Goal: Task Accomplishment & Management: Complete application form

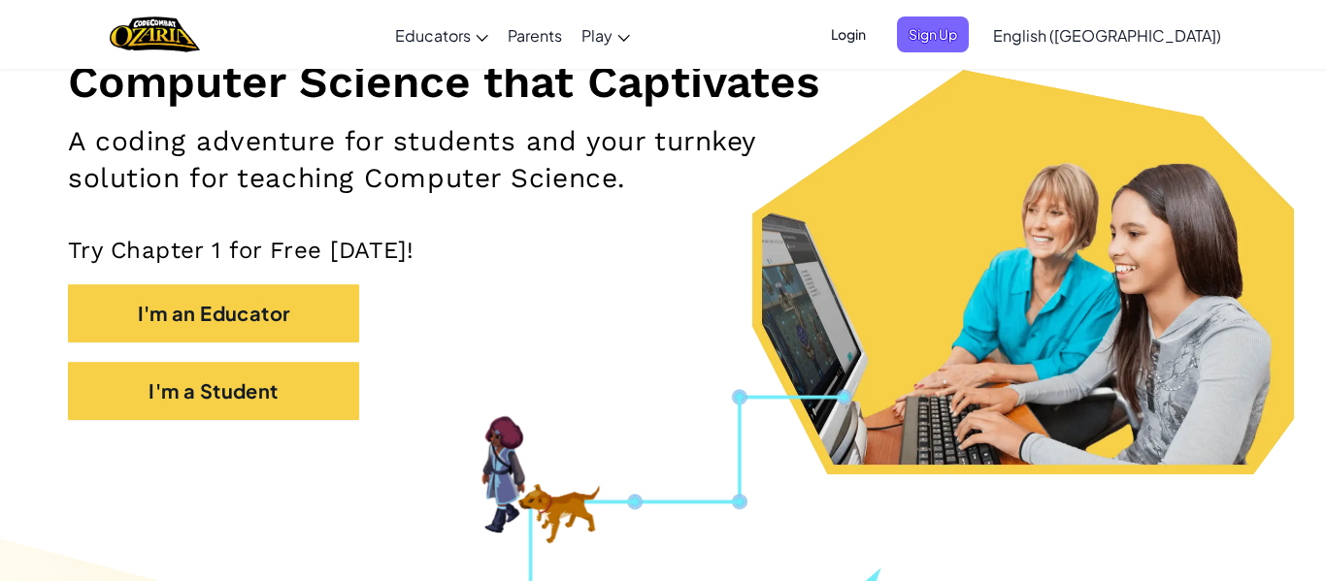
scroll to position [259, 0]
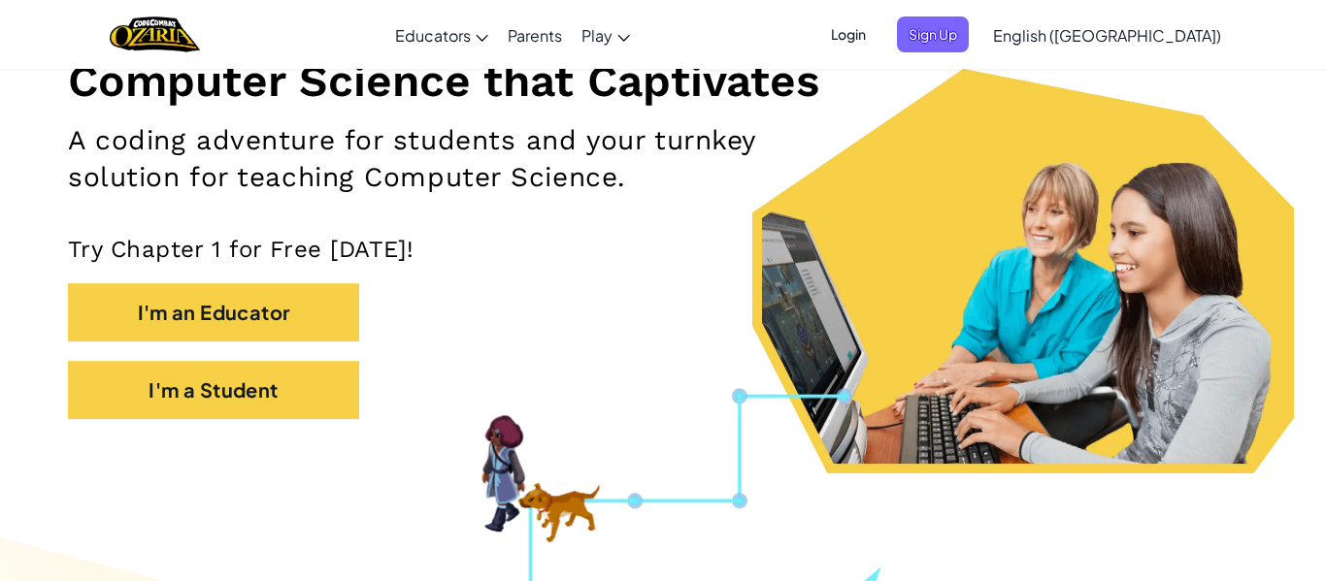
click at [843, 111] on div "Computer Science that Captivates A coding adventure for students and your turnk…" at bounding box center [663, 174] width 1190 height 529
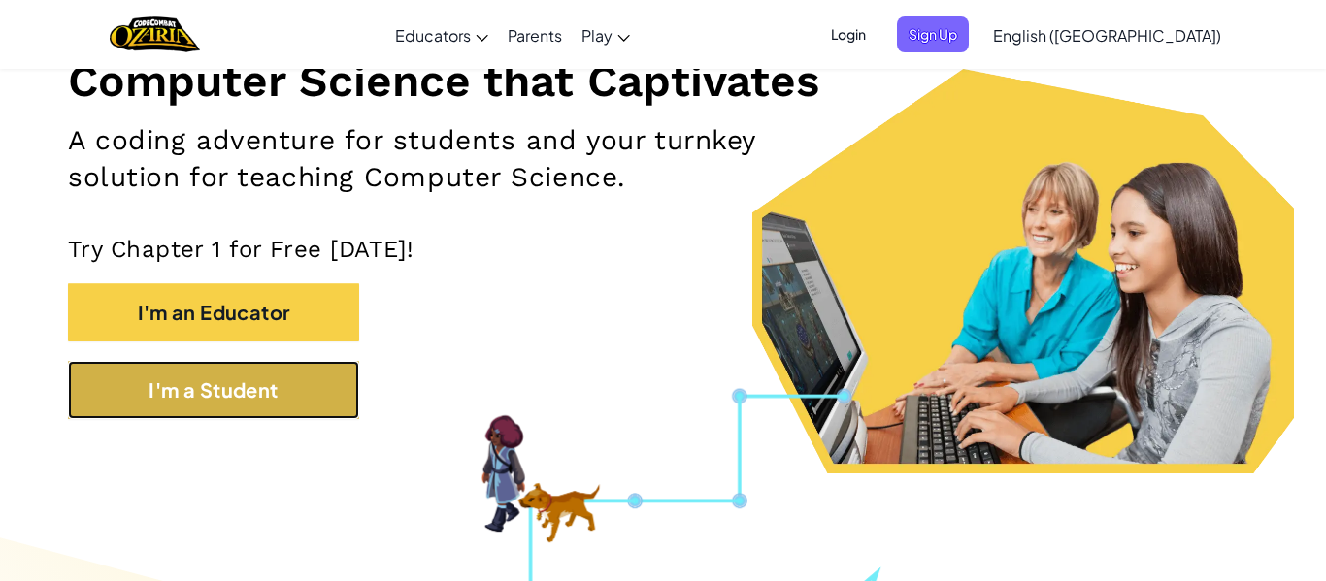
click at [281, 398] on button "I'm a Student" at bounding box center [213, 390] width 291 height 58
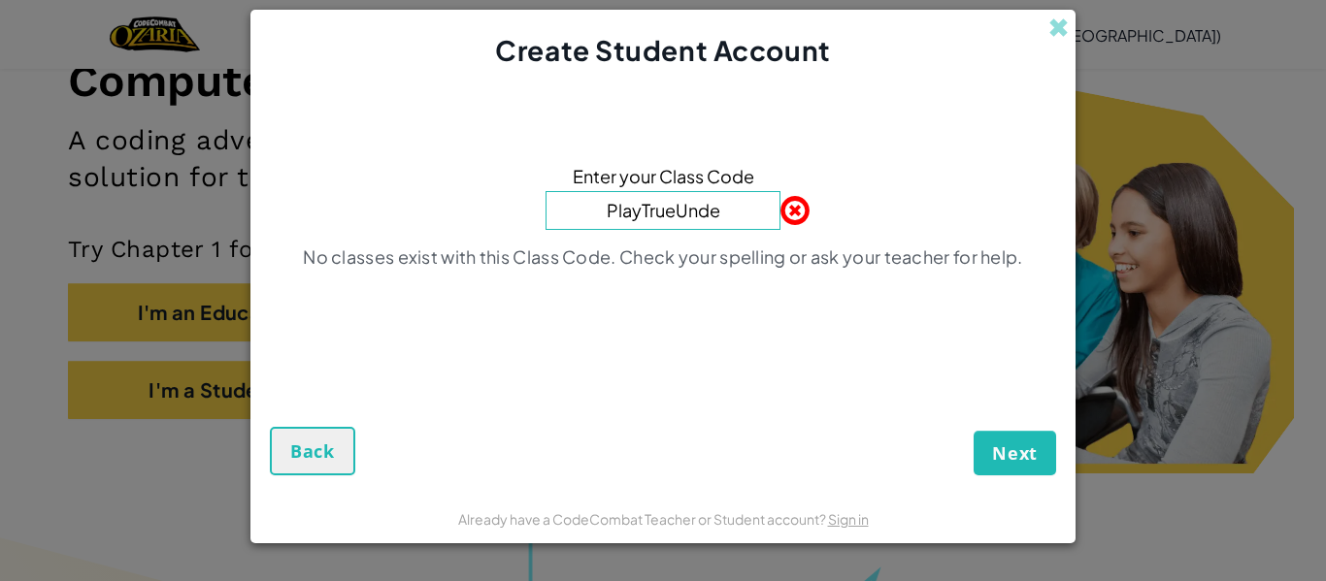
type input "PlayTrueUnder"
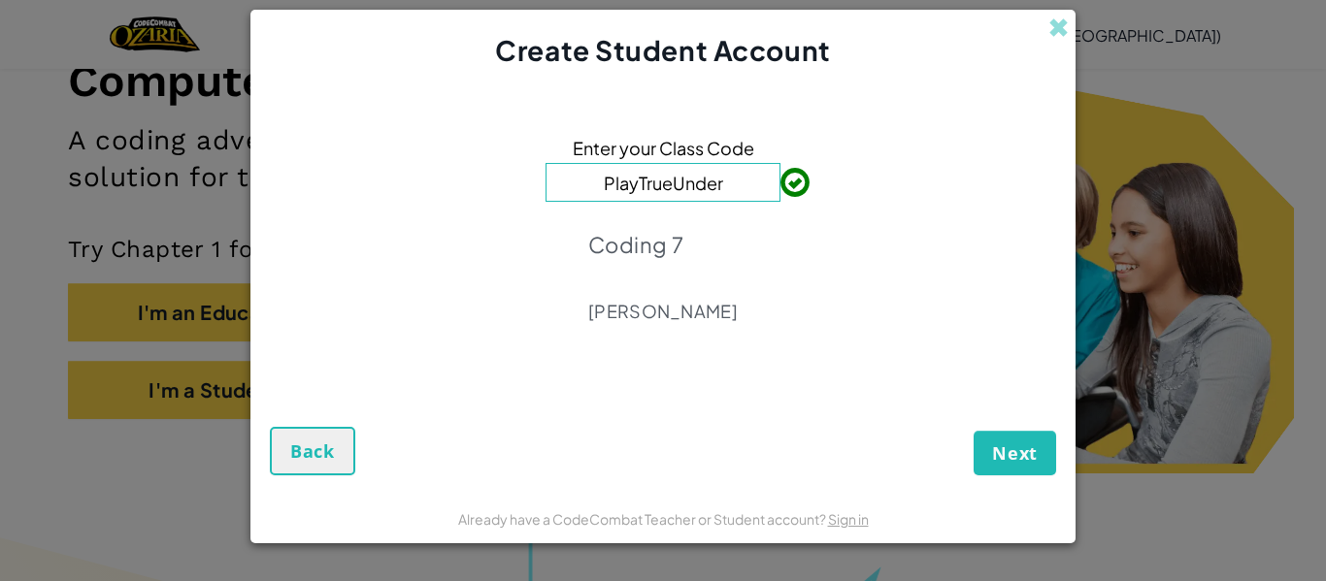
click button "Next" at bounding box center [1015, 453] width 83 height 45
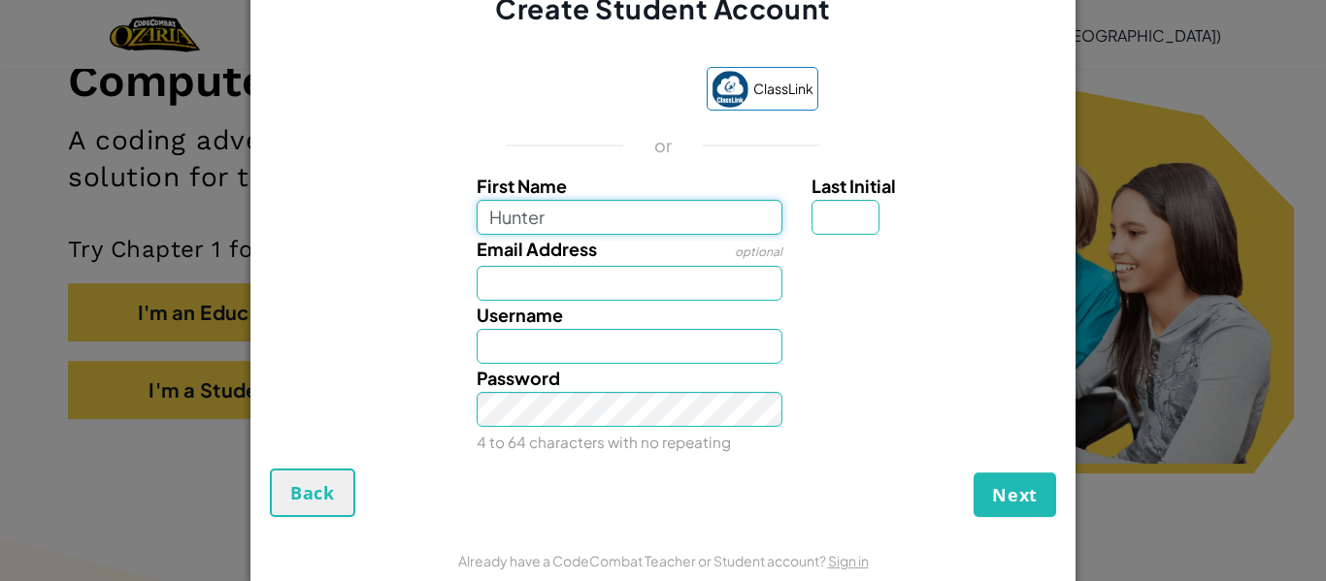
type input "Hunter"
click at [550, 296] on input "Email Address" at bounding box center [630, 283] width 307 height 35
type input "Hunter"
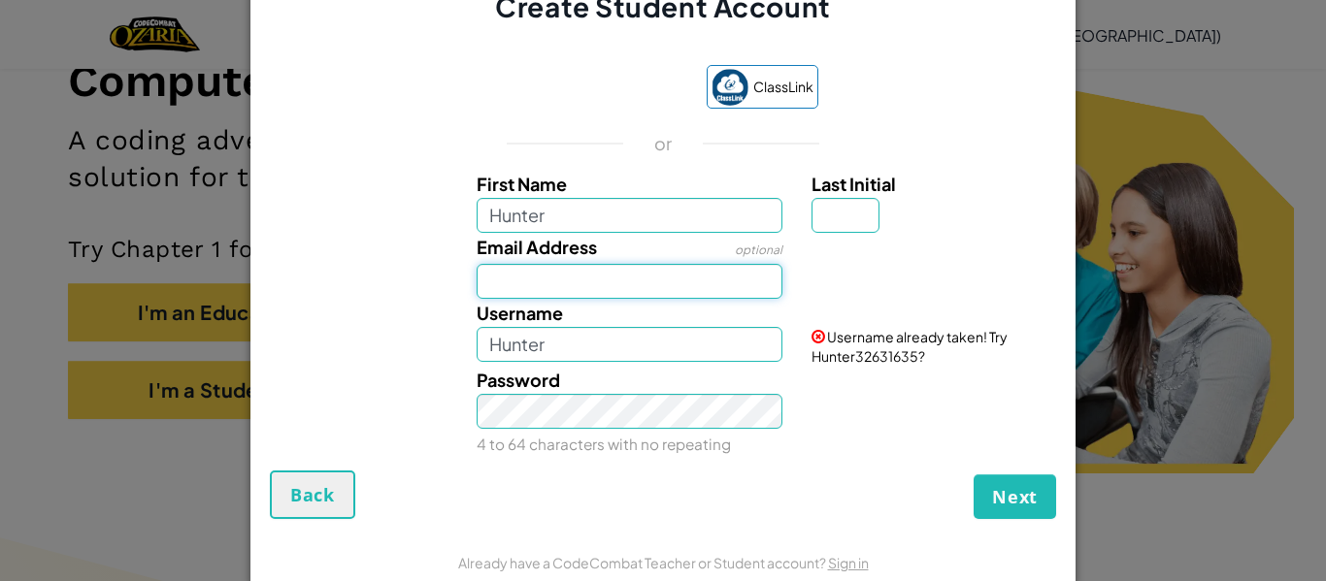
type input "@"
click at [543, 331] on input "Hunter" at bounding box center [630, 344] width 307 height 35
click at [626, 292] on input "Email Address" at bounding box center [630, 281] width 307 height 35
click at [845, 207] on input "Last Initial" at bounding box center [845, 215] width 68 height 35
type input "S"
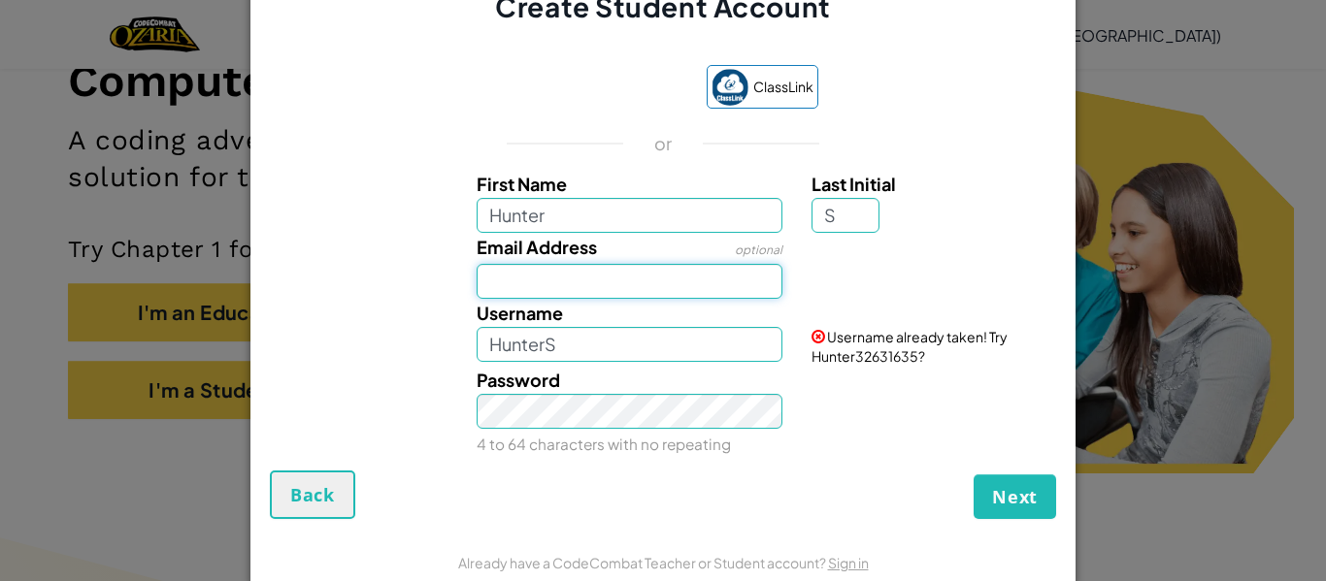
click at [691, 292] on input "Email Address" at bounding box center [630, 281] width 307 height 35
click at [747, 344] on input "HunterS" at bounding box center [630, 344] width 307 height 35
click at [603, 357] on input "Hunter" at bounding box center [630, 344] width 307 height 35
type input "H"
click at [859, 359] on span "Username already taken! Try Animator677843222?" at bounding box center [909, 346] width 196 height 37
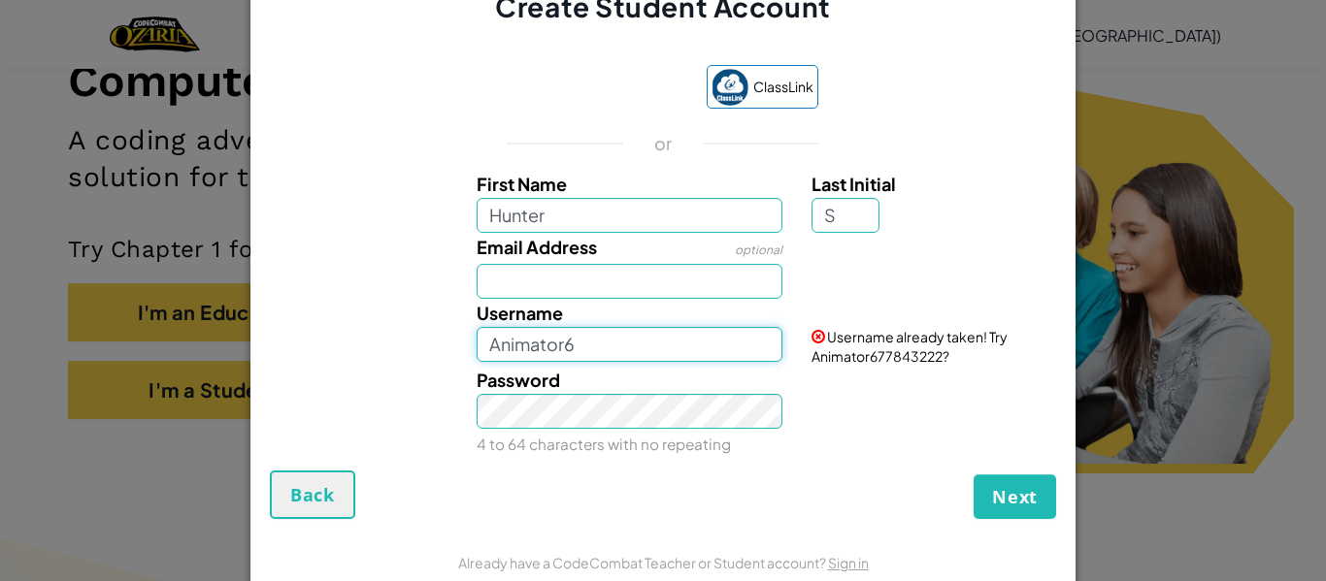
click at [707, 351] on input "Animator6" at bounding box center [630, 344] width 307 height 35
type input "A"
click at [644, 281] on input "Email Address" at bounding box center [630, 281] width 307 height 35
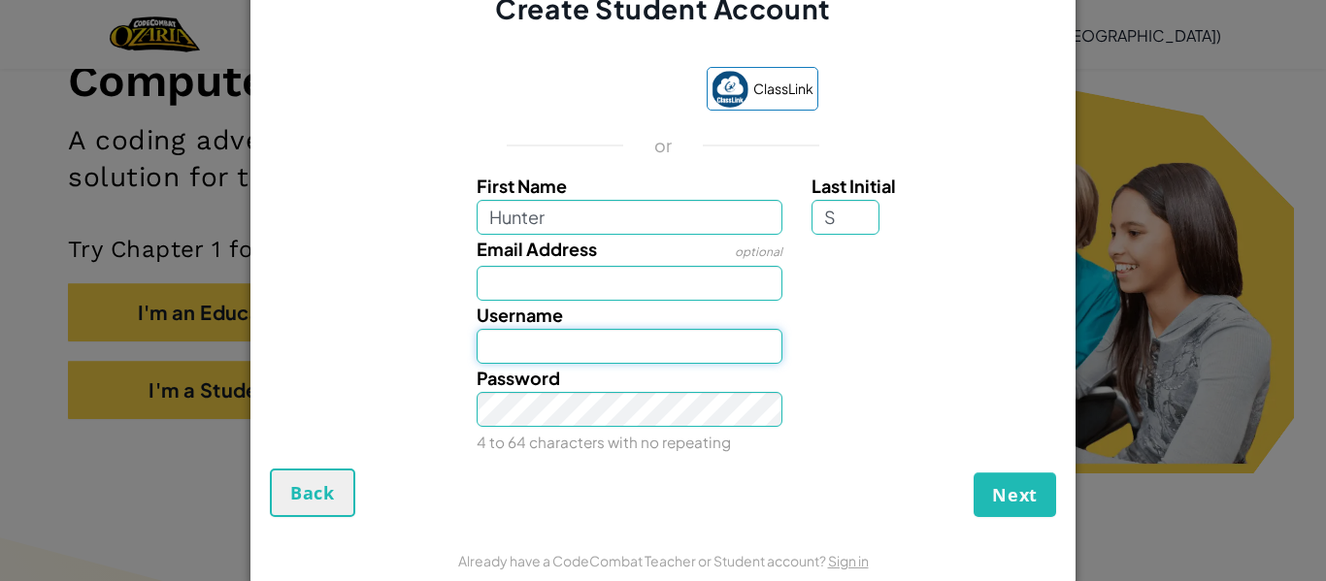
click at [754, 337] on input "Username" at bounding box center [630, 346] width 307 height 35
click at [524, 352] on input "Username" at bounding box center [630, 346] width 307 height 35
type input "Animator6"
click at [661, 293] on input "Email Address" at bounding box center [630, 283] width 307 height 35
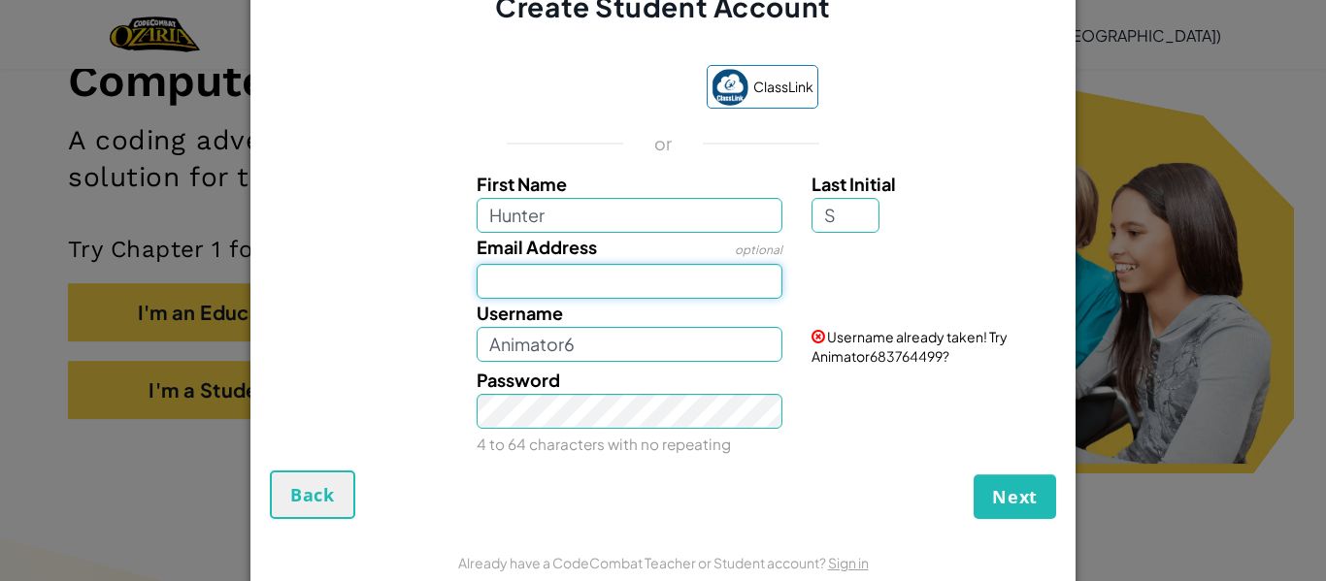
click at [546, 276] on input "Email Address" at bounding box center [630, 281] width 307 height 35
click at [640, 274] on input "Email Address" at bounding box center [630, 281] width 307 height 35
paste input "hunter.smith@grasslands.ab.ca"
type input "hunter.smith@grasslands.ab.ca"
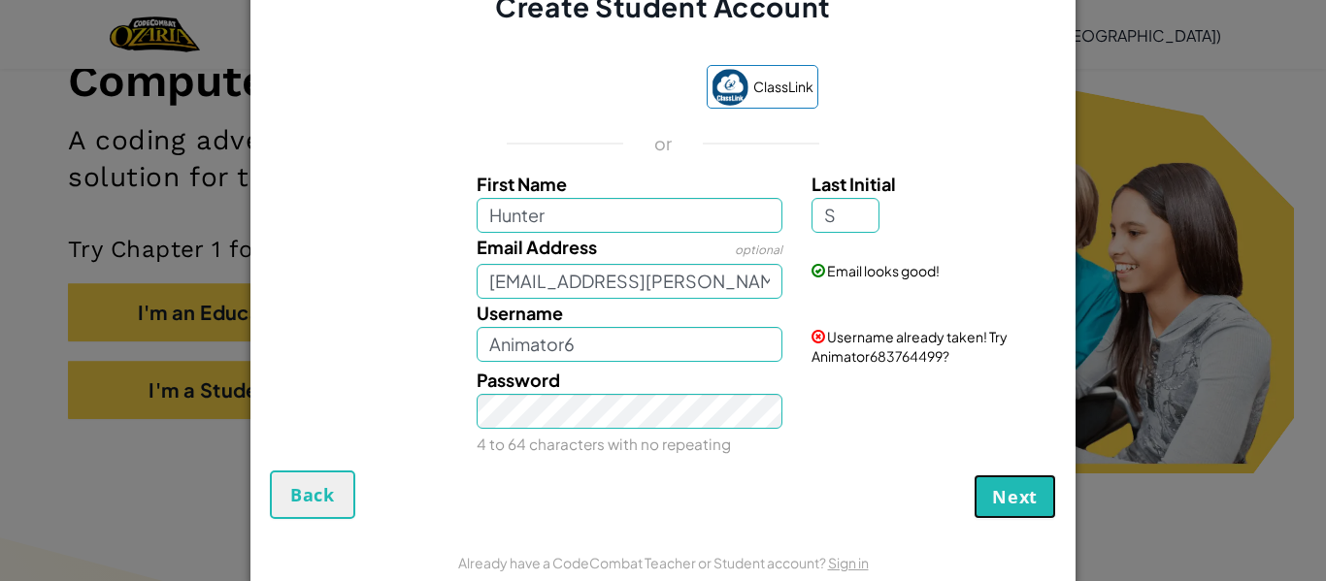
click at [1009, 485] on span "Next" at bounding box center [1015, 496] width 46 height 23
click at [1005, 502] on button "Create Account" at bounding box center [965, 497] width 181 height 45
click at [914, 356] on span "Username already taken! Try Animator683764499?" at bounding box center [909, 346] width 196 height 37
click at [861, 358] on span "Username already taken! Try Animator683764499?" at bounding box center [909, 346] width 196 height 37
click at [677, 352] on input "Animator6" at bounding box center [630, 344] width 307 height 35
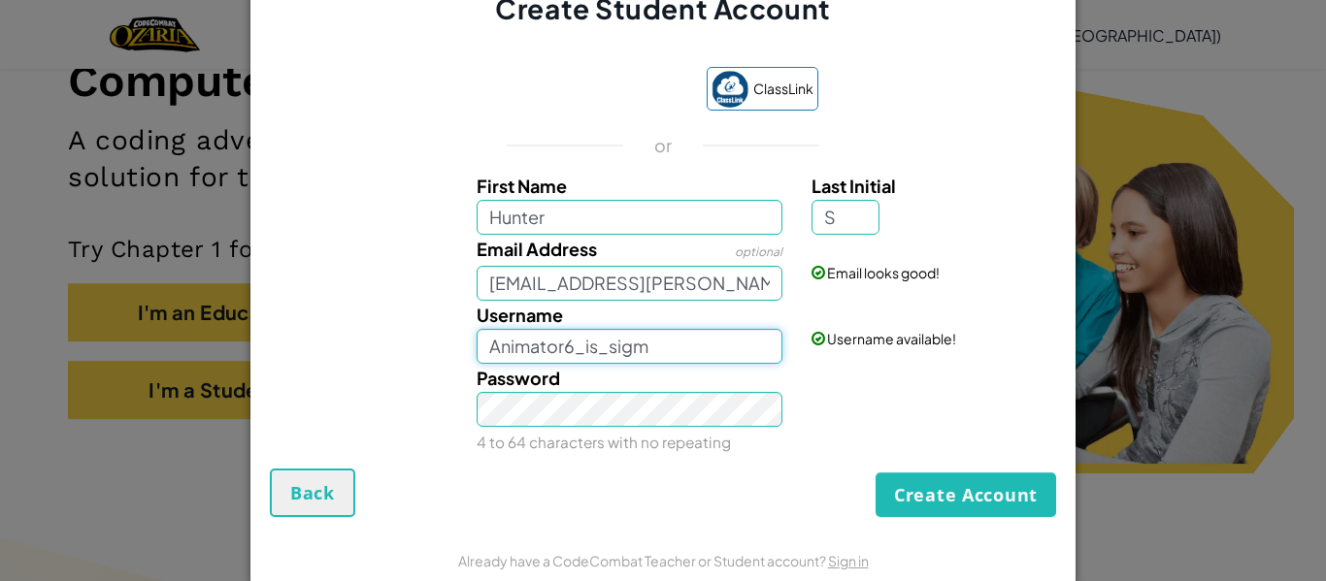
click at [721, 347] on input "Animator6_is_sigm" at bounding box center [630, 346] width 307 height 35
type input "Animator6_the_coder"
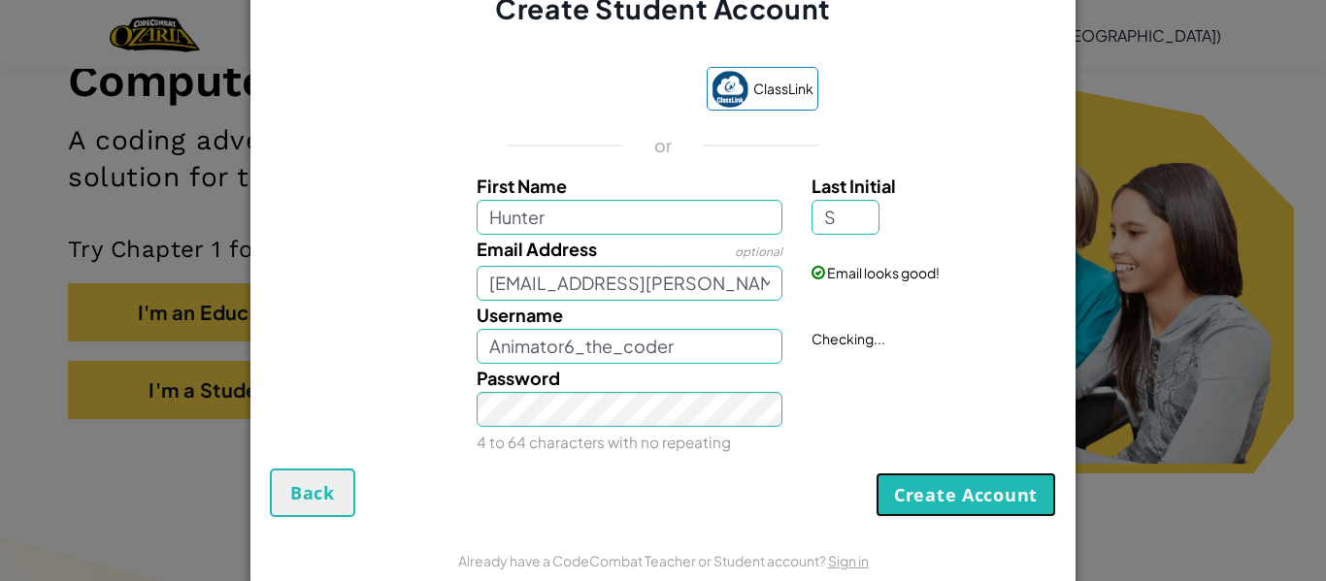
click at [912, 489] on button "Create Account" at bounding box center [965, 495] width 181 height 45
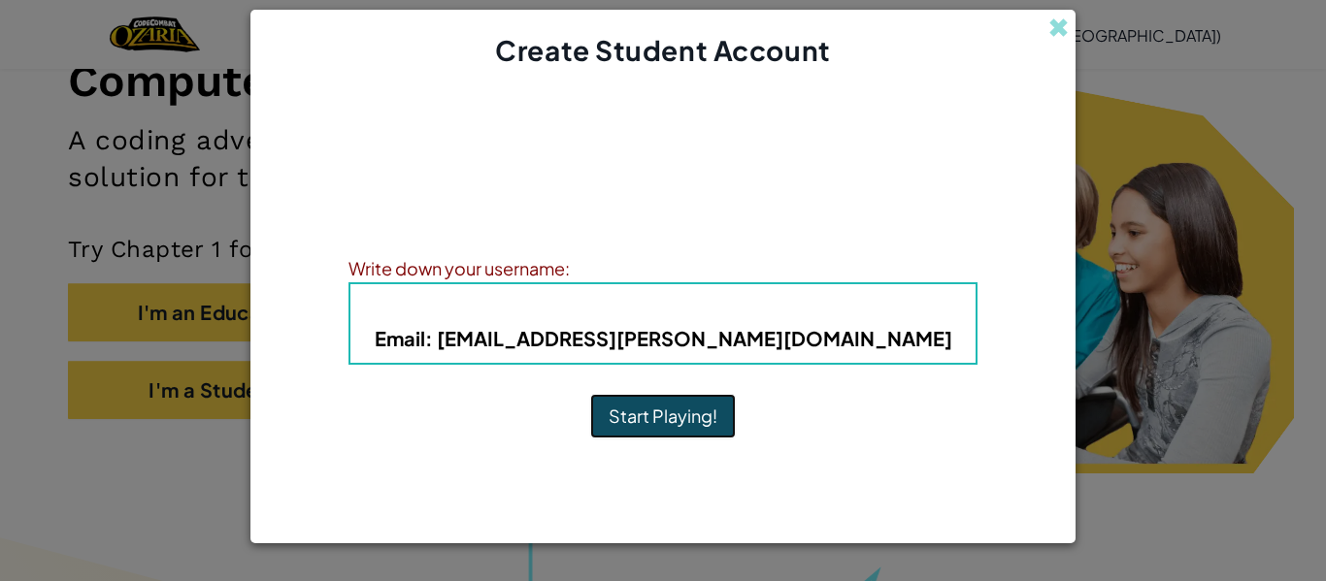
click at [630, 413] on button "Start Playing!" at bounding box center [663, 416] width 146 height 45
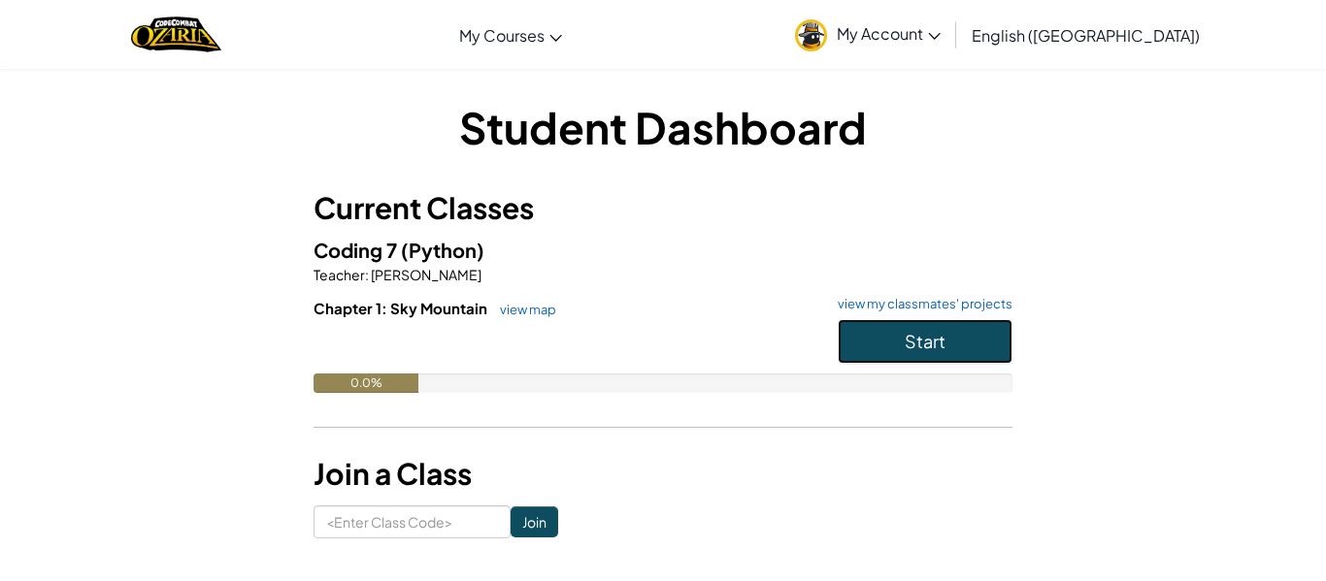
click at [942, 338] on span "Start" at bounding box center [925, 341] width 41 height 22
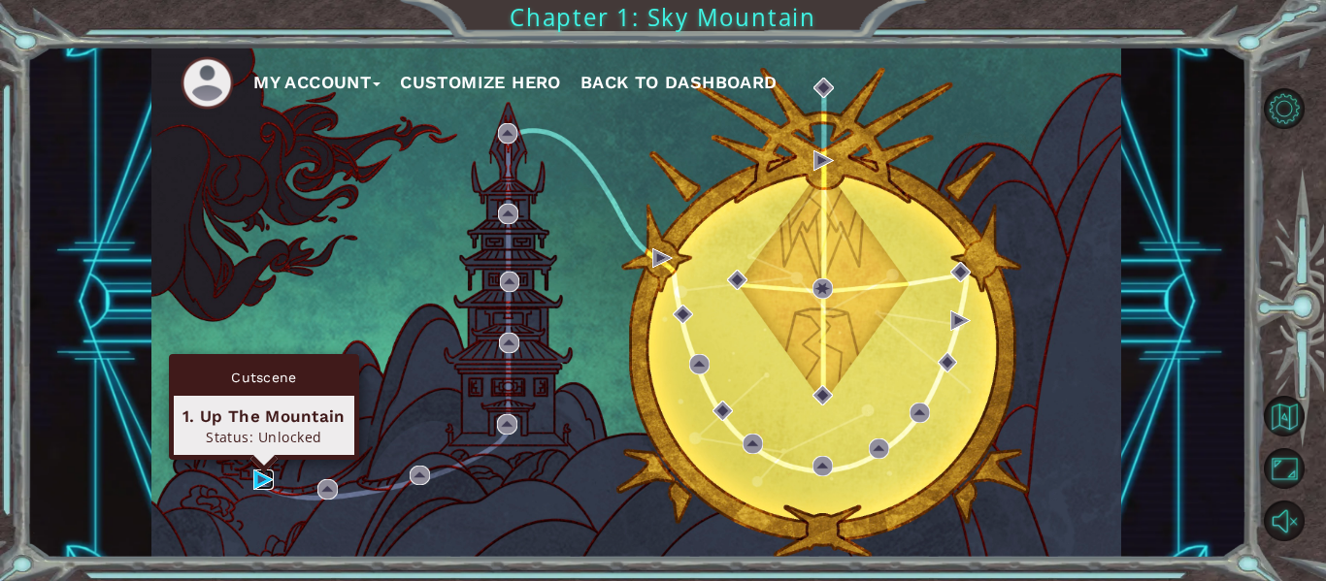
click at [261, 482] on img at bounding box center [263, 480] width 20 height 20
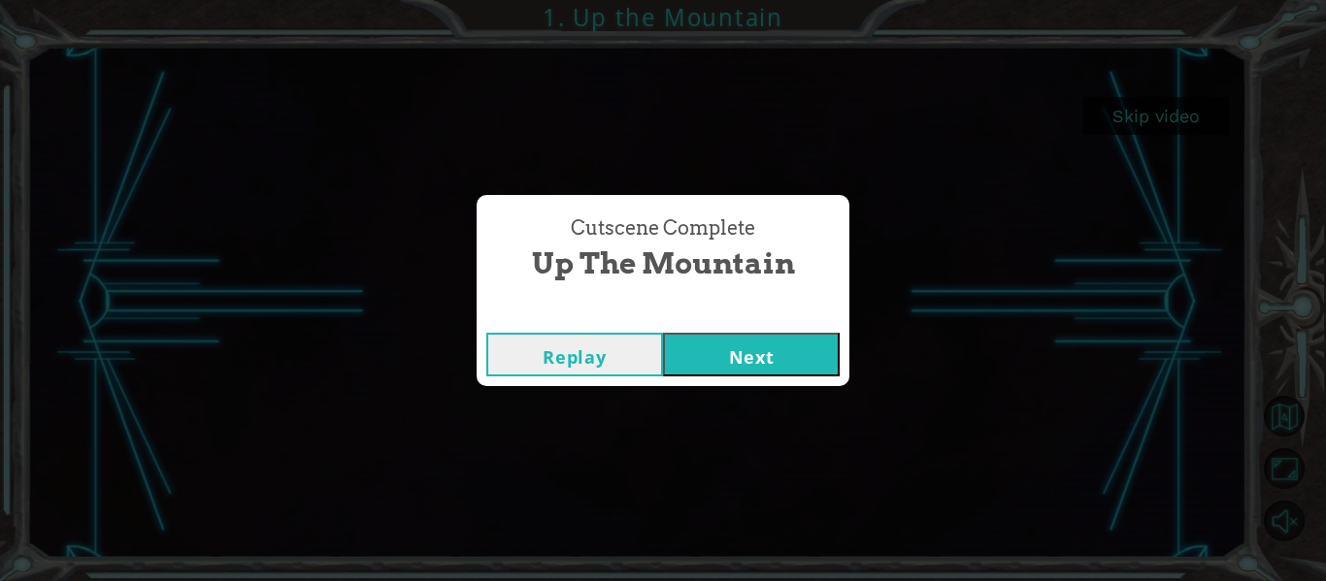
click at [721, 356] on button "Next" at bounding box center [751, 355] width 177 height 44
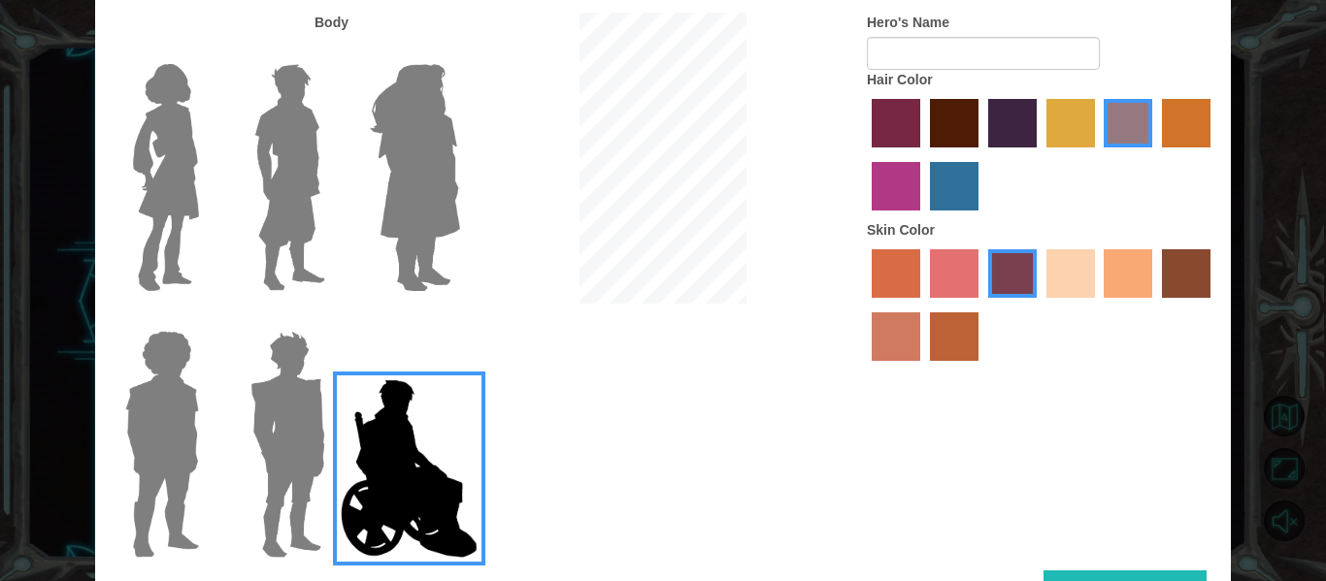
click at [319, 409] on img at bounding box center [288, 444] width 90 height 243
click at [333, 318] on input "Hero Garnet" at bounding box center [333, 318] width 0 height 0
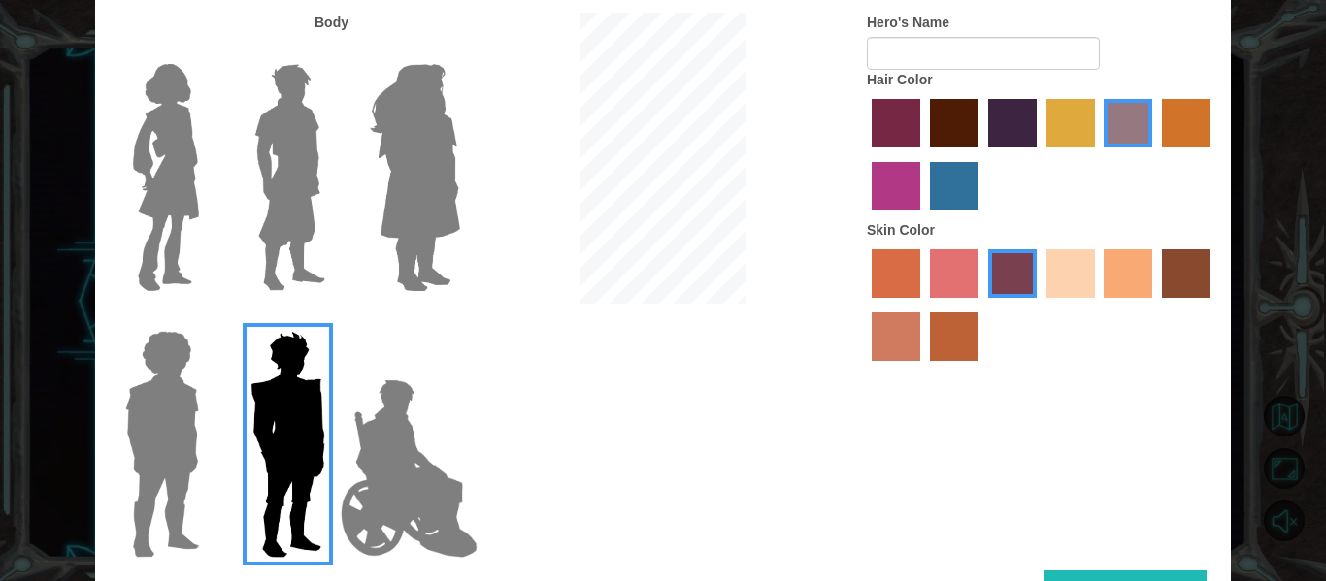
click at [236, 410] on label at bounding box center [284, 444] width 97 height 243
click at [333, 318] on input "Hero Garnet" at bounding box center [333, 318] width 0 height 0
click at [209, 406] on div at bounding box center [158, 437] width 126 height 267
click at [183, 390] on img at bounding box center [161, 444] width 89 height 243
click at [207, 318] on input "Hero Steven" at bounding box center [207, 318] width 0 height 0
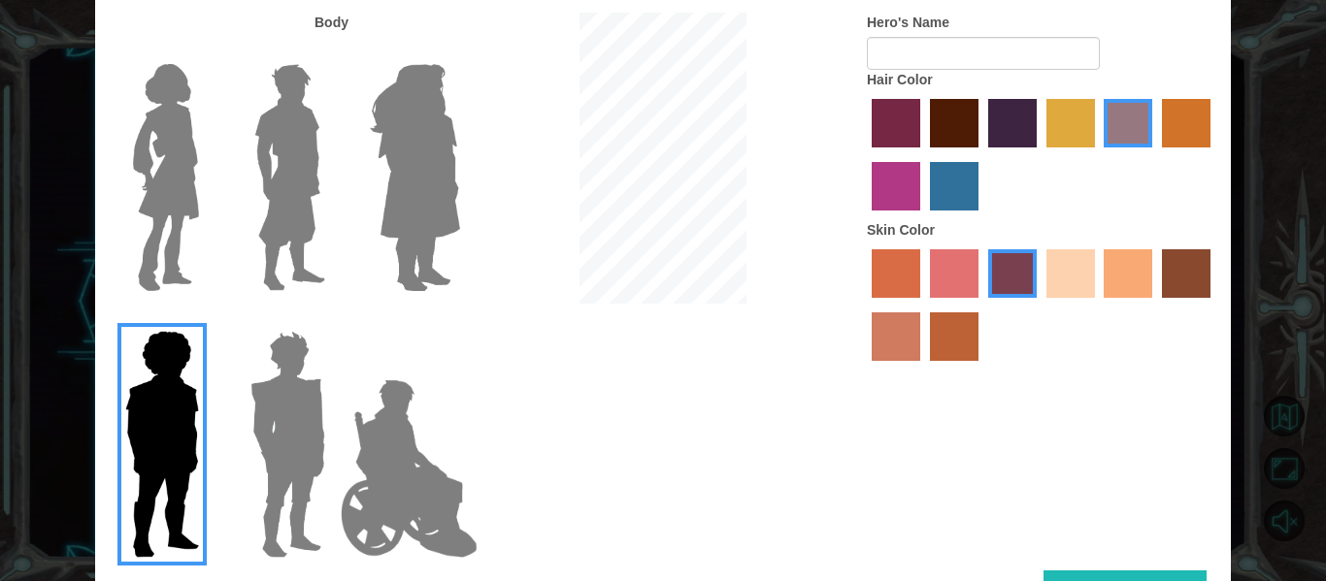
click at [193, 233] on img at bounding box center [166, 177] width 82 height 243
click at [207, 51] on input "Hero Connie" at bounding box center [207, 51] width 0 height 0
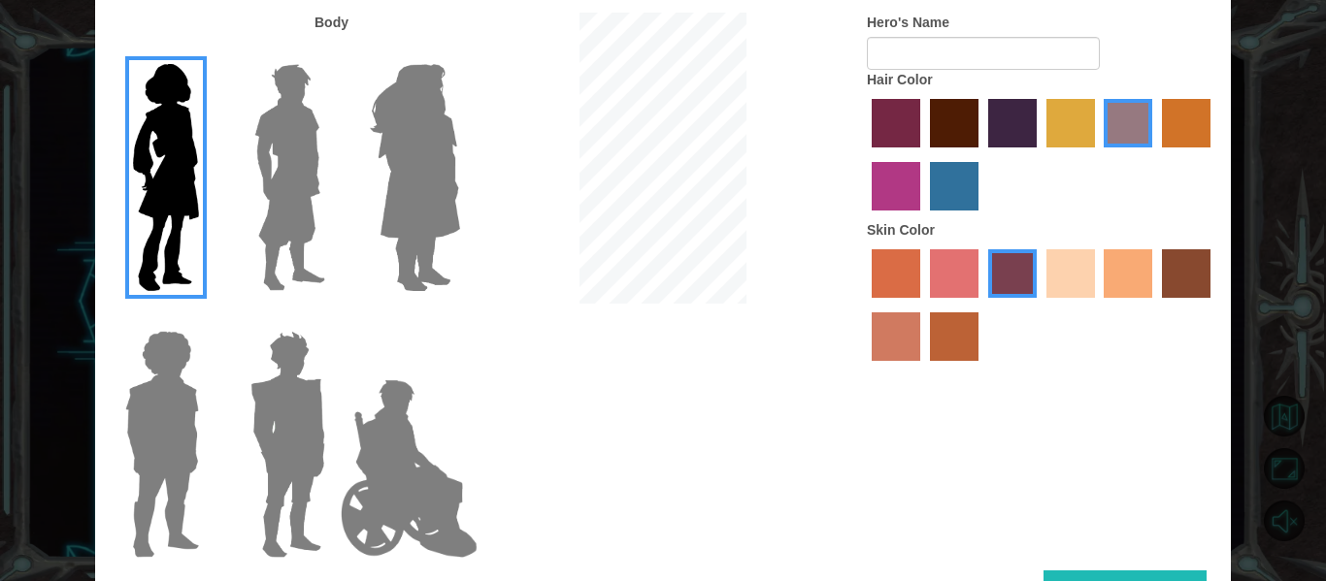
click at [242, 212] on label at bounding box center [284, 177] width 97 height 243
click at [333, 51] on input "Hero Lars" at bounding box center [333, 51] width 0 height 0
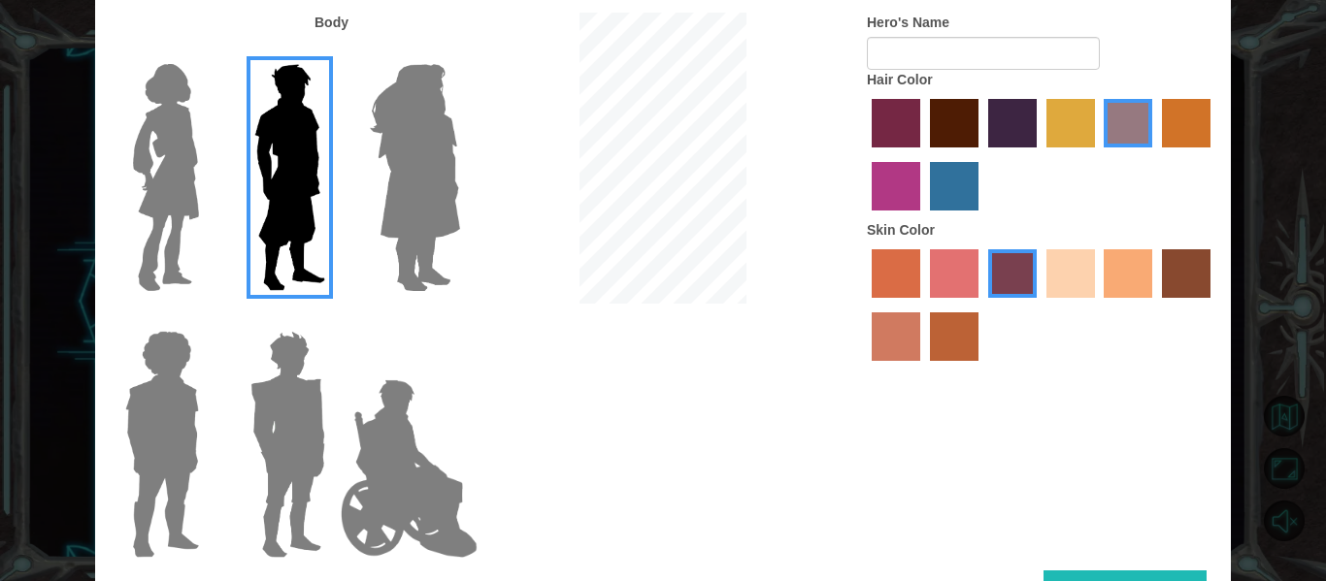
click at [419, 197] on img at bounding box center [415, 177] width 106 height 243
click at [459, 51] on input "Hero Amethyst" at bounding box center [459, 51] width 0 height 0
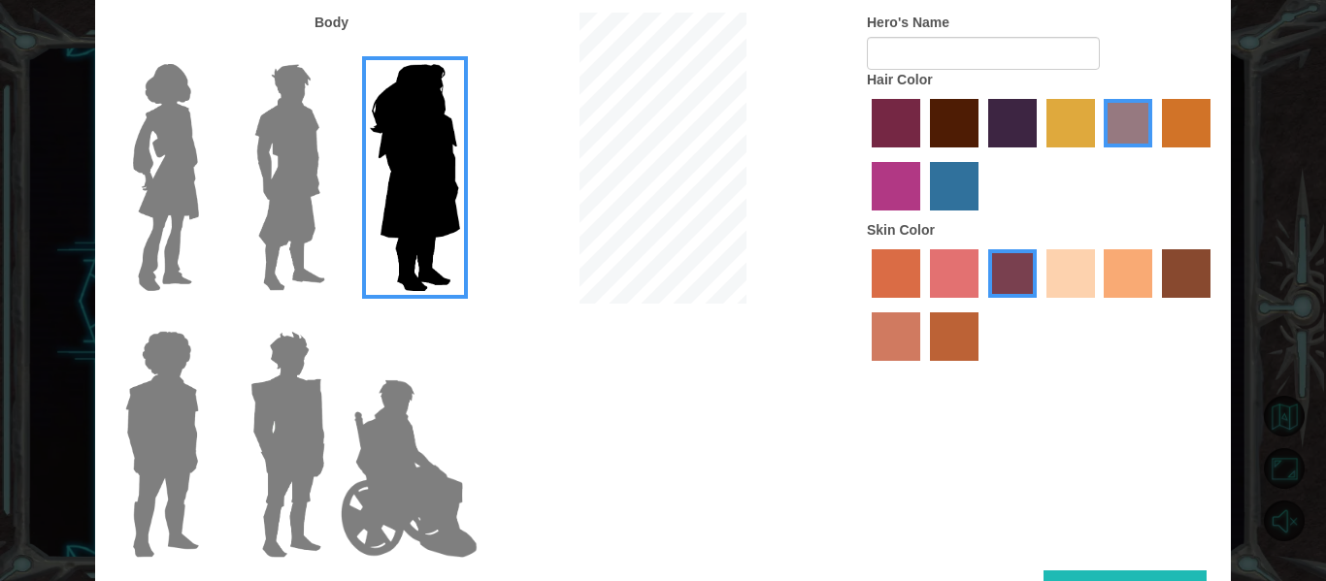
click at [306, 182] on img at bounding box center [290, 177] width 86 height 243
click at [333, 51] on input "Hero Lars" at bounding box center [333, 51] width 0 height 0
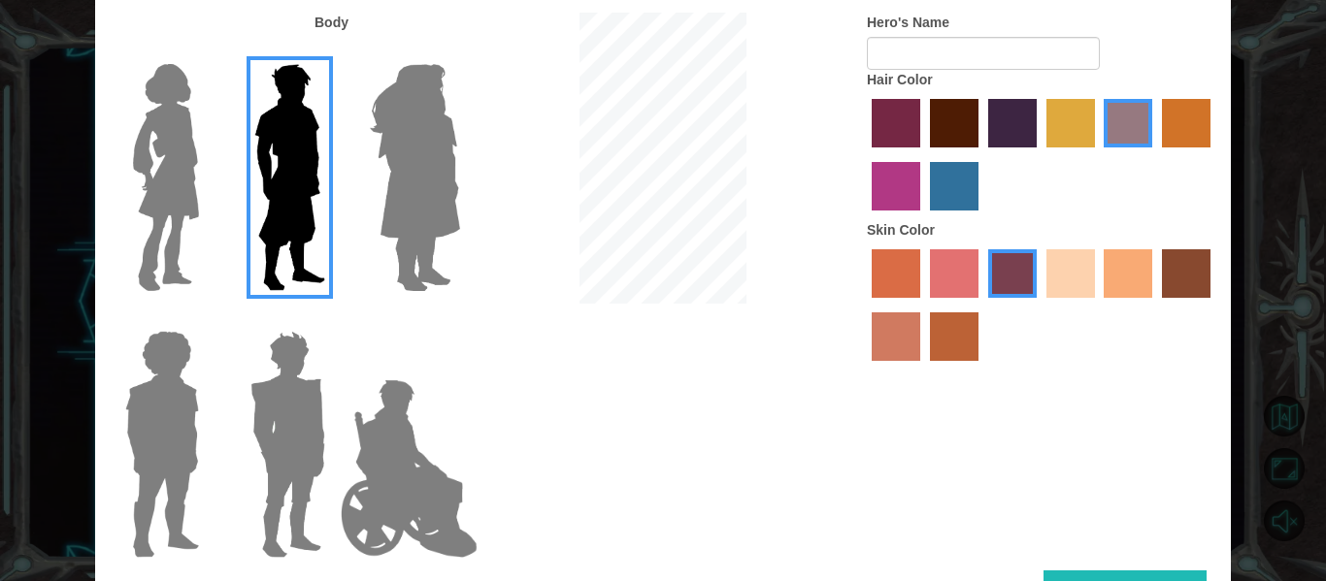
click at [1072, 128] on label "tulip tree hair color" at bounding box center [1070, 123] width 49 height 49
click at [1040, 154] on input "tulip tree hair color" at bounding box center [1040, 154] width 0 height 0
click at [1184, 134] on label "gold drop hair color" at bounding box center [1186, 123] width 49 height 49
click at [1155, 154] on input "gold drop hair color" at bounding box center [1155, 154] width 0 height 0
click at [984, 118] on div at bounding box center [1041, 157] width 349 height 126
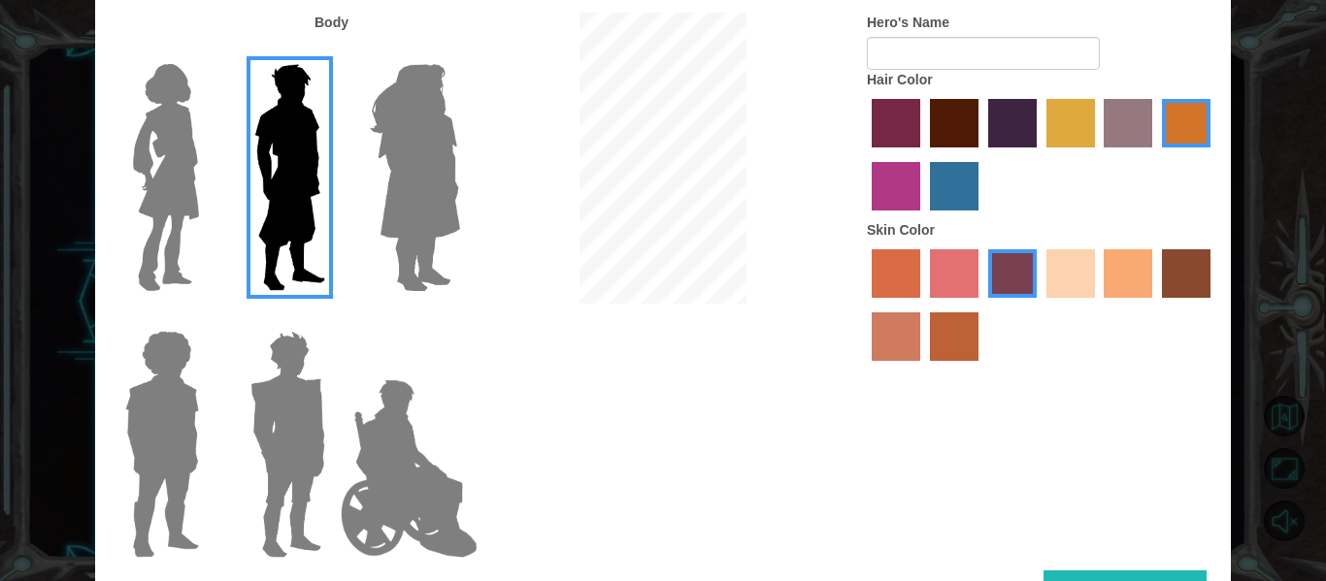
click at [961, 116] on label "maroon hair color" at bounding box center [954, 123] width 49 height 49
click at [923, 154] on input "maroon hair color" at bounding box center [923, 154] width 0 height 0
click at [1085, 283] on label "sandy beach skin color" at bounding box center [1070, 273] width 49 height 49
click at [1040, 305] on input "sandy beach skin color" at bounding box center [1040, 305] width 0 height 0
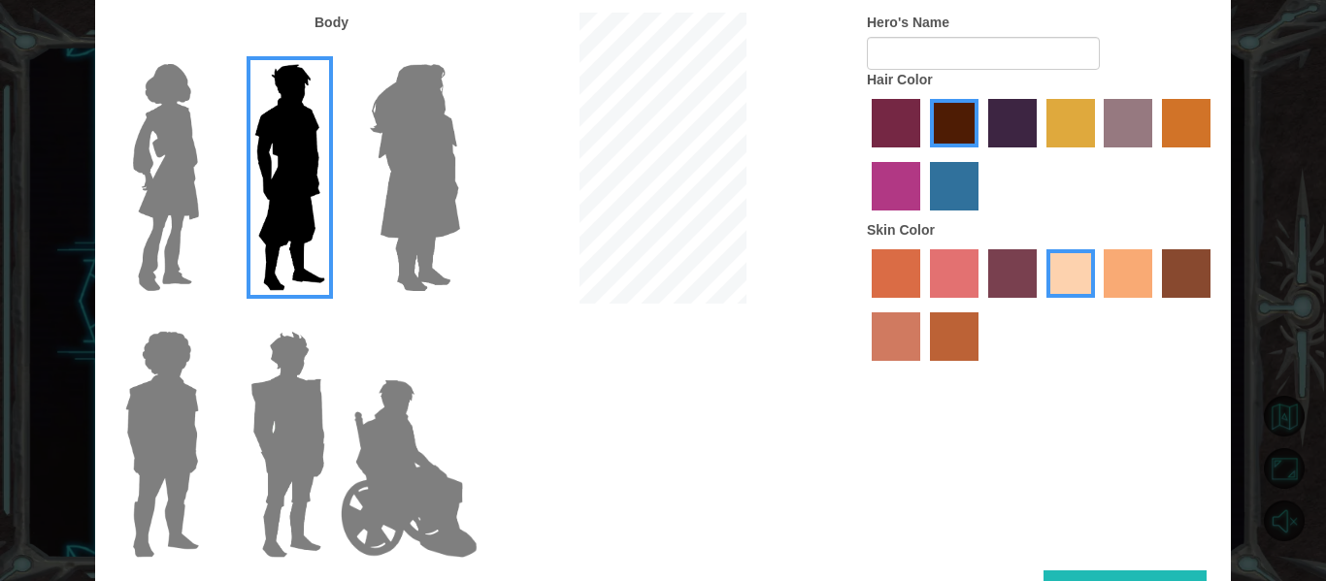
click at [1121, 275] on label "tacao skin color" at bounding box center [1128, 273] width 49 height 49
click at [1098, 305] on input "tacao skin color" at bounding box center [1098, 305] width 0 height 0
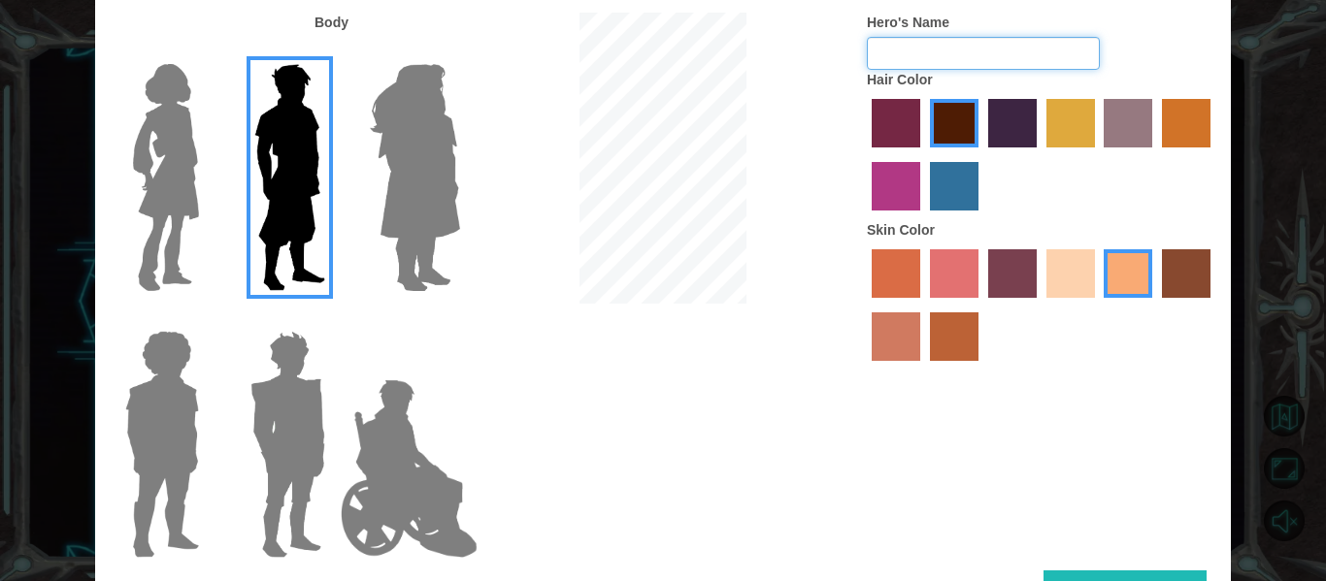
click at [955, 39] on input "Hero's Name" at bounding box center [983, 53] width 233 height 33
type input "[PERSON_NAME]"
click at [175, 430] on img at bounding box center [161, 444] width 89 height 243
click at [207, 318] on input "Hero Steven" at bounding box center [207, 318] width 0 height 0
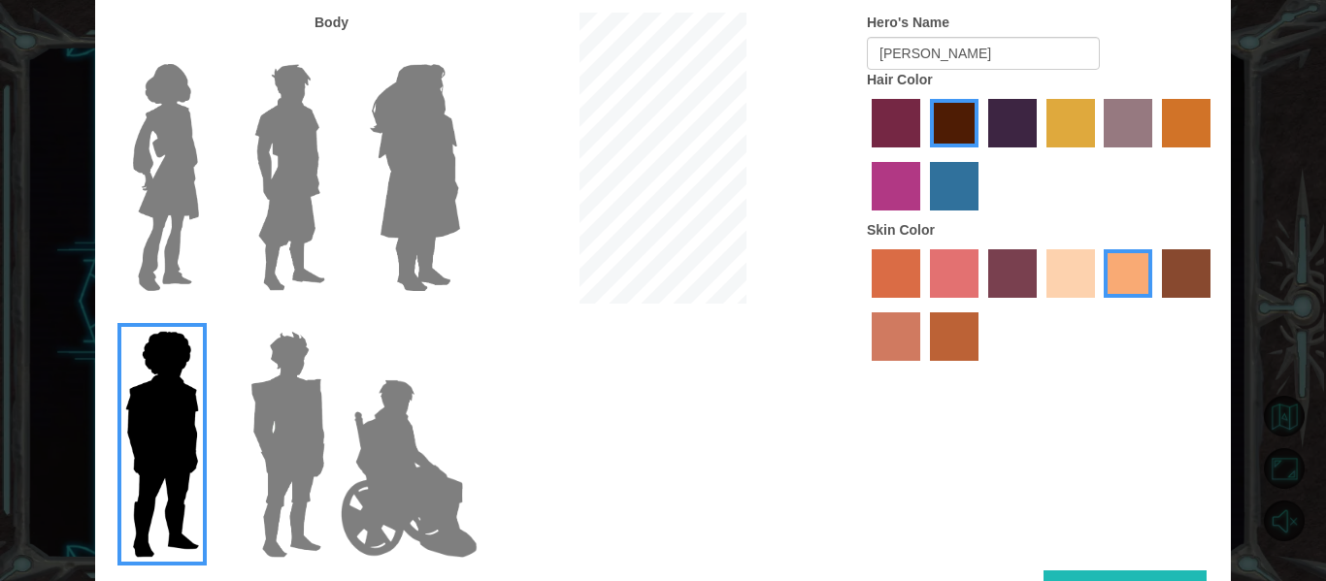
click at [236, 432] on label at bounding box center [284, 444] width 97 height 243
click at [333, 318] on input "Hero Garnet" at bounding box center [333, 318] width 0 height 0
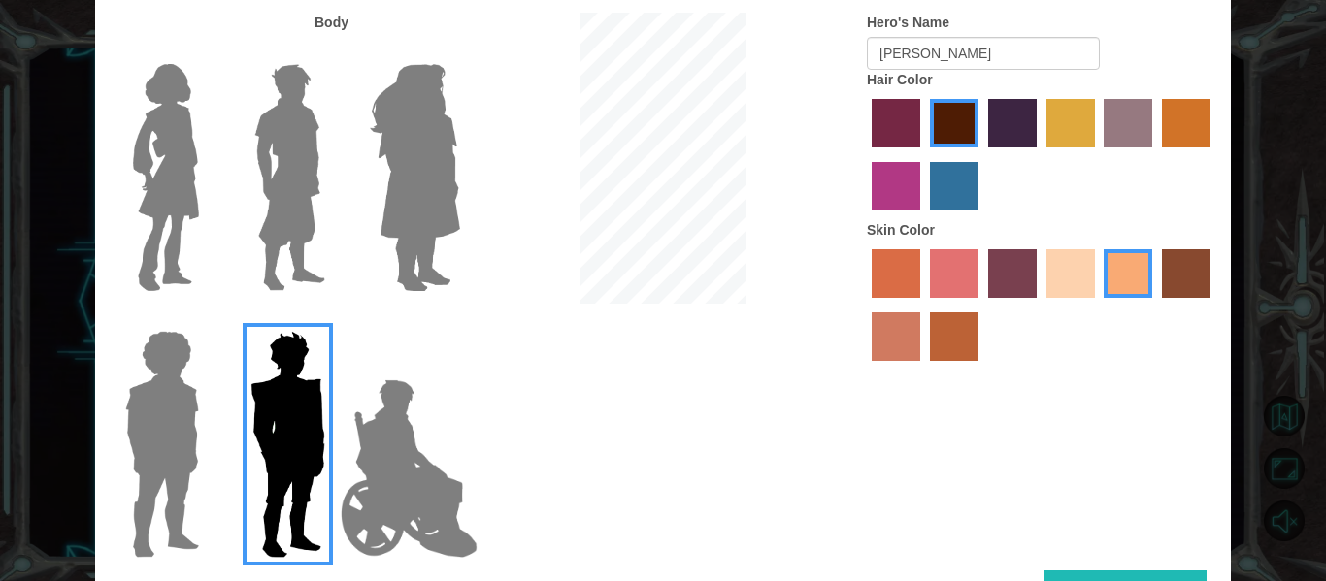
click at [272, 175] on img at bounding box center [290, 177] width 86 height 243
click at [333, 51] on input "Hero Lars" at bounding box center [333, 51] width 0 height 0
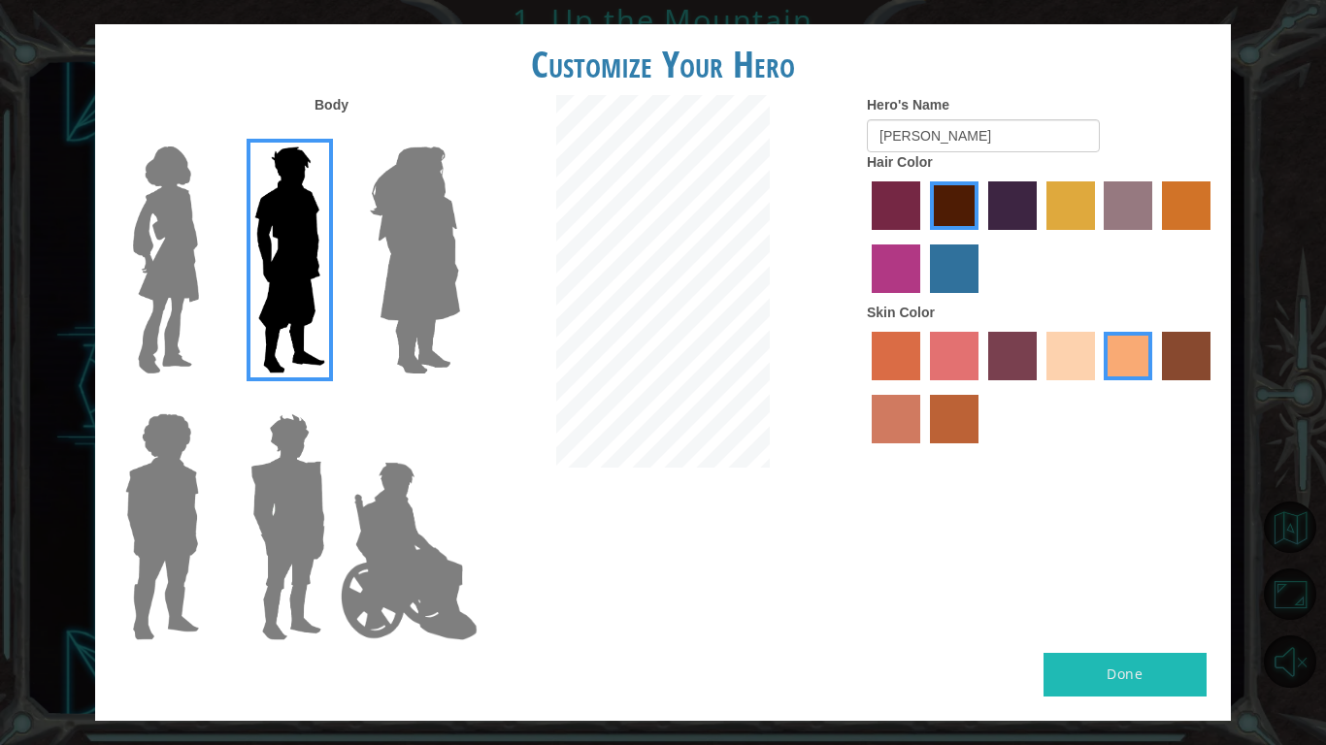
click at [1134, 580] on button "Done" at bounding box center [1124, 675] width 163 height 44
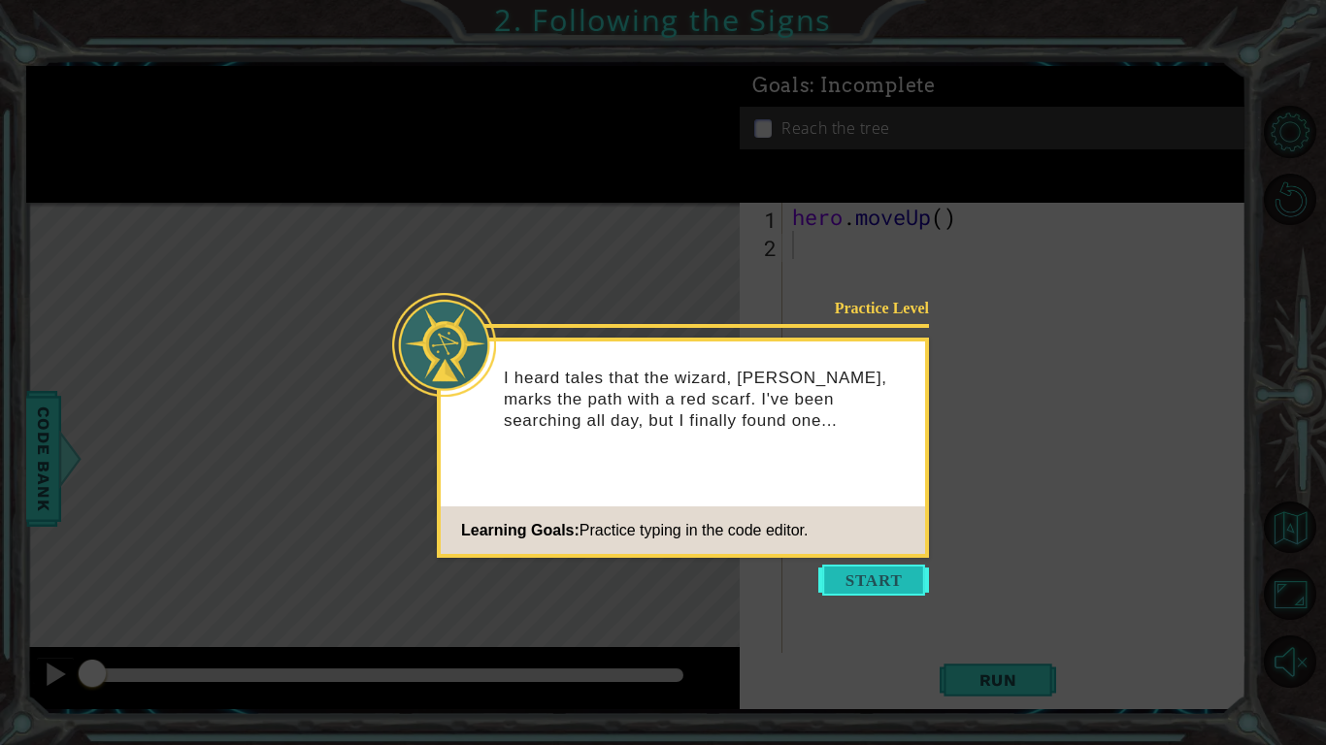
click at [857, 578] on button "Start" at bounding box center [873, 580] width 111 height 31
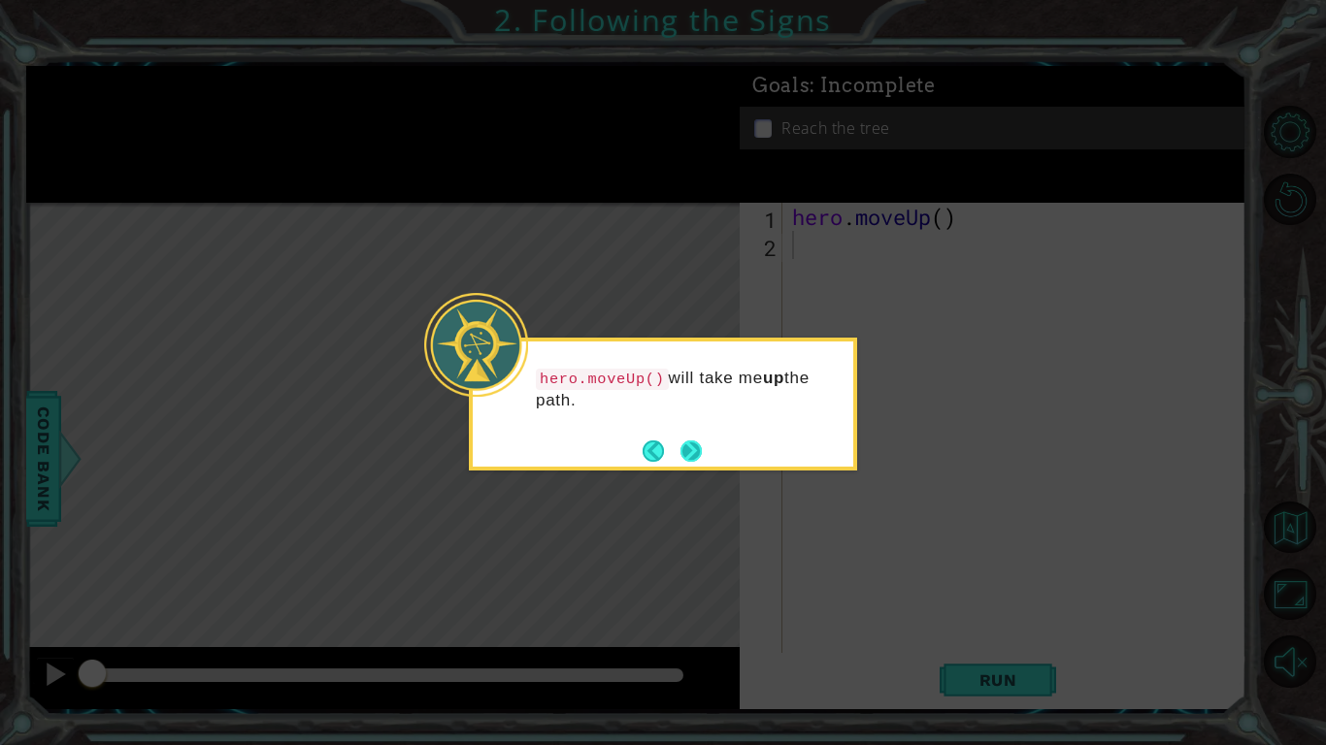
click at [686, 450] on button "Next" at bounding box center [690, 451] width 21 height 21
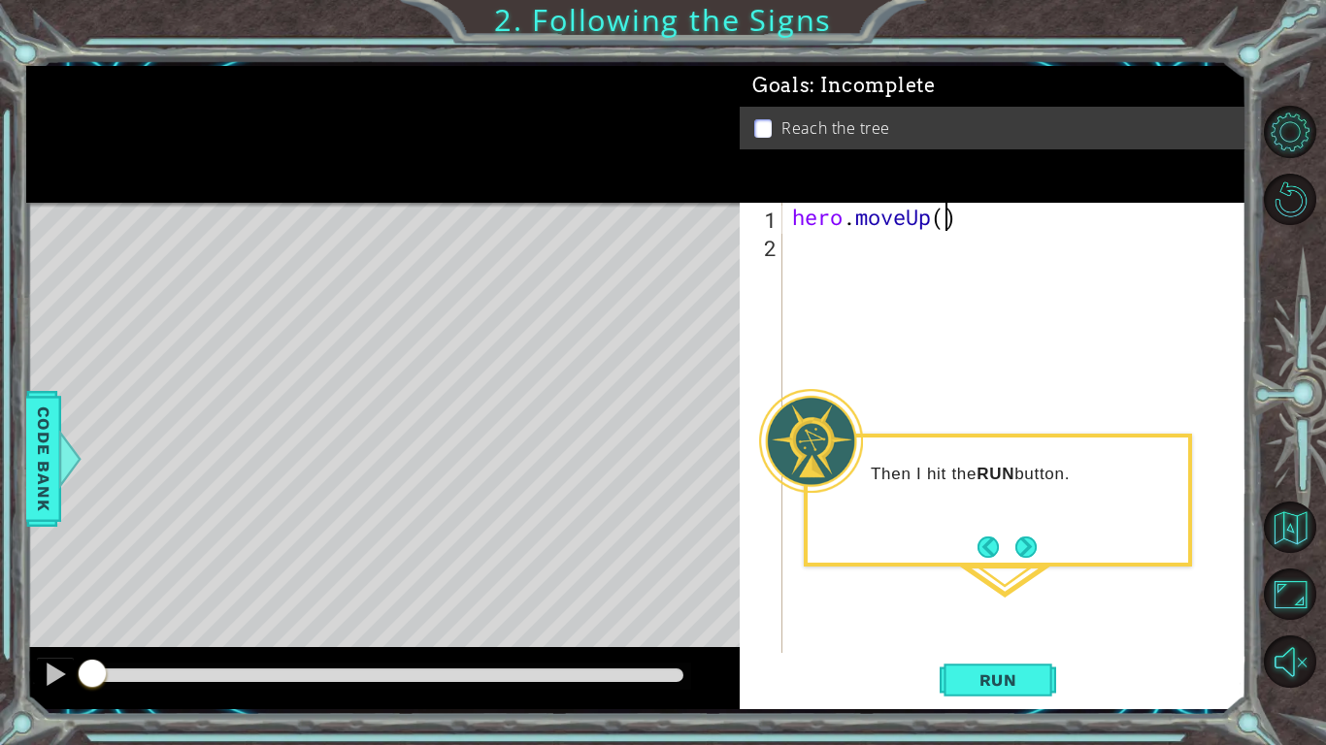
click at [945, 215] on div "hero . moveUp ( )" at bounding box center [1019, 456] width 463 height 507
type textarea "hero.moveUp(10)"
click at [987, 580] on span "Run" at bounding box center [998, 680] width 77 height 19
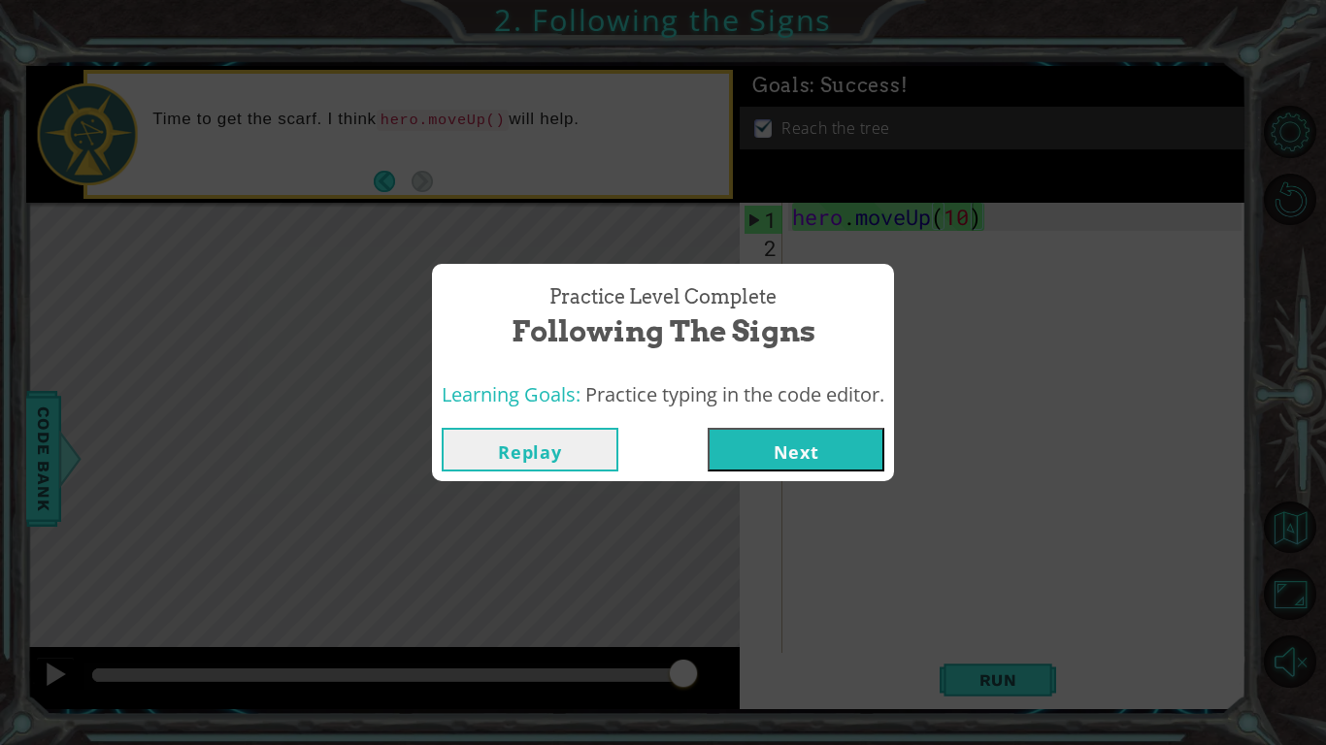
click at [763, 458] on button "Next" at bounding box center [796, 450] width 177 height 44
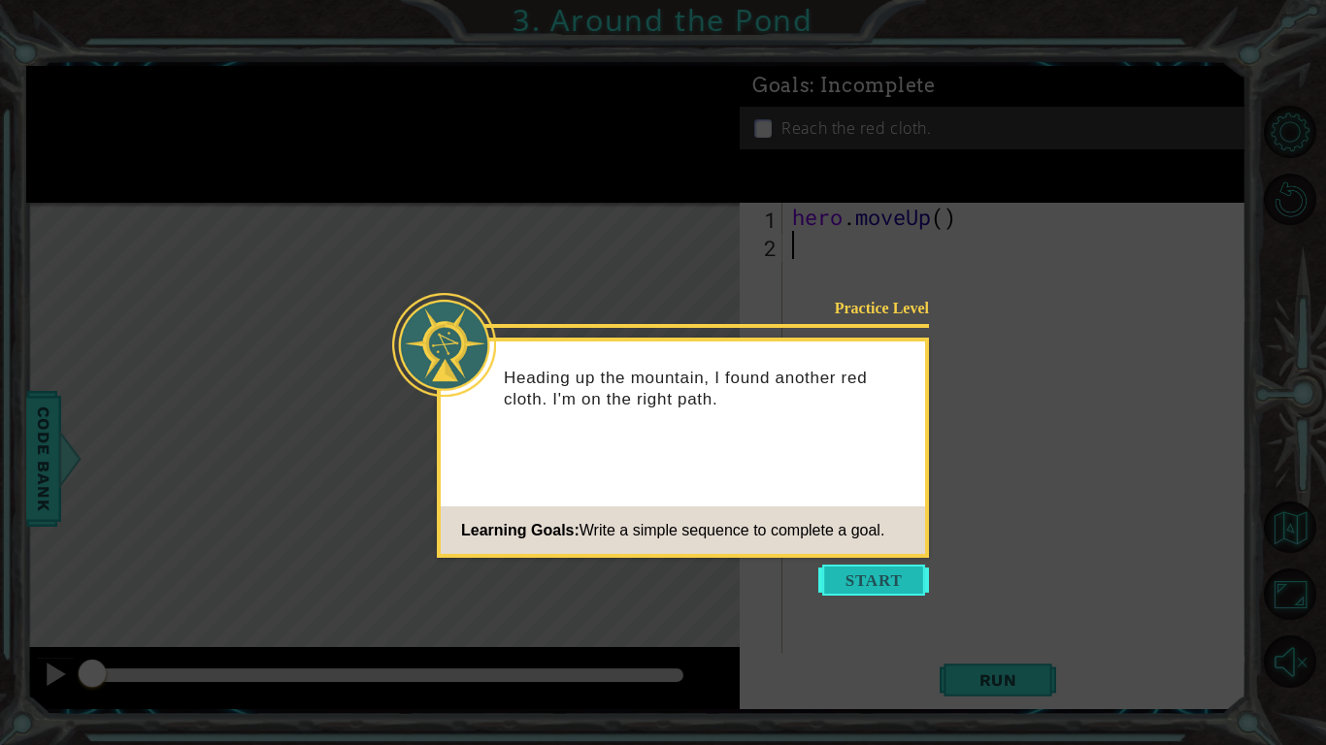
click at [865, 569] on button "Start" at bounding box center [873, 580] width 111 height 31
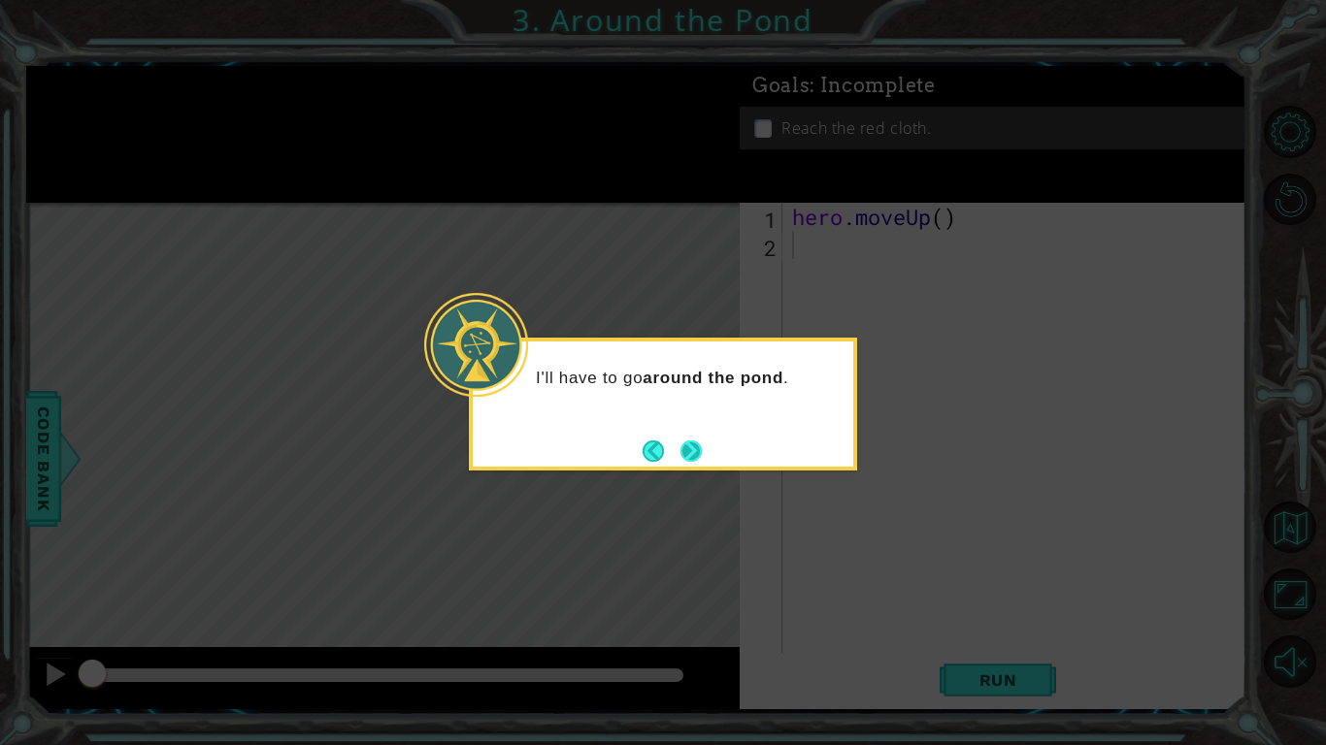
click at [689, 441] on button "Next" at bounding box center [690, 451] width 21 height 21
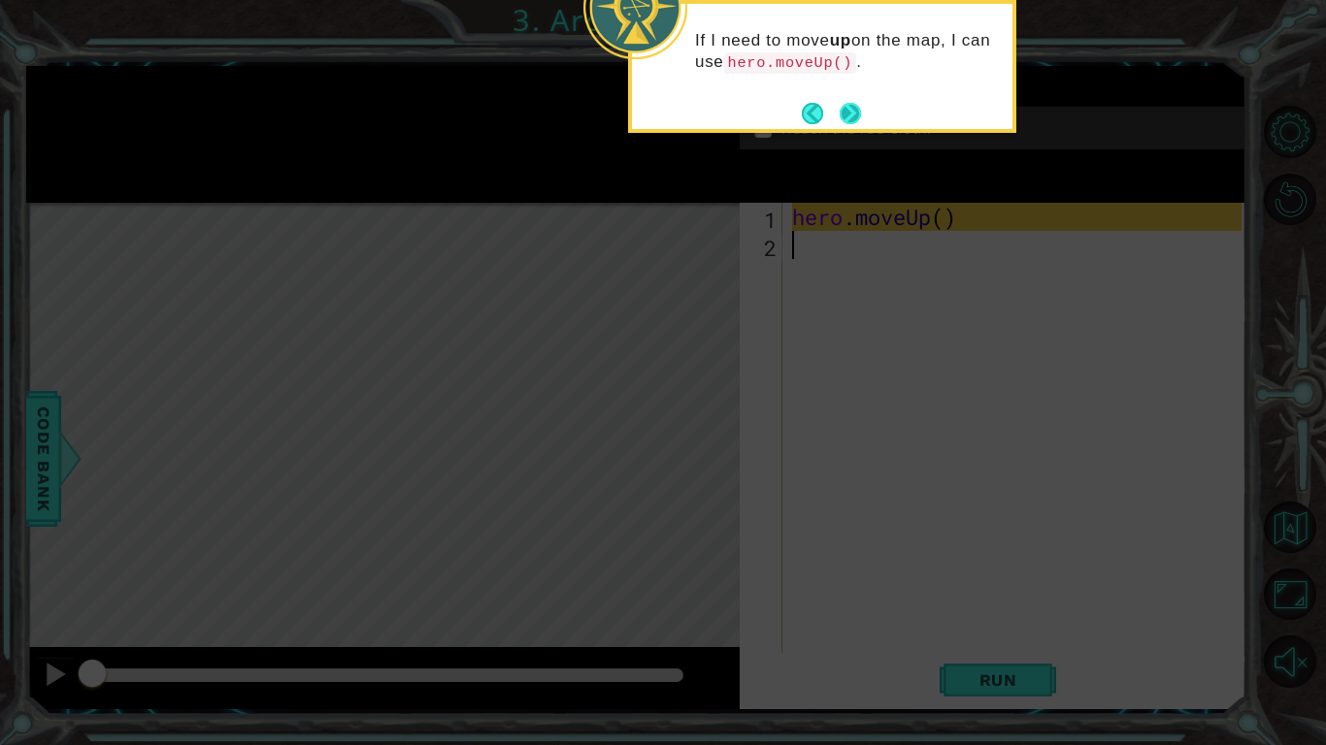
click at [842, 105] on button "Next" at bounding box center [850, 113] width 21 height 21
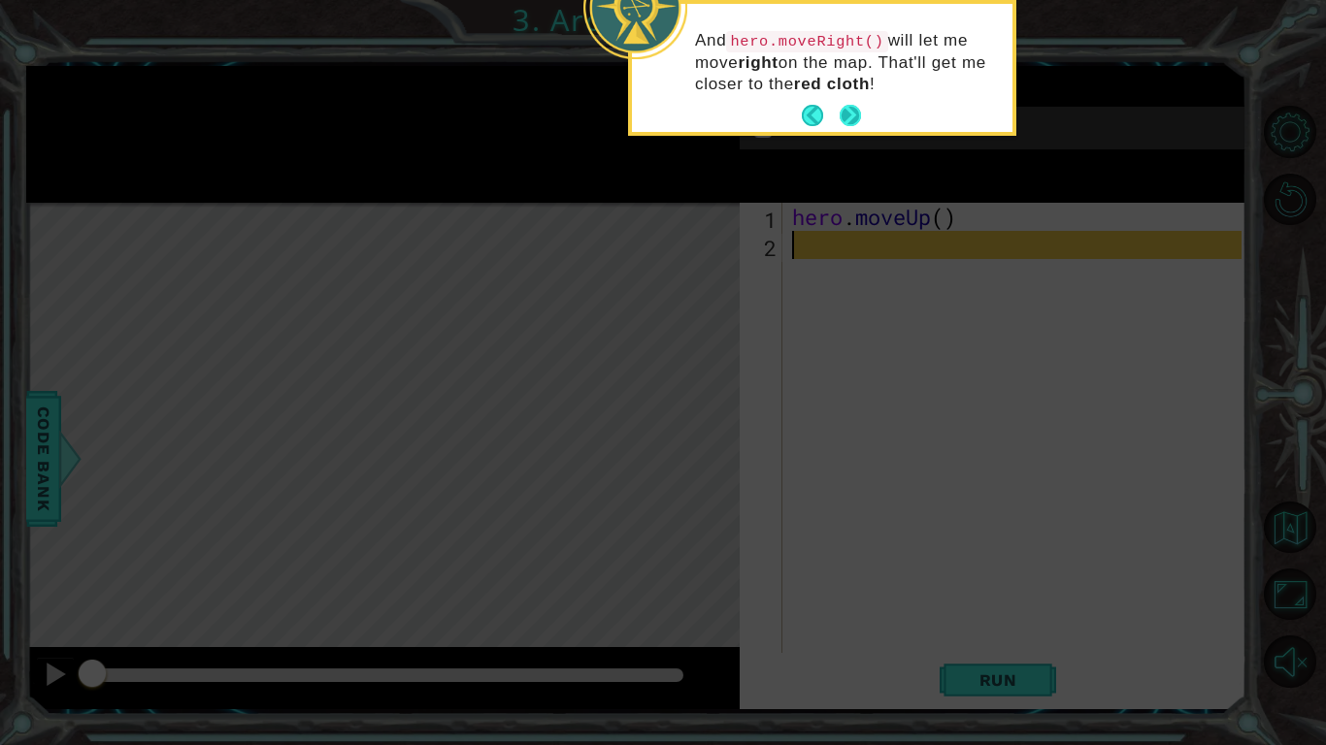
click at [842, 105] on button "Next" at bounding box center [850, 115] width 21 height 21
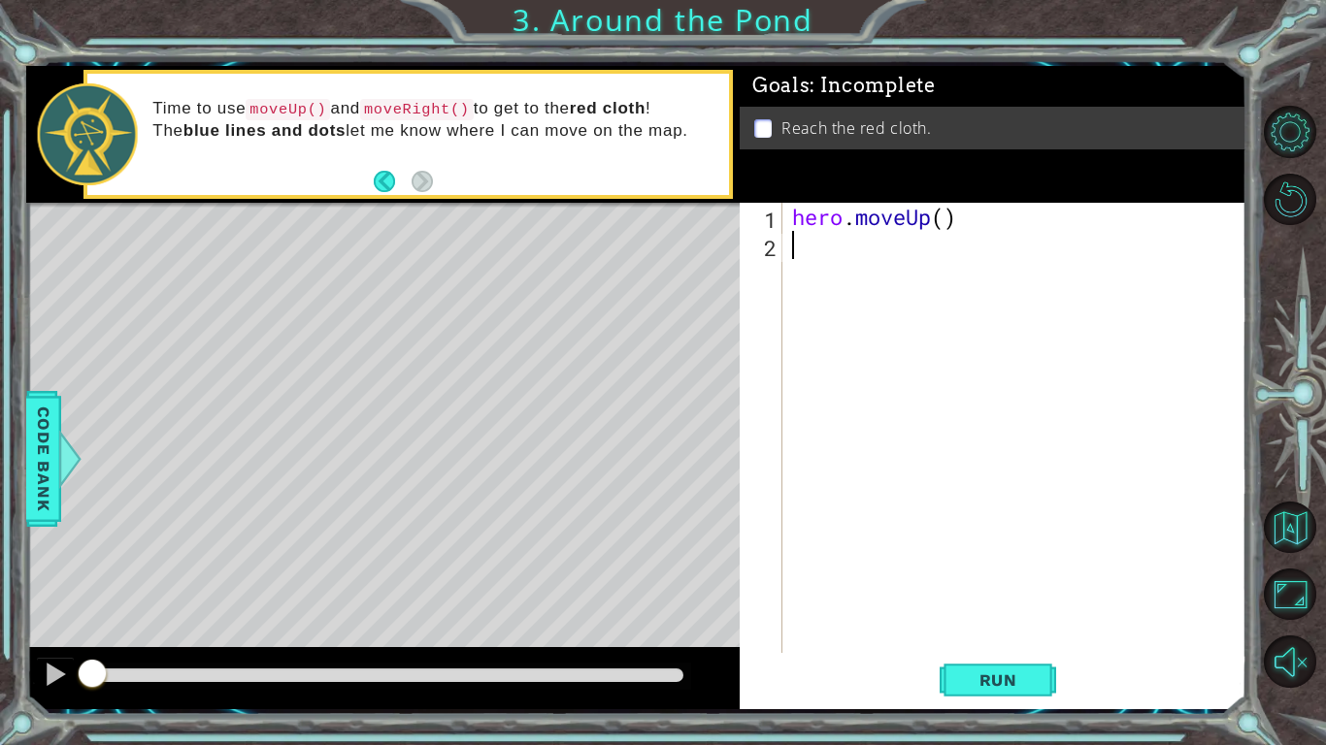
click at [945, 215] on div "hero . moveUp ( )" at bounding box center [1019, 456] width 463 height 507
type textarea "hero.moveUp(2)"
click at [841, 248] on div "hero . moveUp ( 2 )" at bounding box center [1019, 456] width 463 height 507
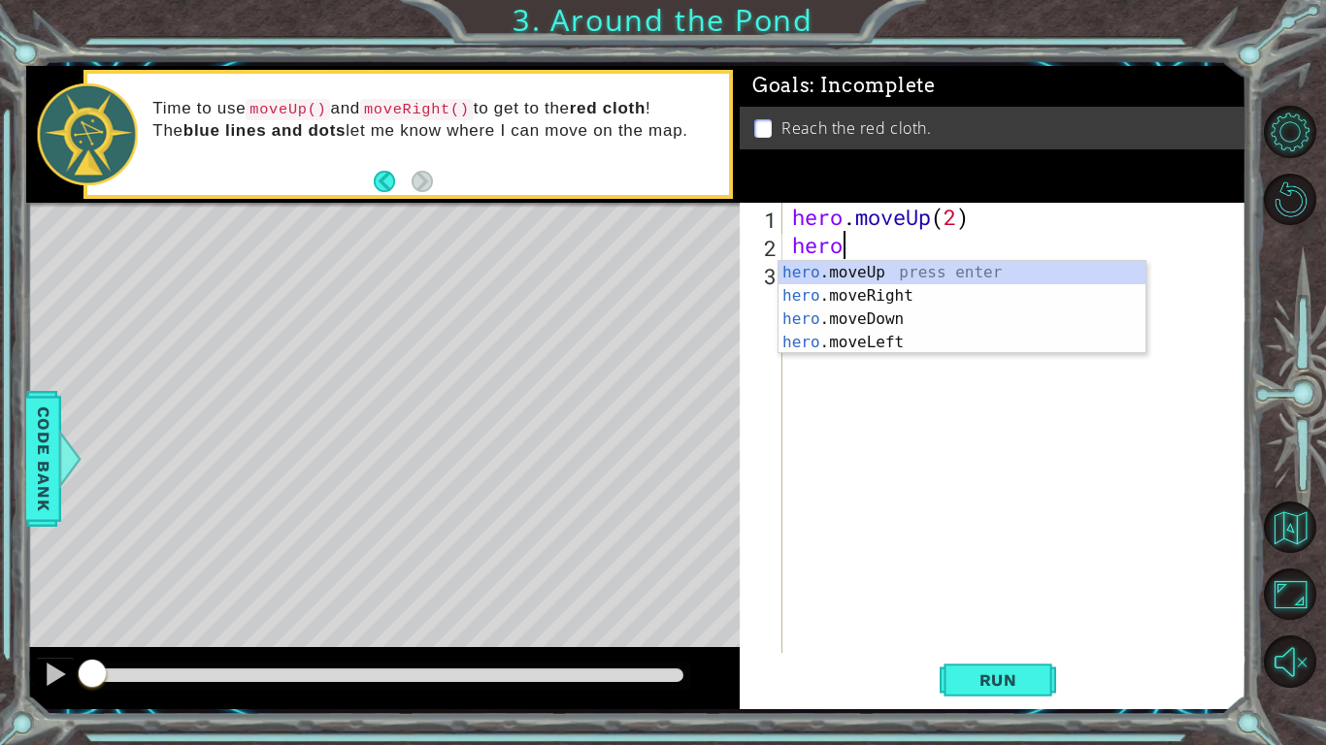
type textarea "hero."
click at [851, 286] on div "hero. moveUp press enter hero. moveRight press enter hero. moveDown press enter…" at bounding box center [961, 331] width 367 height 140
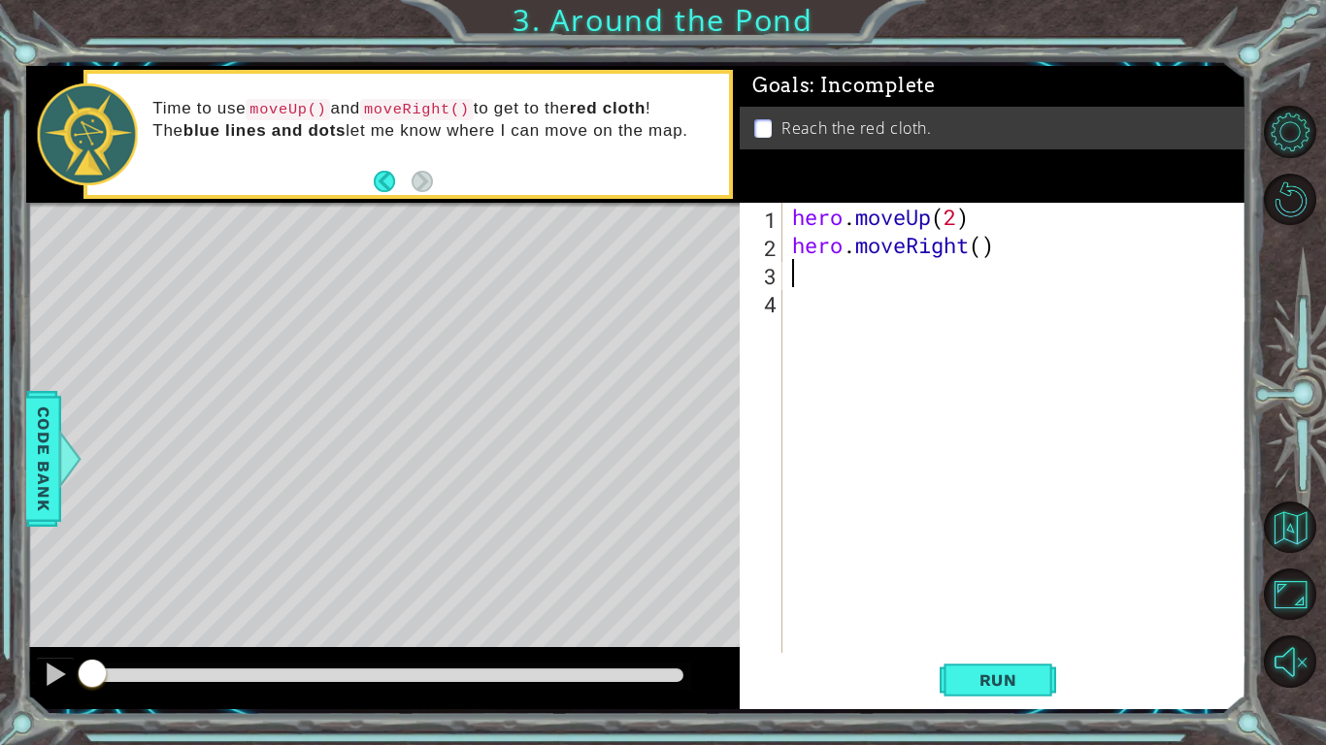
scroll to position [0, 0]
click at [979, 251] on div "hero . moveUp ( 2 ) hero . moveRight ( )" at bounding box center [1019, 456] width 463 height 507
type textarea "hero.moveRight(2)"
click at [805, 292] on div "hero . moveUp ( 2 ) hero . moveRight ( 2 )" at bounding box center [1019, 456] width 463 height 507
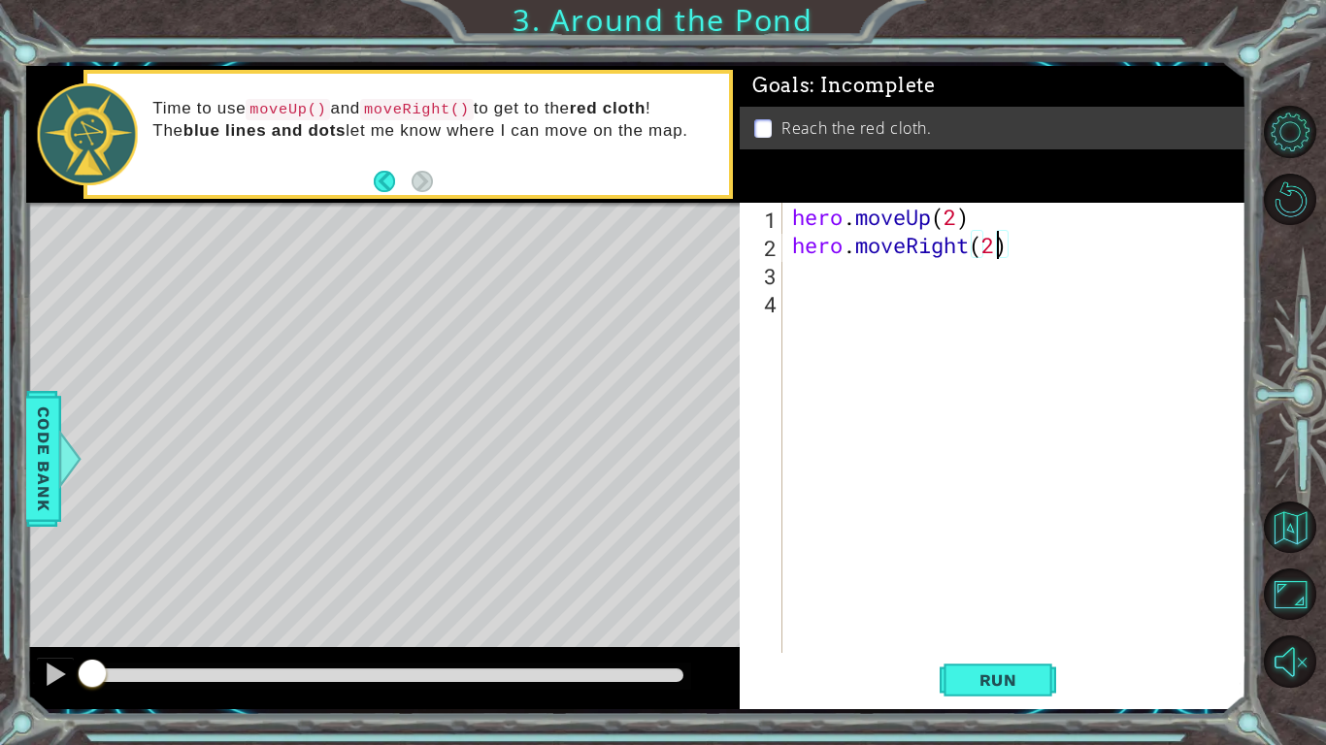
scroll to position [0, 0]
click at [806, 274] on div "hero . moveUp ( 2 ) hero . moveRight ( 2 )" at bounding box center [1019, 456] width 463 height 507
type textarea "g"
type textarea "hero.moveup(1)"
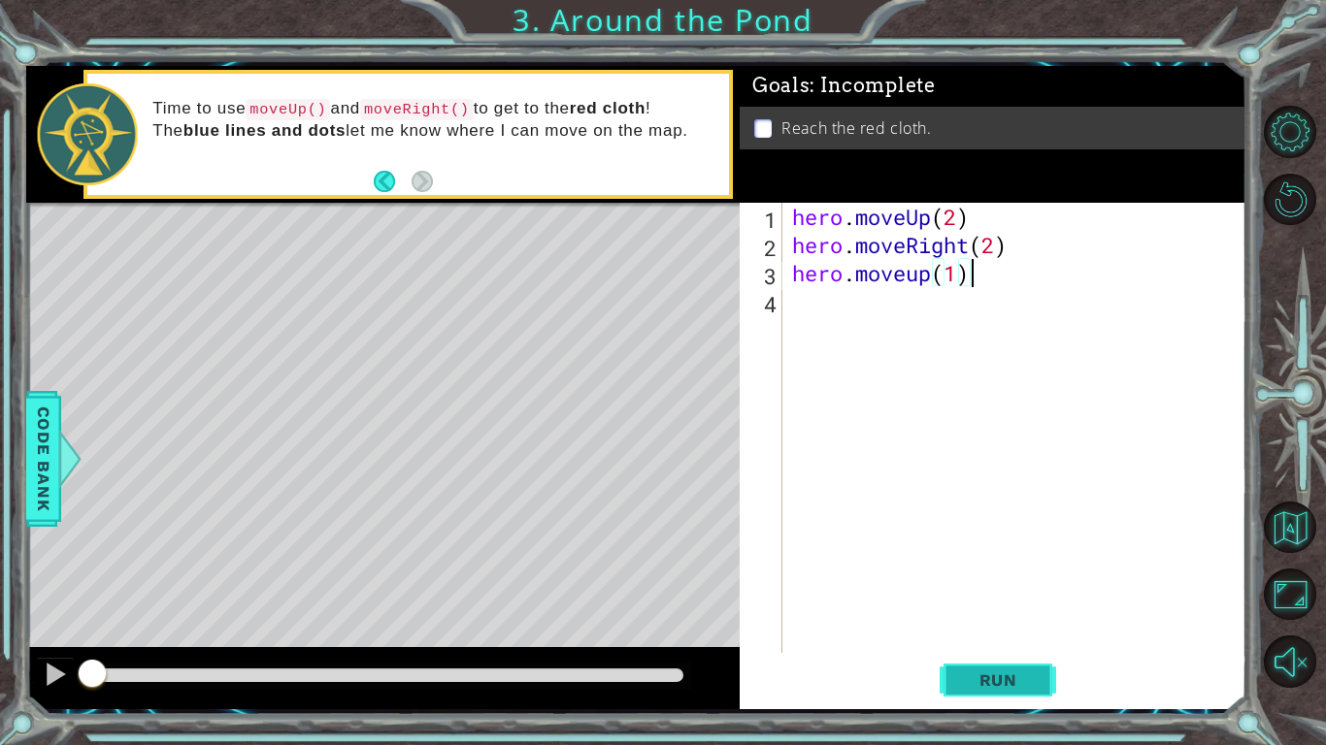
click at [990, 580] on span "Run" at bounding box center [998, 680] width 77 height 19
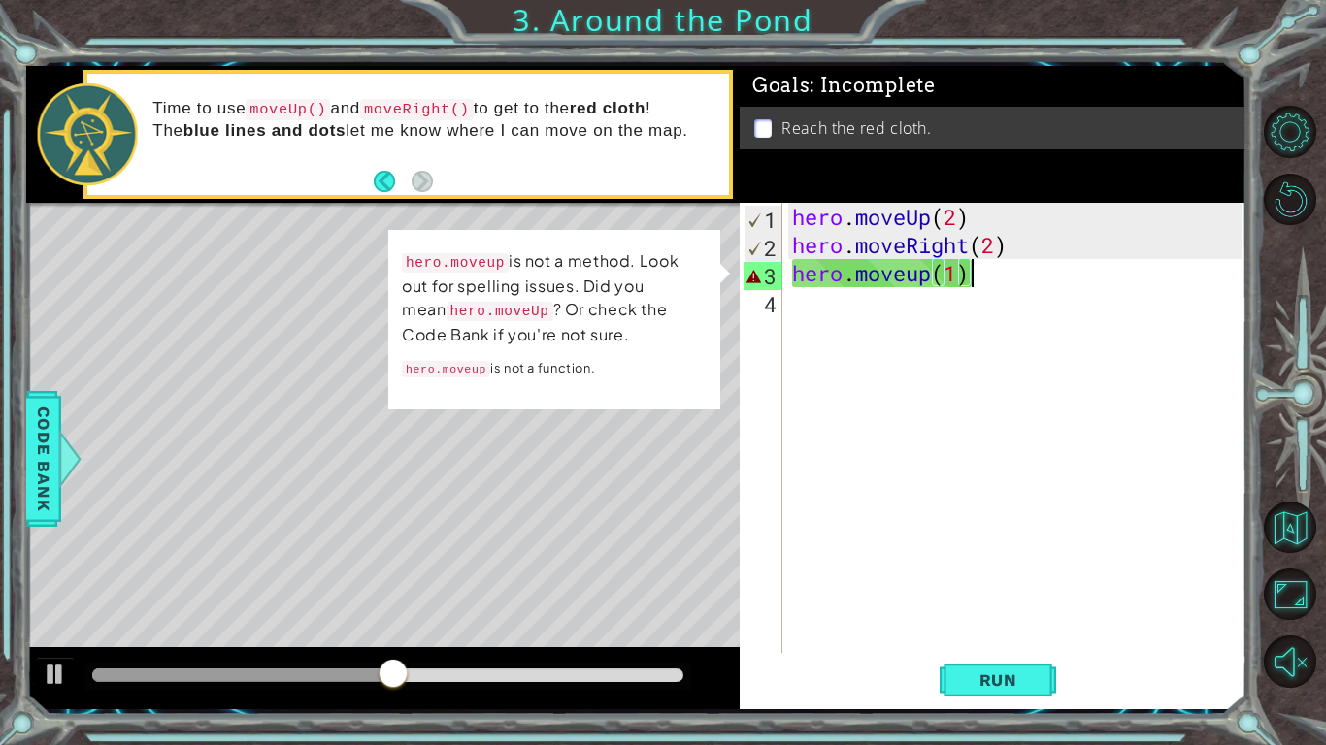
click at [897, 439] on div "hero . moveUp ( 2 ) hero . moveRight ( 2 ) hero . moveup ( 1 )" at bounding box center [1019, 456] width 463 height 507
click at [632, 271] on p "hero.moveup is not a method. Look out for spelling issues. Did you mean hero.mo…" at bounding box center [555, 297] width 306 height 101
click at [657, 347] on td "hero.moveup is not a method. Look out for spelling issues. Did you mean hero.mo…" at bounding box center [554, 320] width 309 height 149
click at [561, 383] on td "hero.moveup is not a method. Look out for spelling issues. Did you mean hero.mo…" at bounding box center [554, 320] width 309 height 149
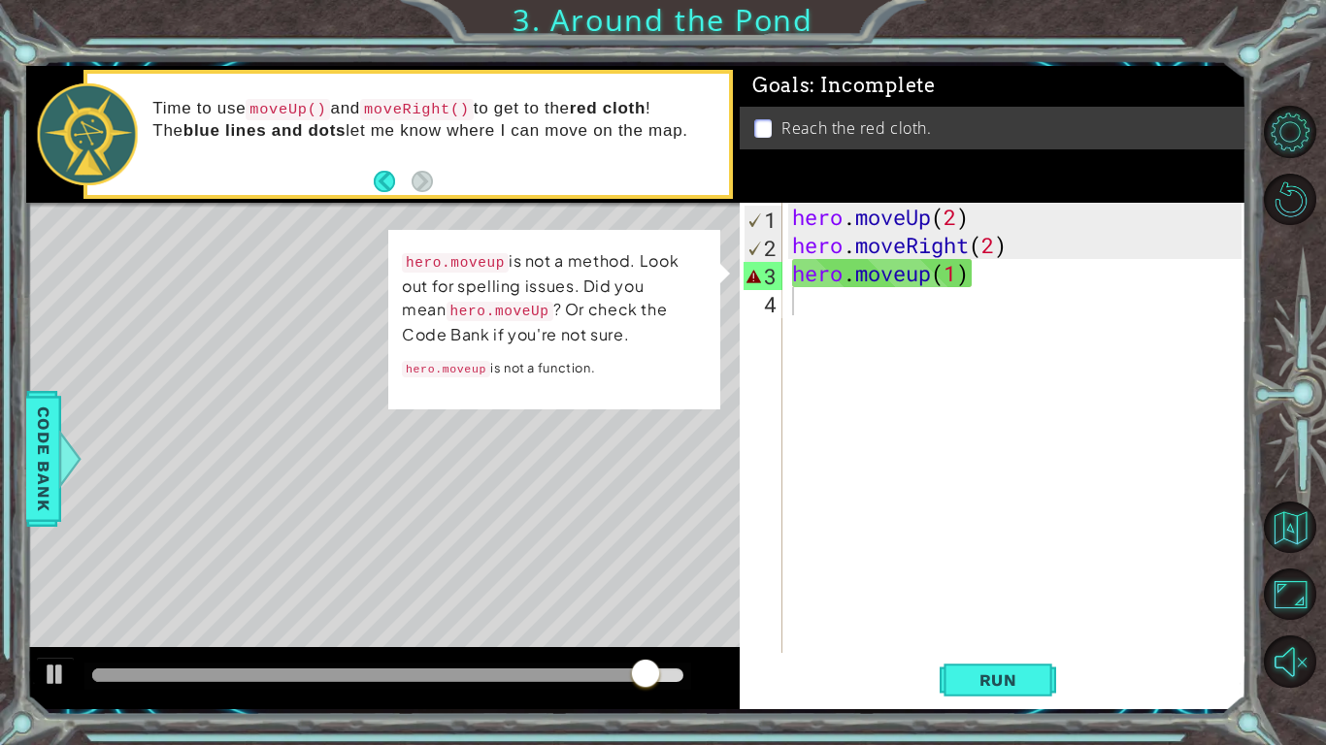
click at [538, 365] on p "hero.moveup is not a function." at bounding box center [553, 368] width 305 height 30
click at [909, 284] on div "hero . moveUp ( 2 ) hero . moveRight ( 2 ) hero . moveup ( 1 )" at bounding box center [1019, 456] width 463 height 507
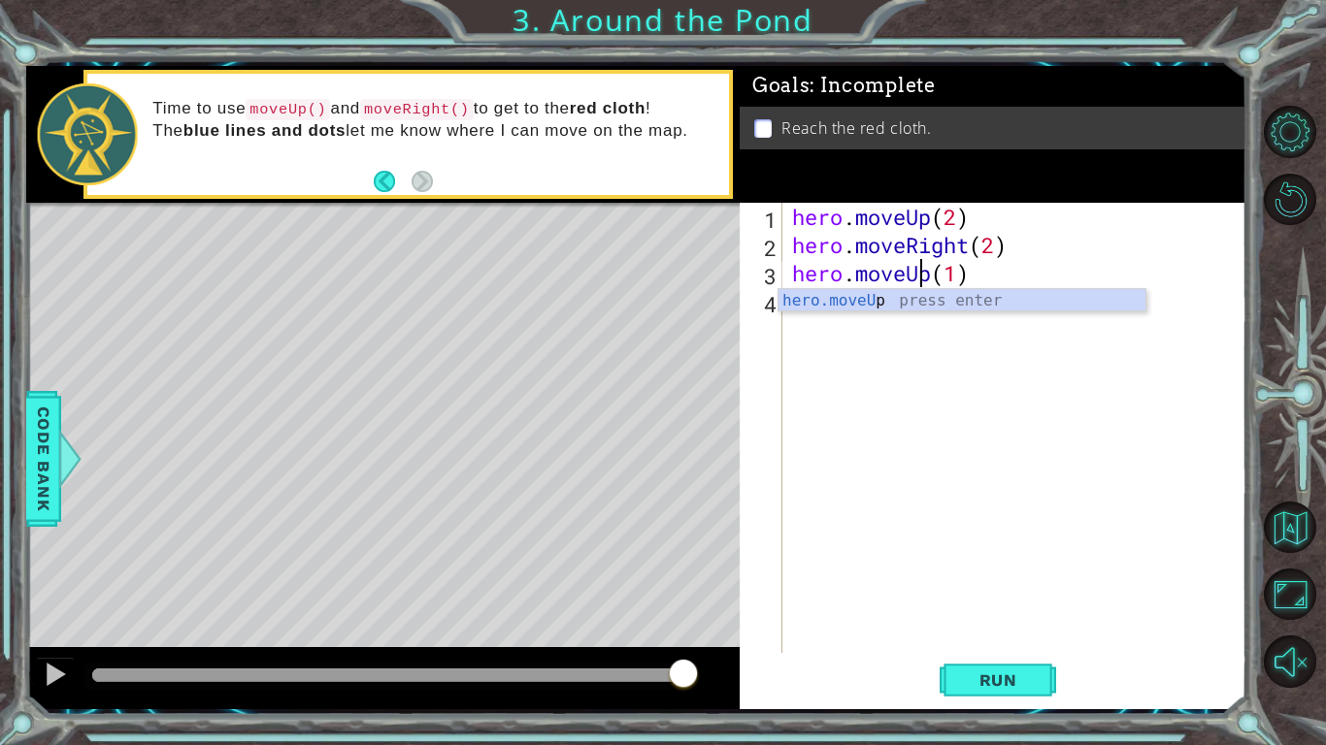
scroll to position [0, 6]
type textarea "hero.moveUp(1)"
click at [978, 580] on button "Run" at bounding box center [998, 680] width 116 height 50
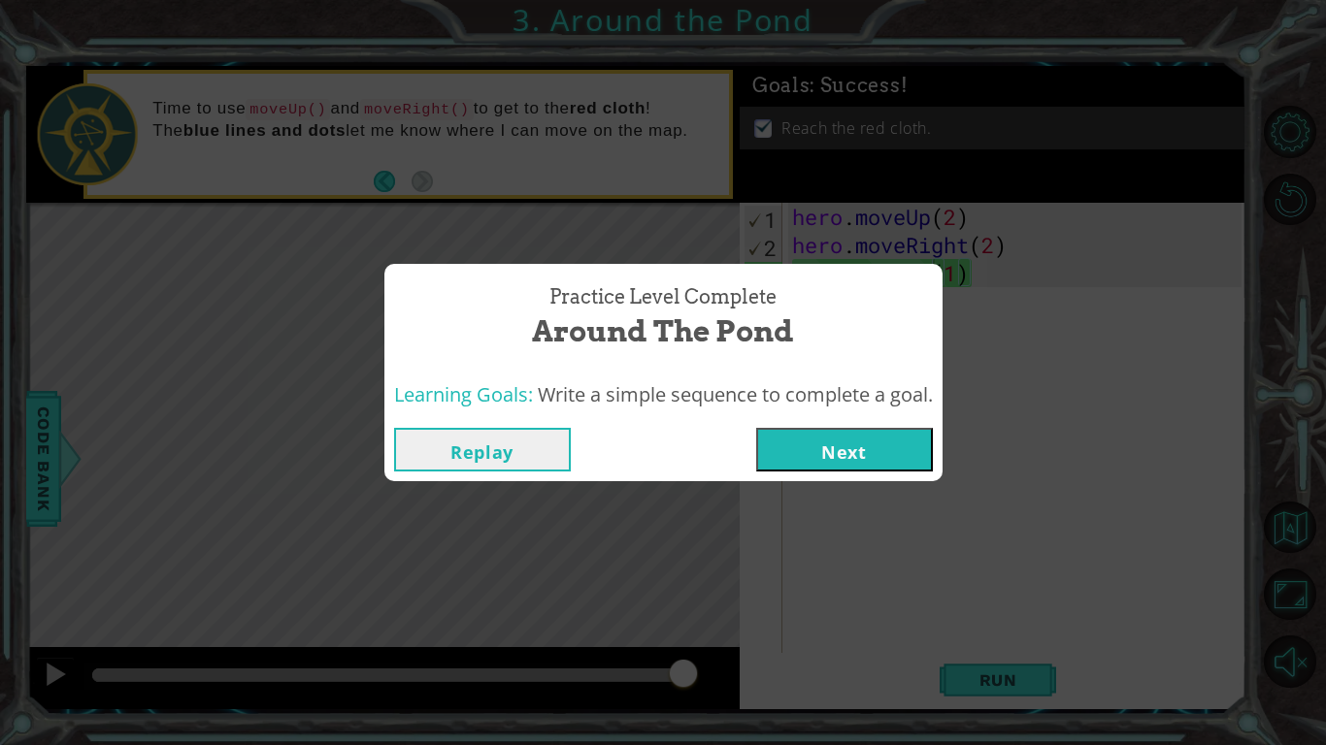
click at [803, 452] on button "Next" at bounding box center [844, 450] width 177 height 44
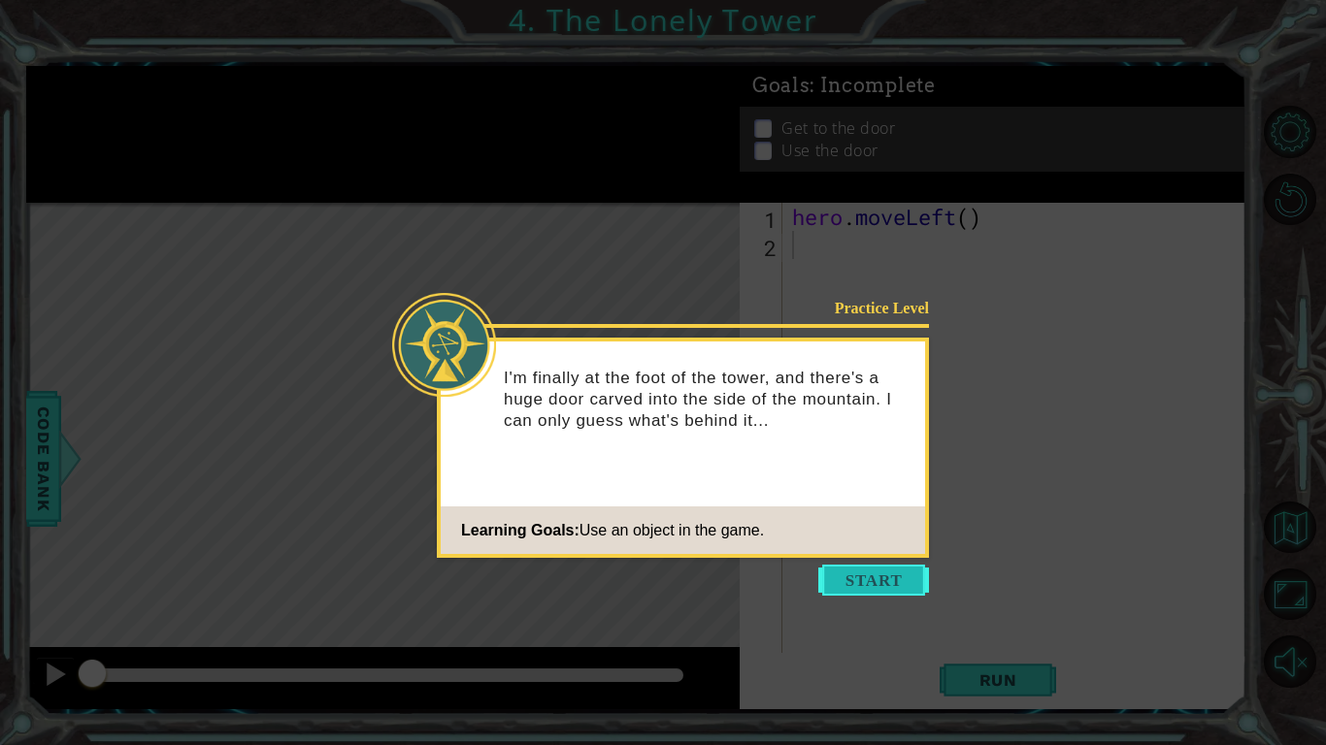
click at [869, 567] on button "Start" at bounding box center [873, 580] width 111 height 31
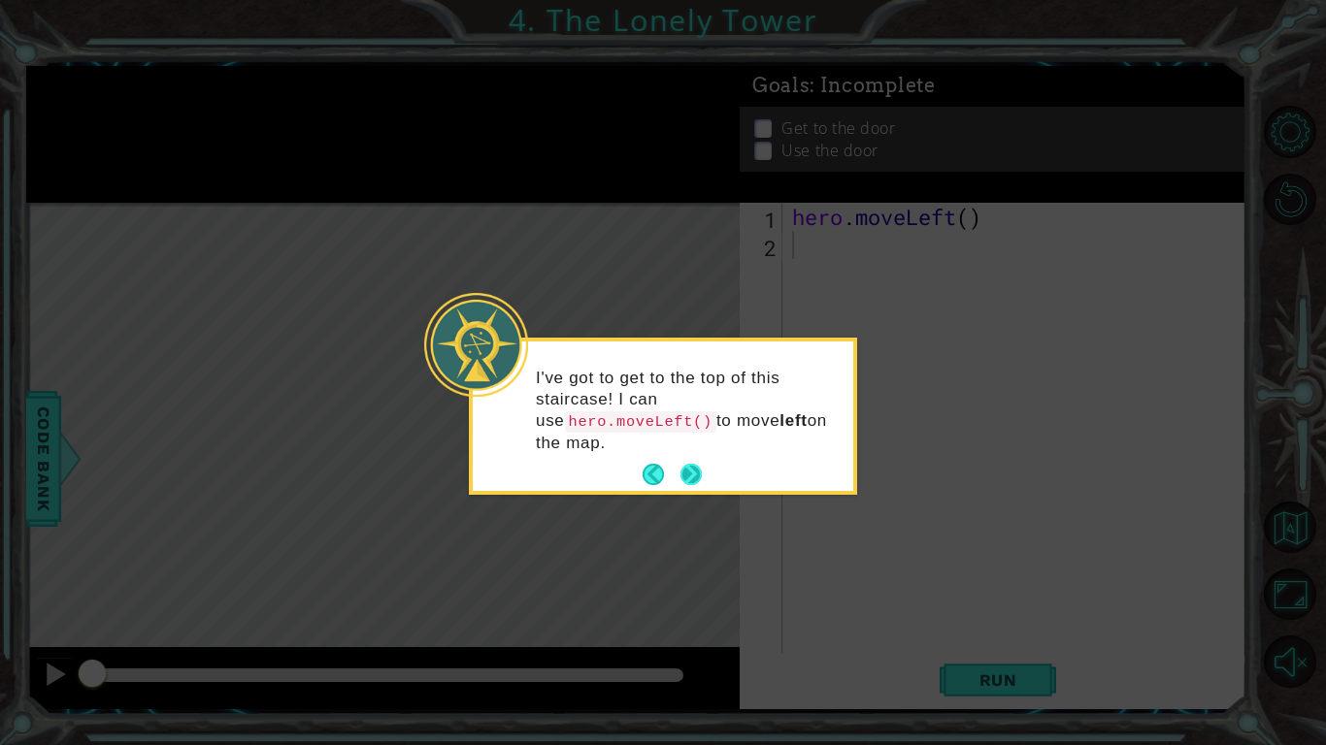
click at [699, 474] on button "Next" at bounding box center [690, 474] width 21 height 21
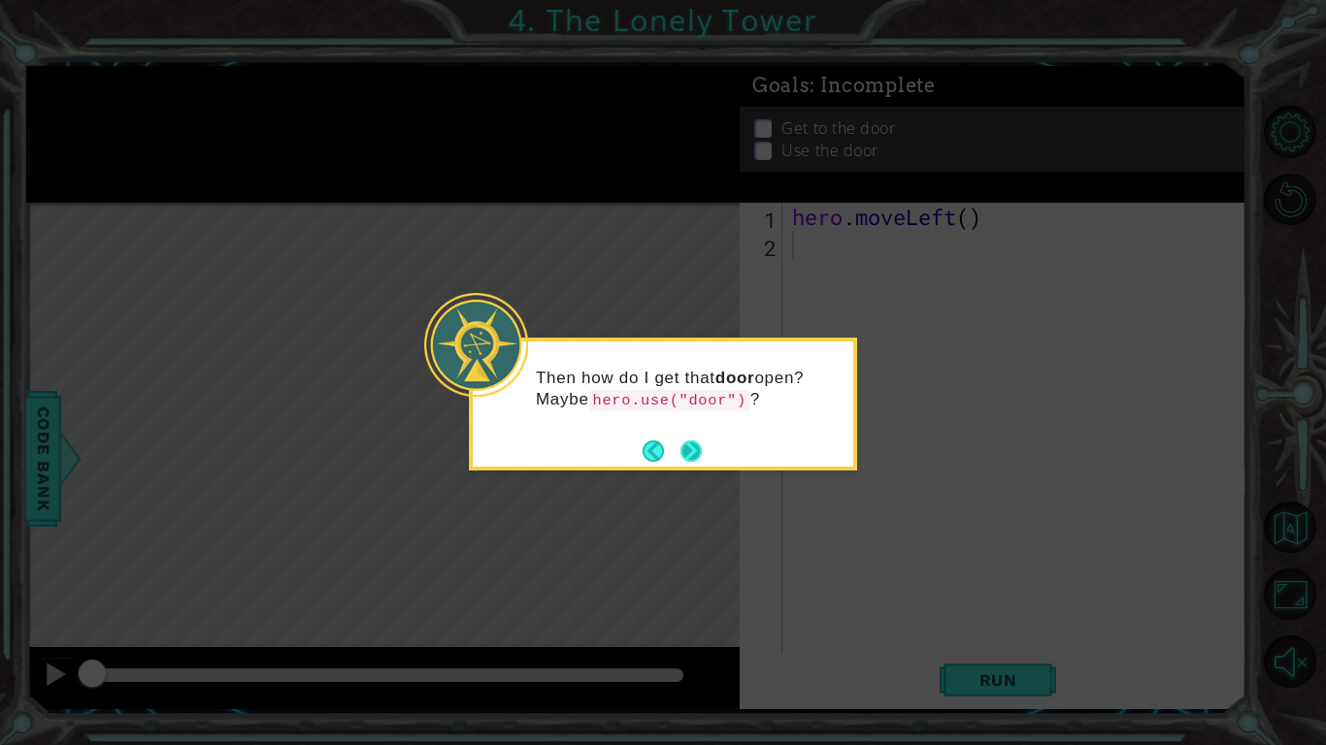
click at [691, 454] on button "Next" at bounding box center [690, 451] width 21 height 21
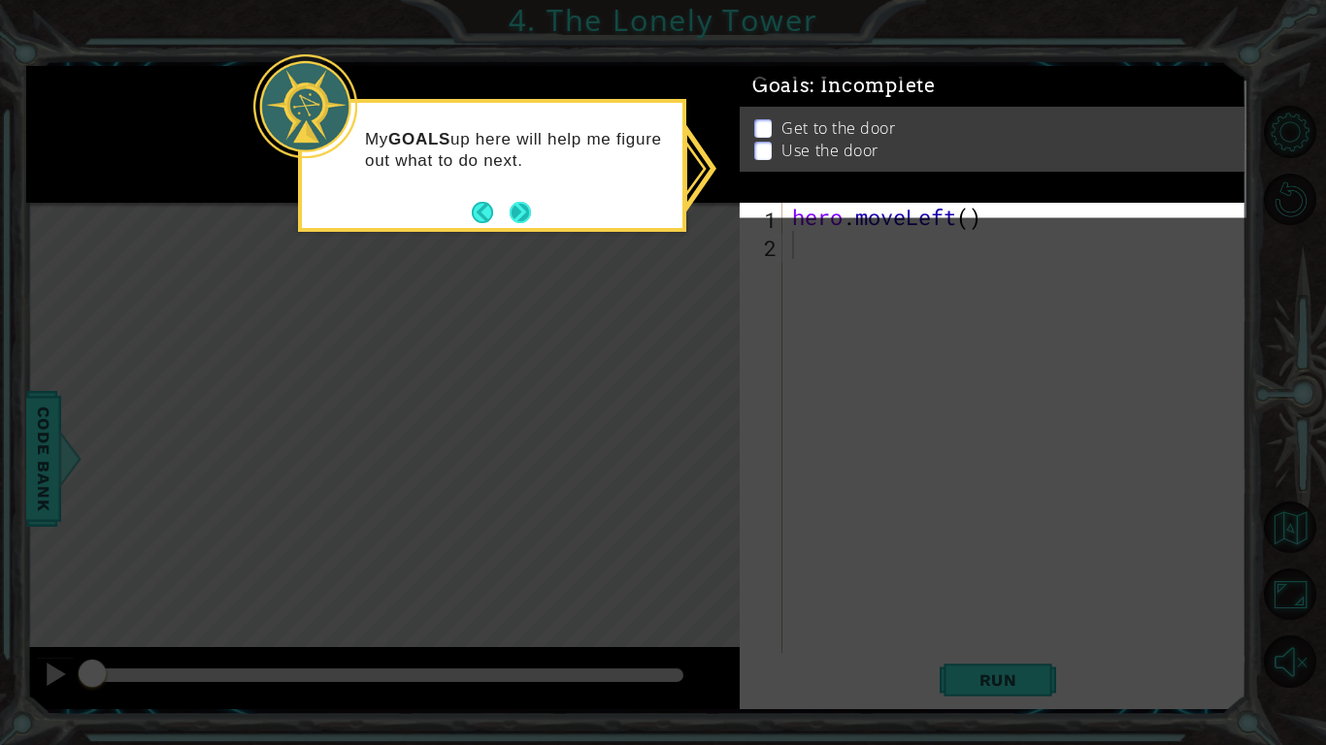
click at [520, 207] on button "Next" at bounding box center [520, 212] width 21 height 21
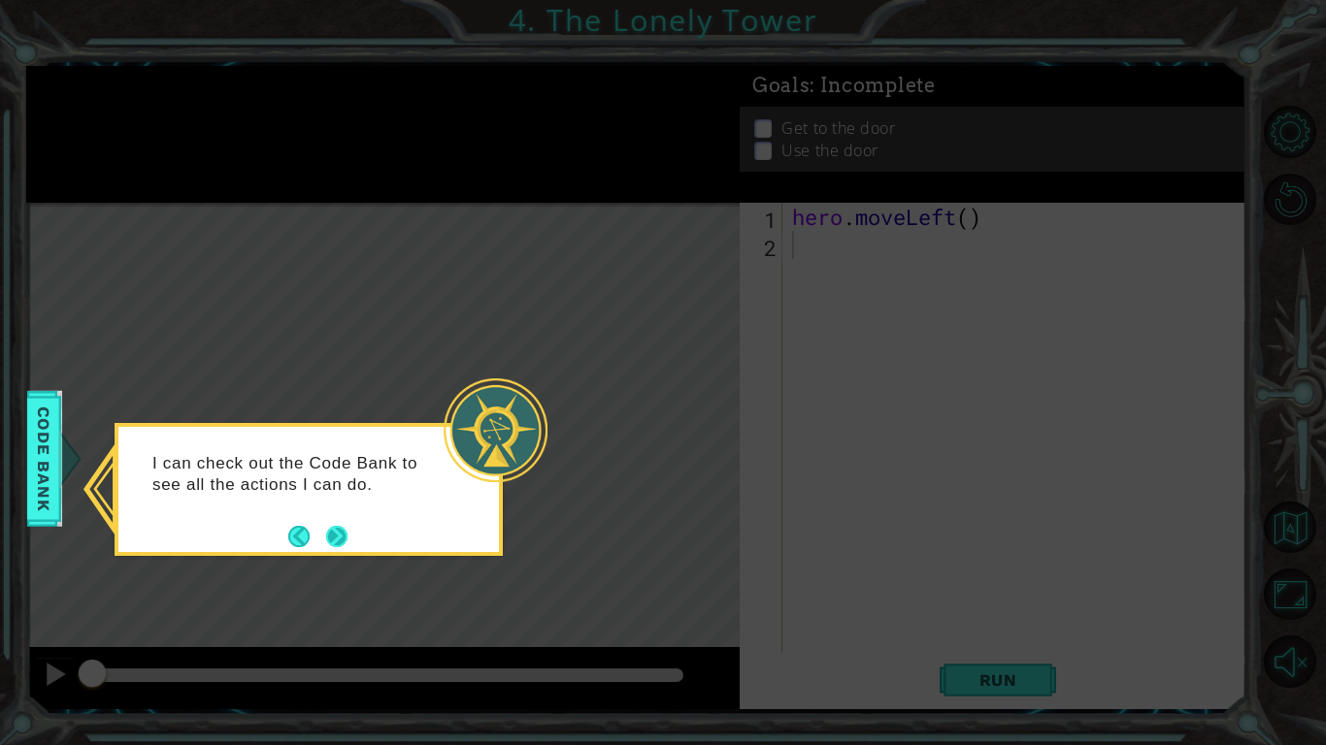
click at [337, 539] on button "Next" at bounding box center [336, 536] width 21 height 21
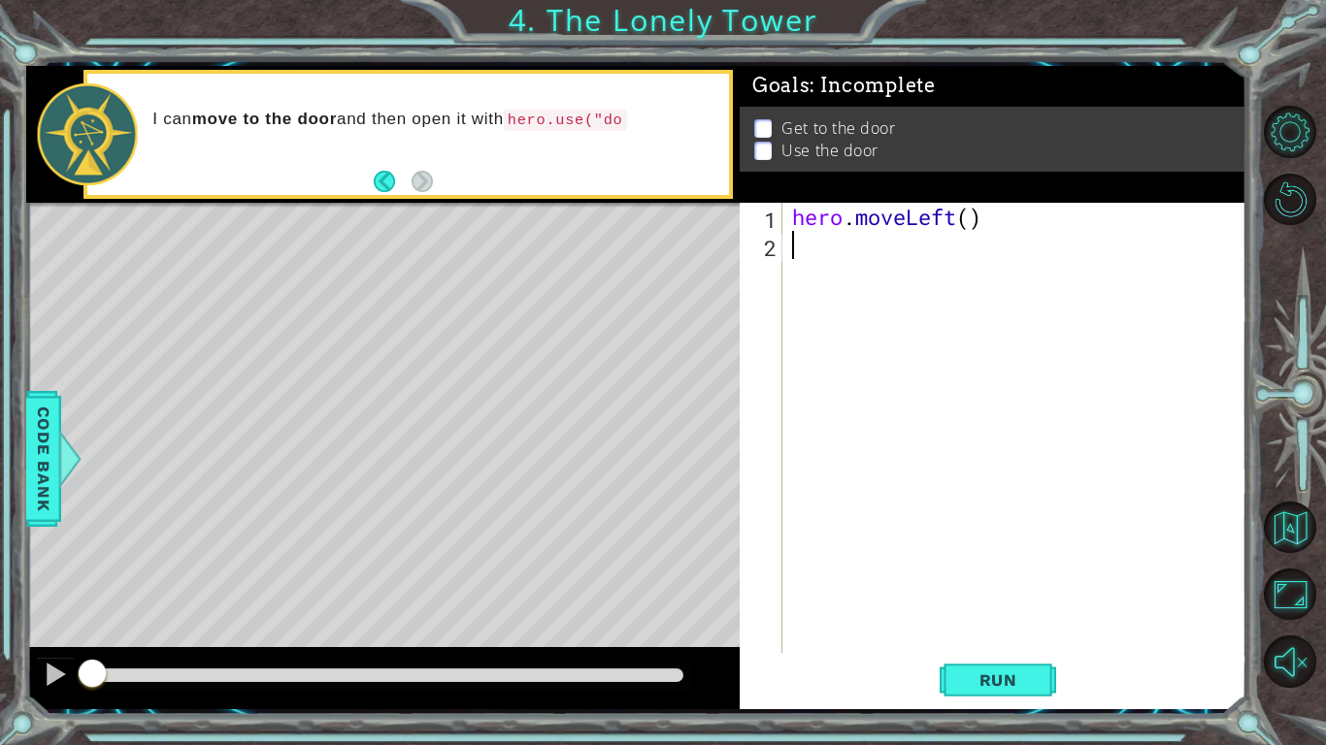
click at [968, 226] on div "hero . moveLeft ( )" at bounding box center [1019, 456] width 463 height 507
type textarea "hero.moveLeft(2)"
click at [798, 264] on div "hero . moveLeft ( 2 )" at bounding box center [1019, 456] width 463 height 507
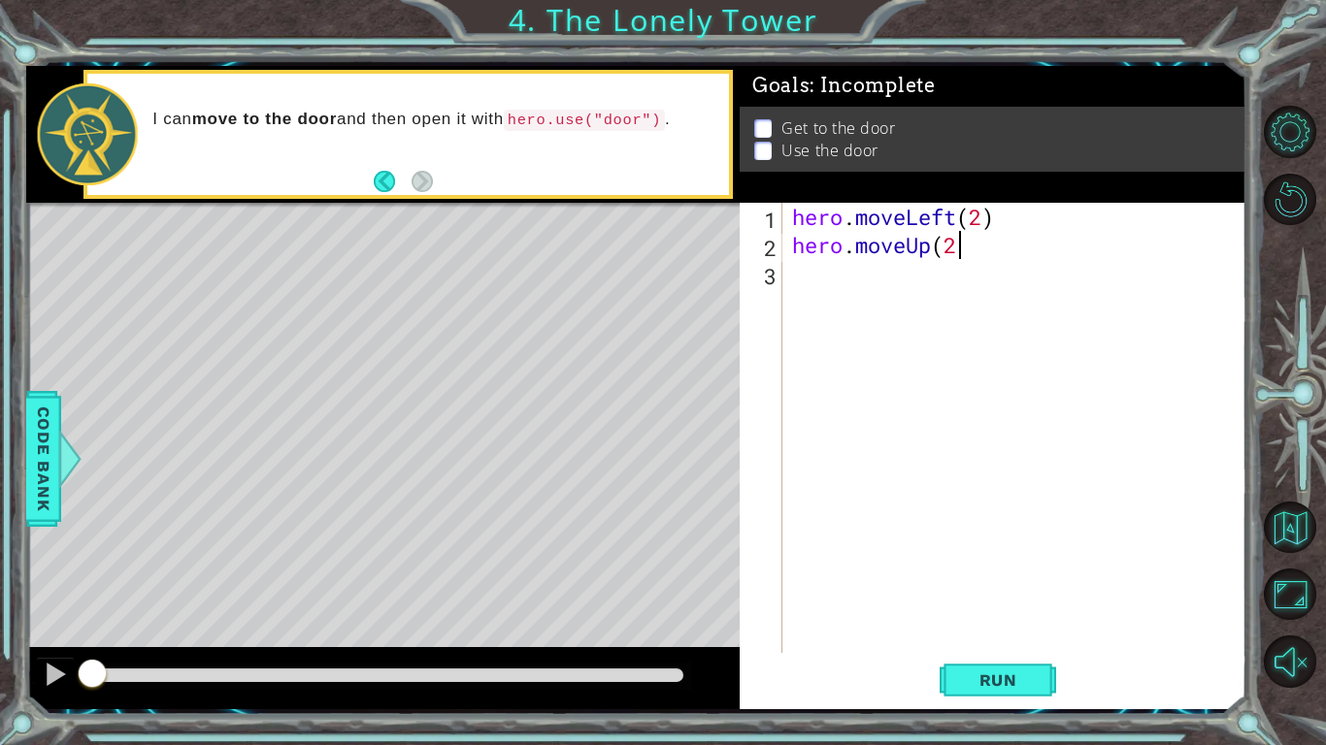
type textarea "hero.moveUp(2)"
type textarea "hero.moveRight(2)"
click at [842, 323] on div "hero . moveLeft ( 2 ) hero . moveUp ( 2 ) hero . moveRight ( 2 )" at bounding box center [1019, 456] width 463 height 507
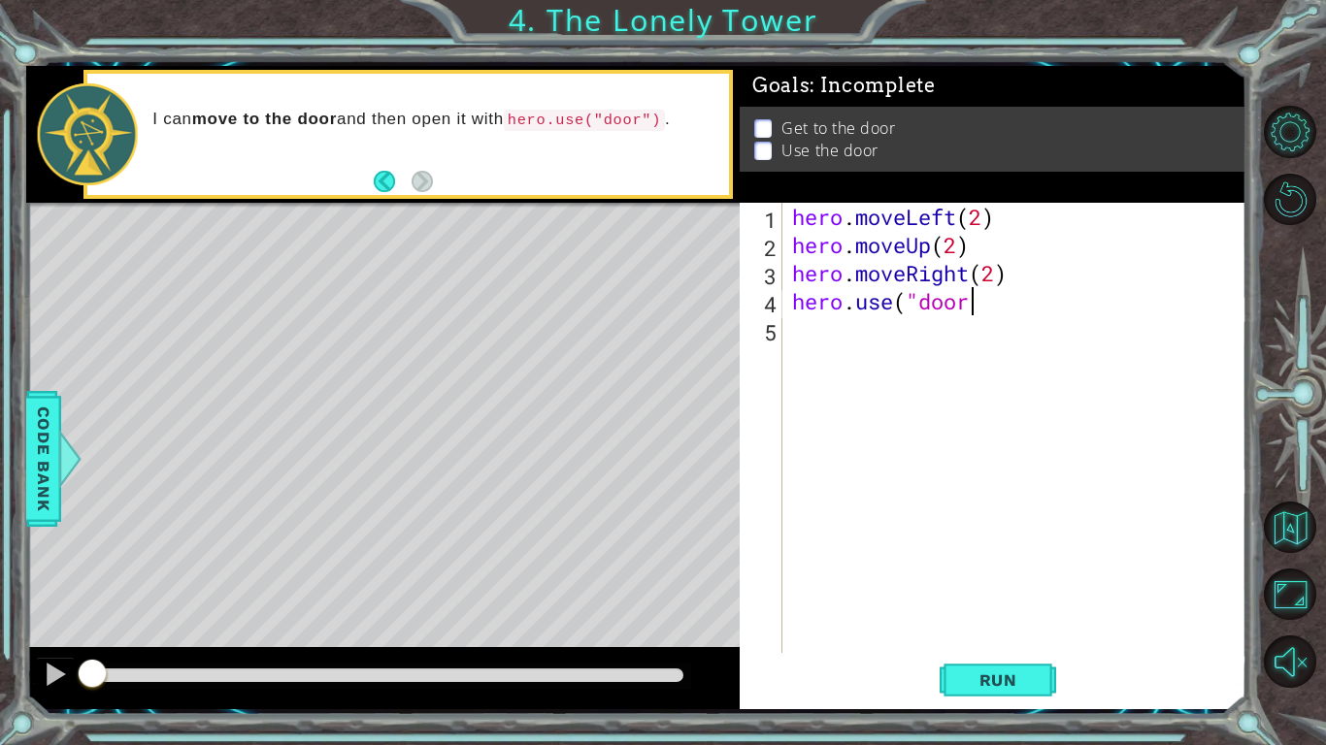
scroll to position [0, 8]
type textarea "hero.use("door")"
click at [1039, 580] on button "Run" at bounding box center [998, 680] width 116 height 50
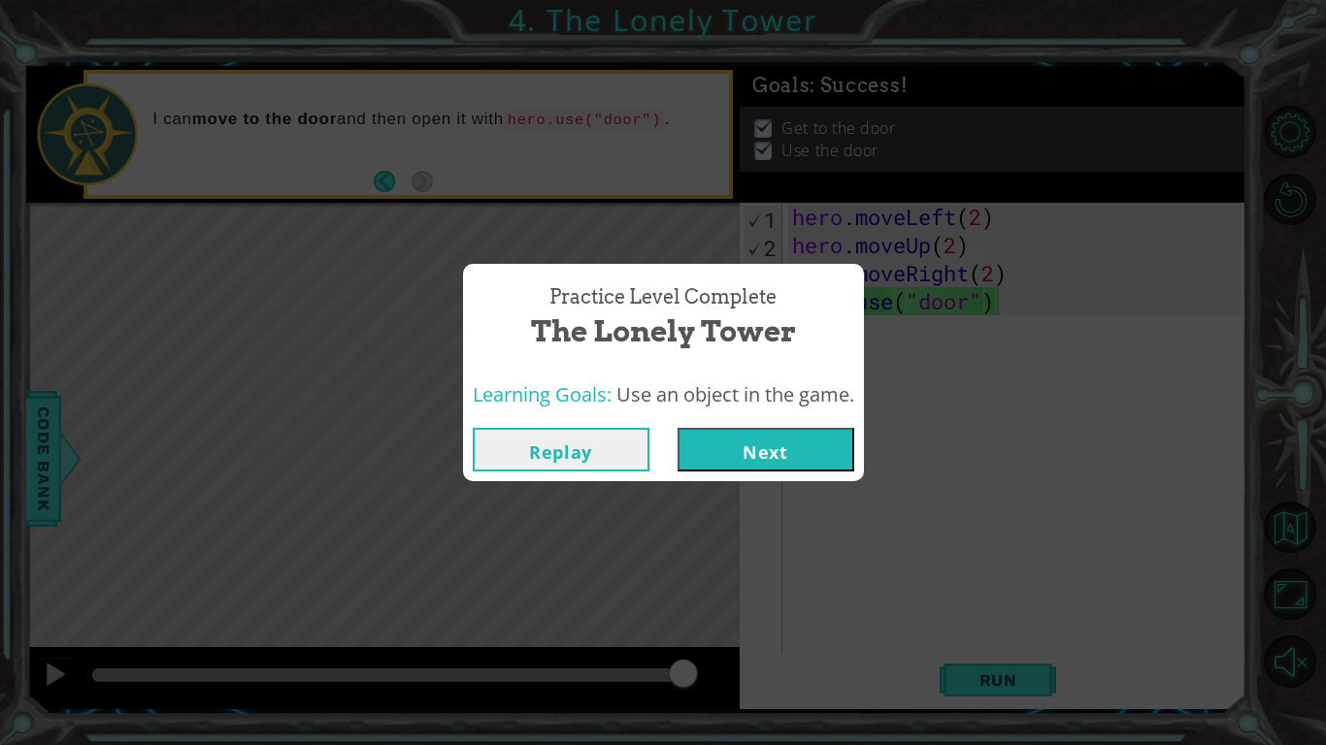
click at [770, 457] on button "Next" at bounding box center [765, 450] width 177 height 44
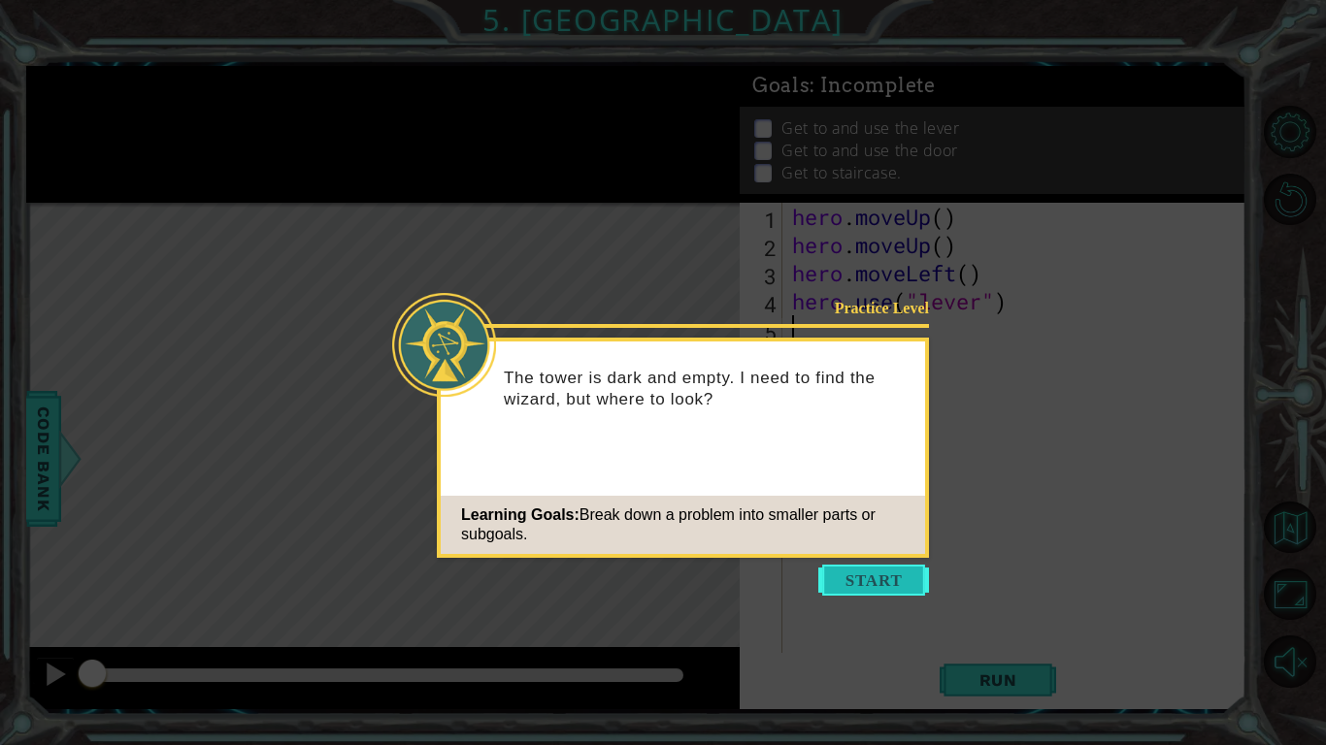
click at [868, 580] on button "Start" at bounding box center [873, 580] width 111 height 31
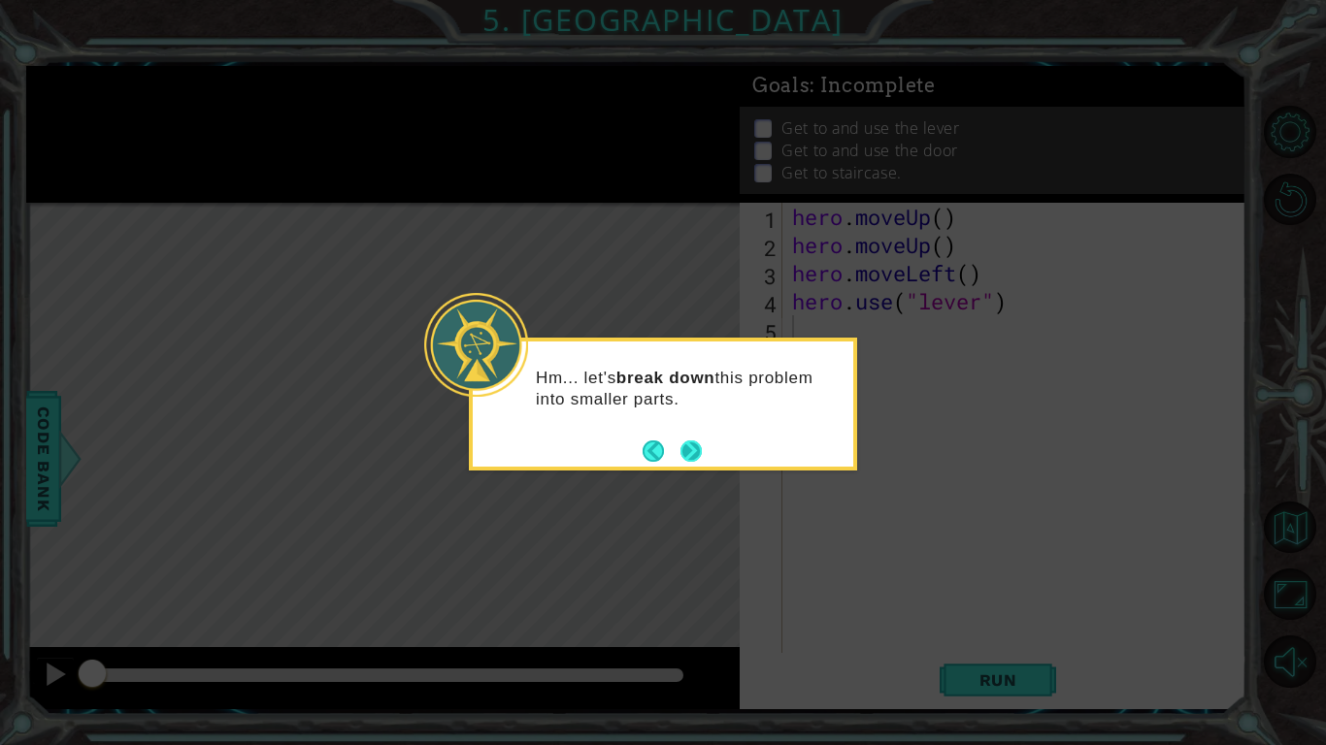
click at [692, 446] on button "Next" at bounding box center [690, 451] width 21 height 21
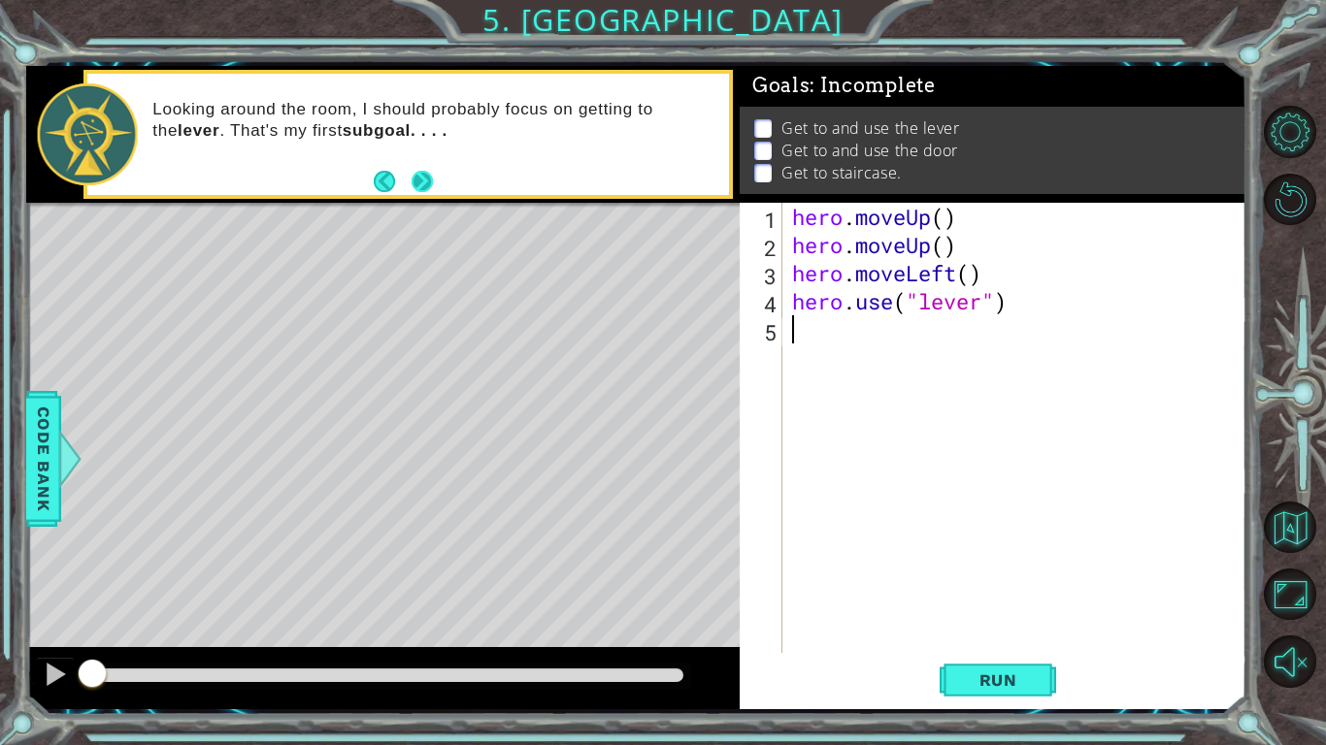
click at [424, 191] on button "Next" at bounding box center [421, 181] width 21 height 21
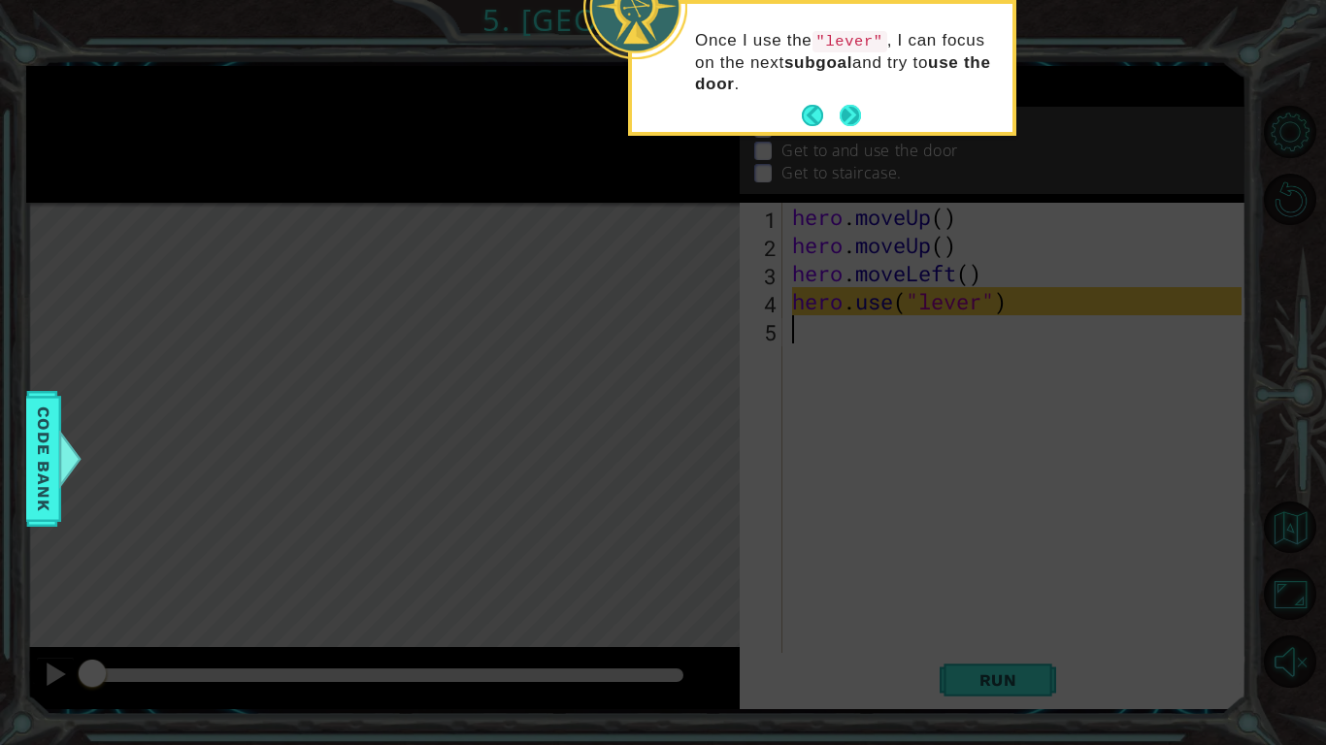
click at [851, 112] on button "Next" at bounding box center [851, 116] width 22 height 22
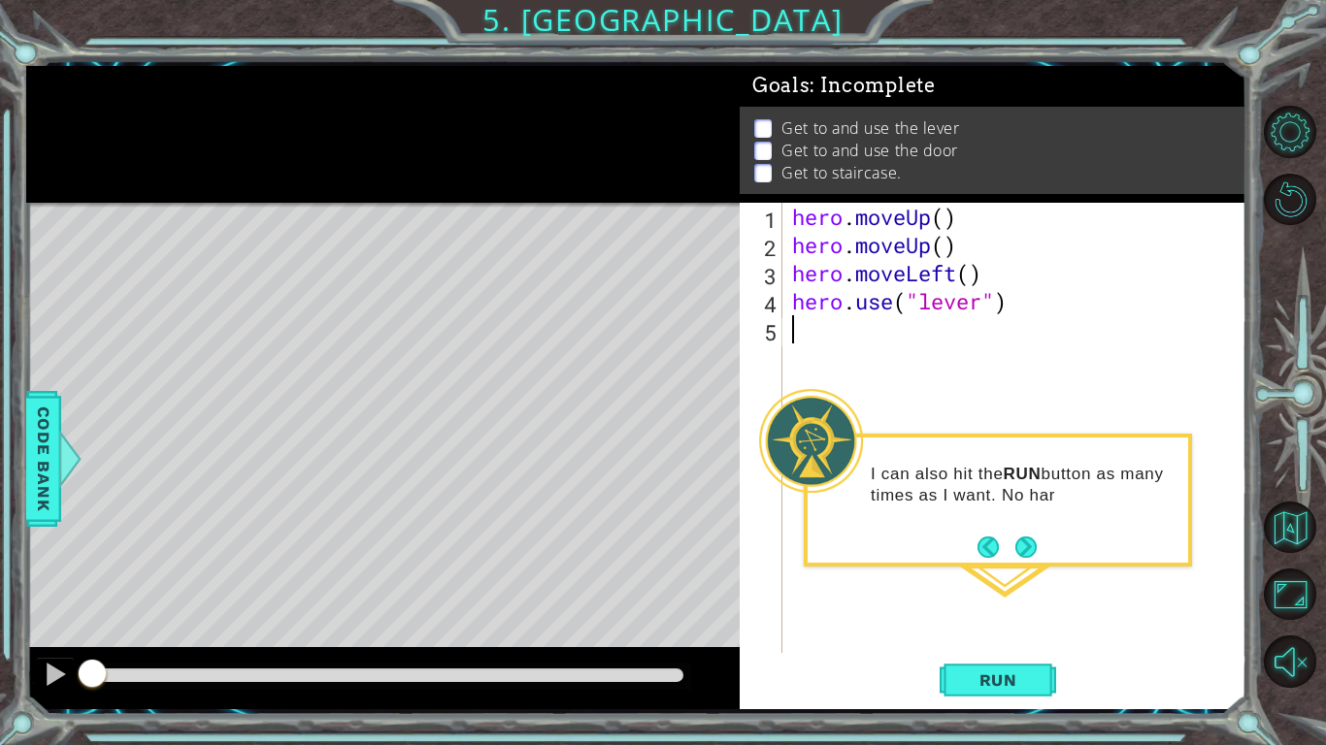
click at [1009, 572] on div "hero . moveUp ( ) hero . moveUp ( ) hero . moveLeft ( ) hero . use ( "lever" )" at bounding box center [1019, 456] width 463 height 507
click at [1021, 558] on button "Next" at bounding box center [1025, 547] width 21 height 21
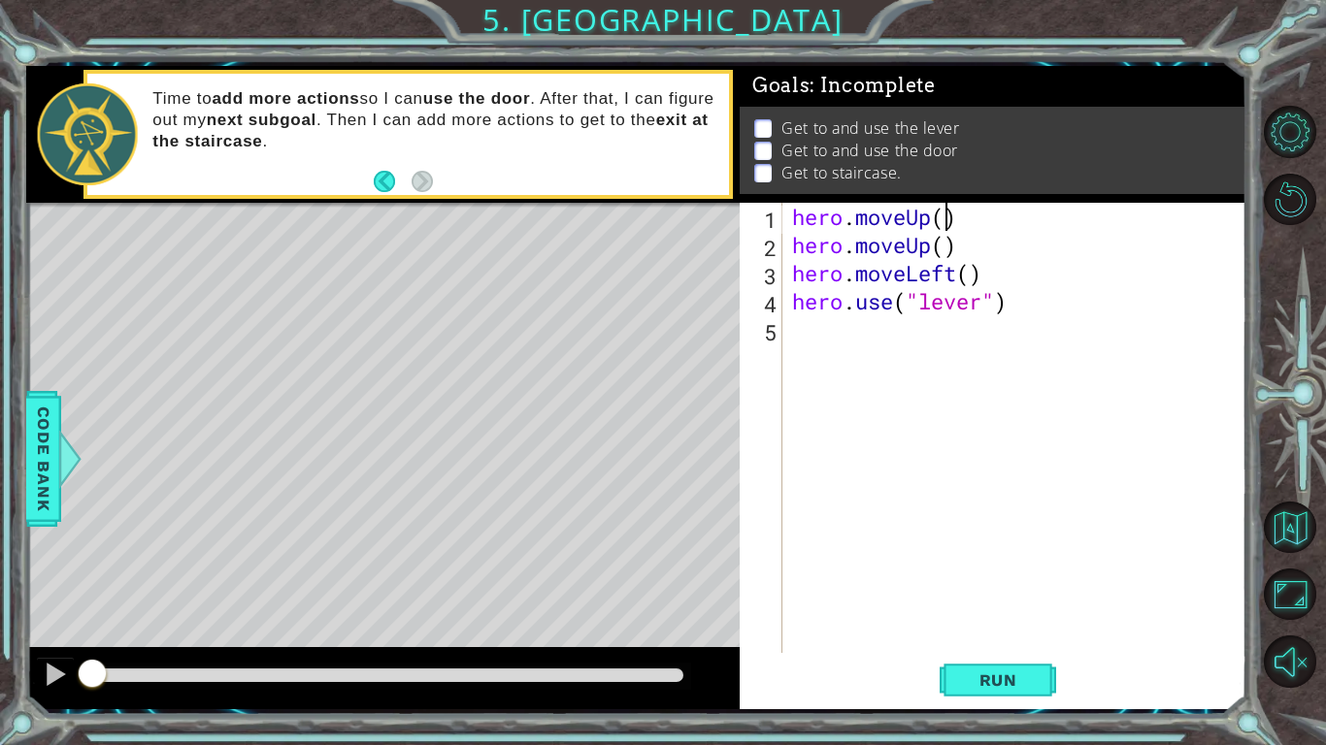
click at [944, 218] on div "hero . moveUp ( ) hero . moveUp ( ) hero . moveLeft ( ) hero . use ( "lever" )" at bounding box center [1019, 456] width 463 height 507
click at [941, 246] on div "hero . moveUp ( 2 ) hero . moveUp ( ) hero . moveLeft ( ) hero . use ( "lever" )" at bounding box center [1019, 456] width 463 height 507
click at [966, 275] on div "hero . moveUp ( 2 ) hero . moveUp ( ) hero . moveLeft ( ) hero . use ( "lever" )" at bounding box center [1019, 456] width 463 height 507
drag, startPoint x: 956, startPoint y: 252, endPoint x: 770, endPoint y: 250, distance: 186.4
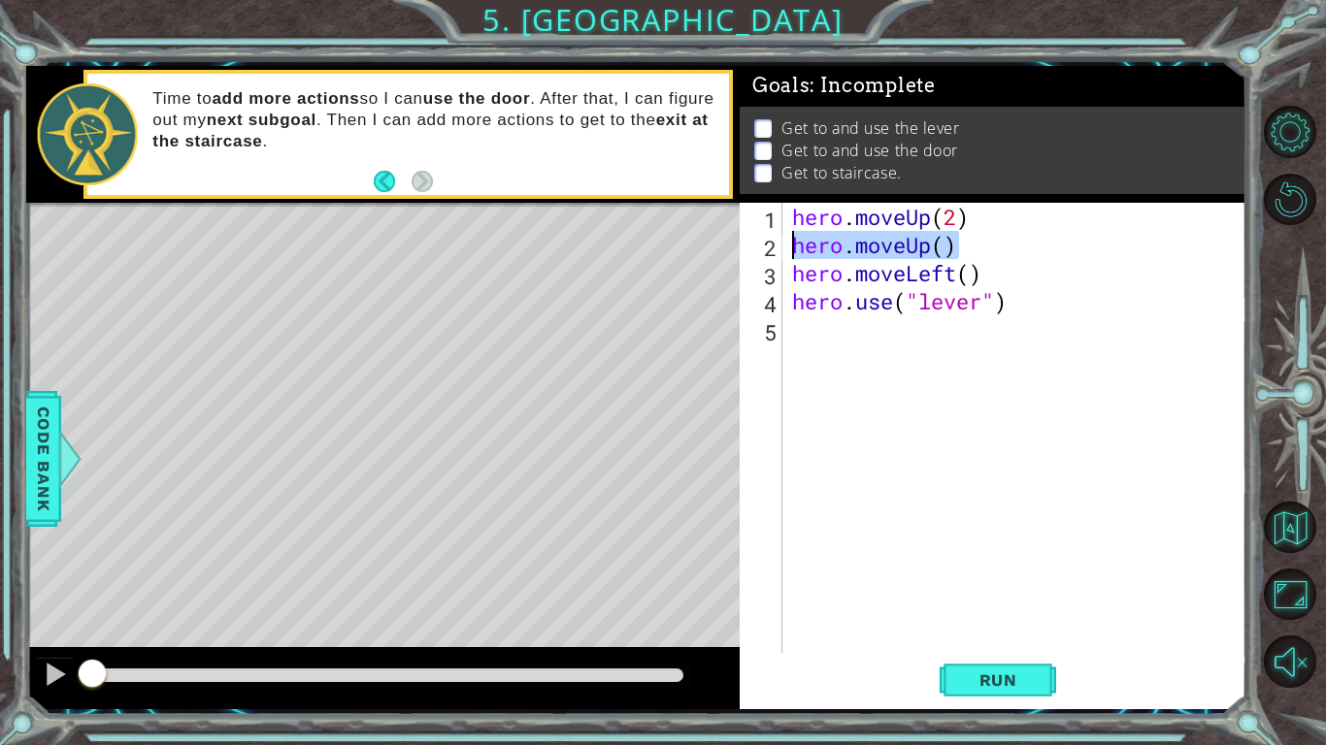
click at [770, 250] on div "hero.moveLeft() 1 2 3 4 5 hero . moveUp ( 2 ) hero . moveUp ( ) hero . moveLeft…" at bounding box center [991, 428] width 502 height 450
type textarea "hero.moveUp()"
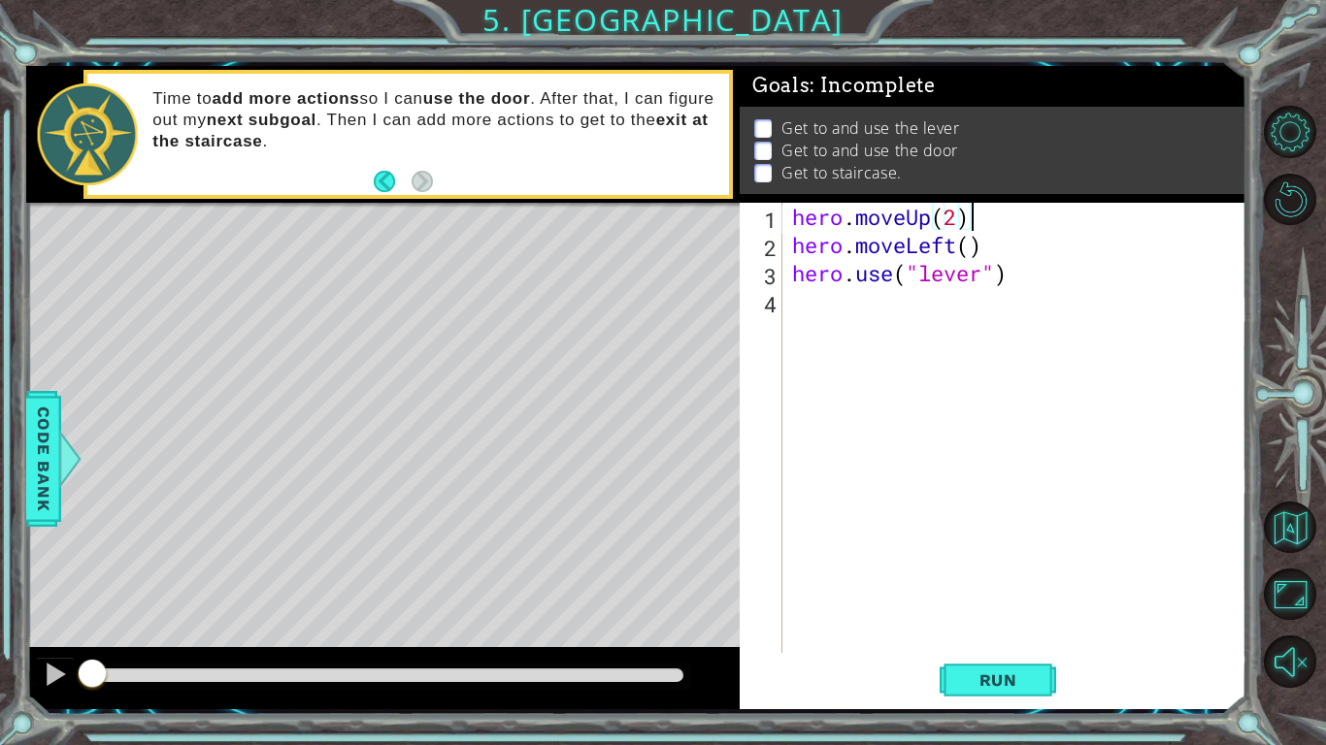
click at [966, 247] on div "hero . moveUp ( 2 ) hero . moveLeft ( ) hero . use ( "lever" )" at bounding box center [1019, 456] width 463 height 507
type textarea "hero.moveLeft(1)"
click at [838, 310] on div "hero . moveUp ( 2 ) hero . moveLeft ( 1 ) hero . use ( "lever" )" at bounding box center [1019, 456] width 463 height 507
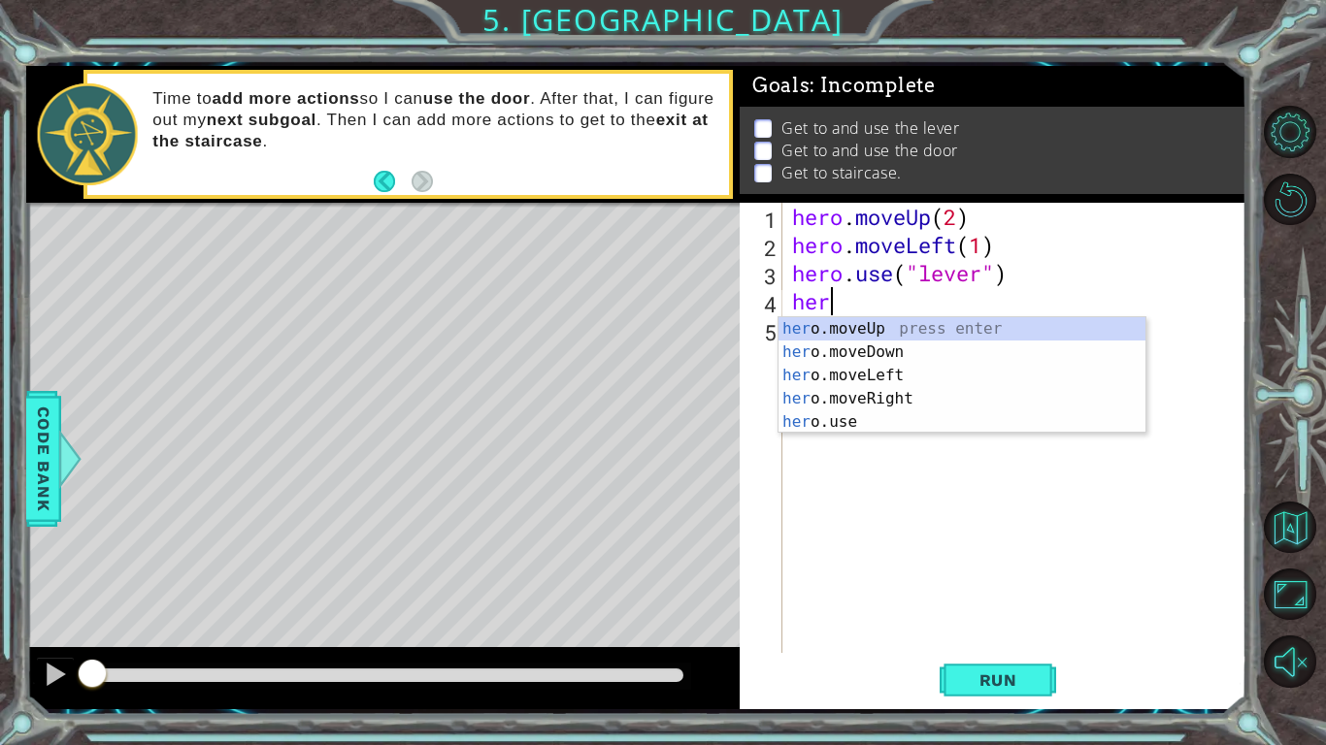
type textarea "hero"
click at [864, 393] on div "hero .moveUp press enter hero .moveDown press enter hero .moveLeft press enter …" at bounding box center [961, 398] width 367 height 163
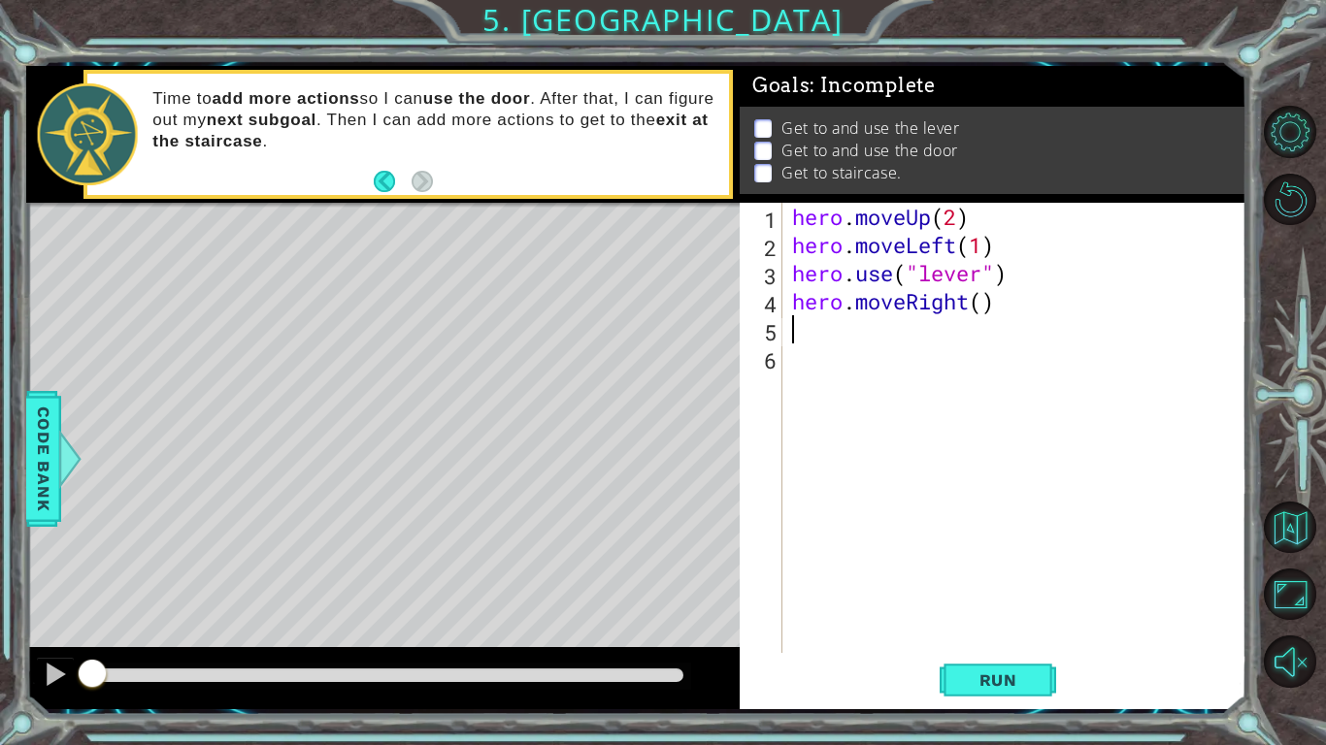
scroll to position [0, 0]
click at [977, 307] on div "hero . moveUp ( 2 ) hero . moveLeft ( 1 ) hero . use ( "lever" ) hero . moveRig…" at bounding box center [1019, 456] width 463 height 507
click at [991, 307] on div "hero . moveUp ( 2 ) hero . moveLeft ( 1 ) hero . use ( "lever" ) hero . moveRig…" at bounding box center [1019, 456] width 463 height 507
type textarea "hero.moveRight(3)"
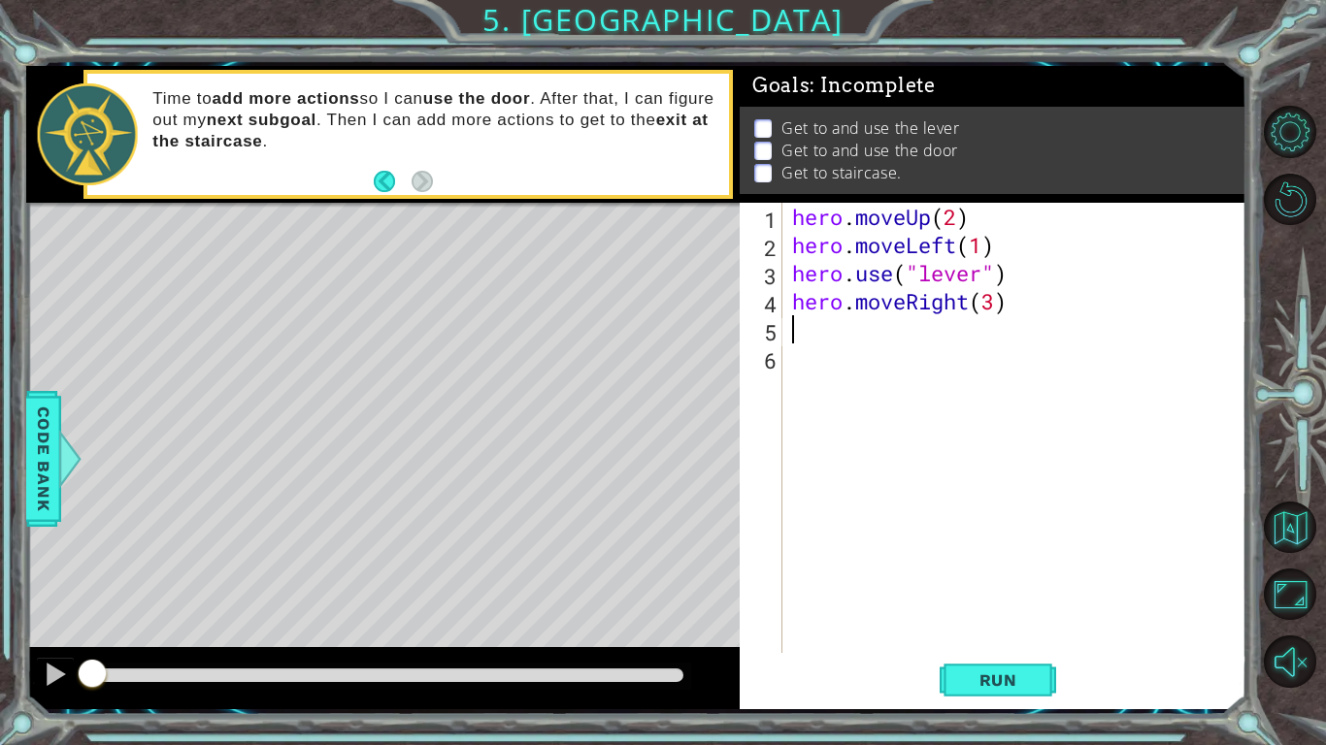
type textarea "g"
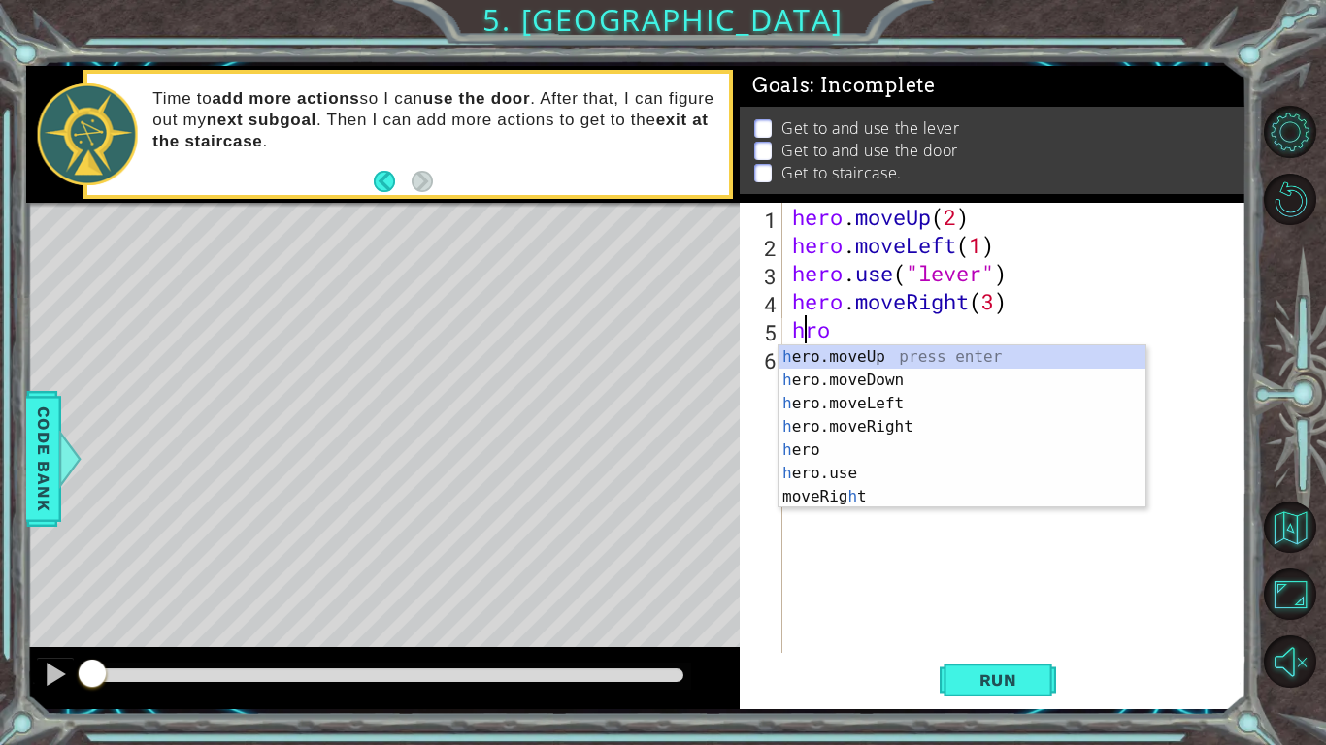
type textarea "hero"
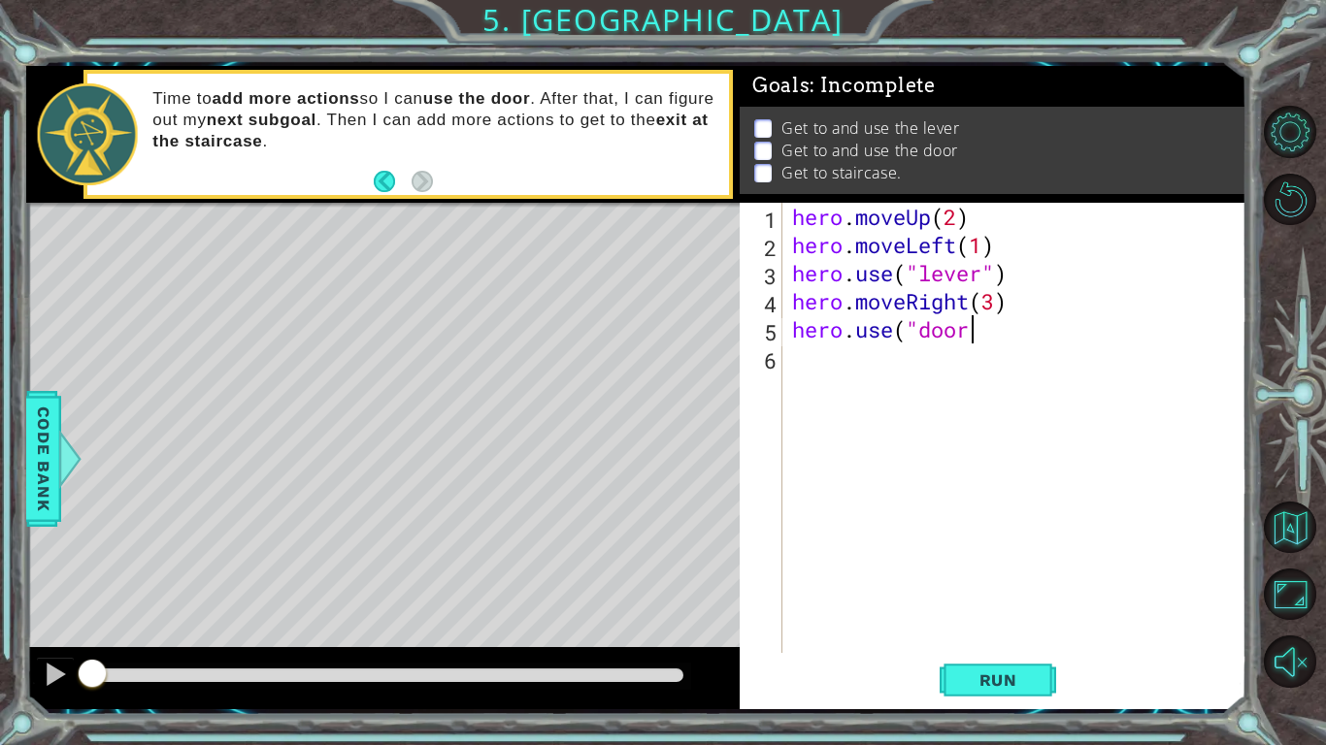
scroll to position [0, 8]
type textarea "hero.use("door")"
click at [825, 374] on div "hero . moveUp ( 2 ) hero . moveLeft ( 1 ) hero . use ( "lever" ) hero . moveRig…" at bounding box center [1019, 456] width 463 height 507
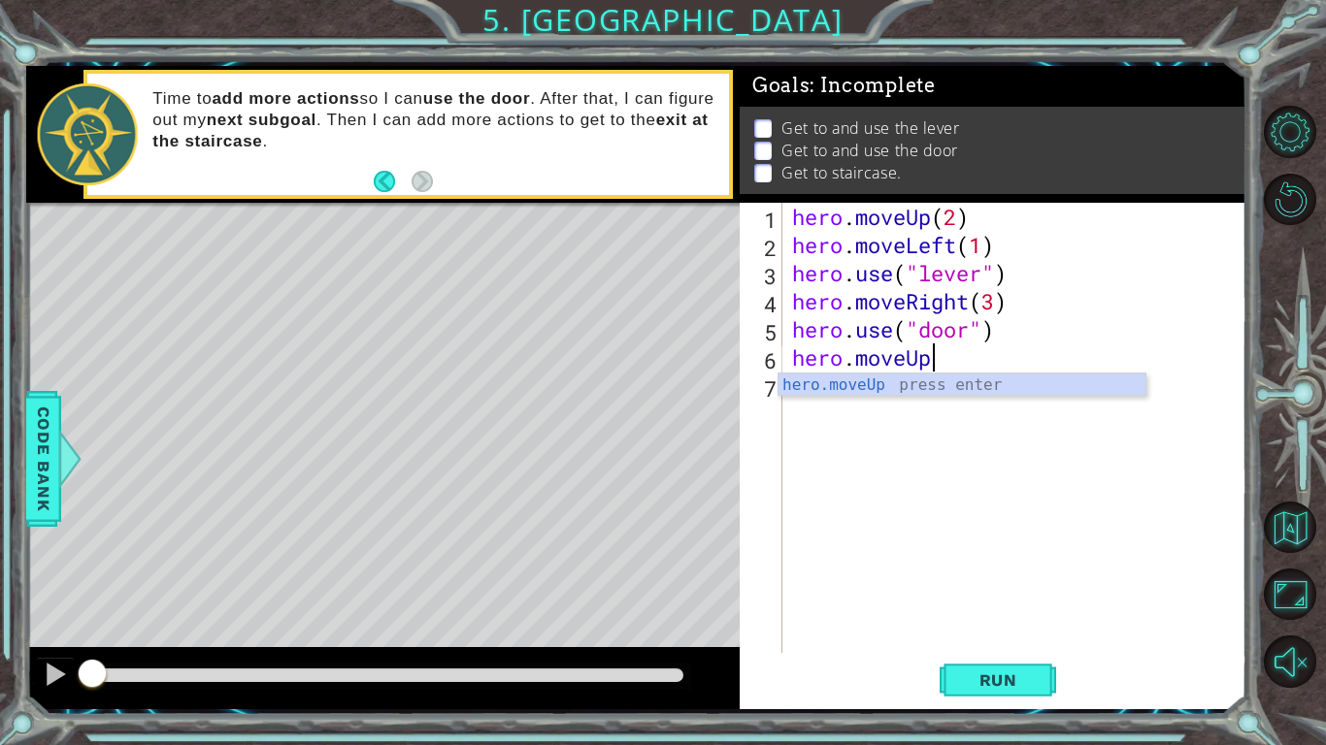
scroll to position [0, 6]
type textarea "hero.moveUp(1)"
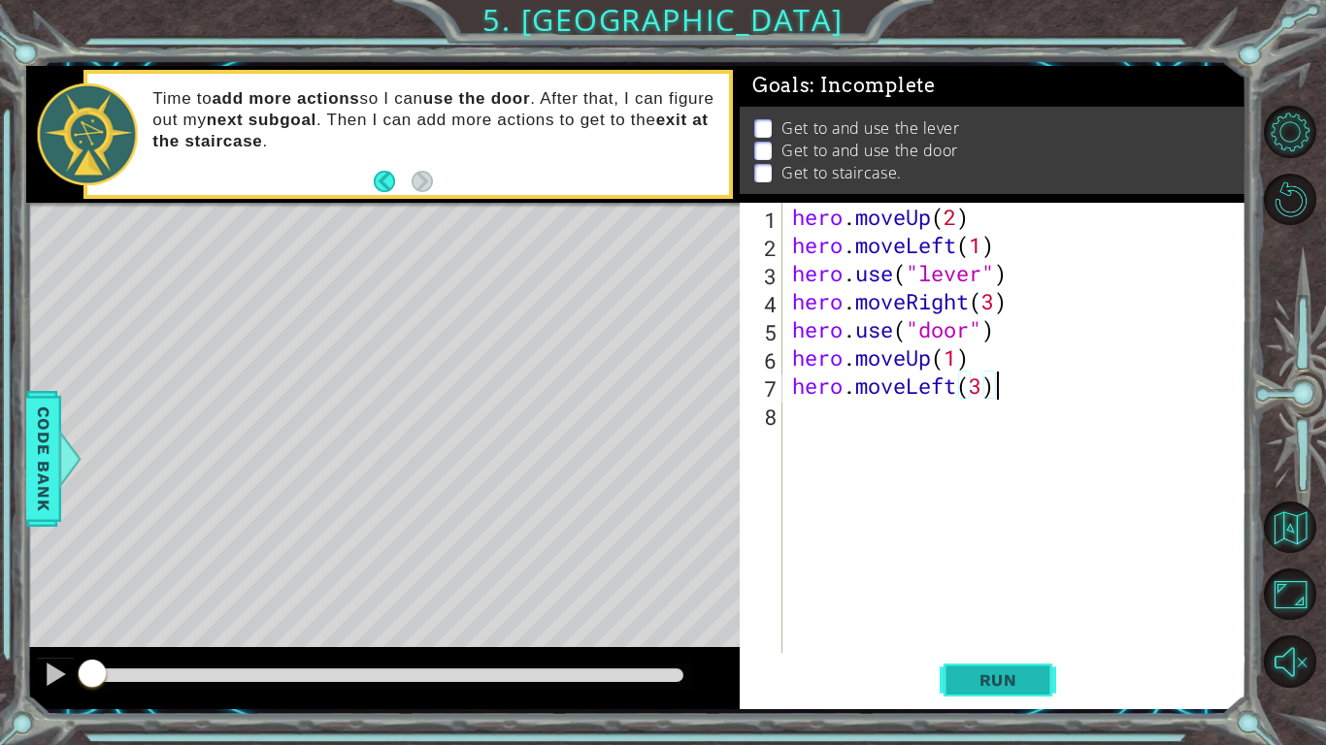
click at [998, 580] on span "Run" at bounding box center [998, 680] width 77 height 19
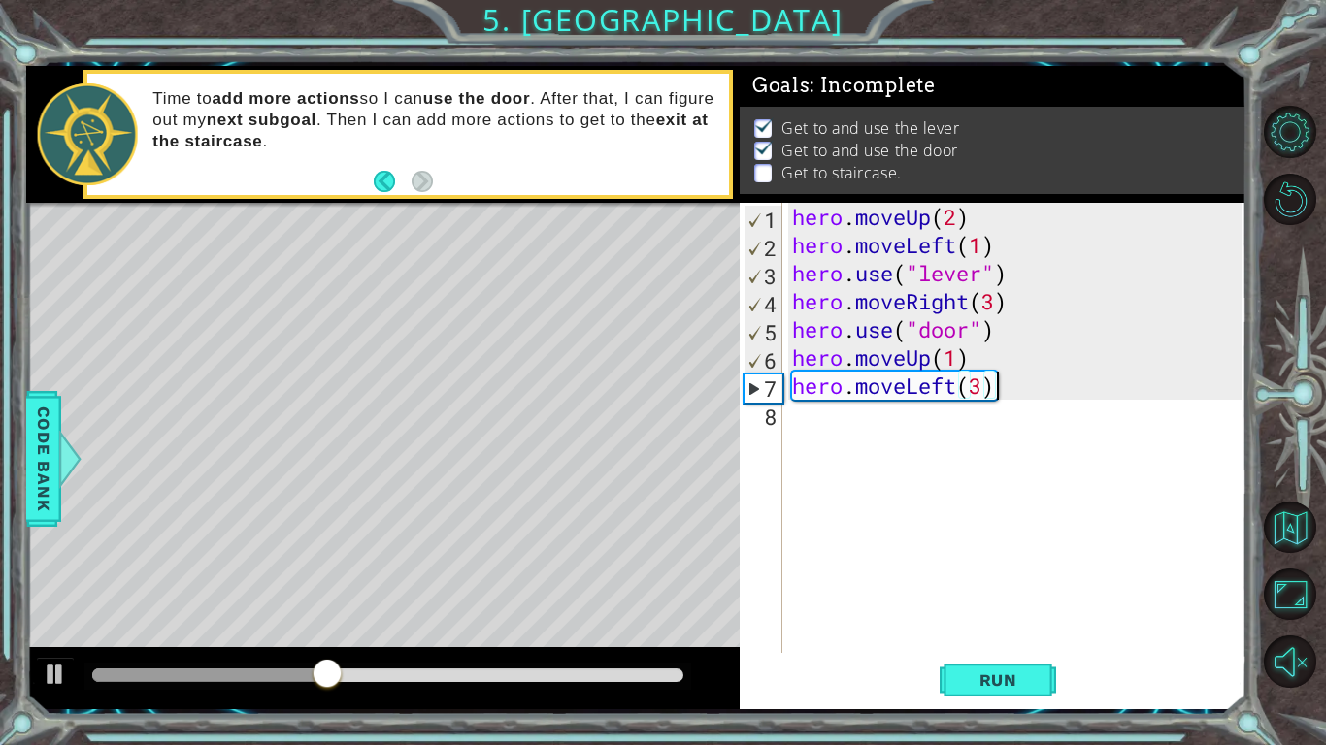
click at [952, 358] on div "hero . moveUp ( 2 ) hero . moveLeft ( 1 ) hero . use ( "lever" ) hero . moveRig…" at bounding box center [1019, 456] width 463 height 507
type textarea "hero.moveUp(2)"
click at [974, 580] on span "Run" at bounding box center [998, 680] width 77 height 19
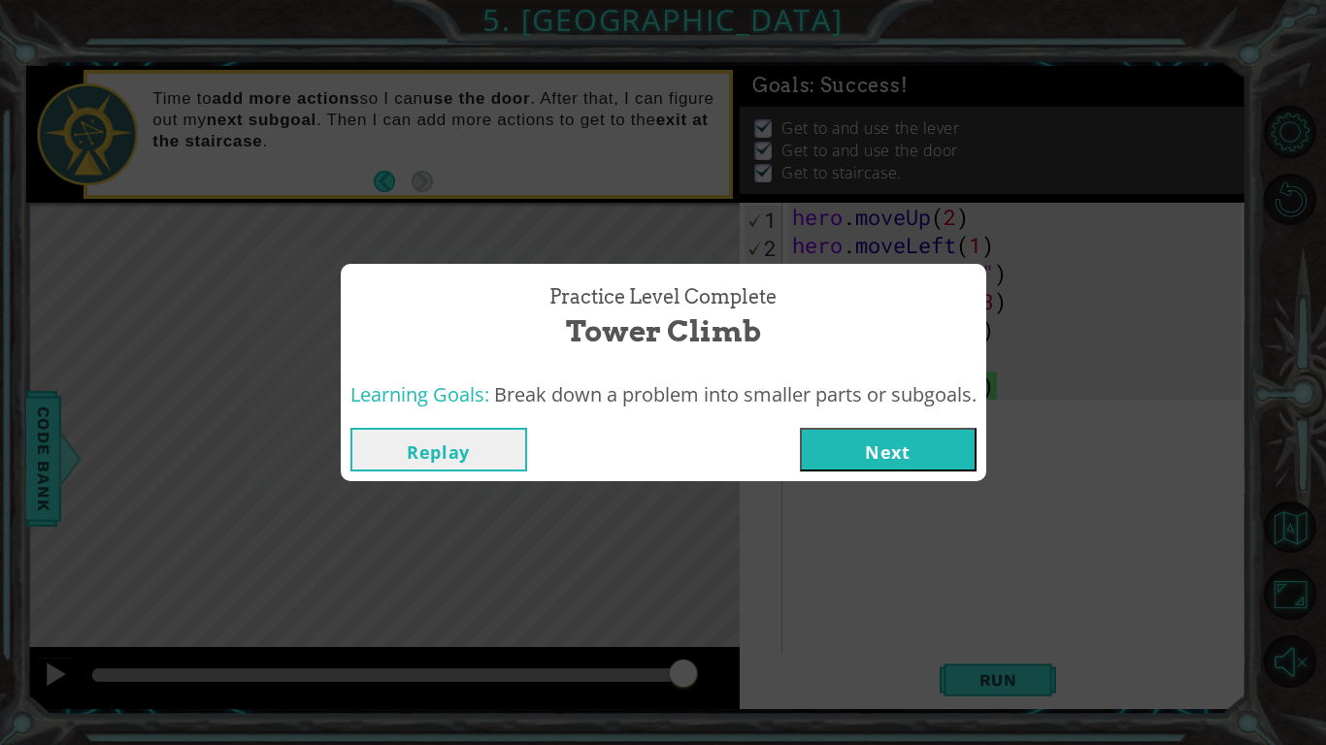
click at [906, 442] on button "Next" at bounding box center [888, 450] width 177 height 44
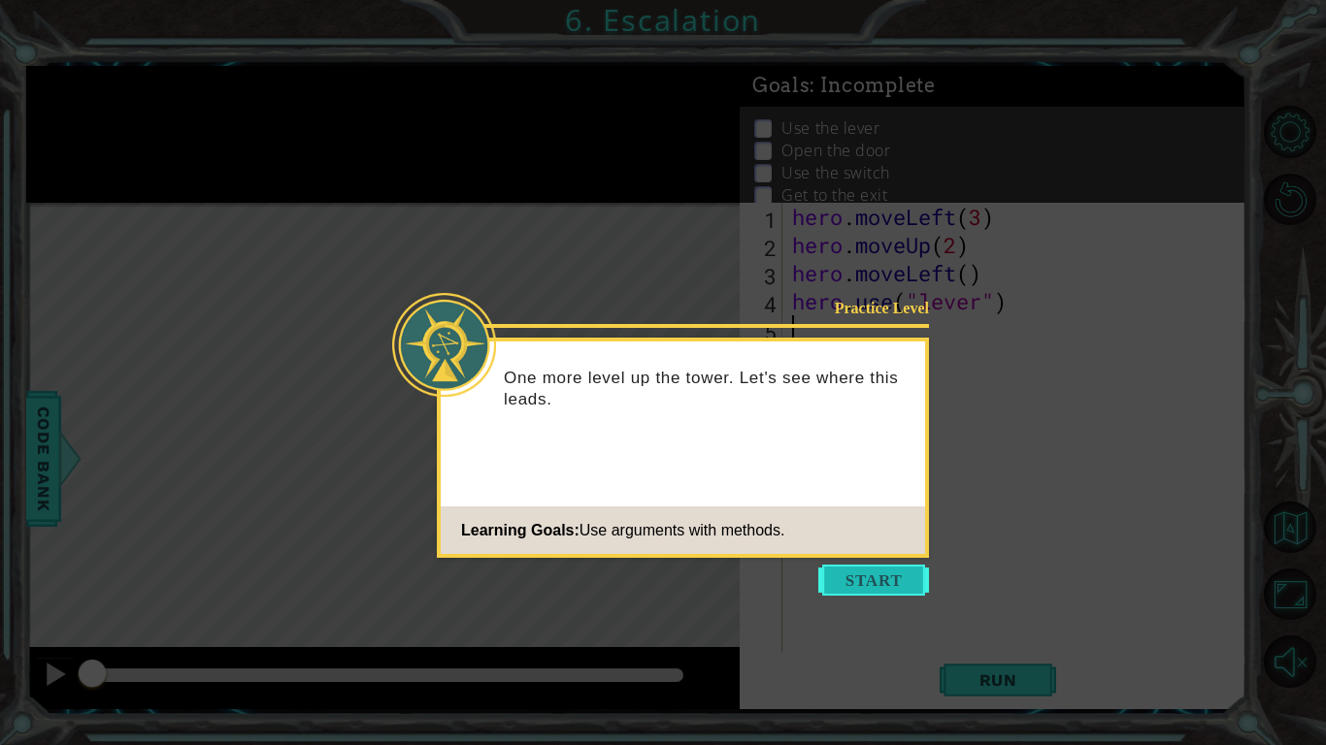
click at [894, 565] on button "Start" at bounding box center [873, 580] width 111 height 31
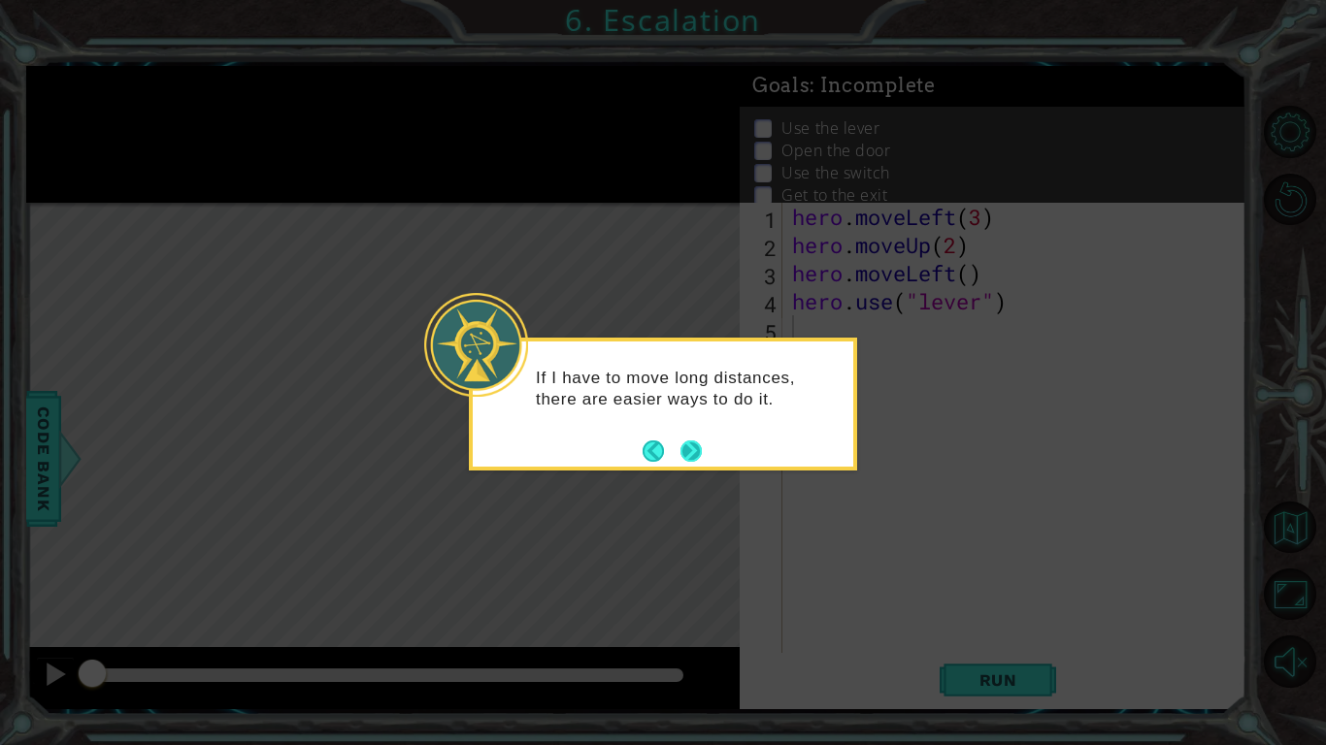
click at [694, 451] on button "Next" at bounding box center [690, 451] width 21 height 21
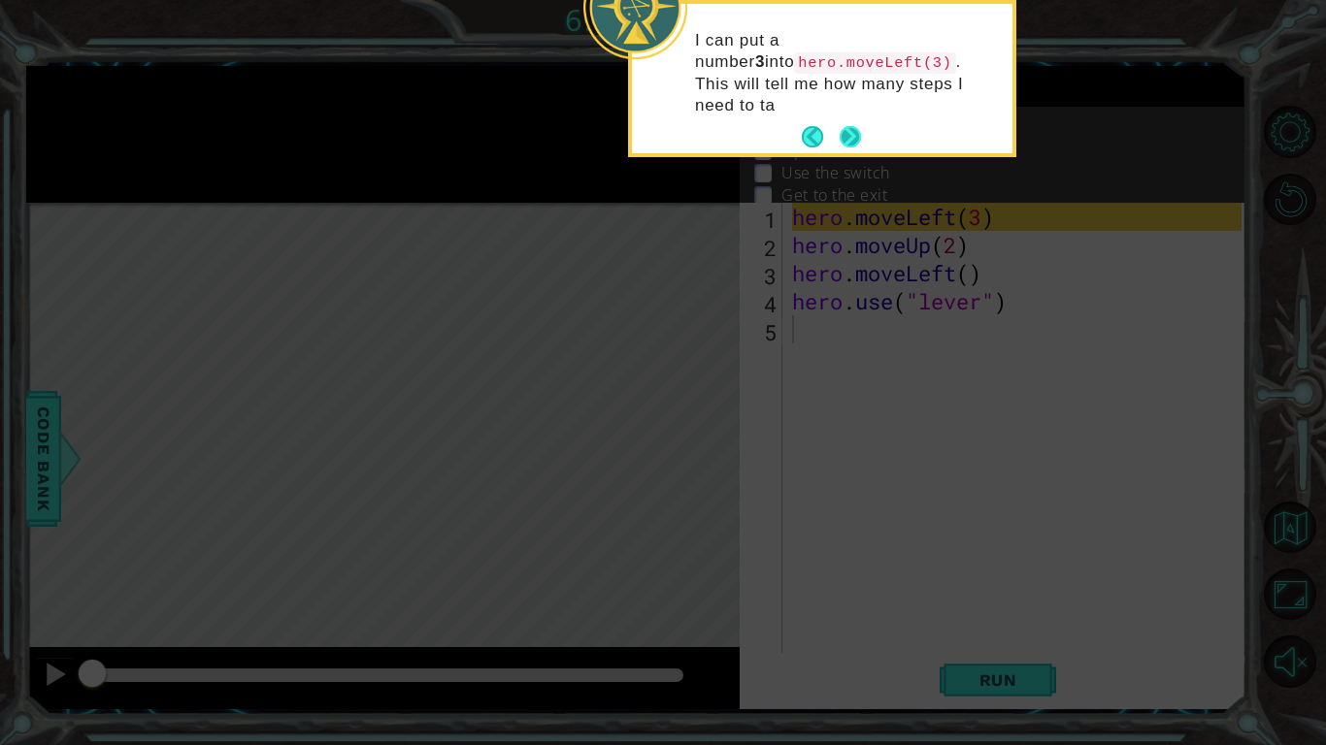
click at [842, 126] on button "Next" at bounding box center [850, 136] width 21 height 21
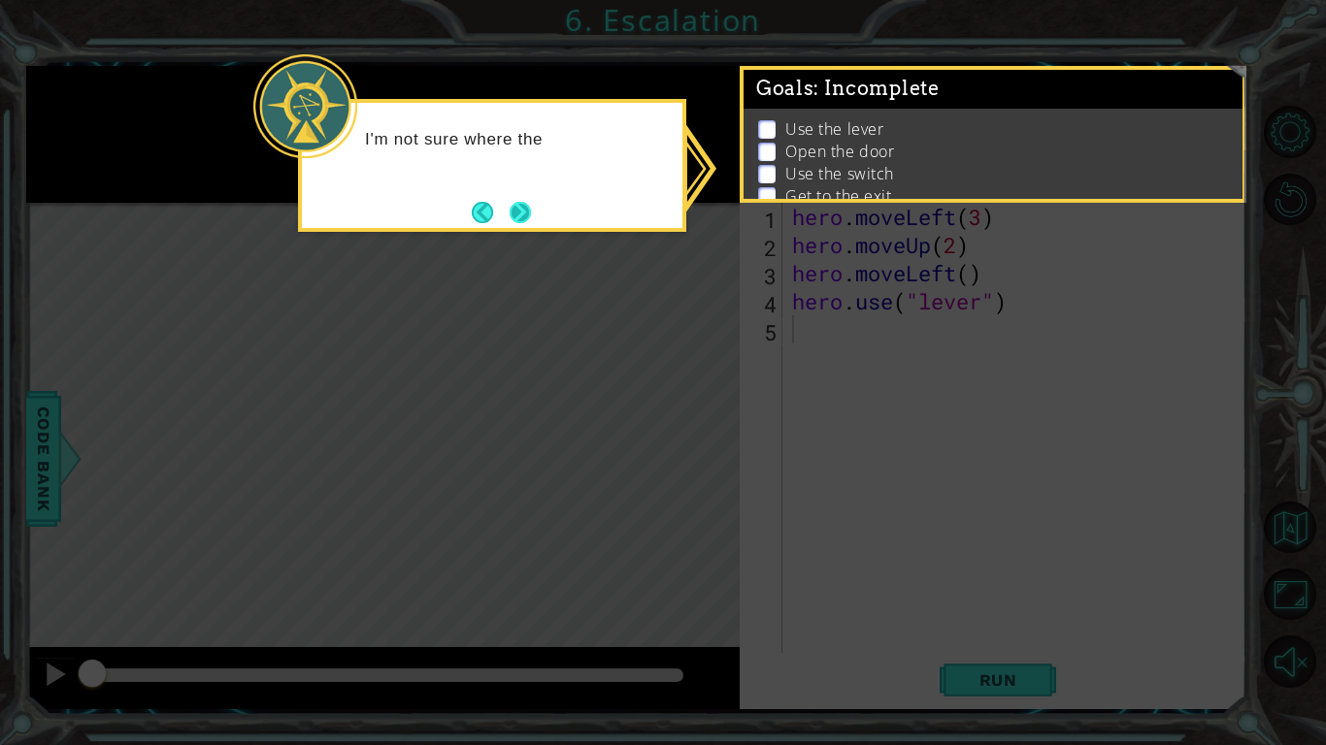
click at [512, 220] on button "Next" at bounding box center [520, 212] width 21 height 21
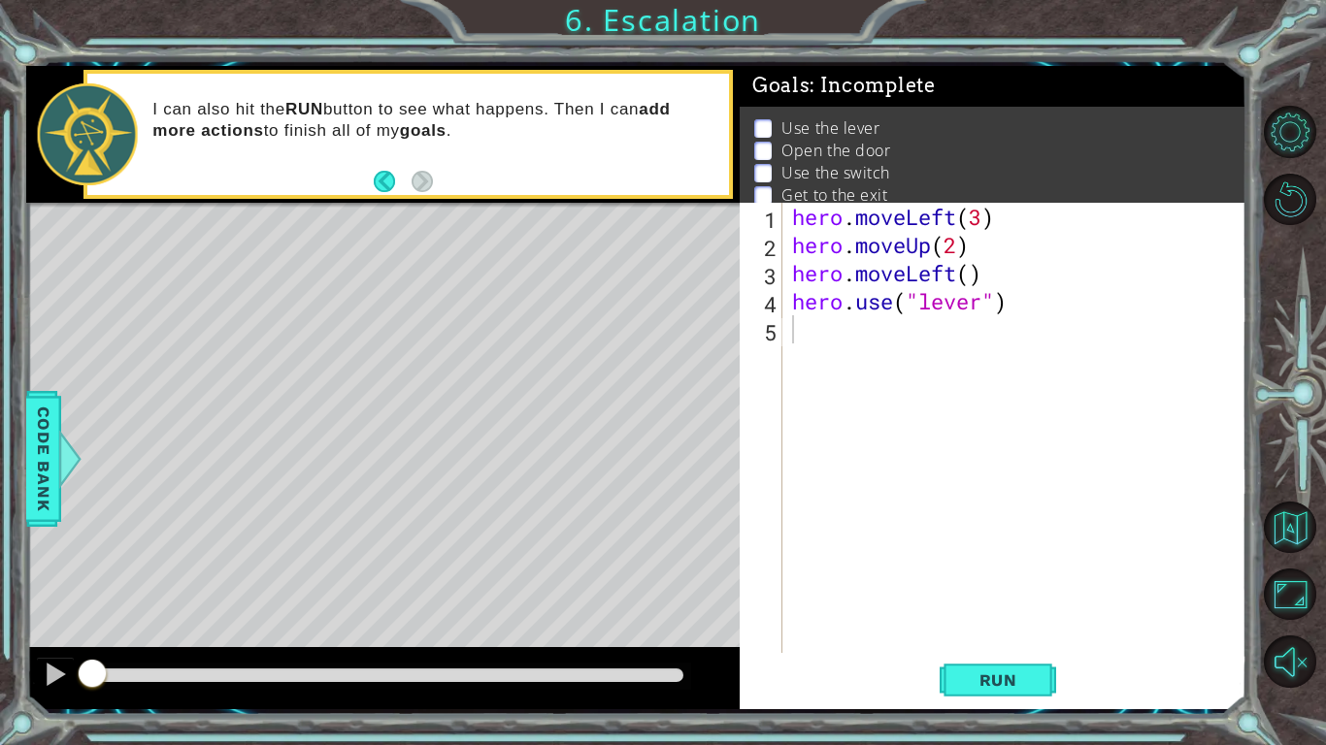
click at [978, 277] on div "hero . moveLeft ( 3 ) hero . moveUp ( 2 ) hero . moveLeft ( ) hero . use ( "lev…" at bounding box center [1019, 456] width 463 height 507
click at [1051, 303] on div "hero . moveLeft ( 3 ) hero . moveUp ( 2 ) hero . moveLeft ( 1 ) hero . use ( "l…" at bounding box center [1019, 456] width 463 height 507
type textarea "hero.use("lever")"
type textarea "hero.moveLeft(1)"
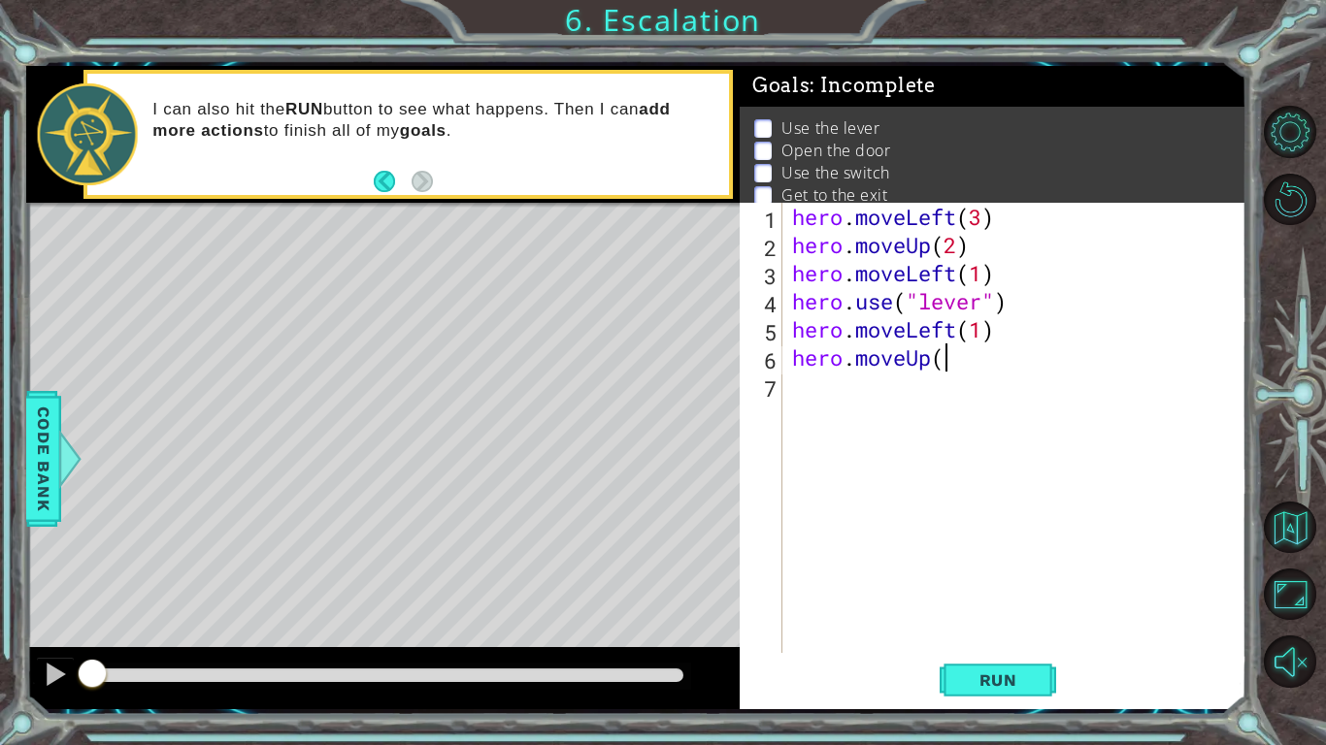
scroll to position [0, 6]
type textarea "hero.moveUp(2)"
type textarea "hero.moveRight(2)"
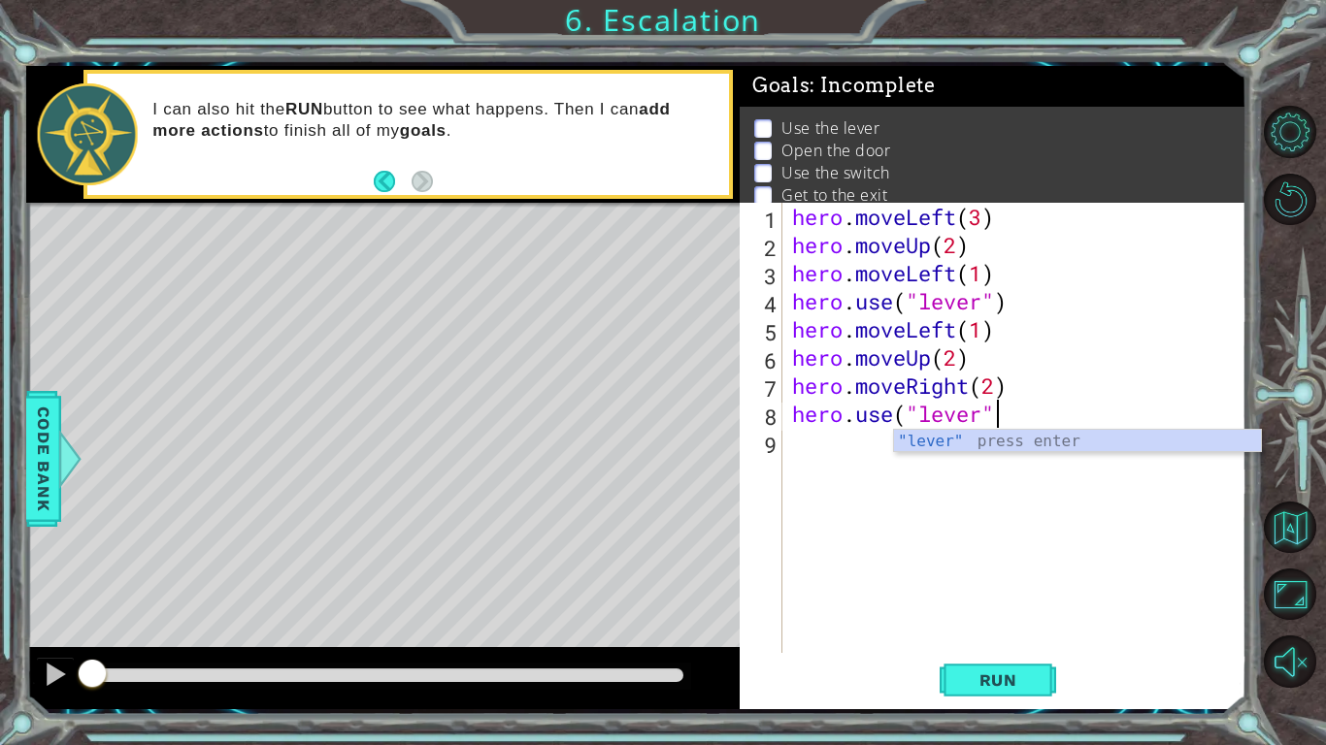
type textarea "hero.use("lever")"
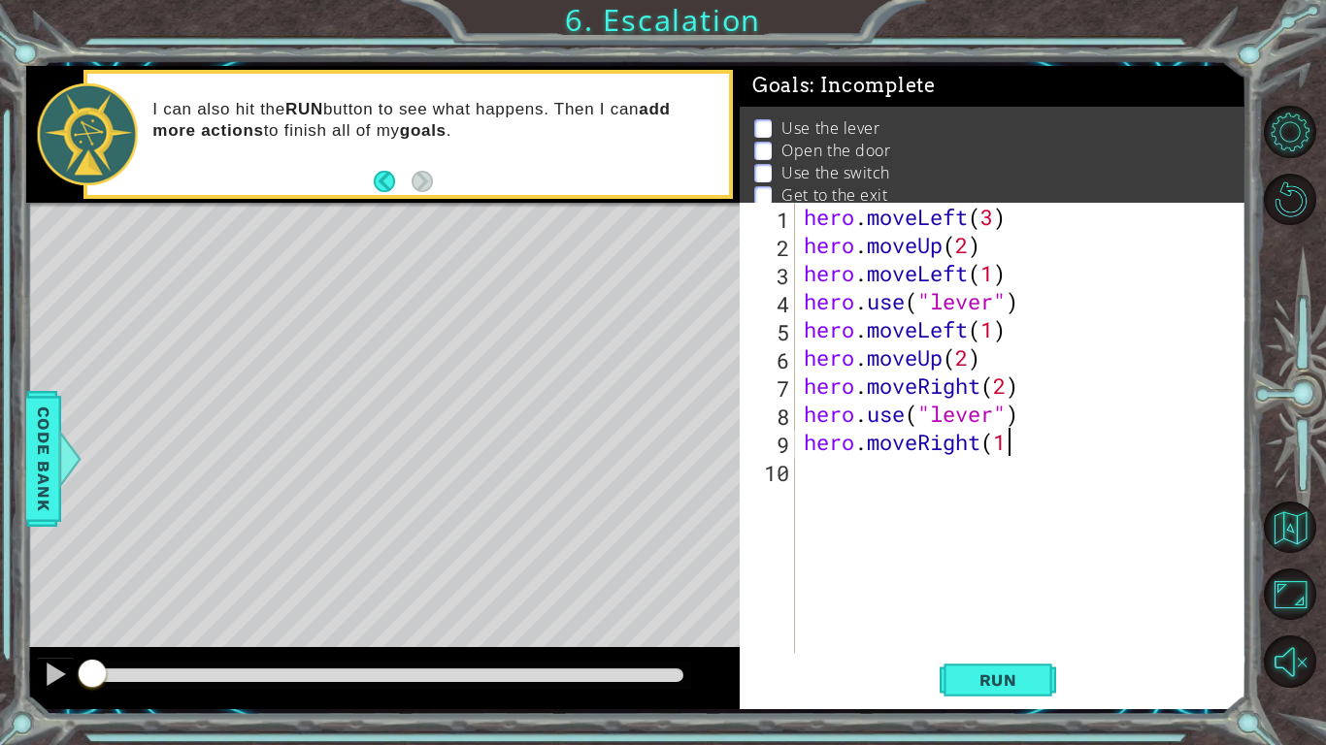
scroll to position [0, 9]
click at [1048, 580] on button "Run" at bounding box center [998, 680] width 116 height 50
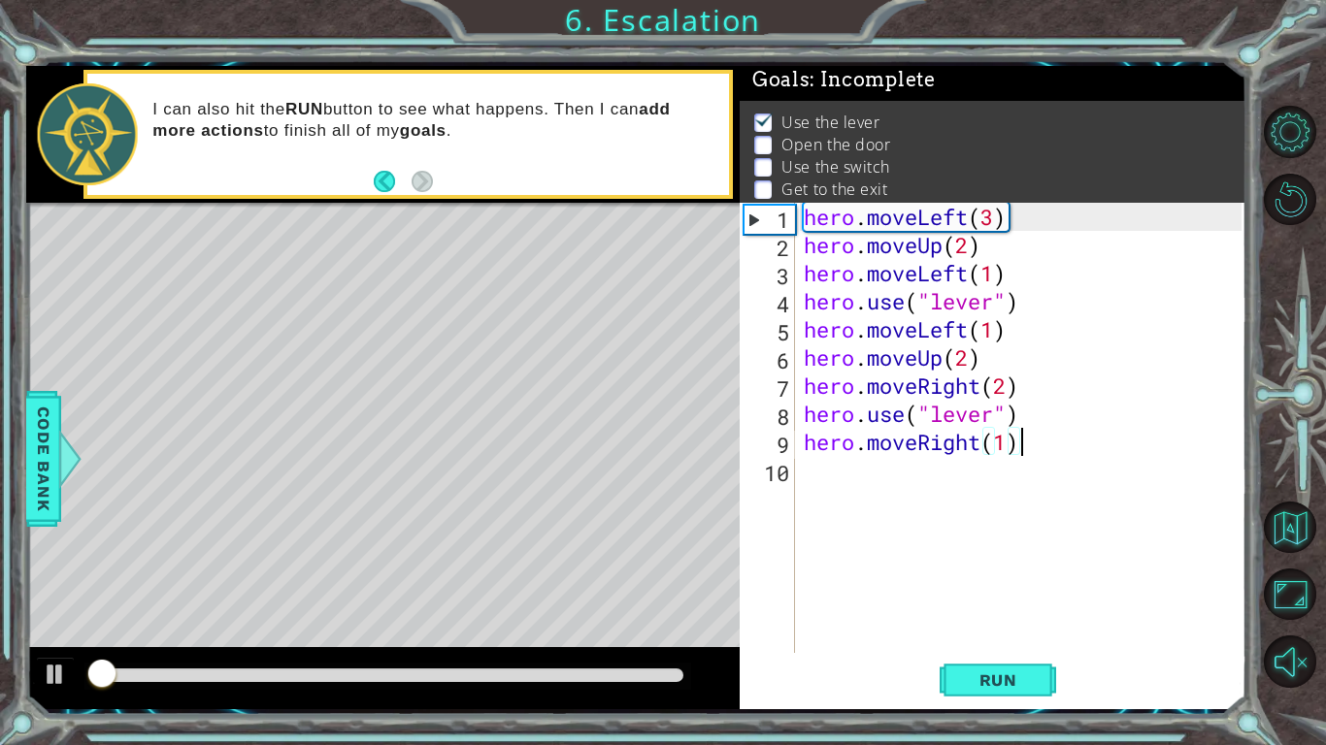
scroll to position [7, 0]
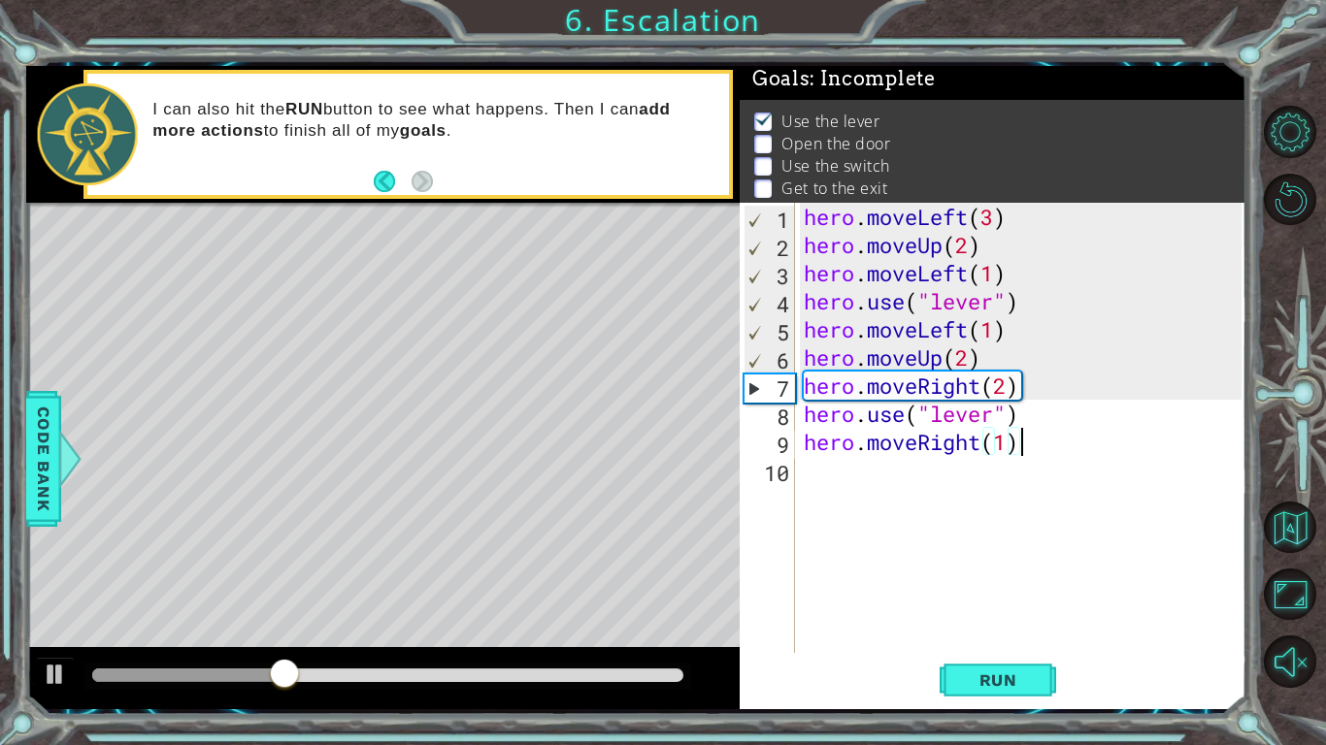
click at [954, 425] on div "hero . moveLeft ( 3 ) hero . moveUp ( 2 ) hero . moveLeft ( 1 ) hero . use ( "l…" at bounding box center [1025, 456] width 451 height 507
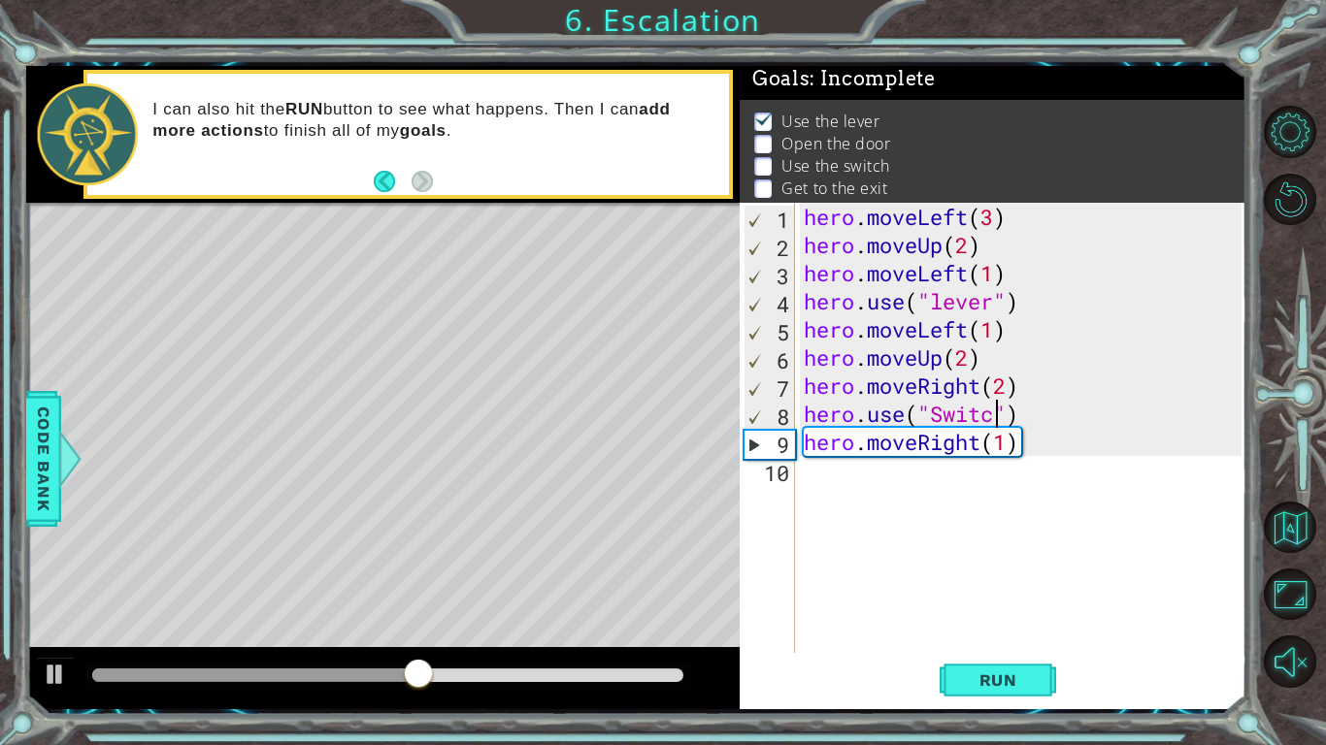
scroll to position [0, 9]
click at [974, 580] on span "Run" at bounding box center [998, 680] width 77 height 19
click at [929, 347] on div "hero . moveLeft ( 3 ) hero . moveUp ( 2 ) hero . moveLeft ( 1 ) hero . use ( "l…" at bounding box center [1025, 456] width 451 height 507
type textarea "hero.moveUp(2)"
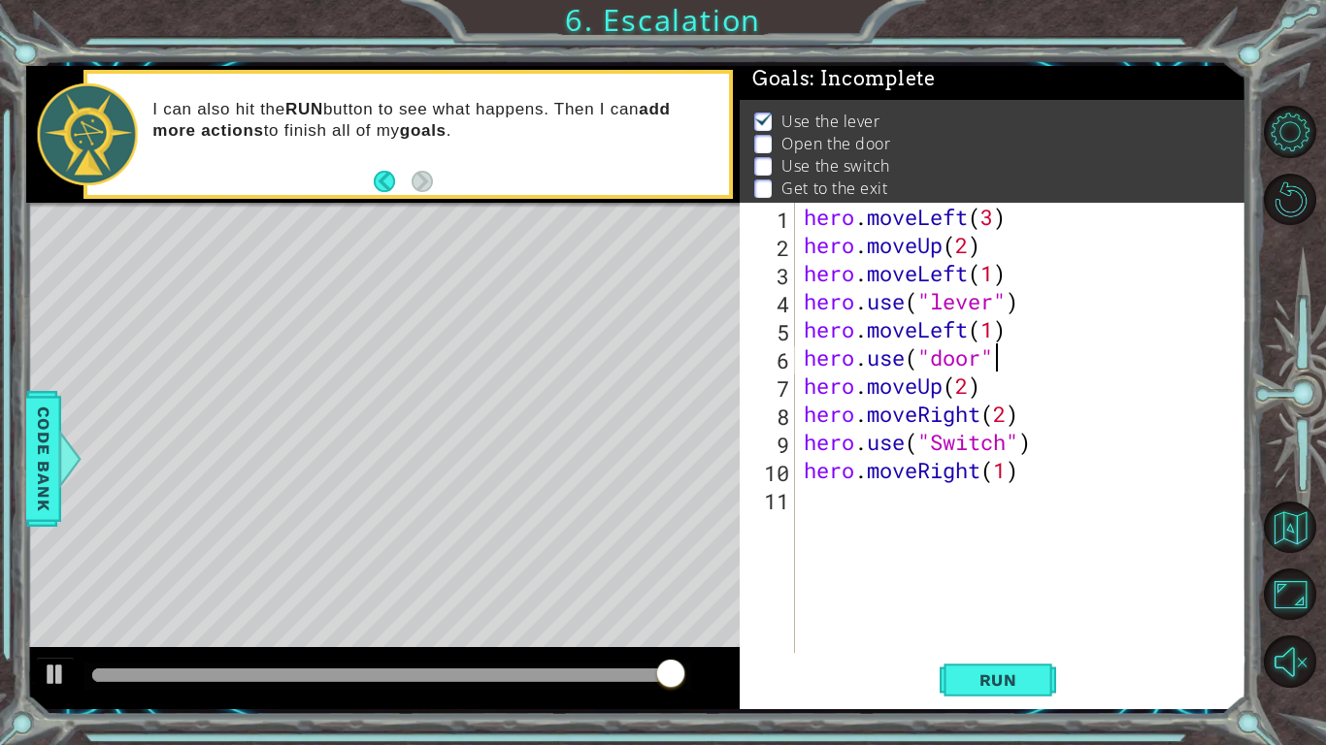
scroll to position [0, 8]
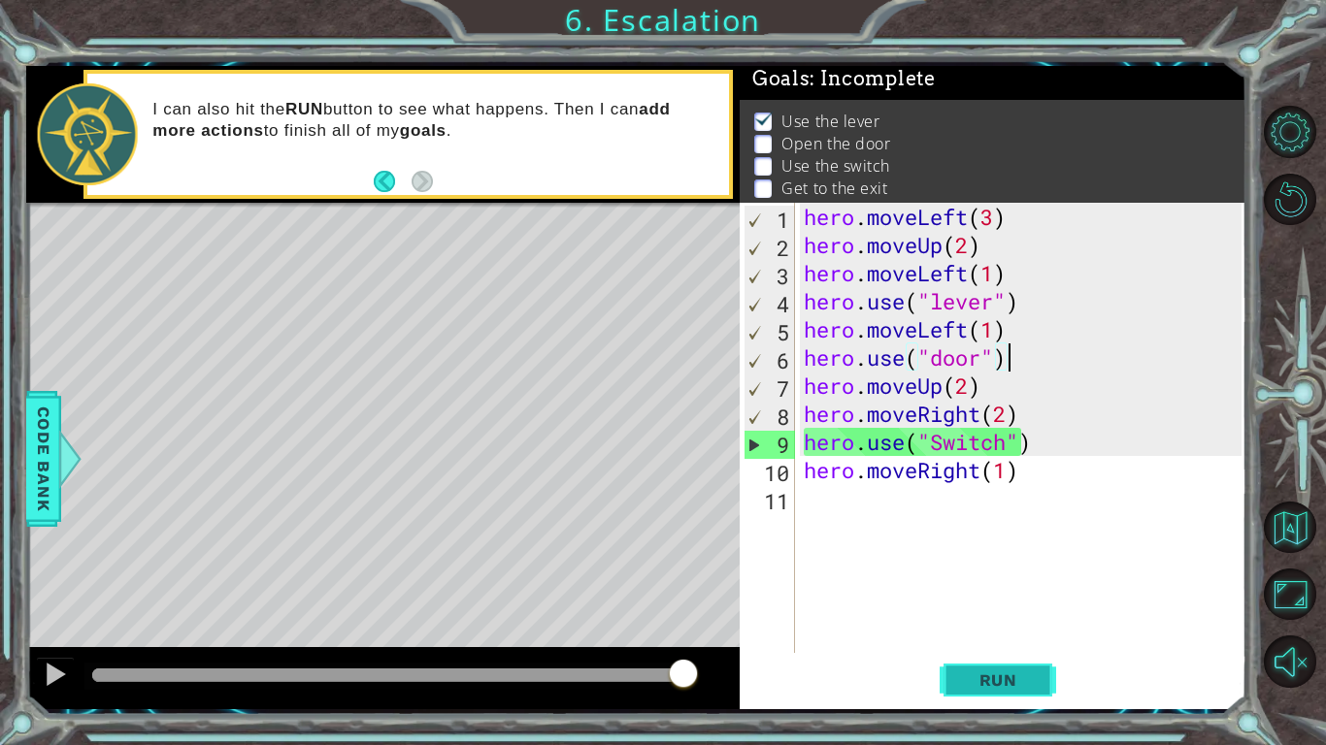
click at [1001, 580] on span "Run" at bounding box center [998, 680] width 77 height 19
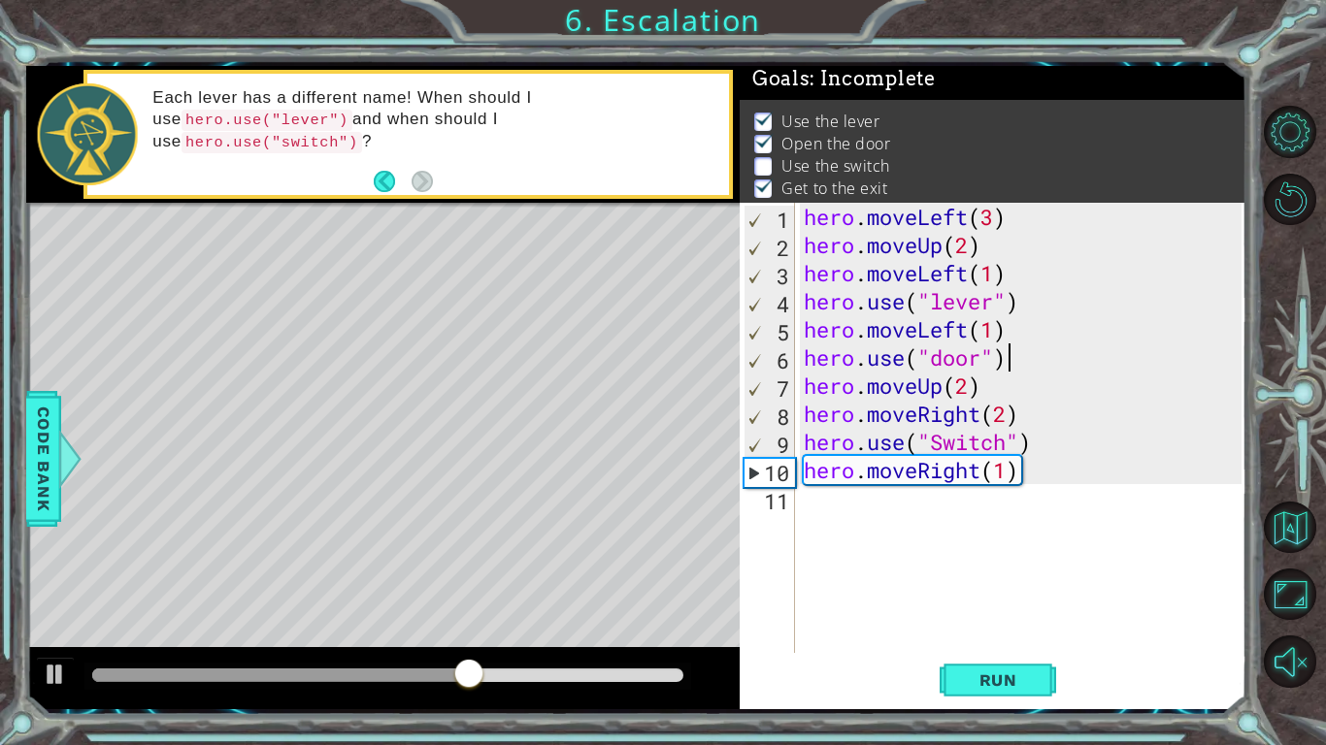
click at [998, 401] on div "hero . moveLeft ( 3 ) hero . moveUp ( 2 ) hero . moveLeft ( 1 ) hero . use ( "l…" at bounding box center [1025, 456] width 451 height 507
type textarea "hero.moveRight(21)"
click at [1016, 417] on div "hero . moveLeft ( 3 ) hero . moveUp ( 2 ) hero . moveLeft ( 1 ) hero . use ( "l…" at bounding box center [1025, 456] width 451 height 507
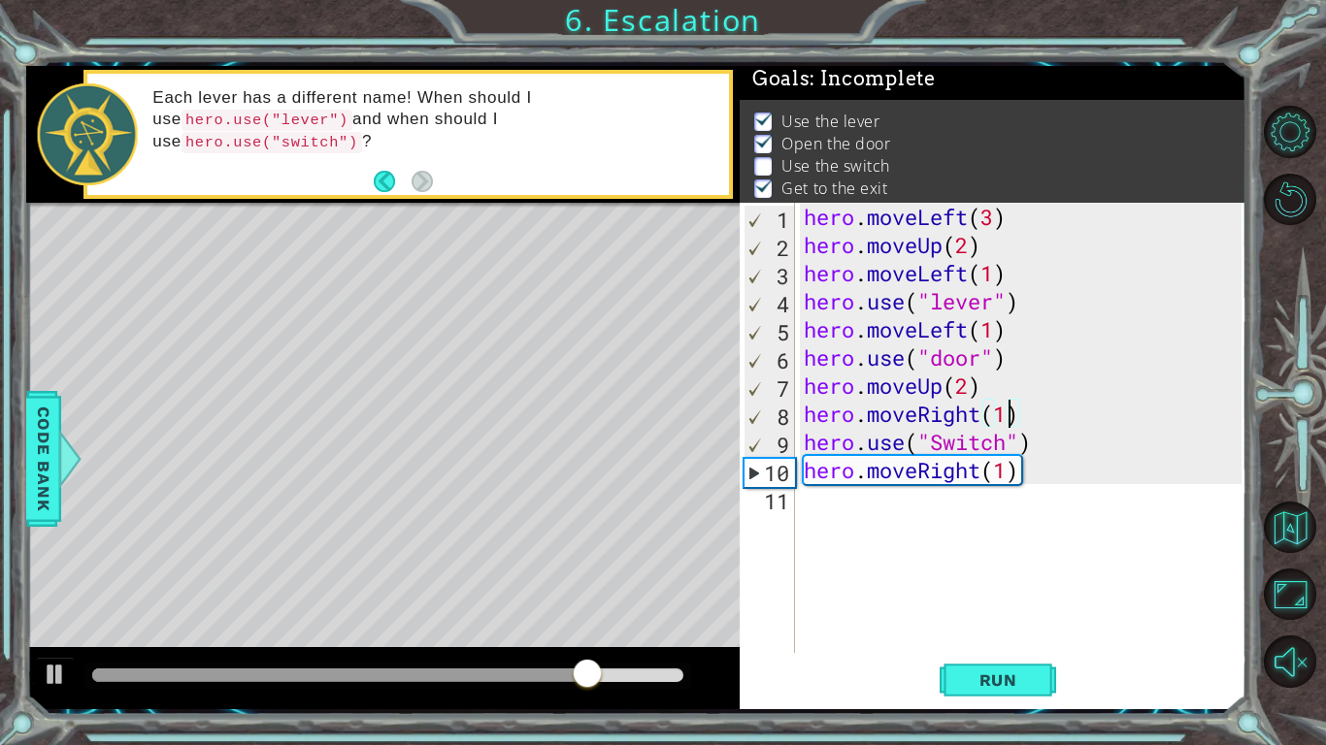
click at [1000, 474] on div "hero . moveLeft ( 3 ) hero . moveUp ( 2 ) hero . moveLeft ( 1 ) hero . use ( "l…" at bounding box center [1025, 456] width 451 height 507
type textarea "hero.moveRight(2)"
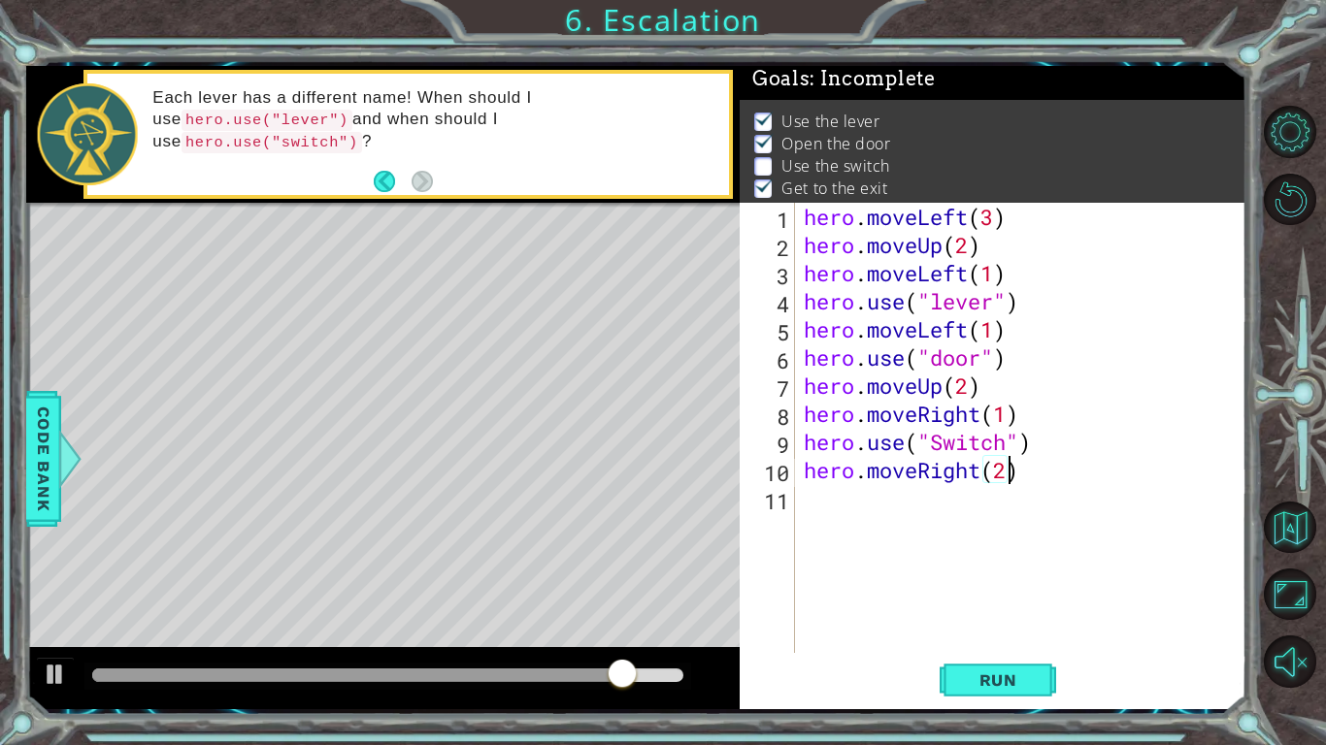
scroll to position [0, 0]
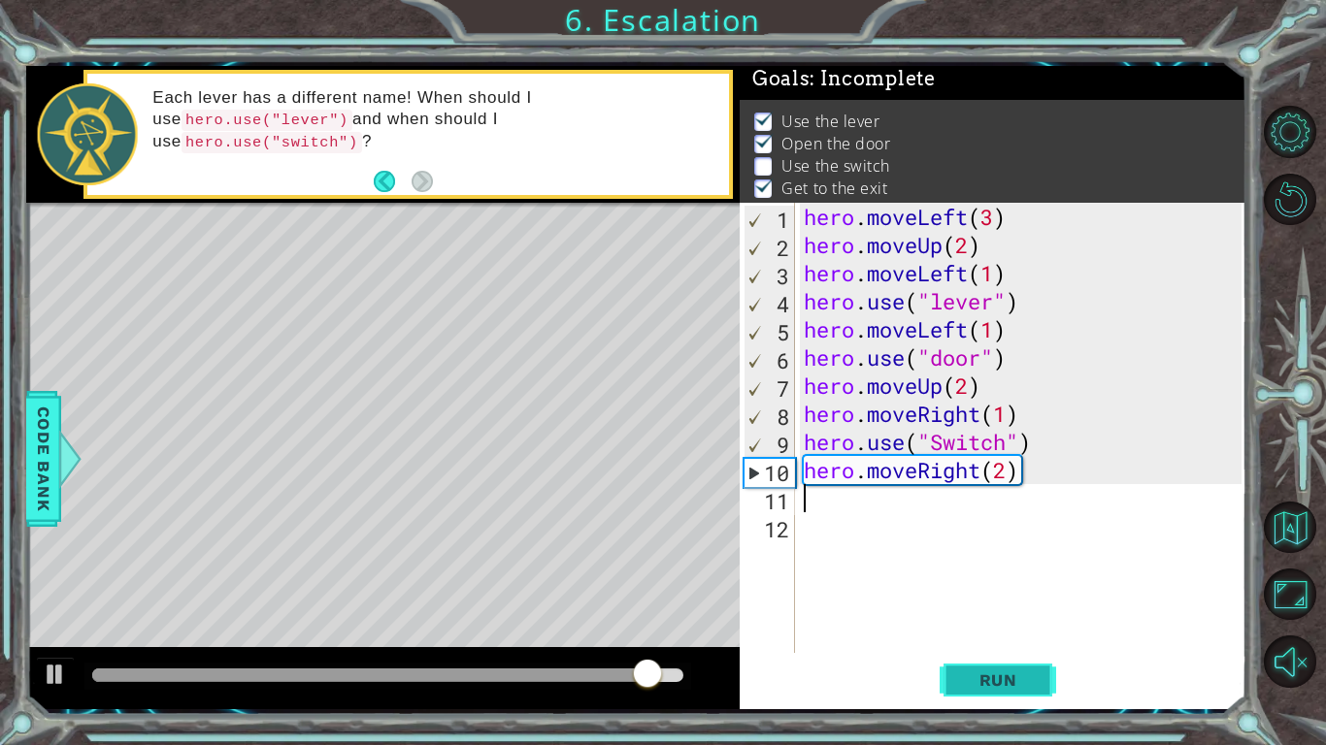
click at [969, 580] on button "Run" at bounding box center [998, 680] width 116 height 50
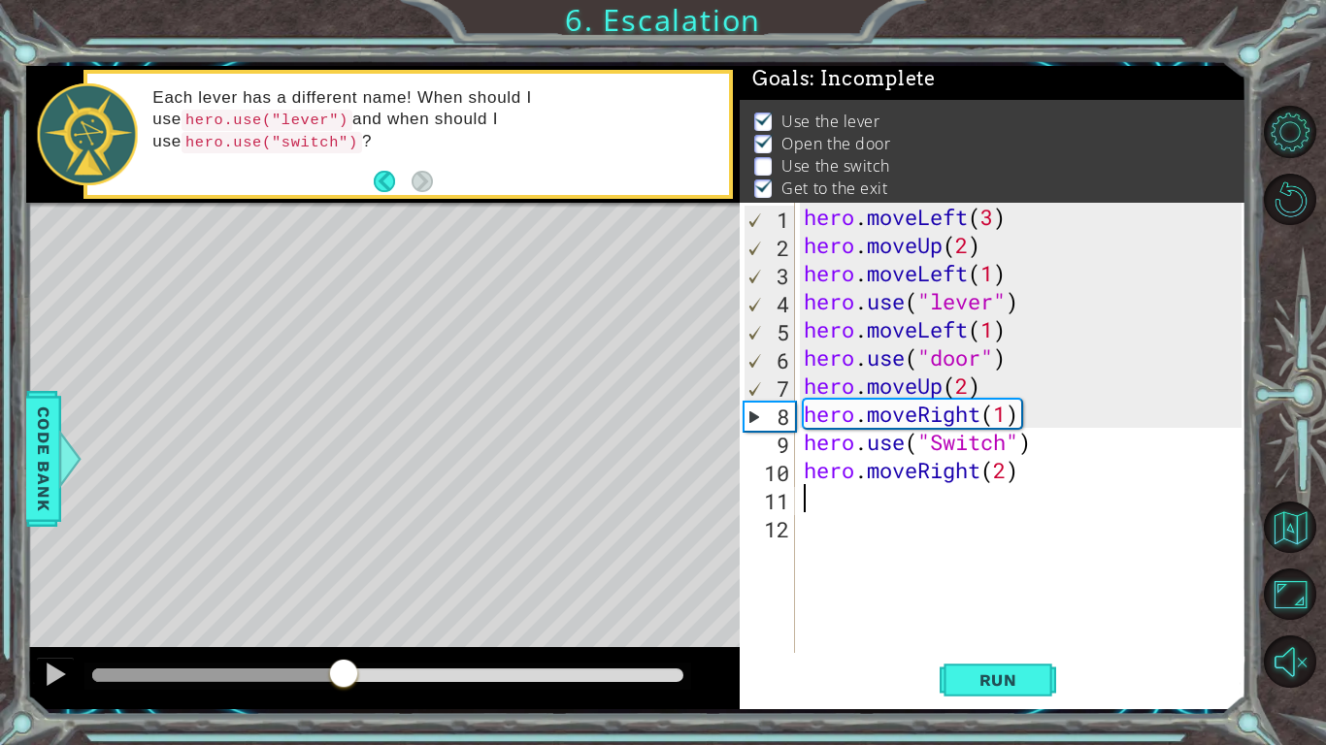
drag, startPoint x: 136, startPoint y: 676, endPoint x: 344, endPoint y: 664, distance: 208.0
click at [344, 580] on div at bounding box center [343, 675] width 35 height 35
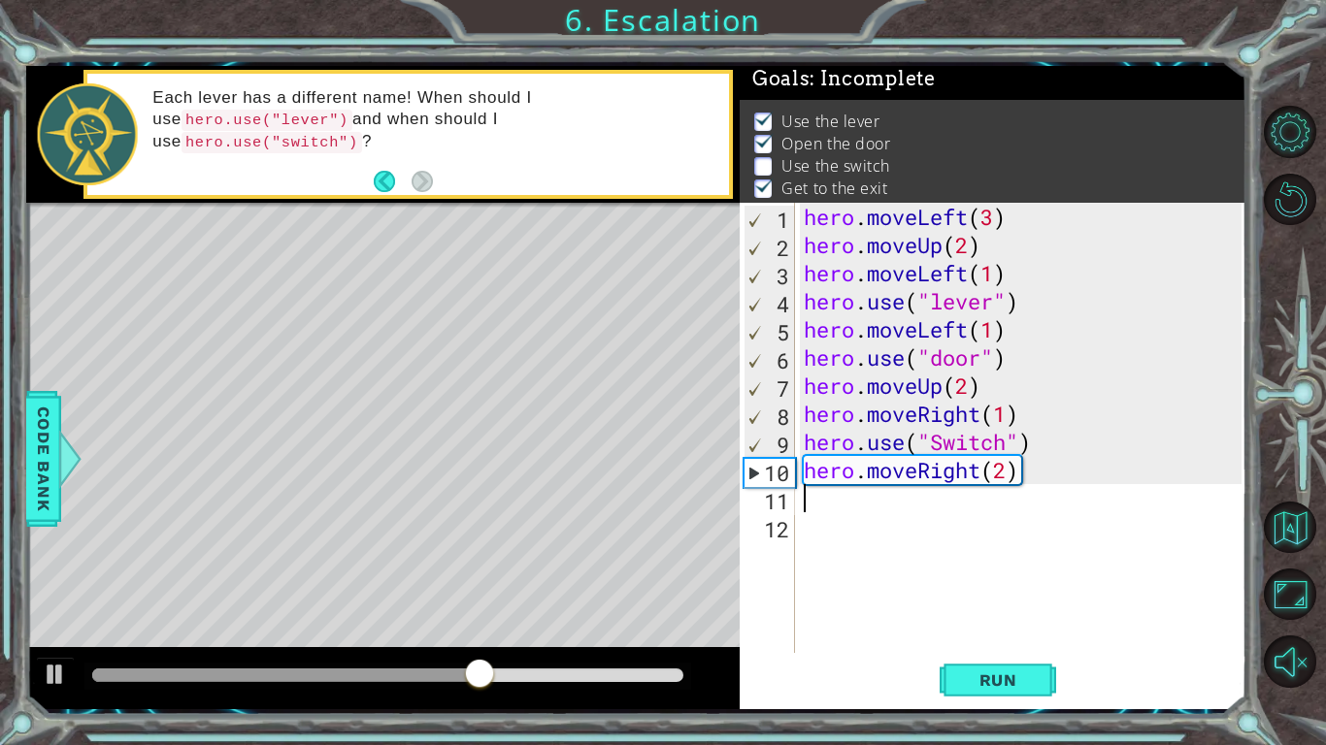
click at [786, 511] on div "11" at bounding box center [768, 501] width 51 height 28
drag, startPoint x: 529, startPoint y: 672, endPoint x: 419, endPoint y: 682, distance: 110.2
click at [419, 580] on div at bounding box center [424, 675] width 35 height 35
drag, startPoint x: 419, startPoint y: 682, endPoint x: 397, endPoint y: 667, distance: 27.2
click at [397, 580] on div at bounding box center [397, 675] width 35 height 35
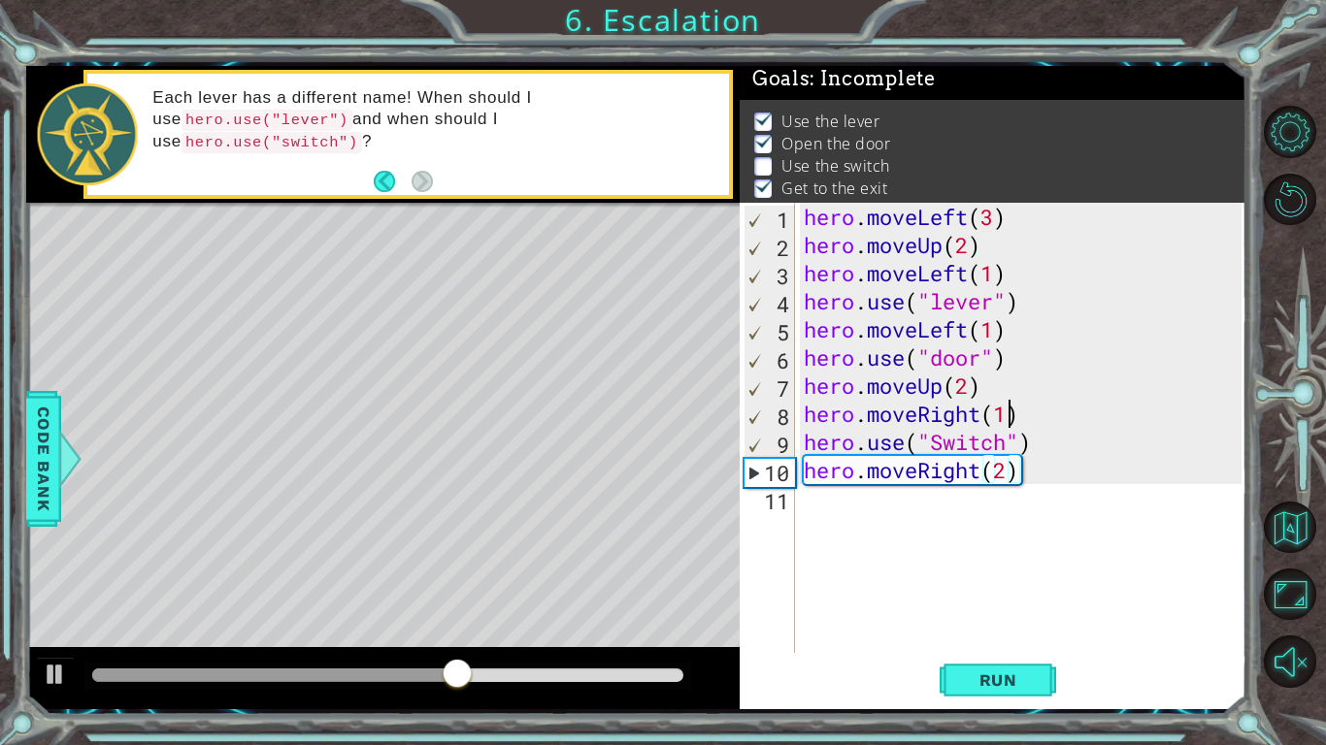
click at [1005, 423] on div "hero . moveLeft ( 3 ) hero . moveUp ( 2 ) hero . moveLeft ( 1 ) hero . use ( "l…" at bounding box center [1025, 456] width 451 height 507
click at [1066, 480] on div "hero . moveLeft ( 3 ) hero . moveUp ( 2 ) hero . moveLeft ( 1 ) hero . use ( "l…" at bounding box center [1025, 456] width 451 height 507
click at [984, 580] on span "Run" at bounding box center [998, 680] width 77 height 19
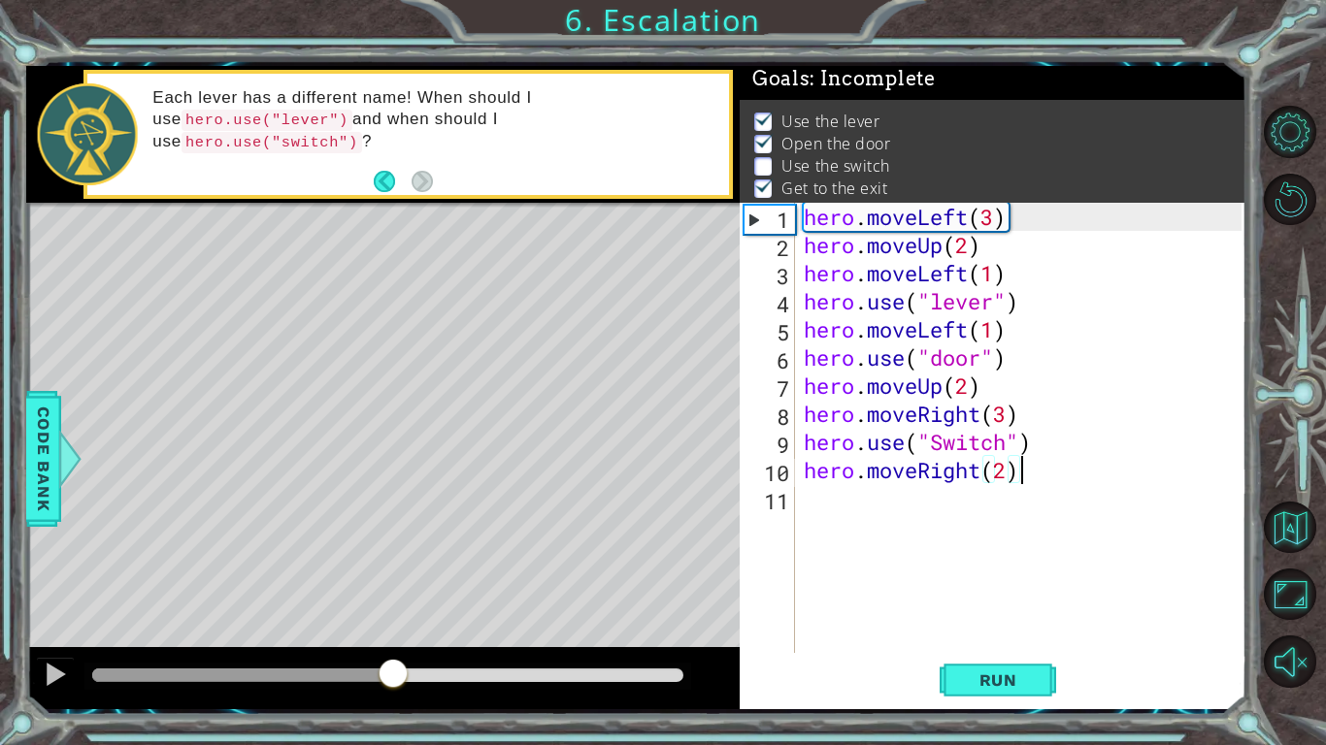
click at [394, 580] on div at bounding box center [387, 676] width 591 height 14
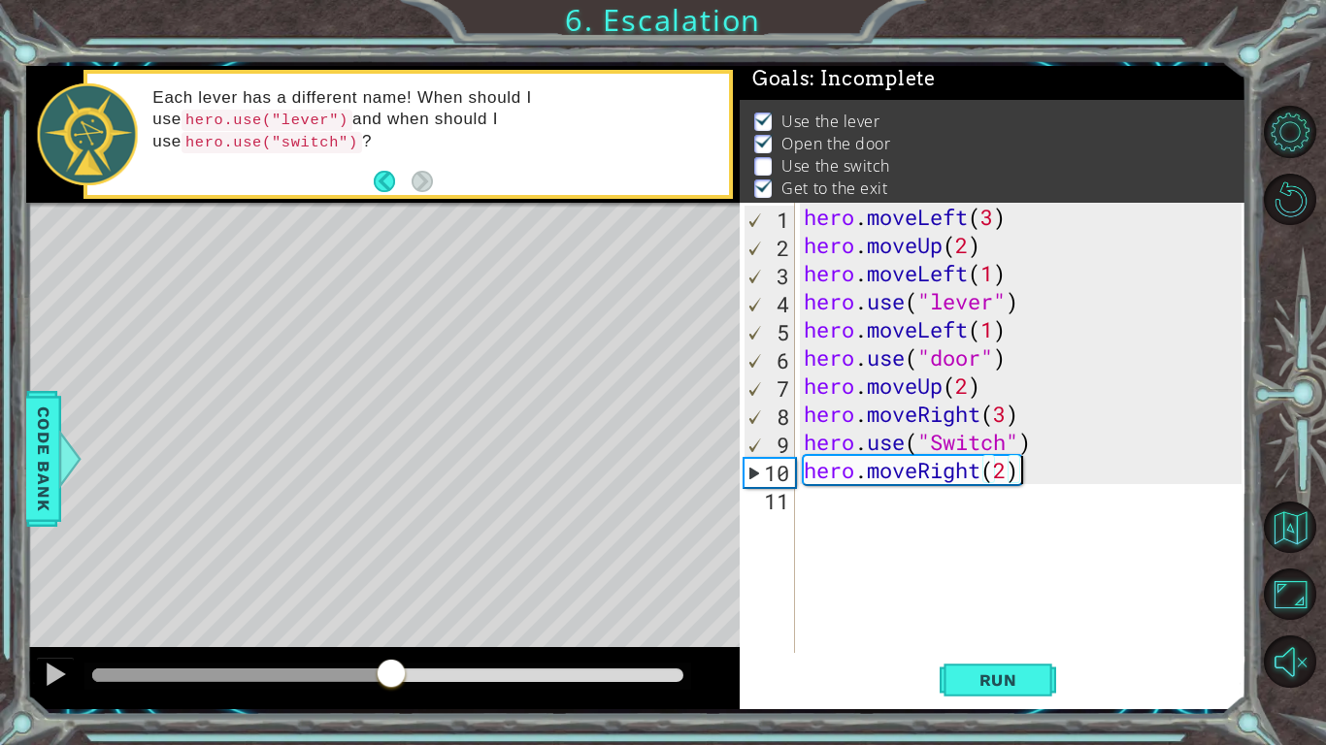
drag, startPoint x: 394, startPoint y: 668, endPoint x: 390, endPoint y: 655, distance: 13.2
click at [390, 580] on div at bounding box center [382, 678] width 713 height 62
click at [511, 517] on div "Level Map" at bounding box center [474, 489] width 897 height 572
click at [39, 580] on button at bounding box center [55, 677] width 39 height 40
click at [1001, 406] on div "hero . moveLeft ( 3 ) hero . moveUp ( 2 ) hero . moveLeft ( 1 ) hero . use ( "l…" at bounding box center [1025, 456] width 451 height 507
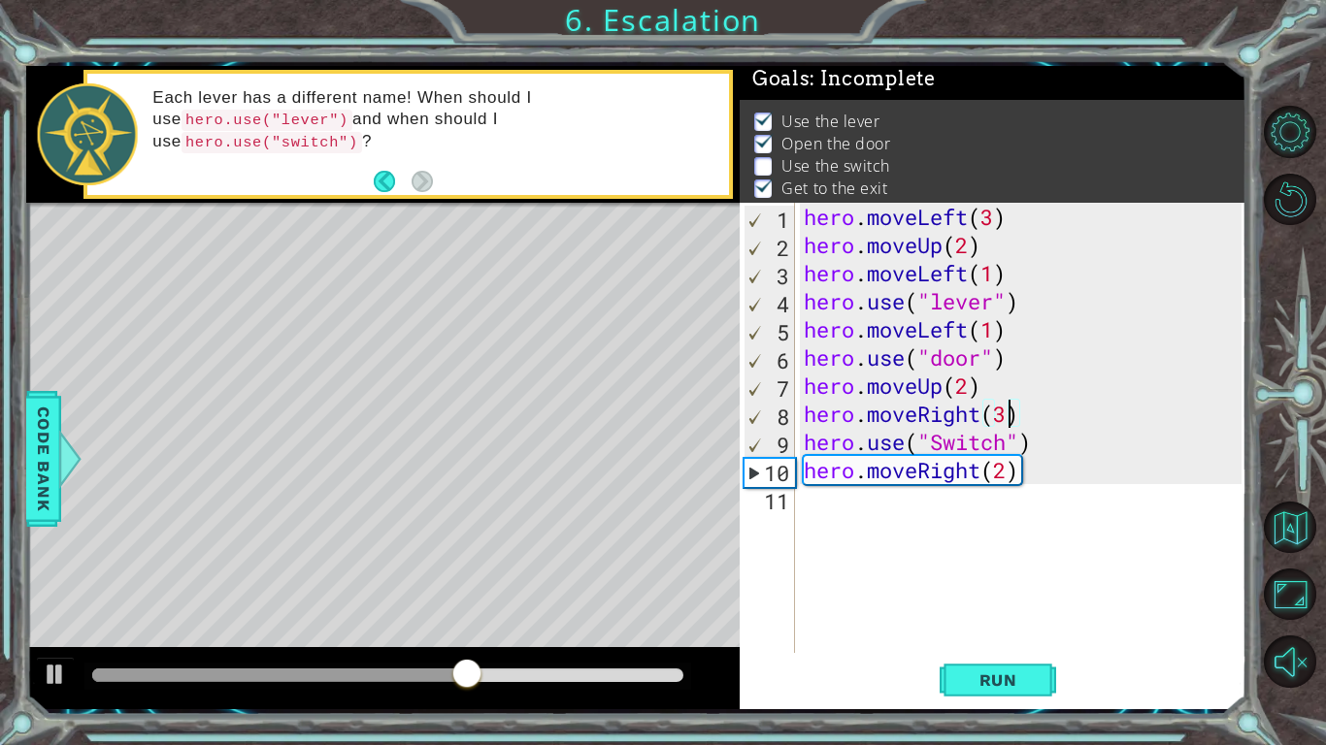
type textarea "hero.moveRight(2)"
click at [1137, 545] on div "hero . moveLeft ( 3 ) hero . moveUp ( 2 ) hero . moveLeft ( 1 ) hero . use ( "l…" at bounding box center [1025, 456] width 451 height 507
click at [1090, 545] on div "hero . moveLeft ( 3 ) hero . moveUp ( 2 ) hero . moveLeft ( 1 ) hero . use ( "l…" at bounding box center [1025, 456] width 451 height 507
click at [1007, 418] on div "hero . moveLeft ( 3 ) hero . moveUp ( 2 ) hero . moveLeft ( 1 ) hero . use ( "l…" at bounding box center [1025, 456] width 451 height 507
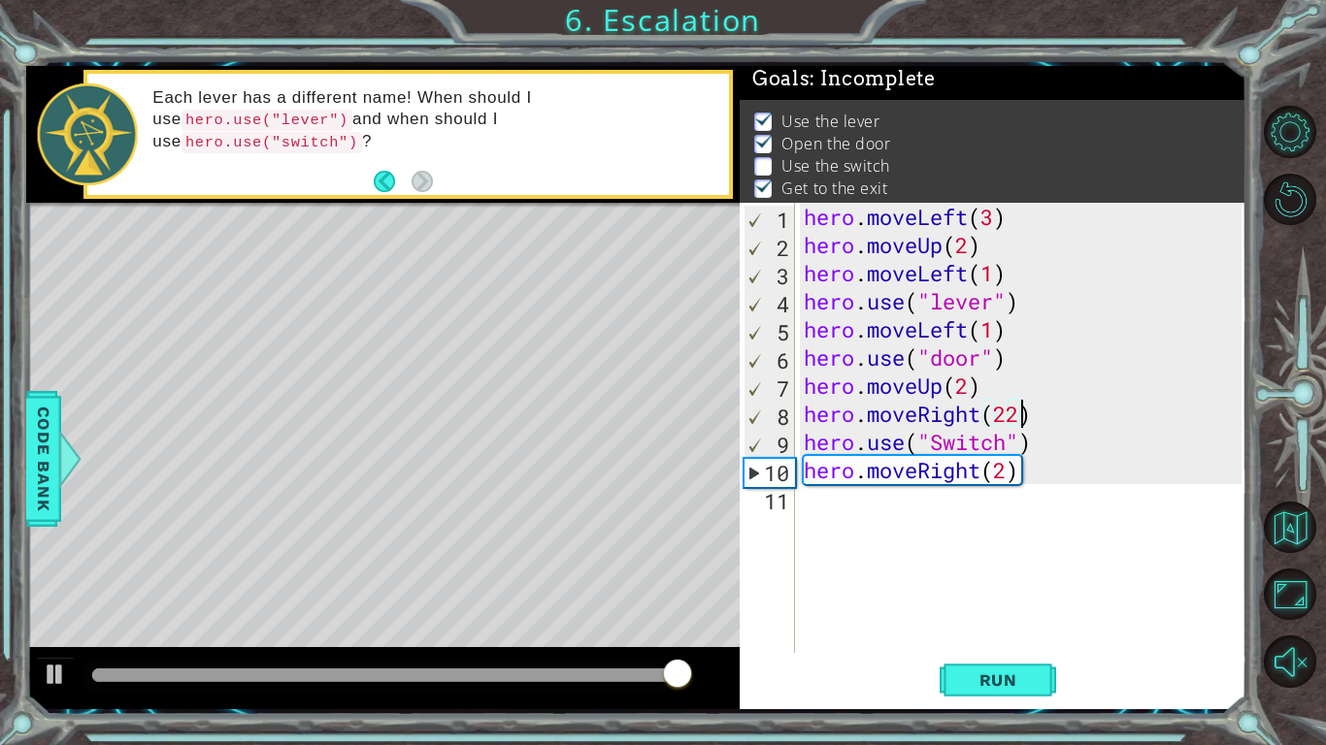
scroll to position [0, 9]
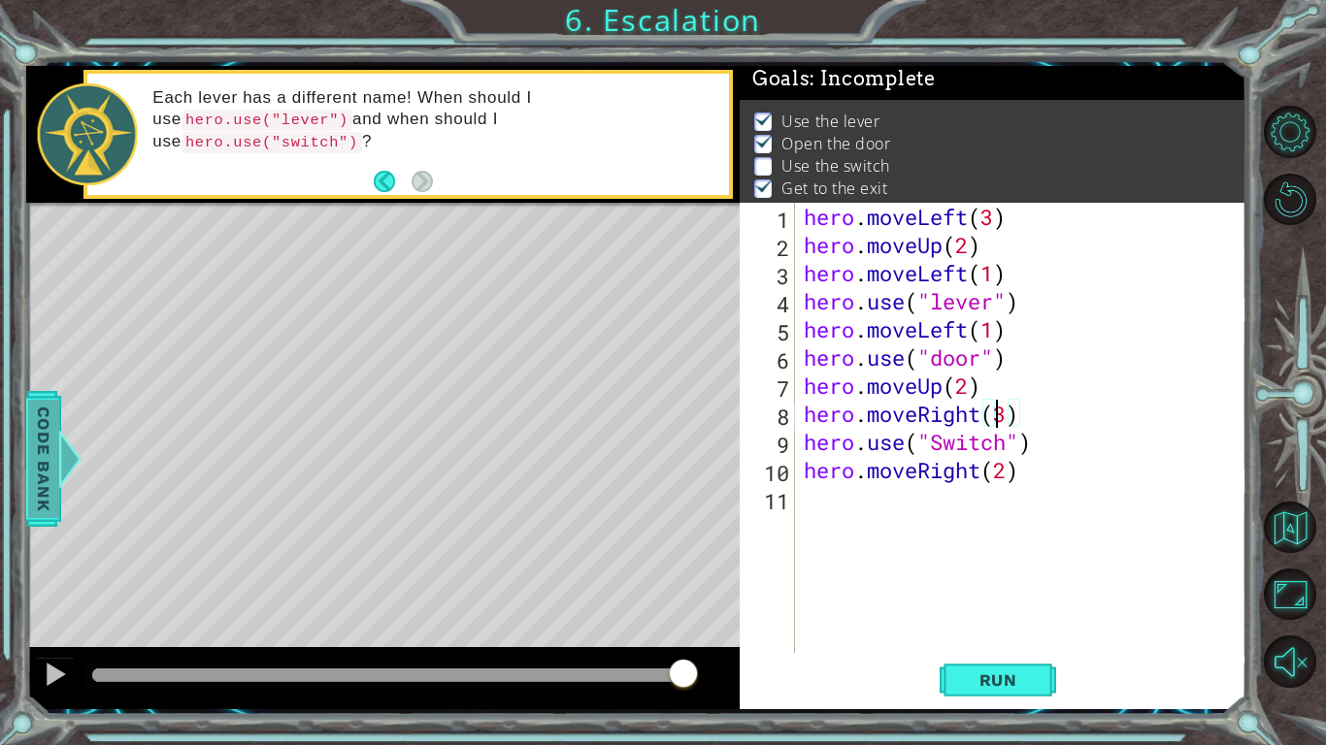
click at [41, 475] on span "Code Bank" at bounding box center [43, 458] width 31 height 118
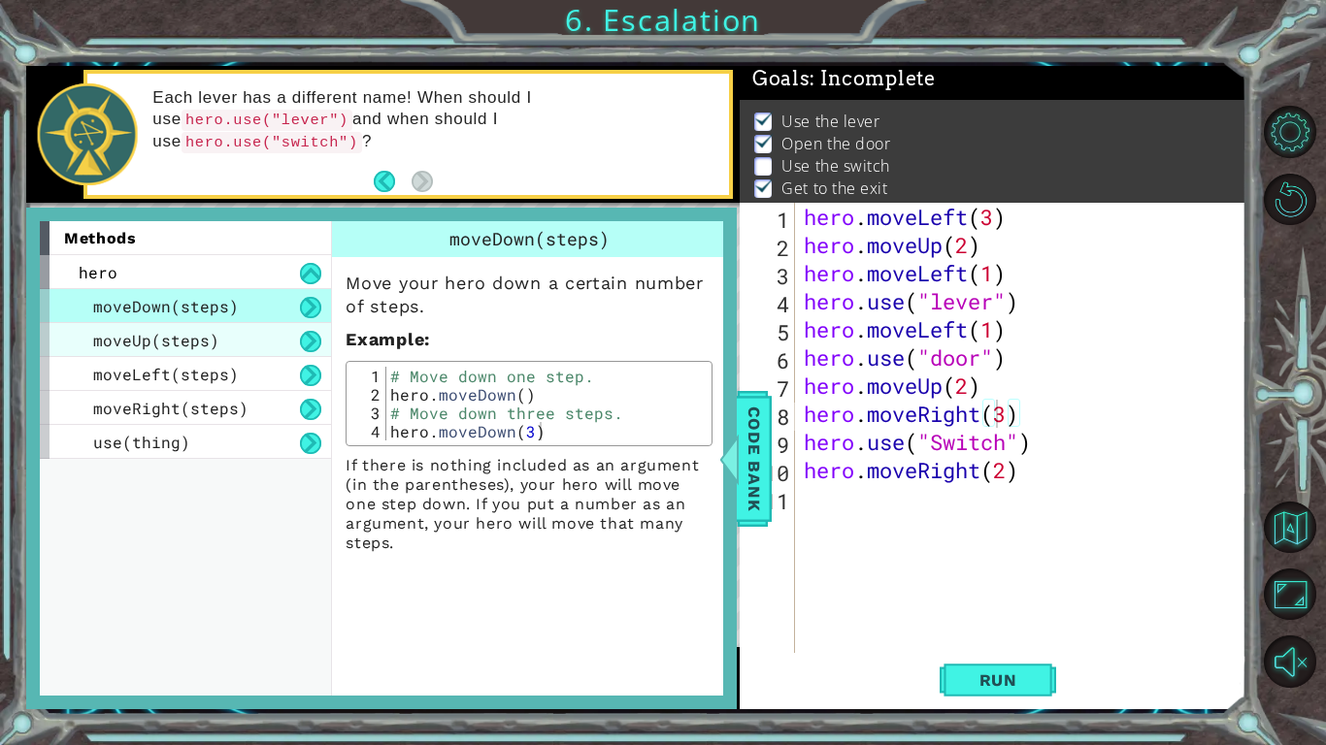
click at [211, 337] on span "moveUp(steps)" at bounding box center [156, 340] width 126 height 20
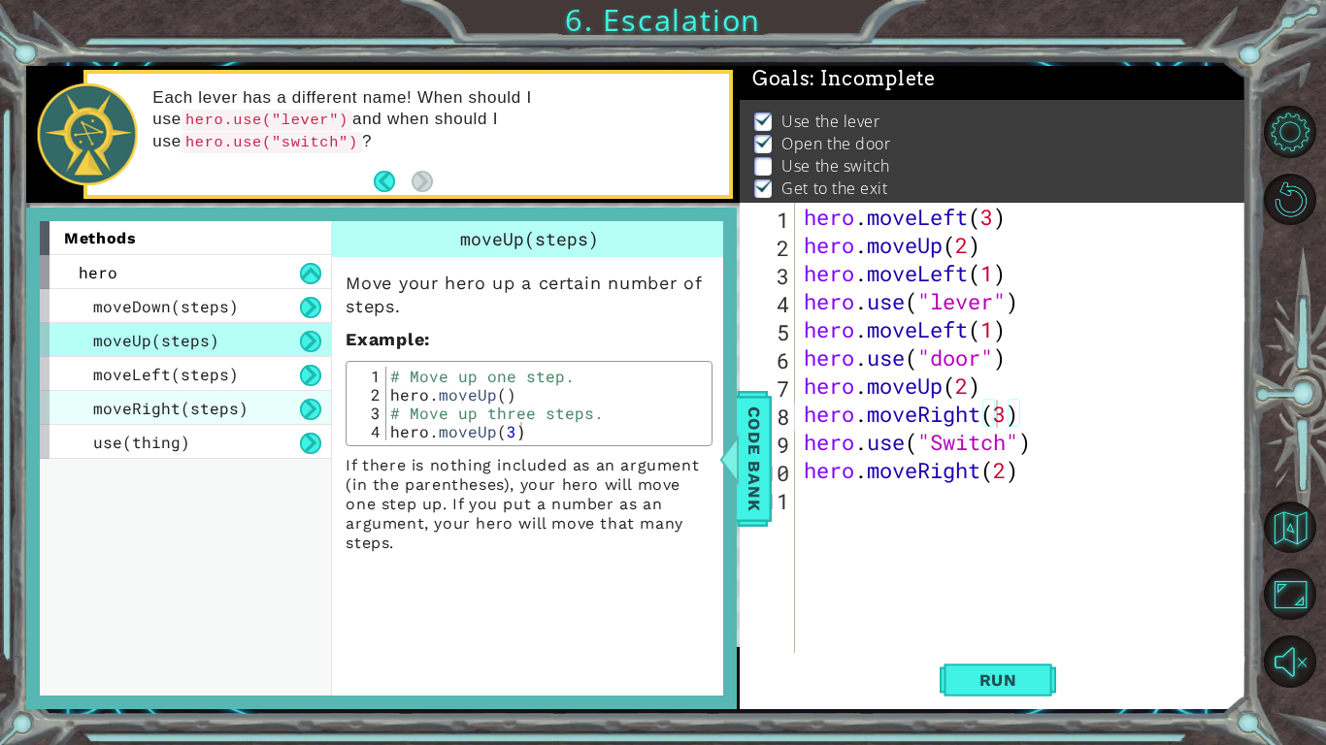
click at [199, 408] on span "moveRight(steps)" at bounding box center [170, 408] width 155 height 20
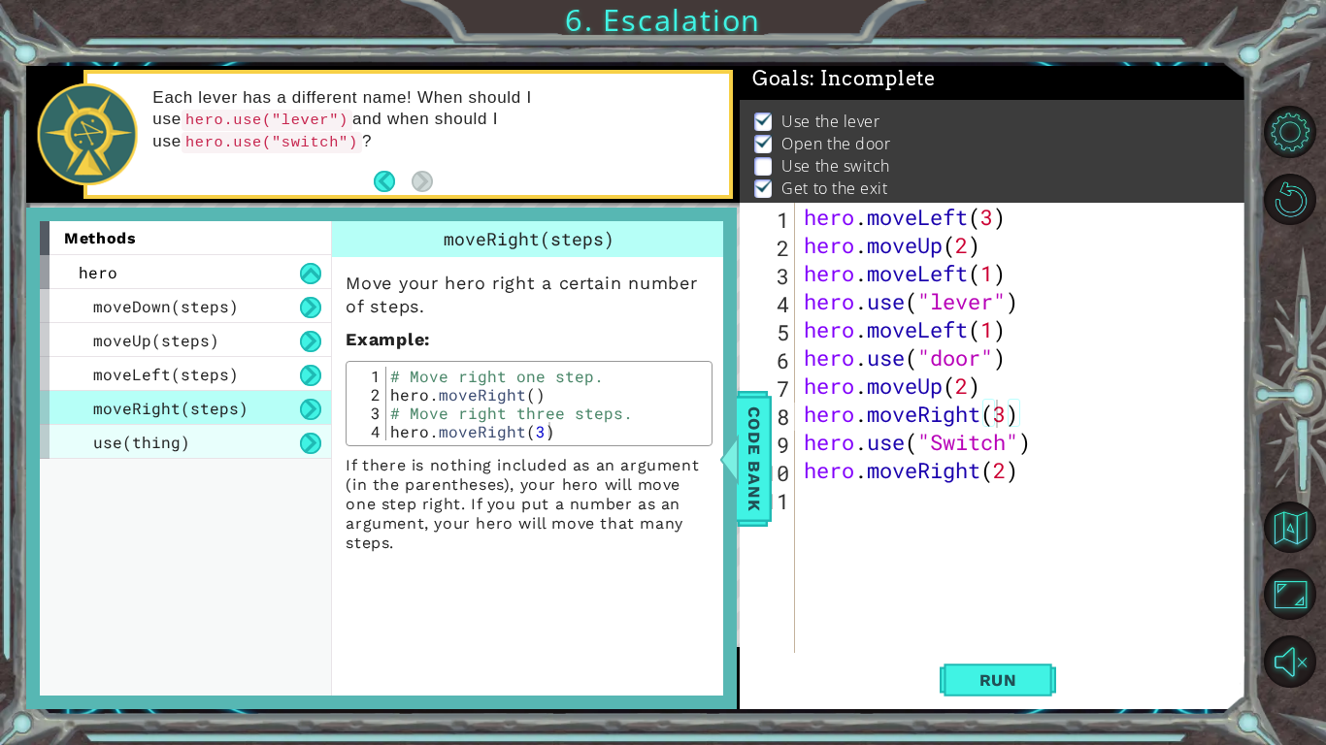
click at [193, 454] on div "use(thing)" at bounding box center [185, 442] width 291 height 34
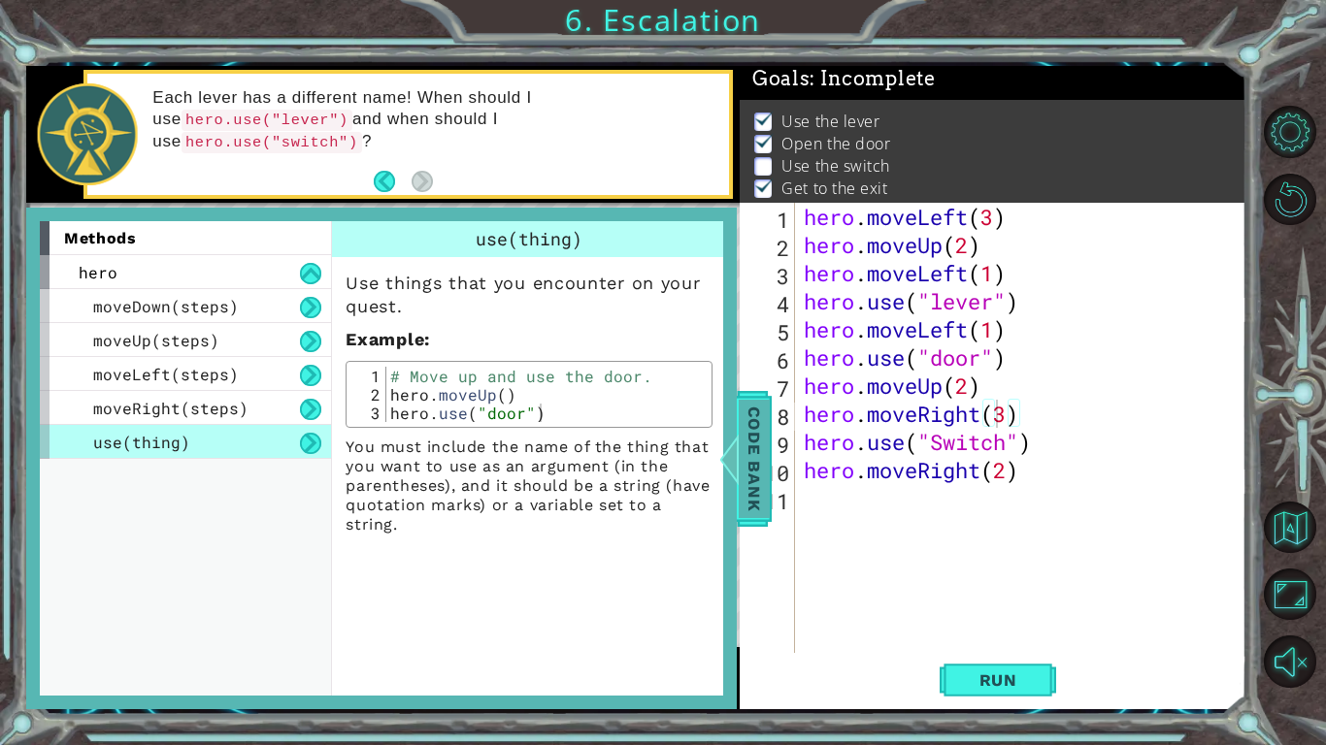
click at [745, 462] on span "Code Bank" at bounding box center [754, 458] width 31 height 118
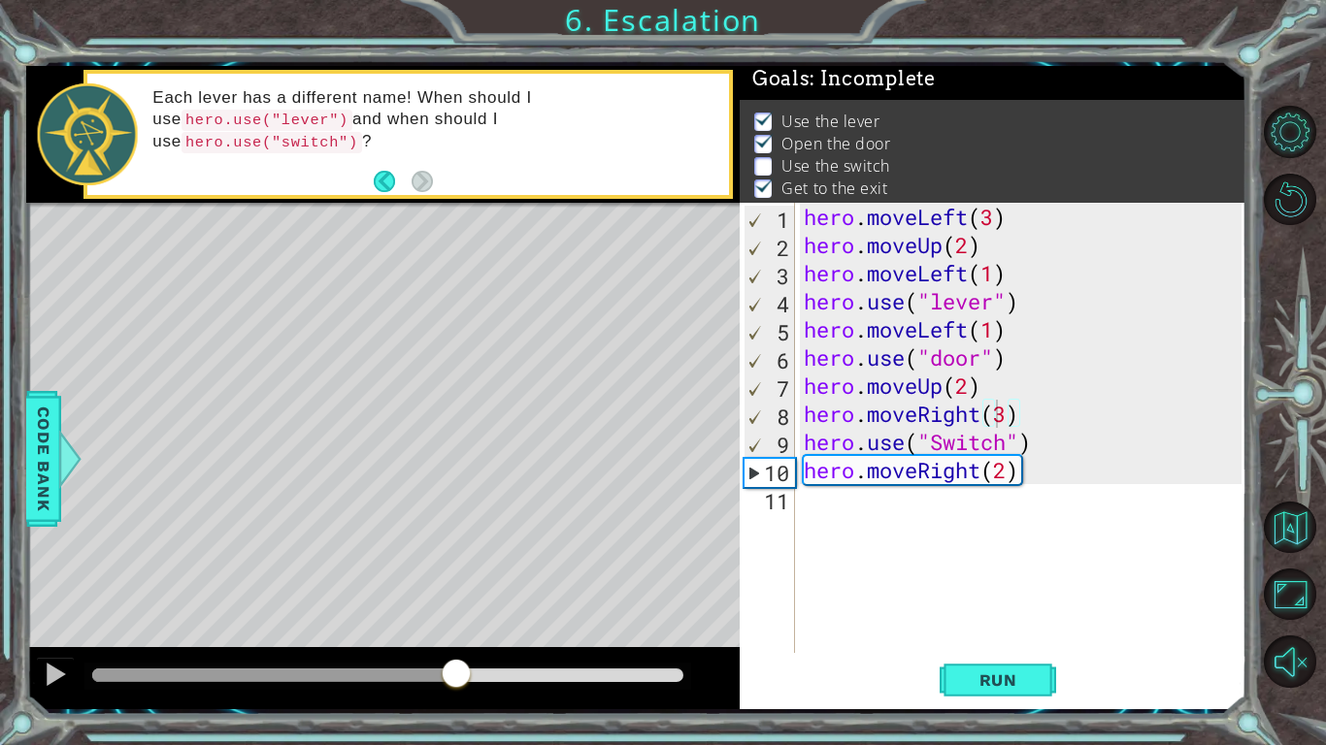
drag, startPoint x: 604, startPoint y: 674, endPoint x: 443, endPoint y: 678, distance: 161.2
click at [443, 580] on div at bounding box center [273, 676] width 363 height 14
click at [422, 351] on div "Level Map" at bounding box center [474, 489] width 897 height 572
click at [413, 370] on div "Level Map" at bounding box center [474, 489] width 897 height 572
click at [1009, 419] on div "hero . moveLeft ( 3 ) hero . moveUp ( 2 ) hero . moveLeft ( 1 ) hero . use ( "l…" at bounding box center [1025, 456] width 451 height 507
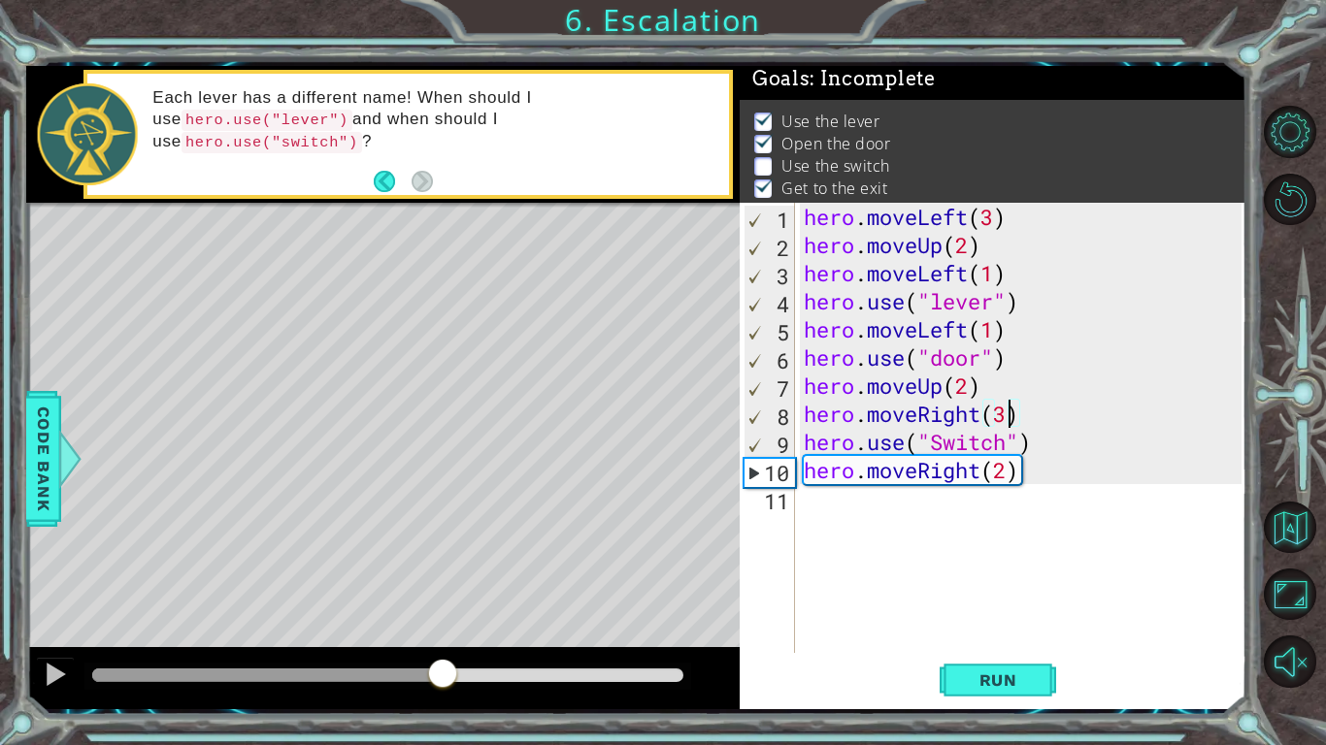
type textarea "hero.moveRight(32)"
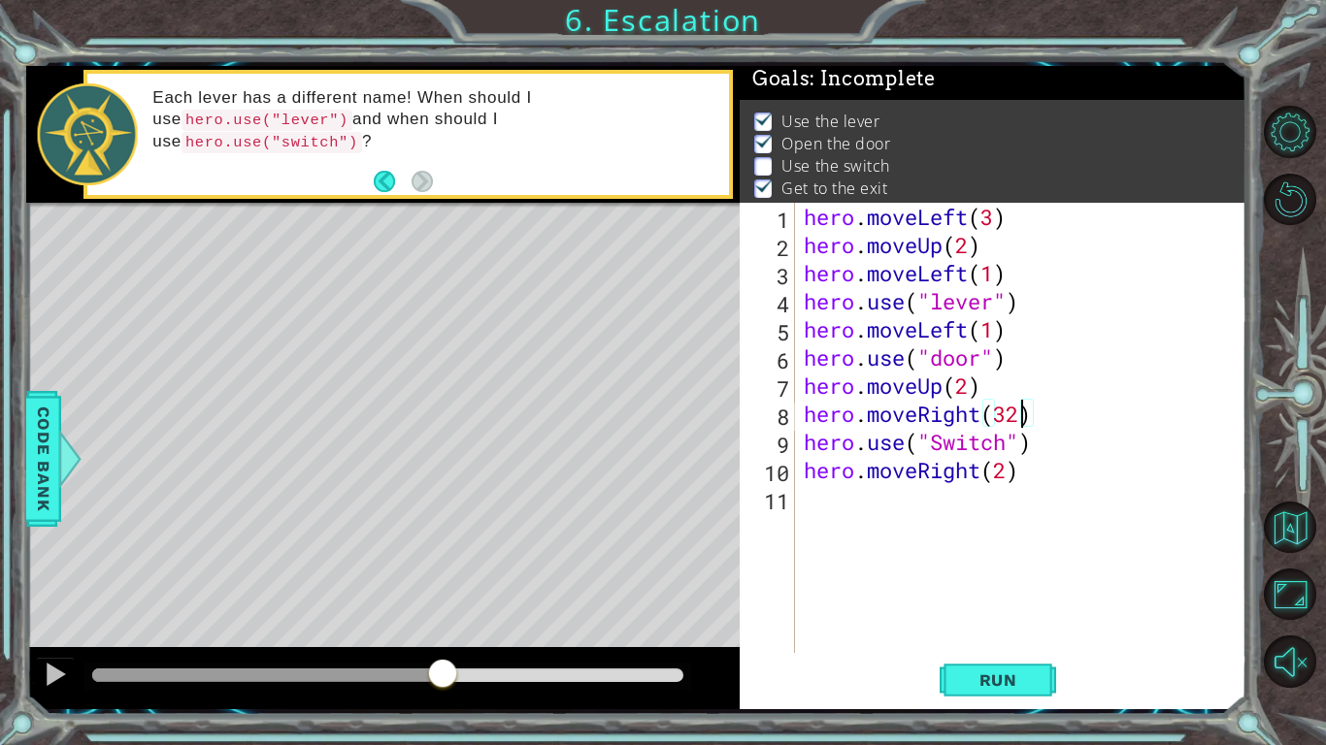
scroll to position [0, 0]
click at [934, 444] on div "hero . moveLeft ( 3 ) hero . moveUp ( 2 ) hero . moveLeft ( 1 ) hero . use ( "l…" at bounding box center [1025, 456] width 451 height 507
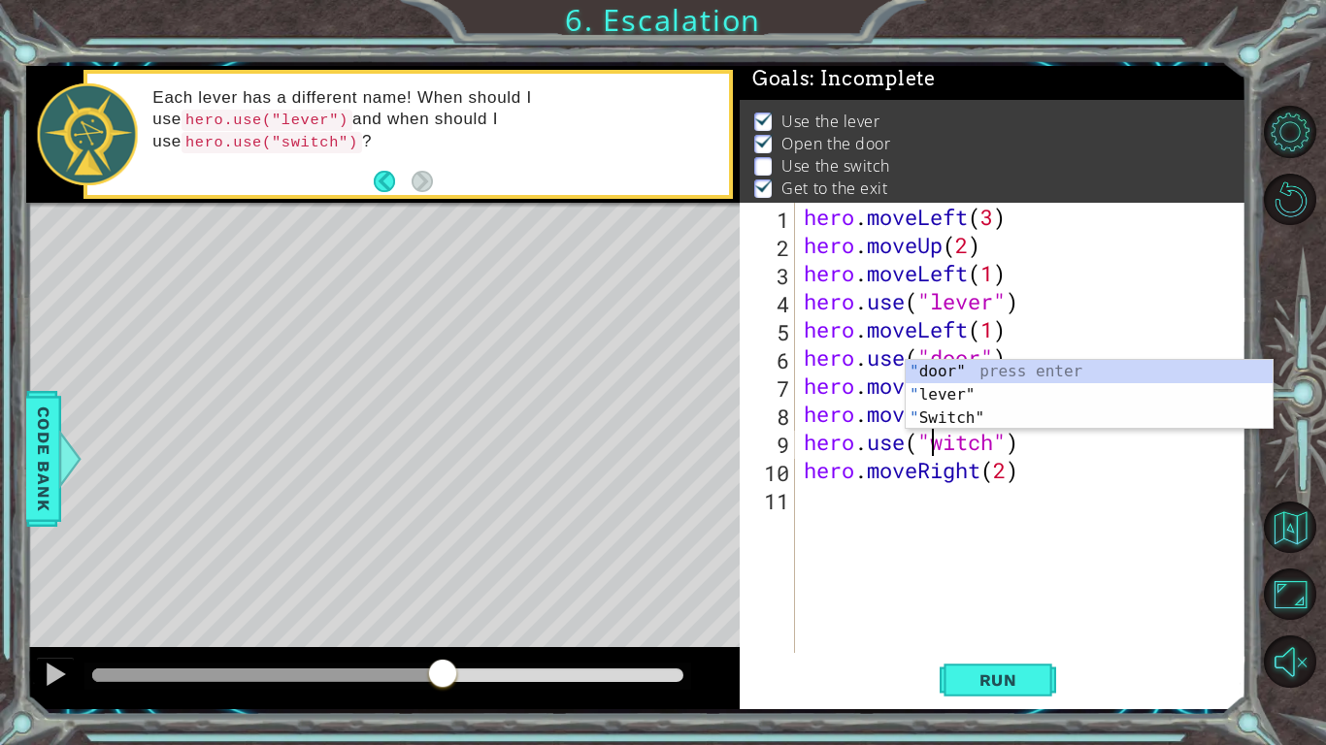
type textarea "hero.use("switch")"
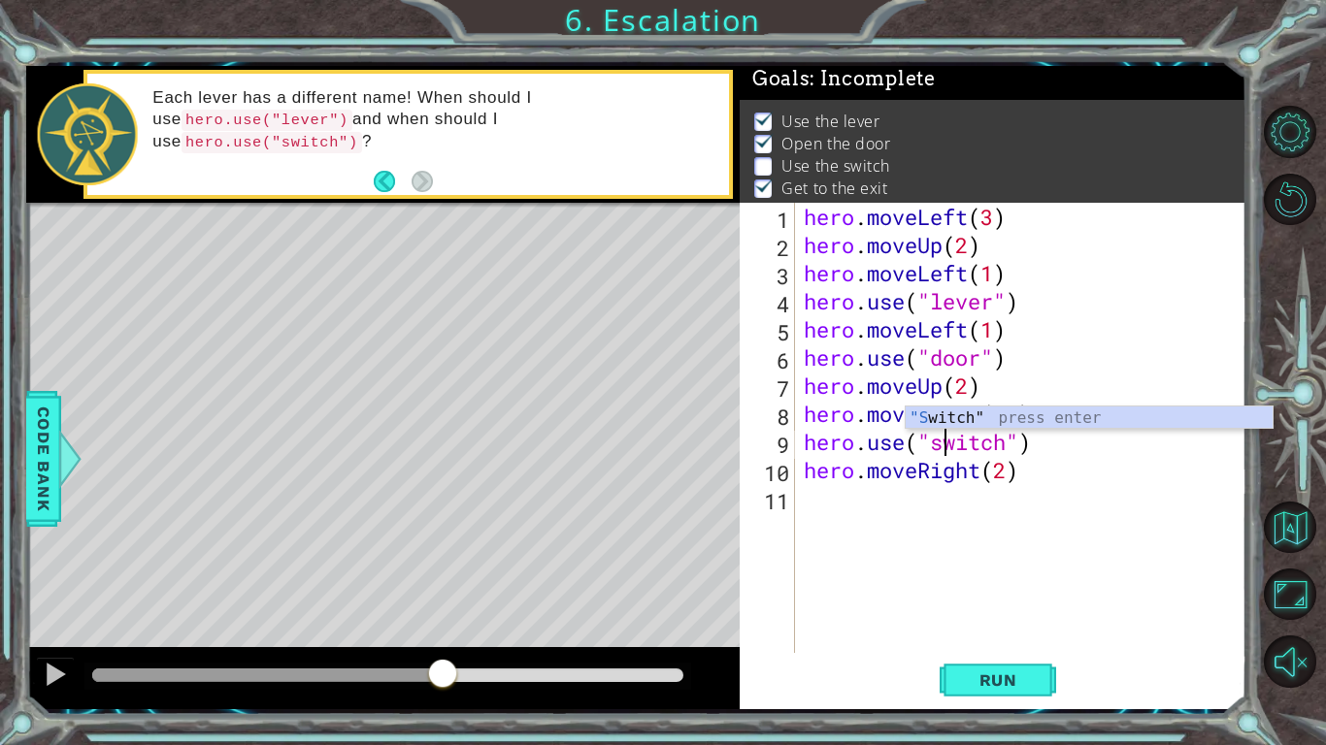
click at [1174, 532] on div "hero . moveLeft ( 3 ) hero . moveUp ( 2 ) hero . moveLeft ( 1 ) hero . use ( "l…" at bounding box center [1025, 456] width 451 height 507
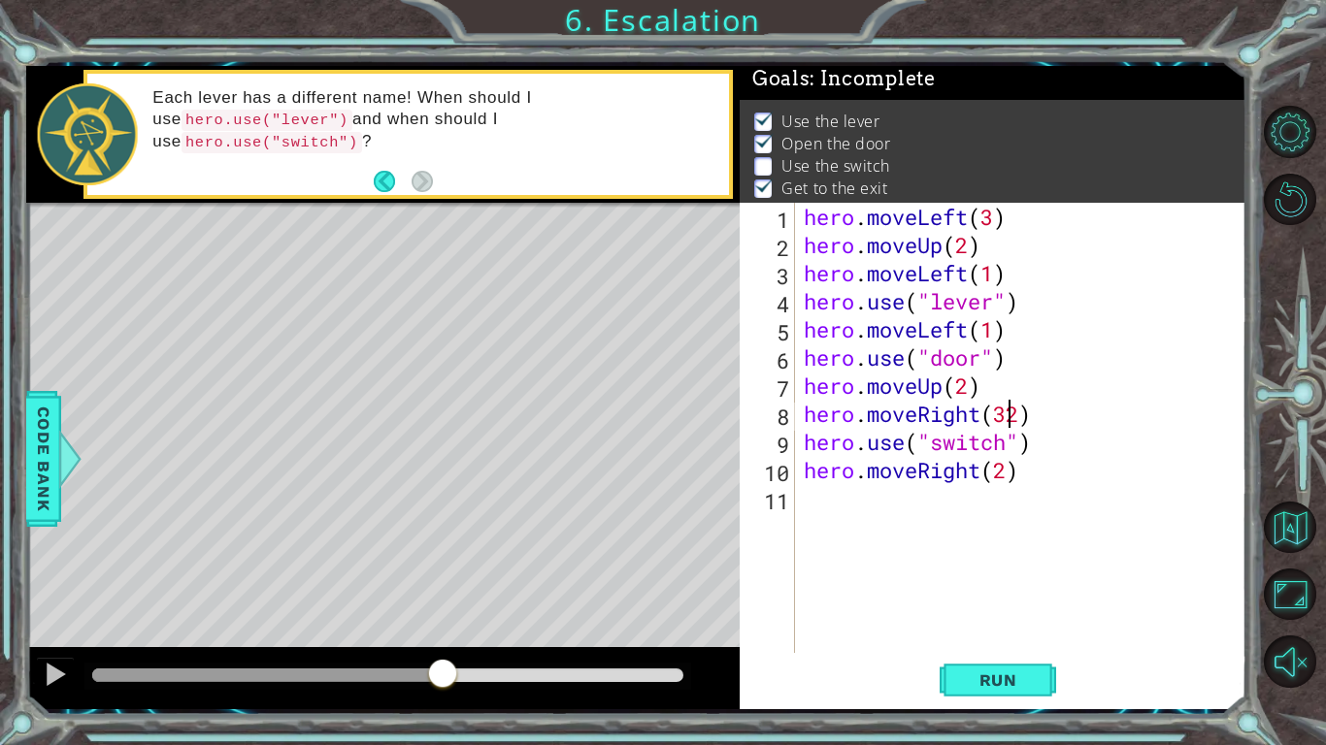
click at [1003, 418] on div "hero . moveLeft ( 3 ) hero . moveUp ( 2 ) hero . moveLeft ( 1 ) hero . use ( "l…" at bounding box center [1025, 456] width 451 height 507
type textarea "hero.moveRight(2)"
click at [1029, 580] on button "Run" at bounding box center [998, 680] width 116 height 50
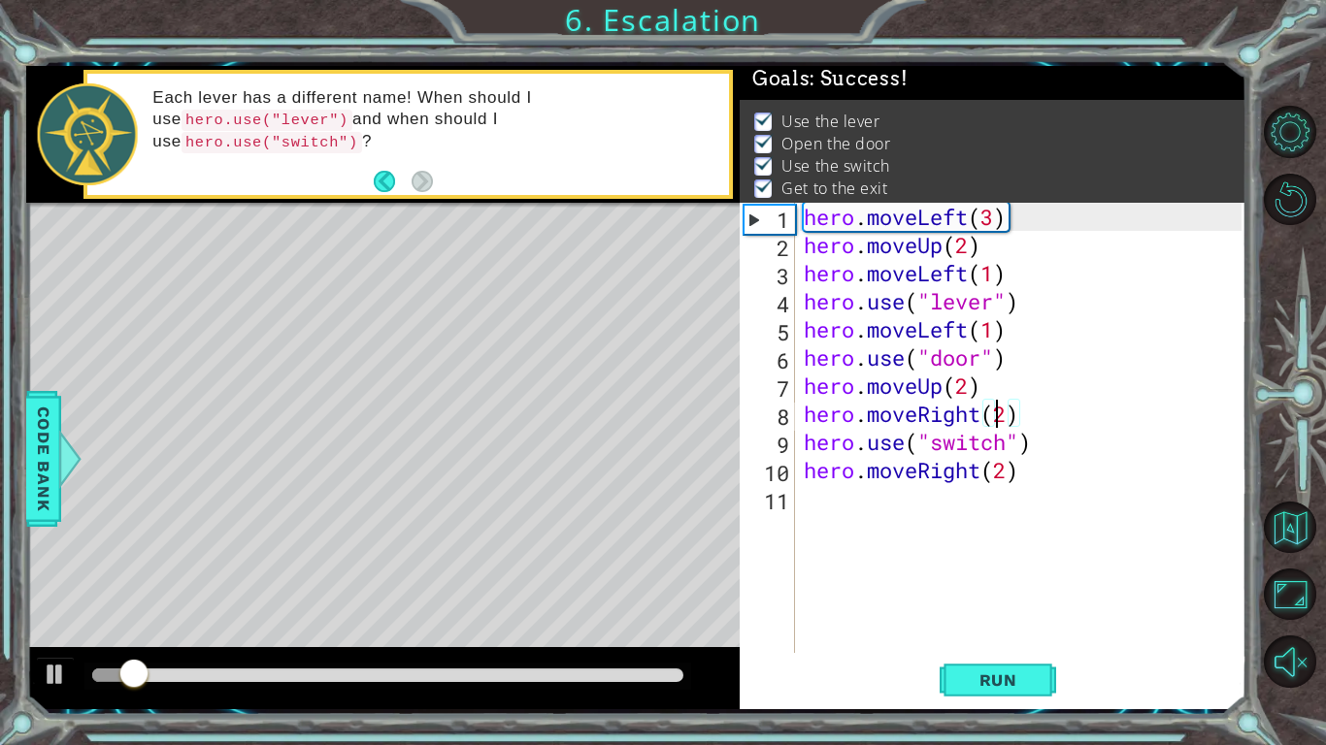
click at [480, 580] on div at bounding box center [387, 676] width 591 height 14
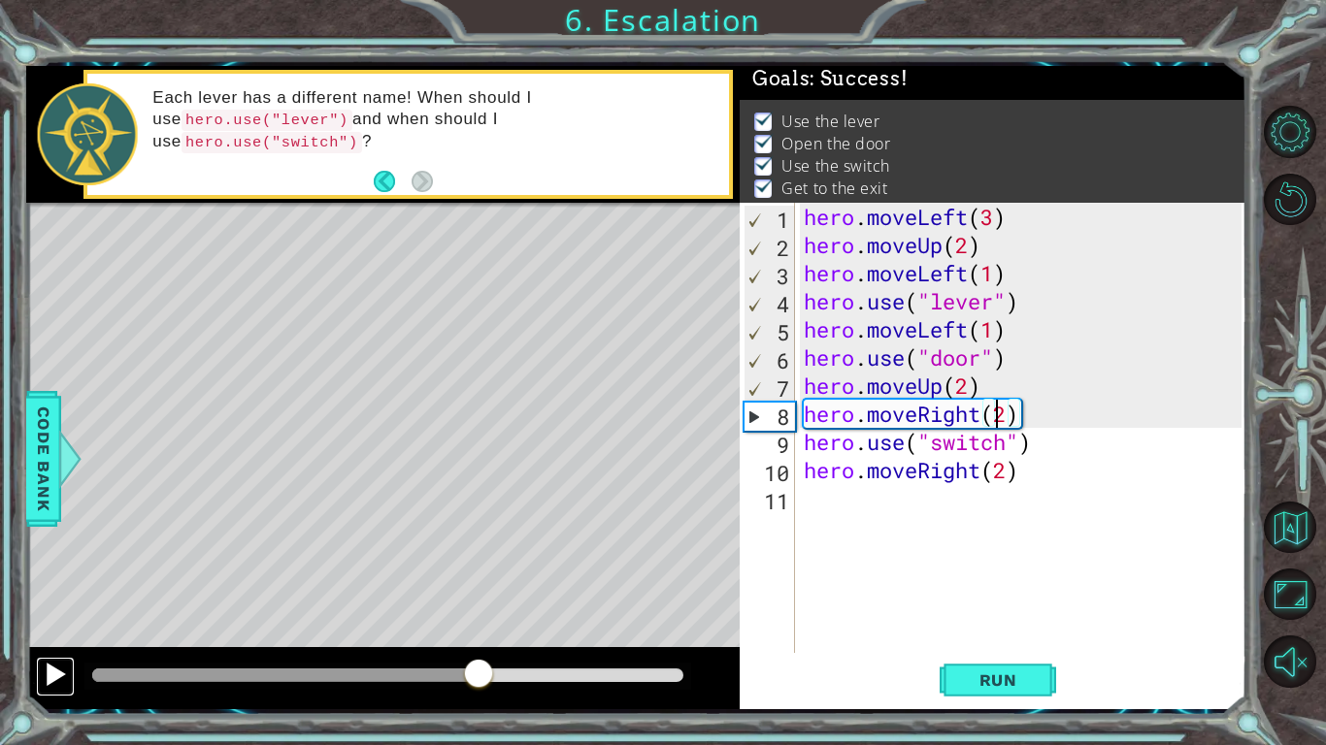
click at [59, 580] on div at bounding box center [55, 674] width 25 height 25
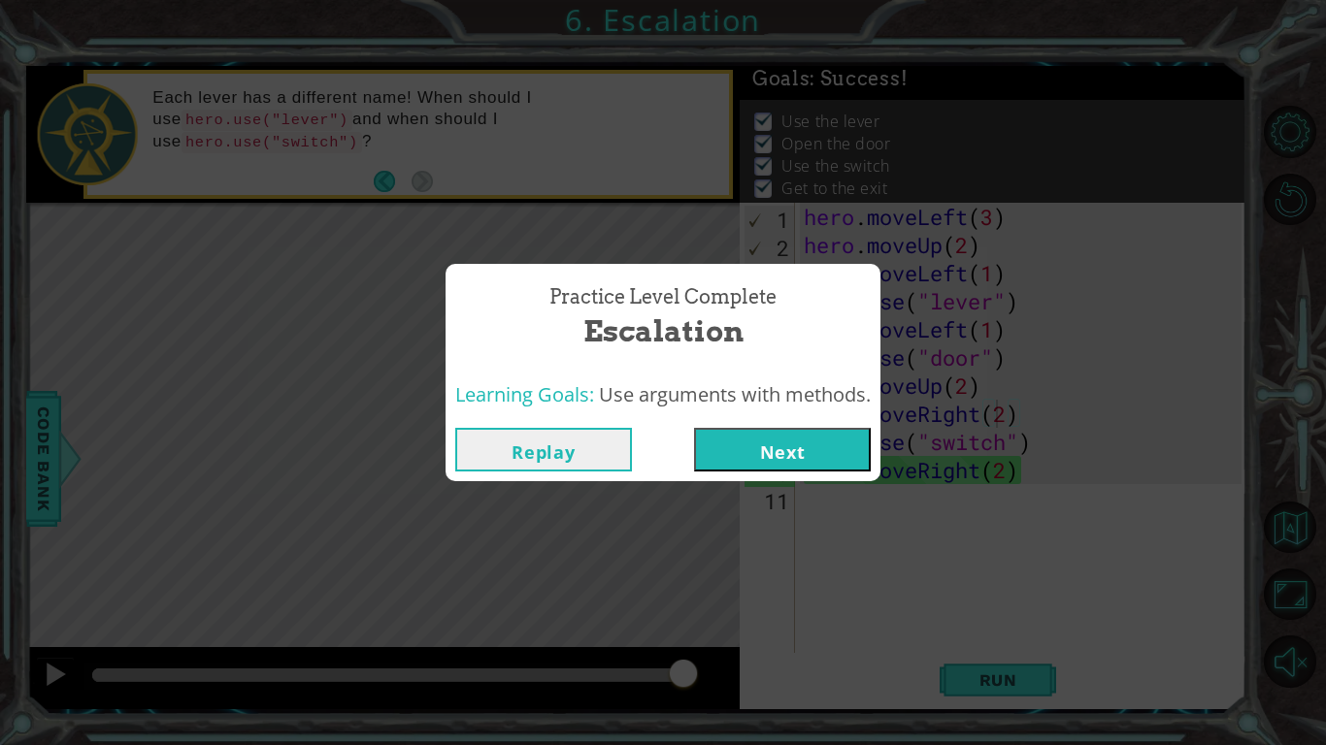
click at [769, 469] on button "Next" at bounding box center [782, 450] width 177 height 44
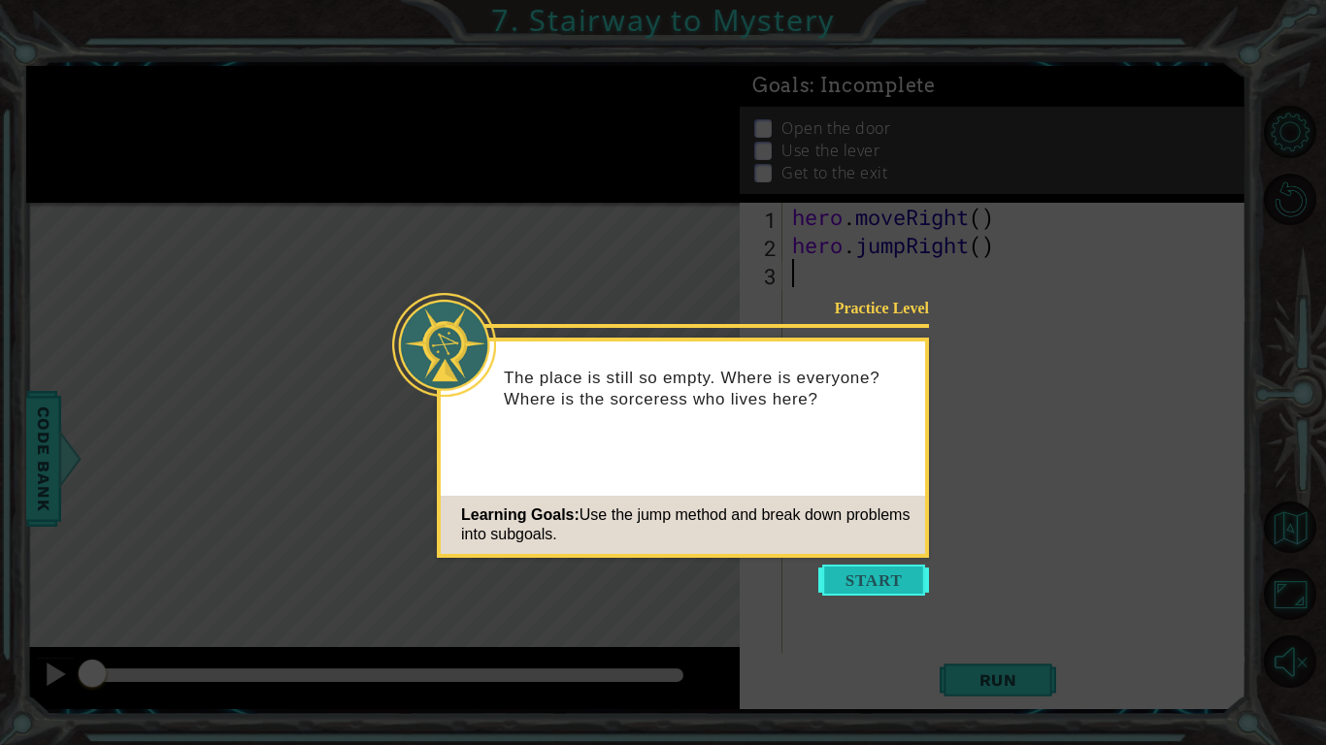
click at [841, 579] on button "Start" at bounding box center [873, 580] width 111 height 31
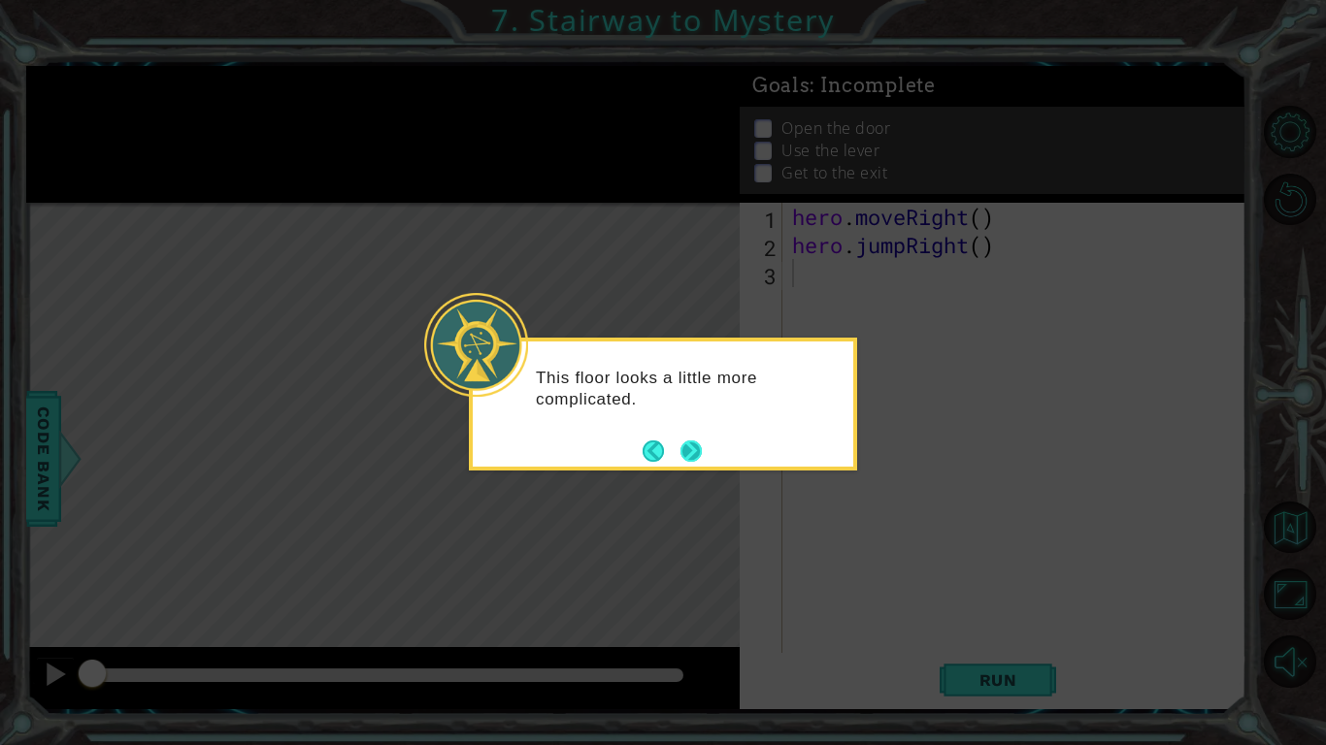
click at [680, 462] on button "Next" at bounding box center [691, 451] width 22 height 22
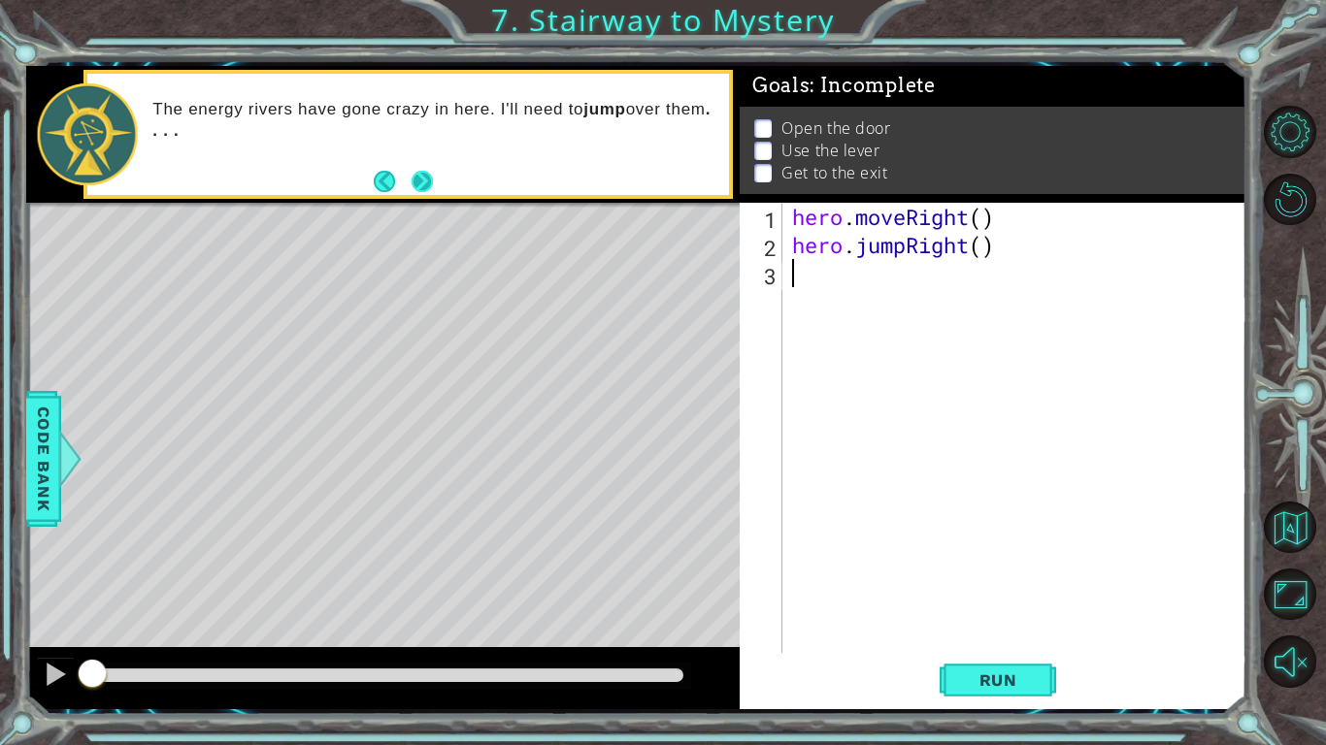
click at [419, 177] on button "Next" at bounding box center [422, 181] width 21 height 21
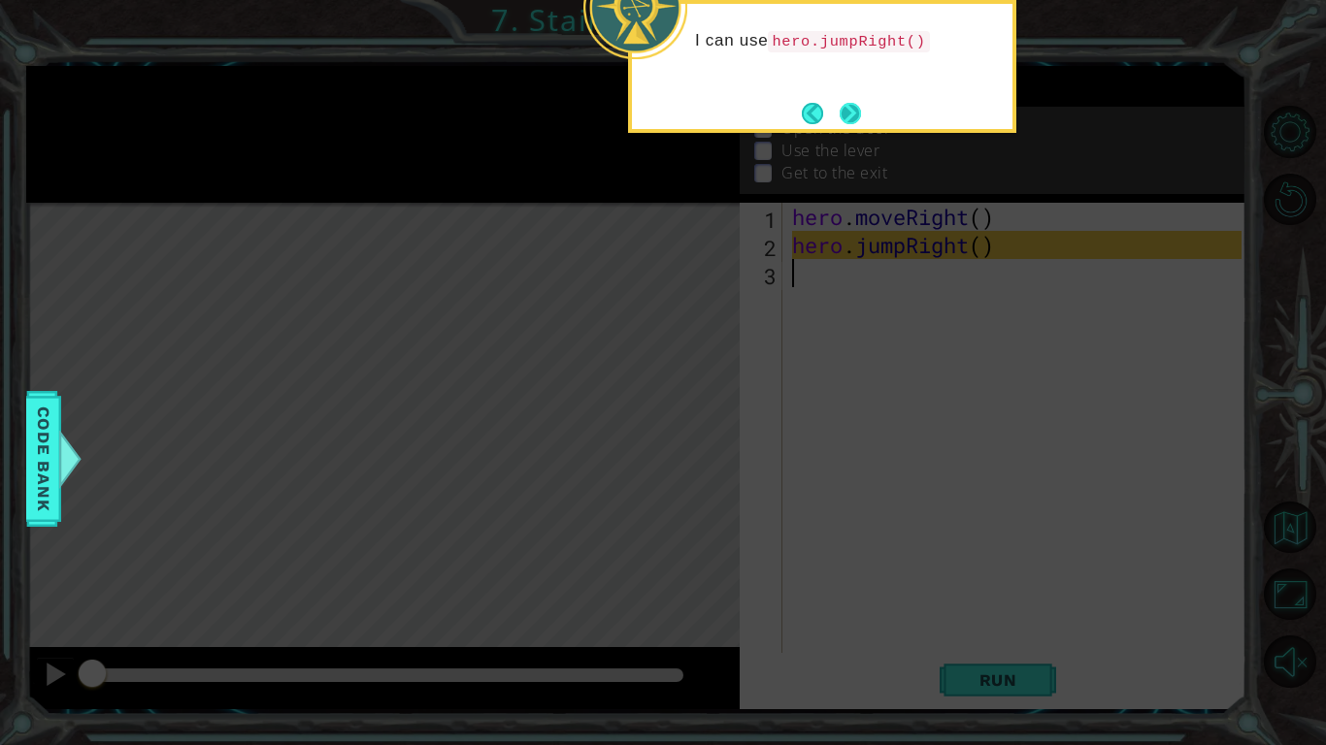
click at [848, 112] on button "Next" at bounding box center [850, 113] width 21 height 21
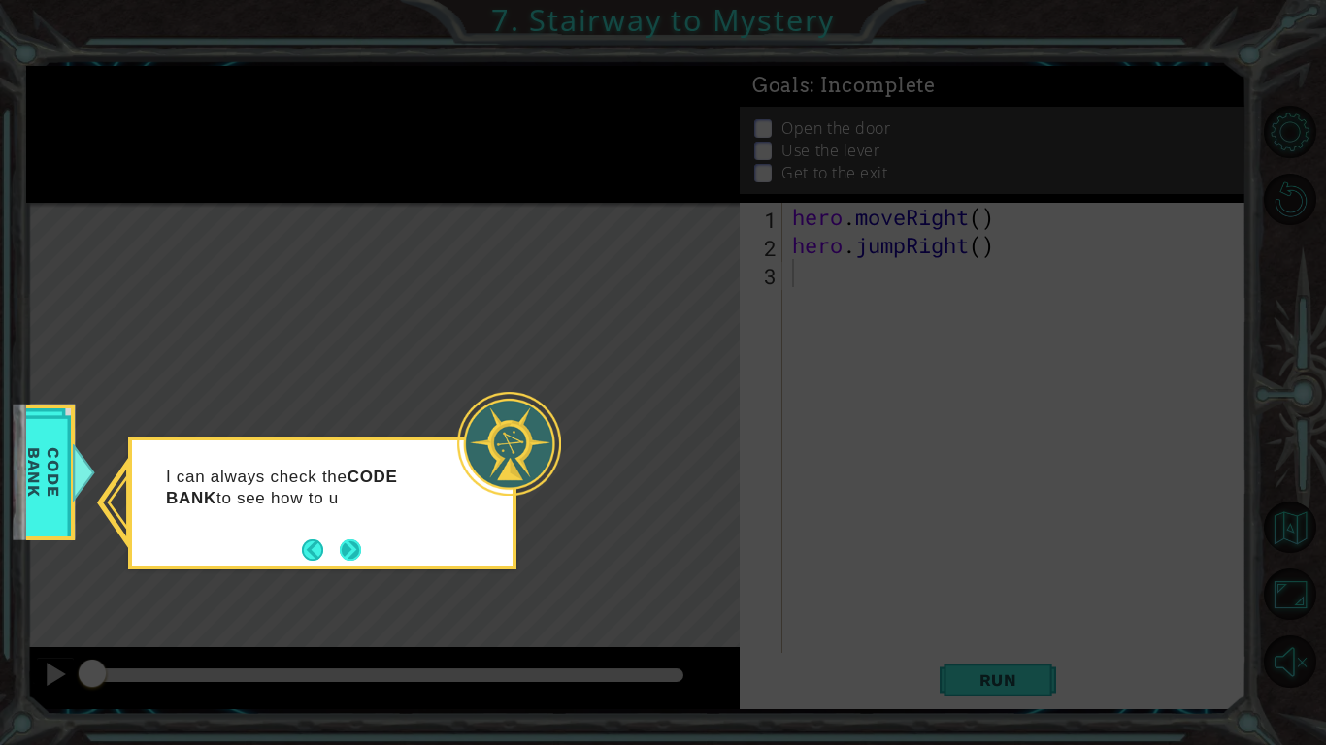
click at [350, 553] on button "Next" at bounding box center [350, 550] width 21 height 21
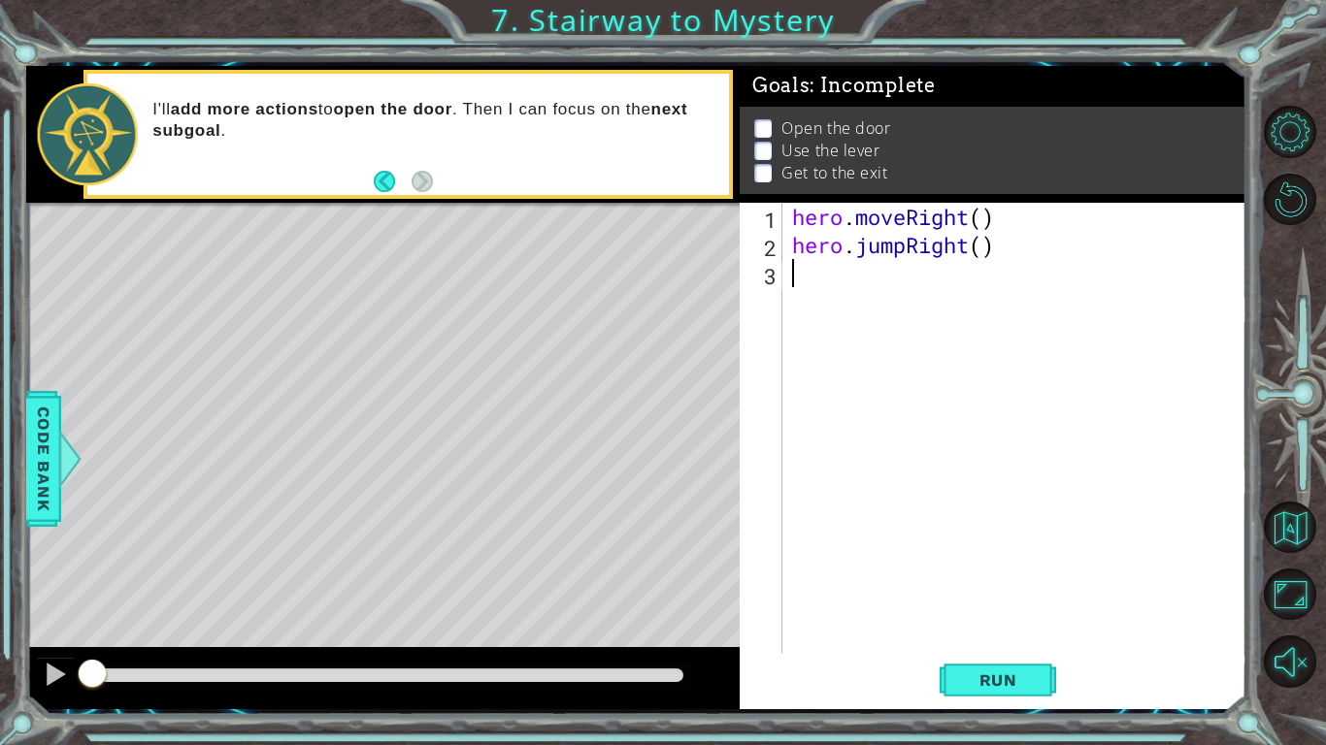
click at [983, 219] on div "hero . moveRight ( ) hero . jumpRight ( )" at bounding box center [1019, 456] width 463 height 507
click at [983, 246] on div "hero . moveRight ( 1 ) hero . jumpRight ( )" at bounding box center [1019, 456] width 463 height 507
type textarea "hero.jumpRight(2)"
click at [802, 283] on div "hero . moveRight ( 1 ) hero . jumpRight ( 2 )" at bounding box center [1019, 456] width 463 height 507
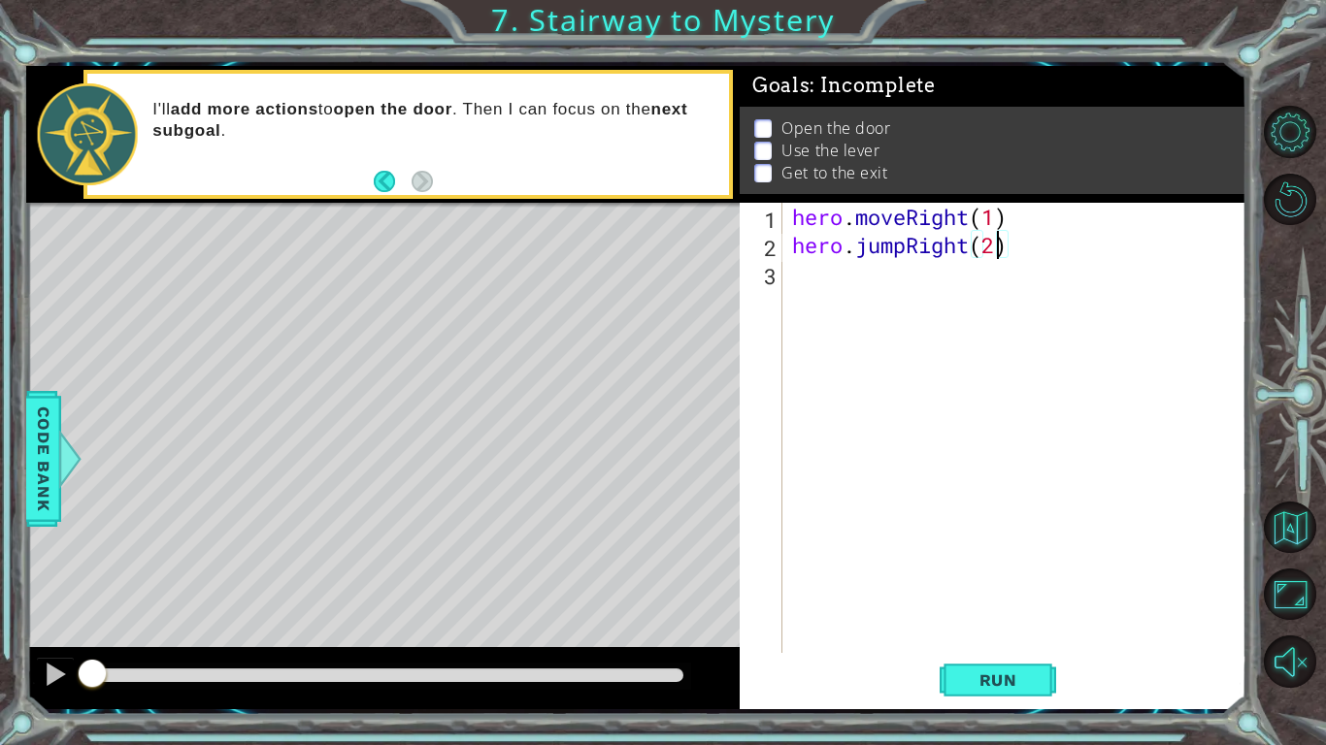
scroll to position [0, 0]
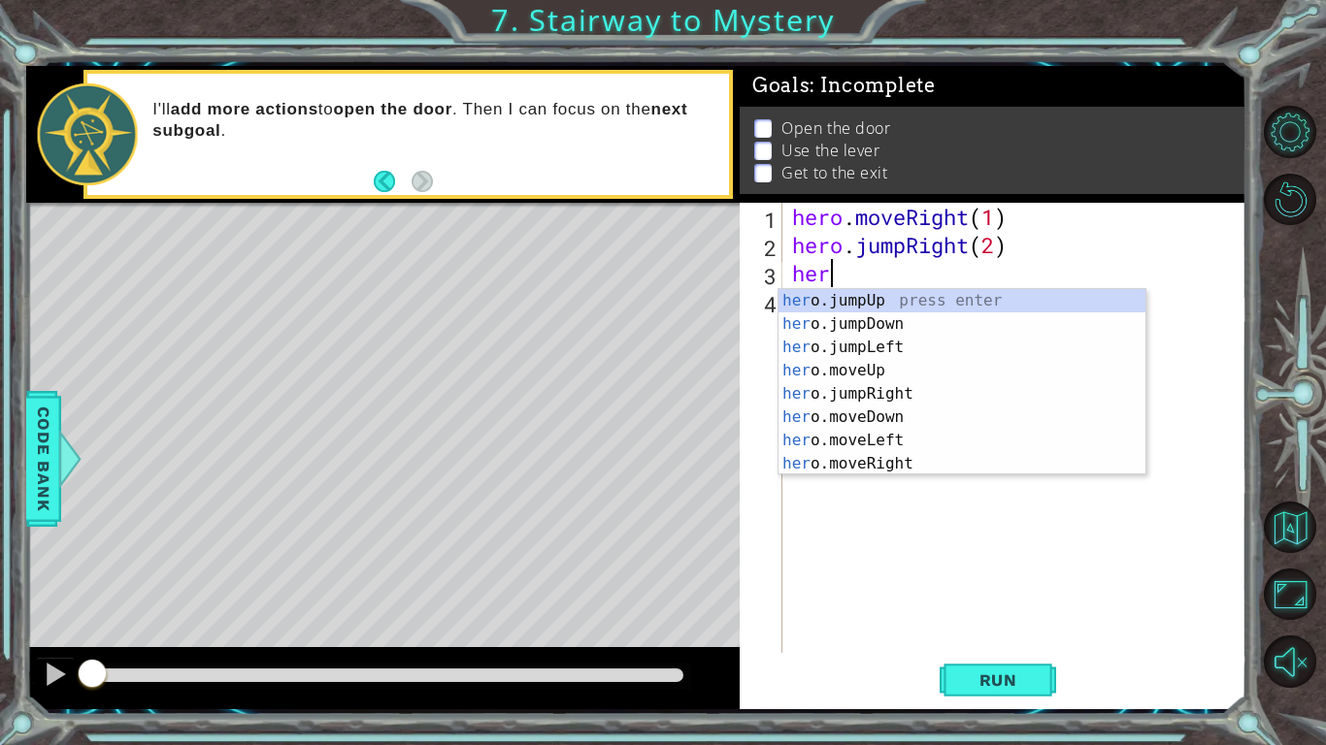
type textarea "hero"
click at [888, 364] on div "hero .jumpUp press enter hero .jumpDown press enter hero .jumpLeft press enter …" at bounding box center [961, 405] width 367 height 233
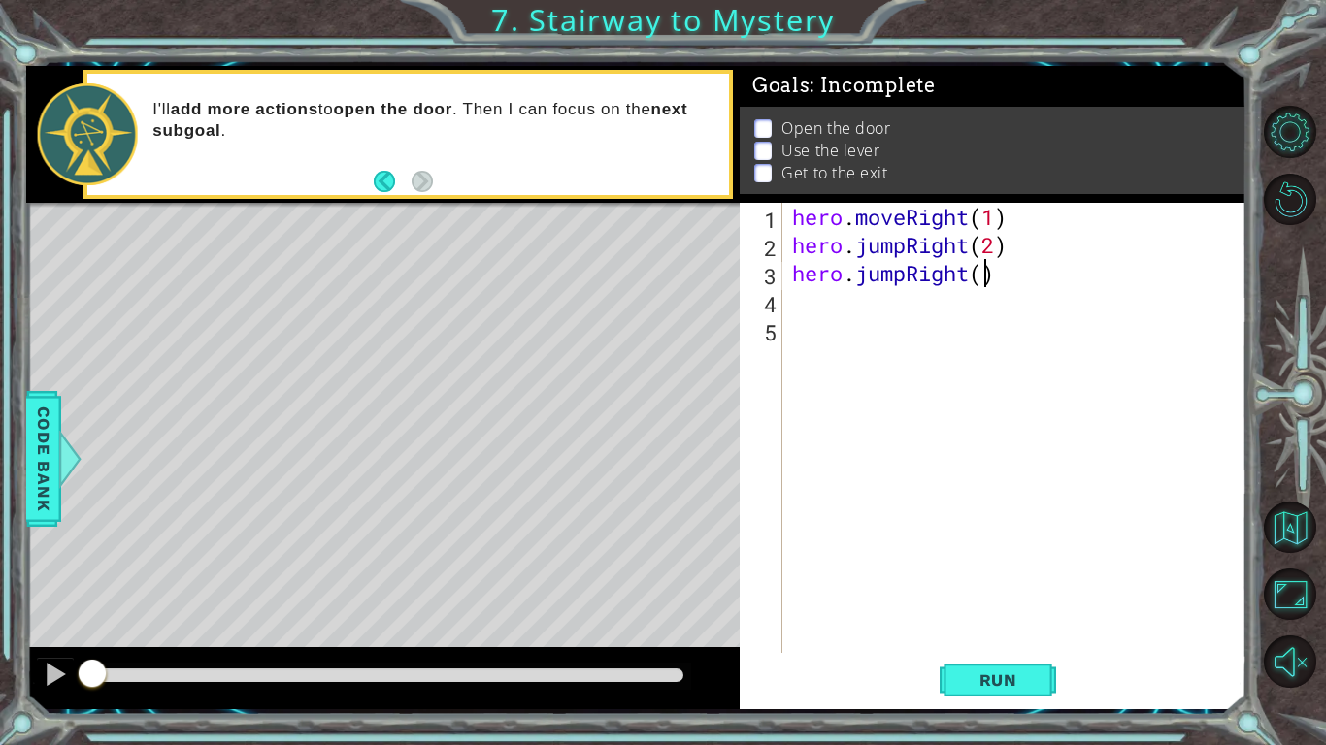
click at [990, 266] on div "hero . moveRight ( 1 ) hero . jumpRight ( 2 ) hero . jumpRight ( )" at bounding box center [1019, 456] width 463 height 507
click at [993, 248] on div "hero . moveRight ( 1 ) hero . jumpRight ( 2 ) hero . jumpRight ( )" at bounding box center [1019, 456] width 463 height 507
click at [979, 274] on div "hero . moveRight ( 1 ) hero . jumpRight ( 3 ) hero . jumpRight ( )" at bounding box center [1019, 456] width 463 height 507
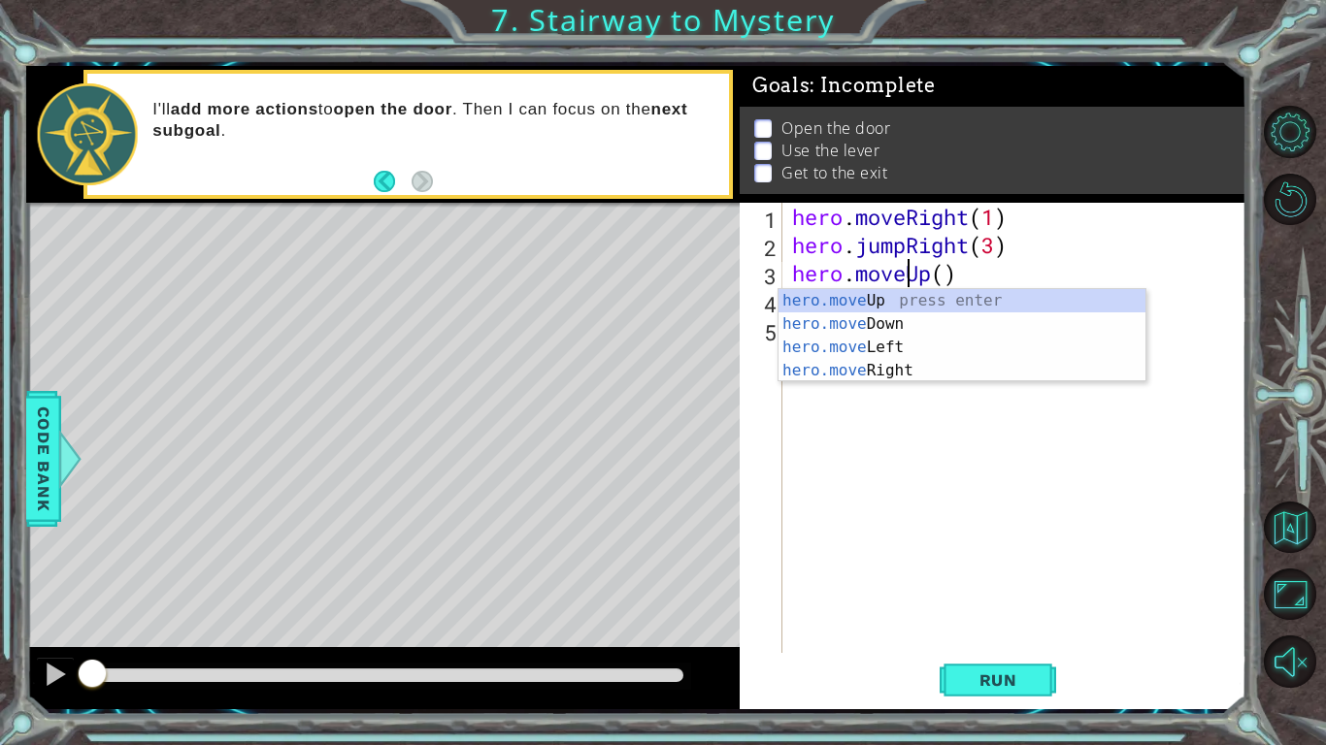
scroll to position [0, 5]
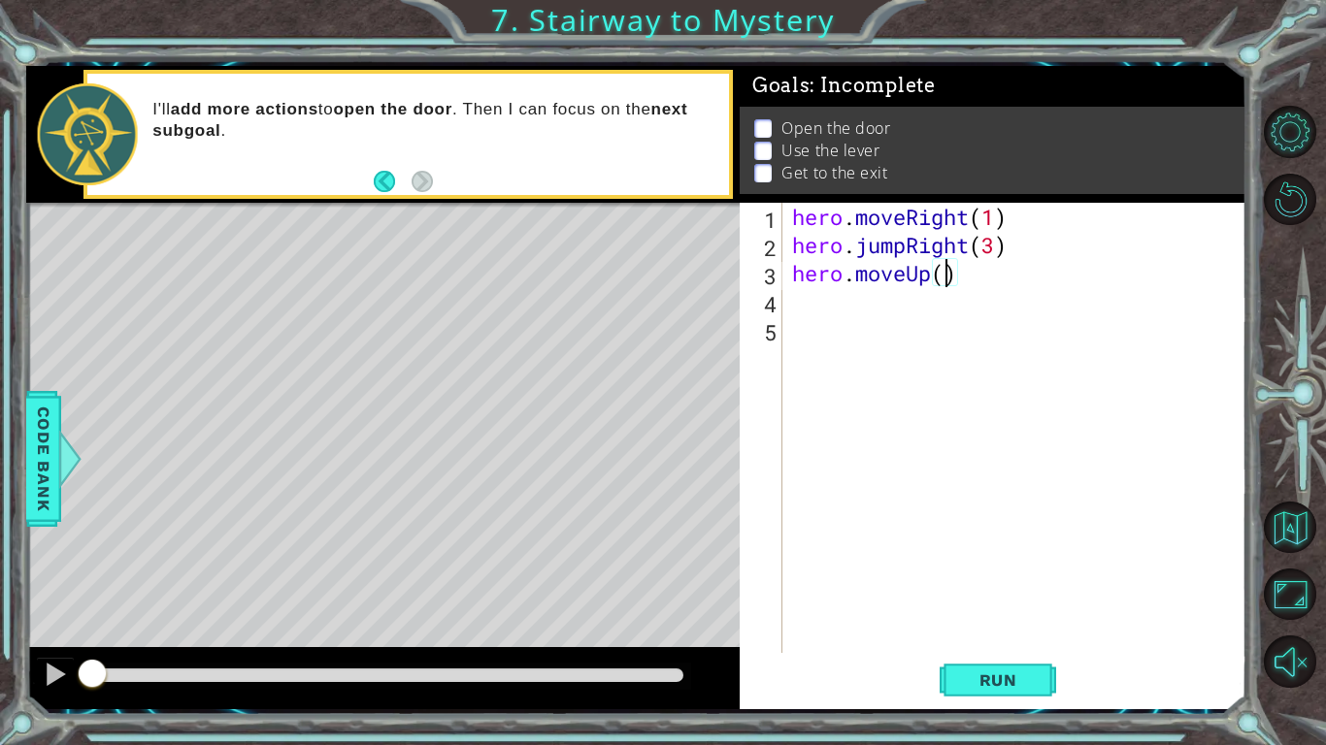
type textarea "hero.moveUp(1)"
click at [826, 308] on div "hero . moveRight ( 1 ) hero . jumpRight ( 3 ) hero . moveUp ( 1 )" at bounding box center [1019, 456] width 463 height 507
type textarea "hero.use("door")"
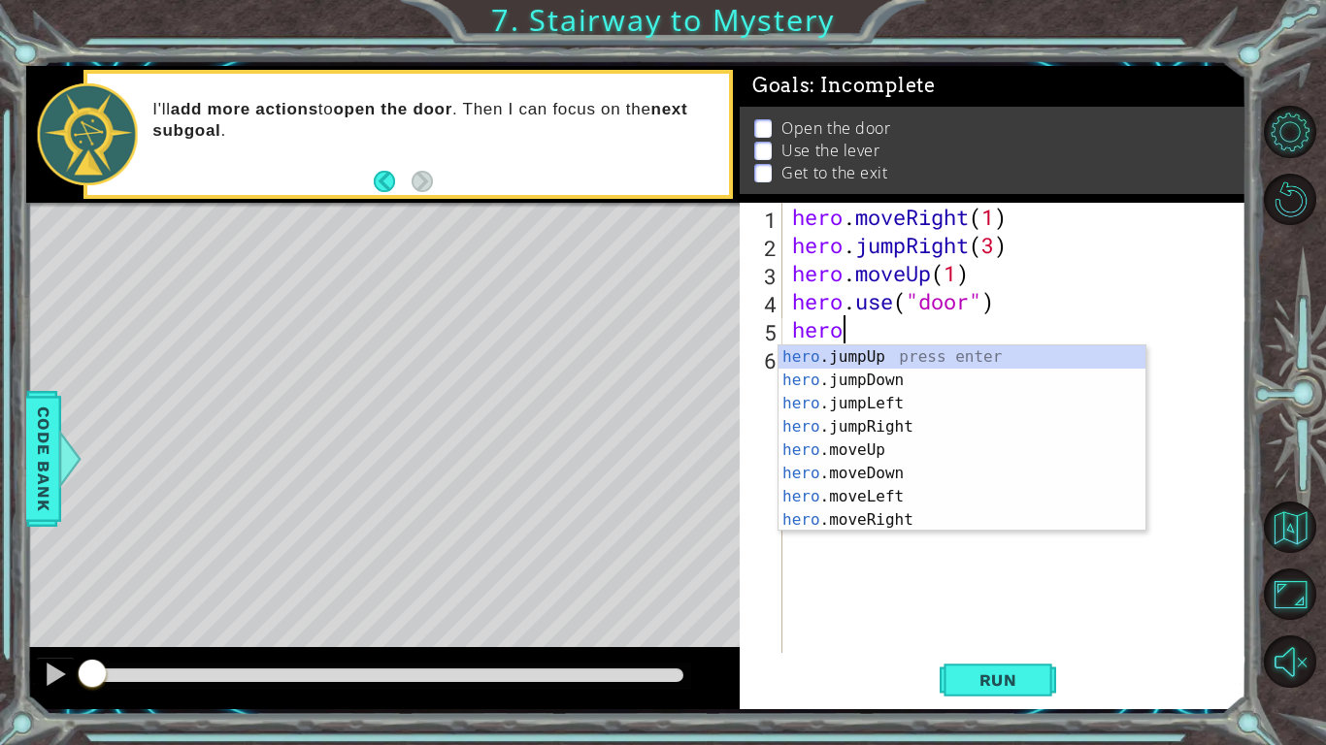
scroll to position [0, 1]
click at [915, 451] on div "hero .jumpUp press enter hero .jumpDown press enter hero .jumpLeft press enter …" at bounding box center [961, 462] width 367 height 233
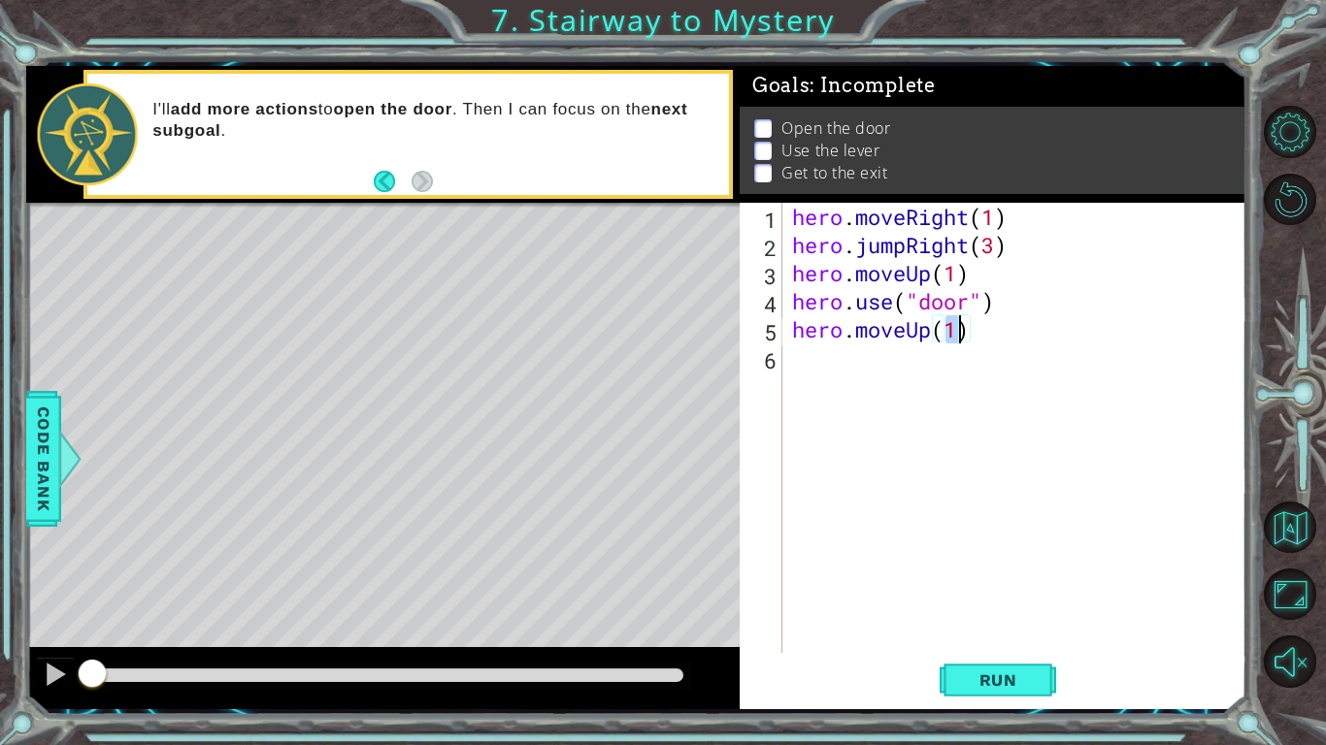
click at [956, 336] on div "hero . moveRight ( 1 ) hero . jumpRight ( 3 ) hero . moveUp ( 1 ) hero . use ( …" at bounding box center [1014, 428] width 453 height 450
type textarea "hero.moveUp(2)"
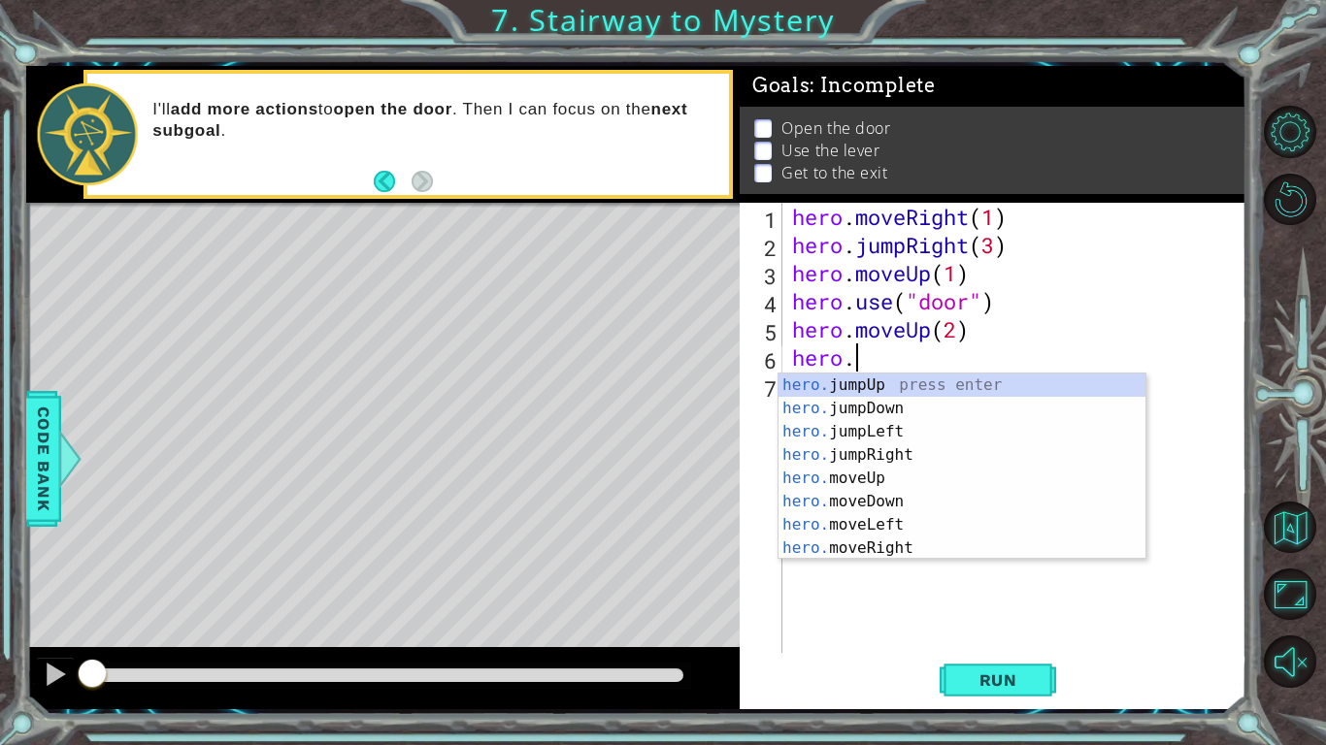
scroll to position [0, 2]
click at [905, 523] on div "hero. jumpUp press enter hero. jumpDown press enter hero. jumpLeft press enter …" at bounding box center [961, 490] width 367 height 233
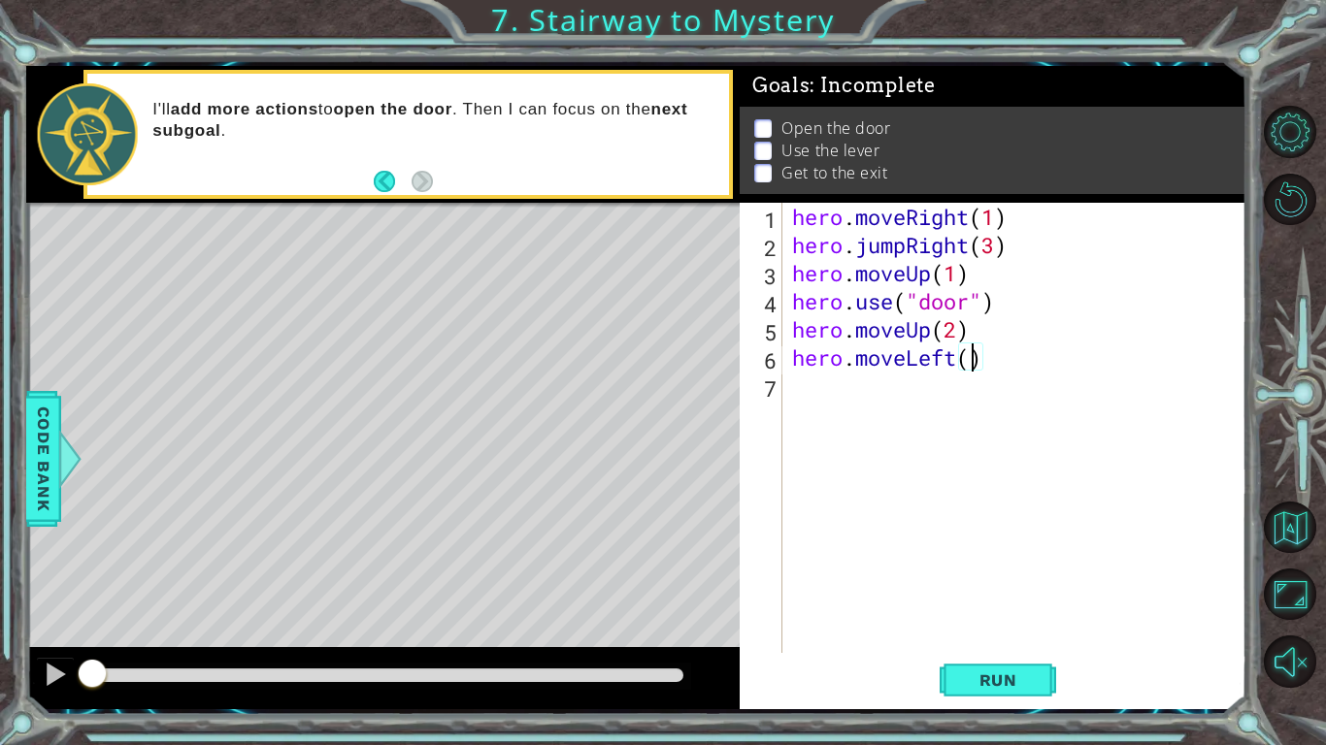
type textarea "hero.moveLeft(1)"
click at [859, 420] on div "hero . moveRight ( 1 ) hero . jumpRight ( 3 ) hero . moveUp ( 1 ) hero . use ( …" at bounding box center [1019, 456] width 463 height 507
type textarea "hero.use("switch")"
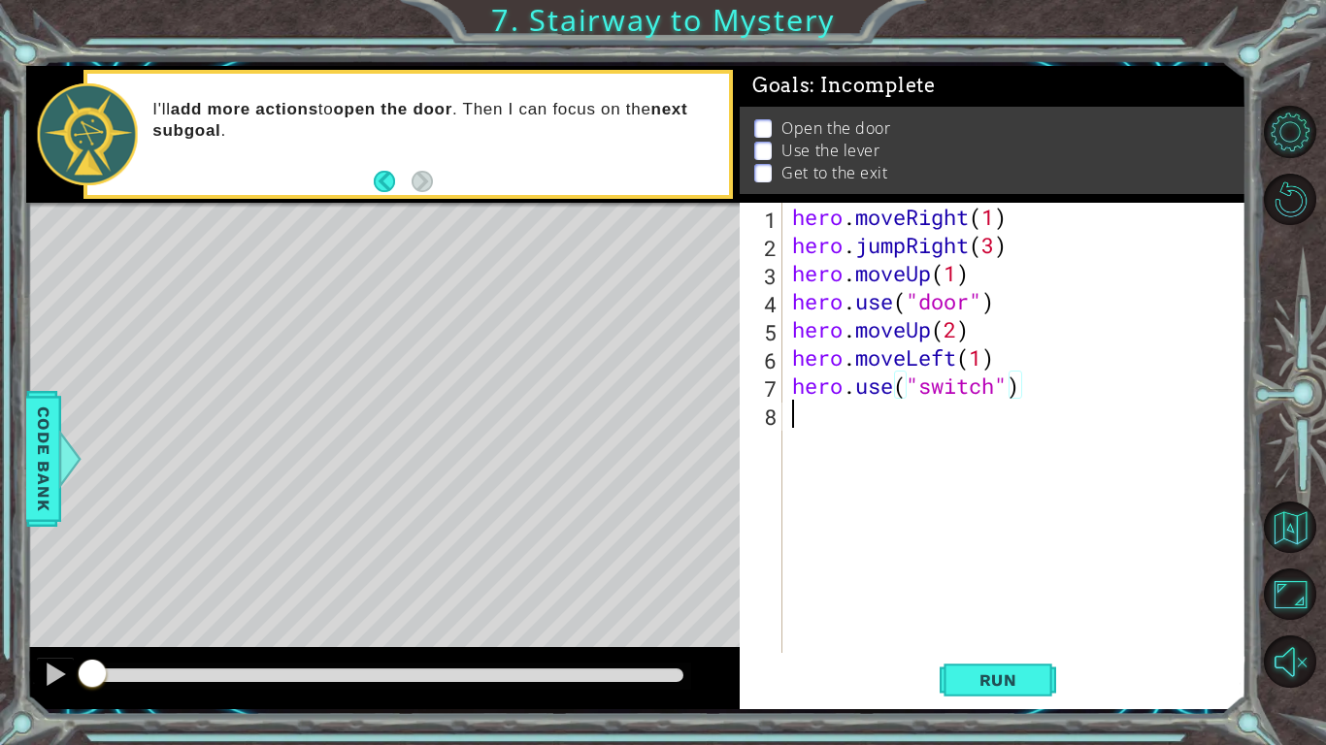
click at [829, 449] on div "hero . moveRight ( 1 ) hero . jumpRight ( 3 ) hero . moveUp ( 1 ) hero . use ( …" at bounding box center [1019, 456] width 463 height 507
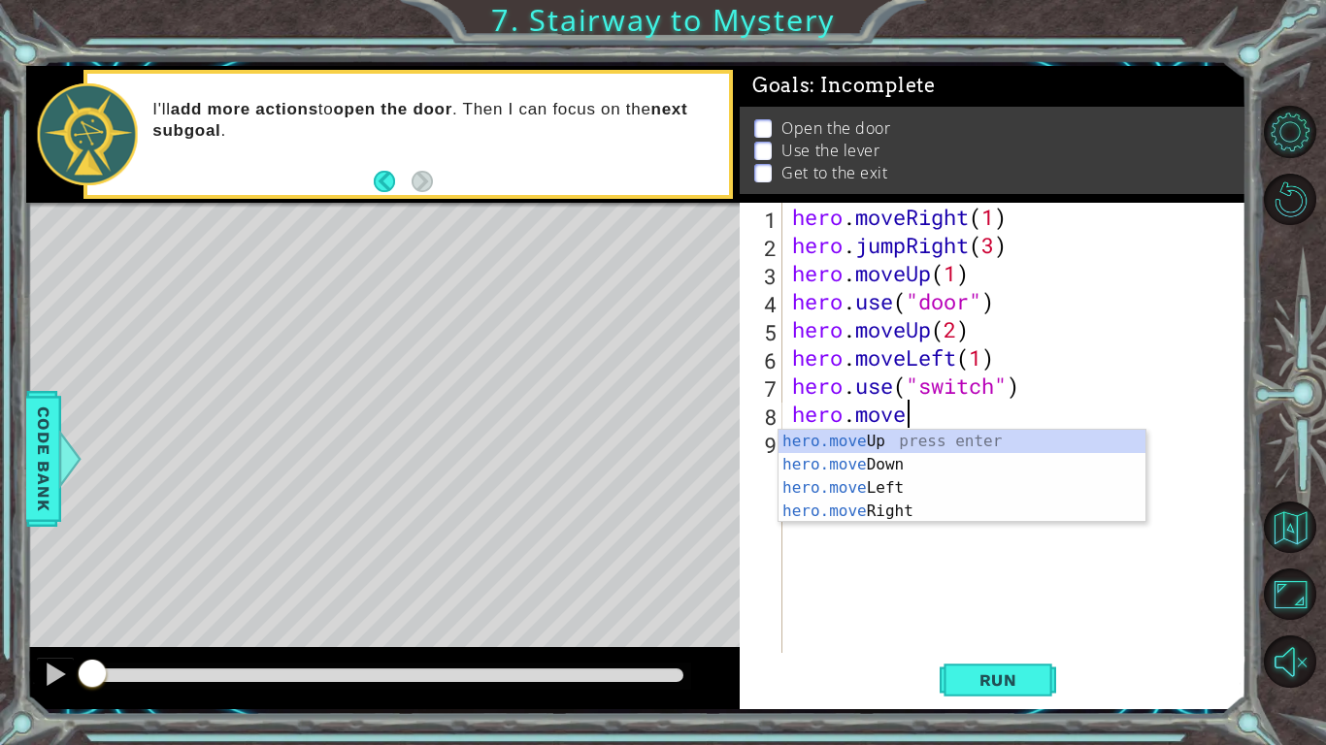
scroll to position [0, 5]
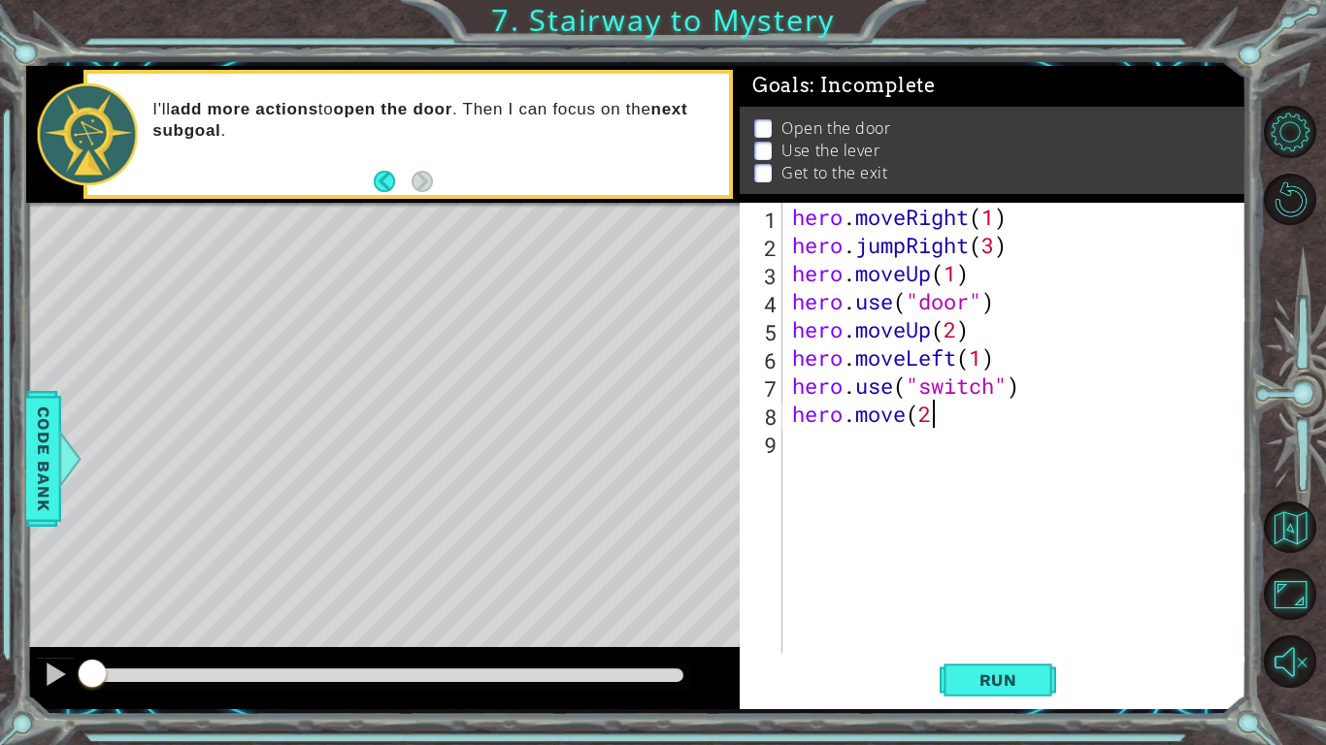
type textarea "hero.move(2)"
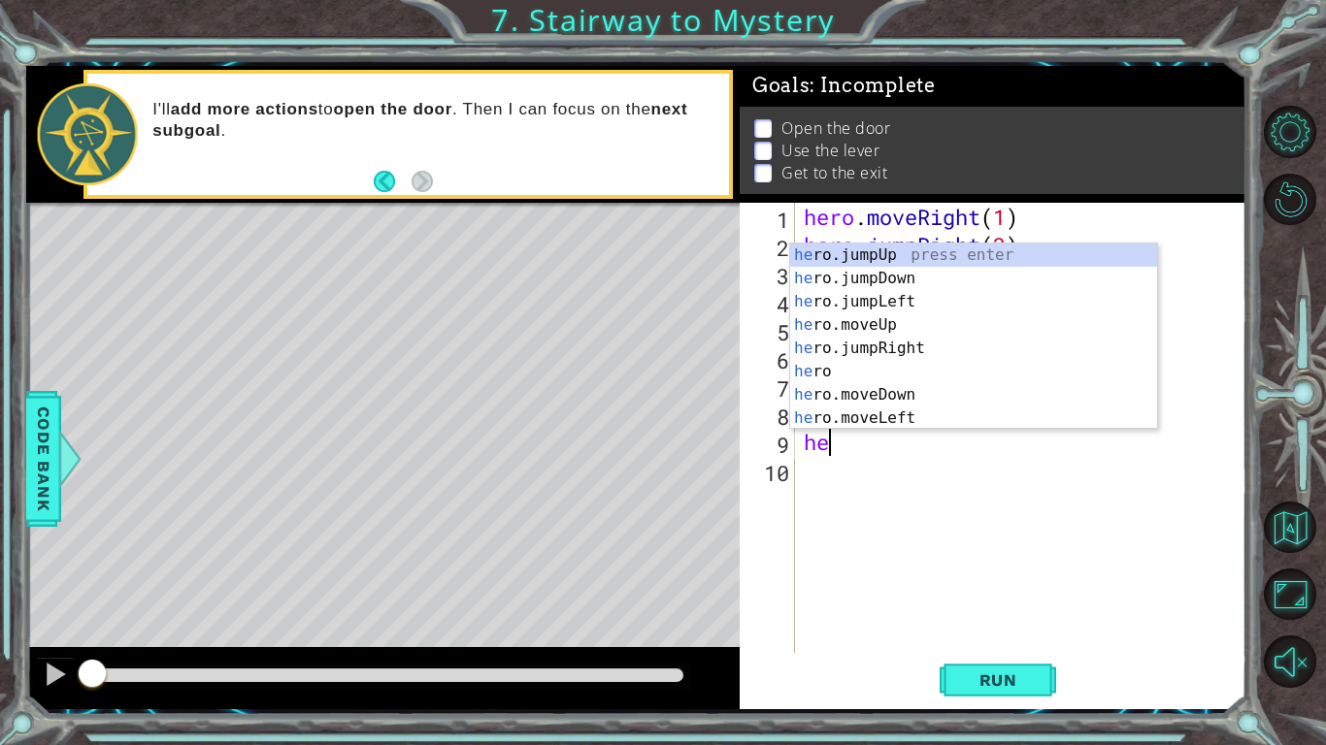
type textarea "hero"
click at [925, 286] on div "hero press enter hero .jumpUp press enter hero .jumpDown press enter hero .jump…" at bounding box center [973, 360] width 367 height 233
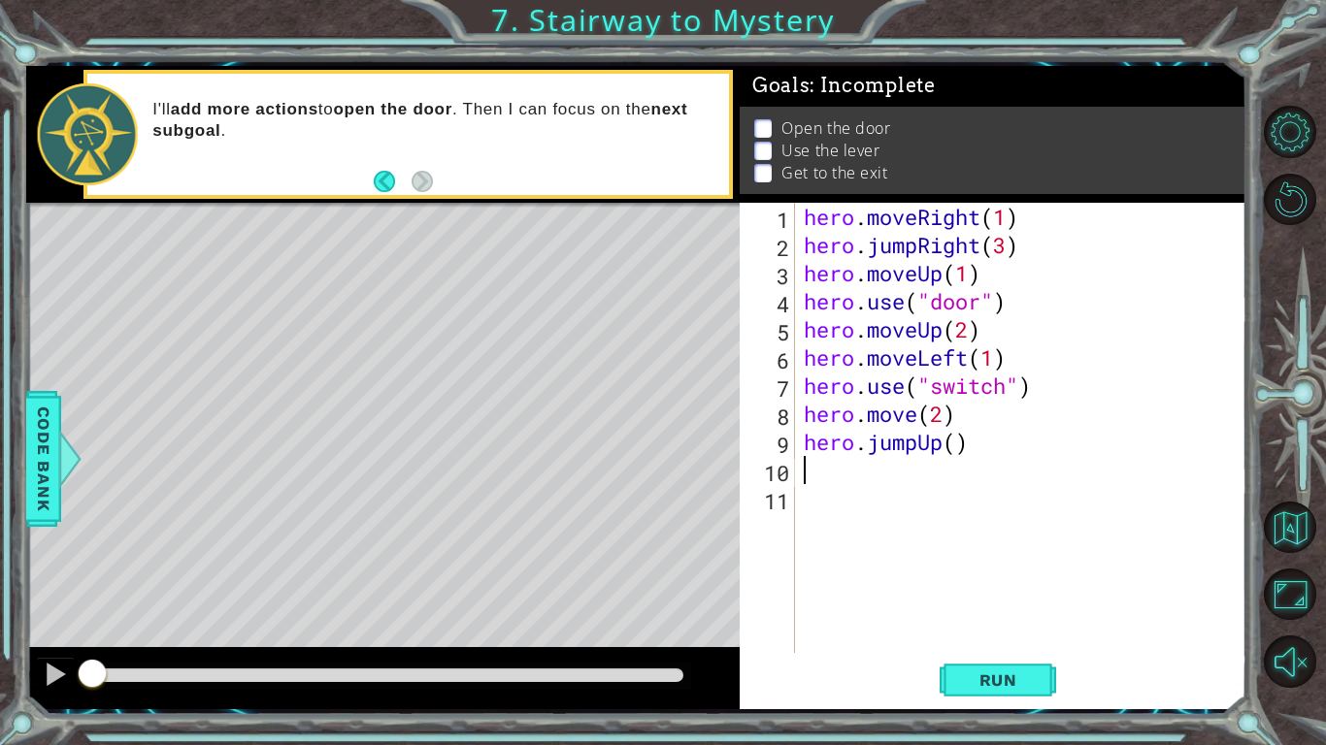
scroll to position [0, 0]
click at [956, 441] on div "hero . moveRight ( 1 ) hero . jumpRight ( 3 ) hero . moveUp ( 1 ) hero . use ( …" at bounding box center [1025, 456] width 451 height 507
type textarea "hero.jumpUp(2)"
click at [842, 493] on div "hero . moveRight ( 1 ) hero . jumpRight ( 3 ) hero . moveUp ( 1 ) hero . use ( …" at bounding box center [1025, 456] width 451 height 507
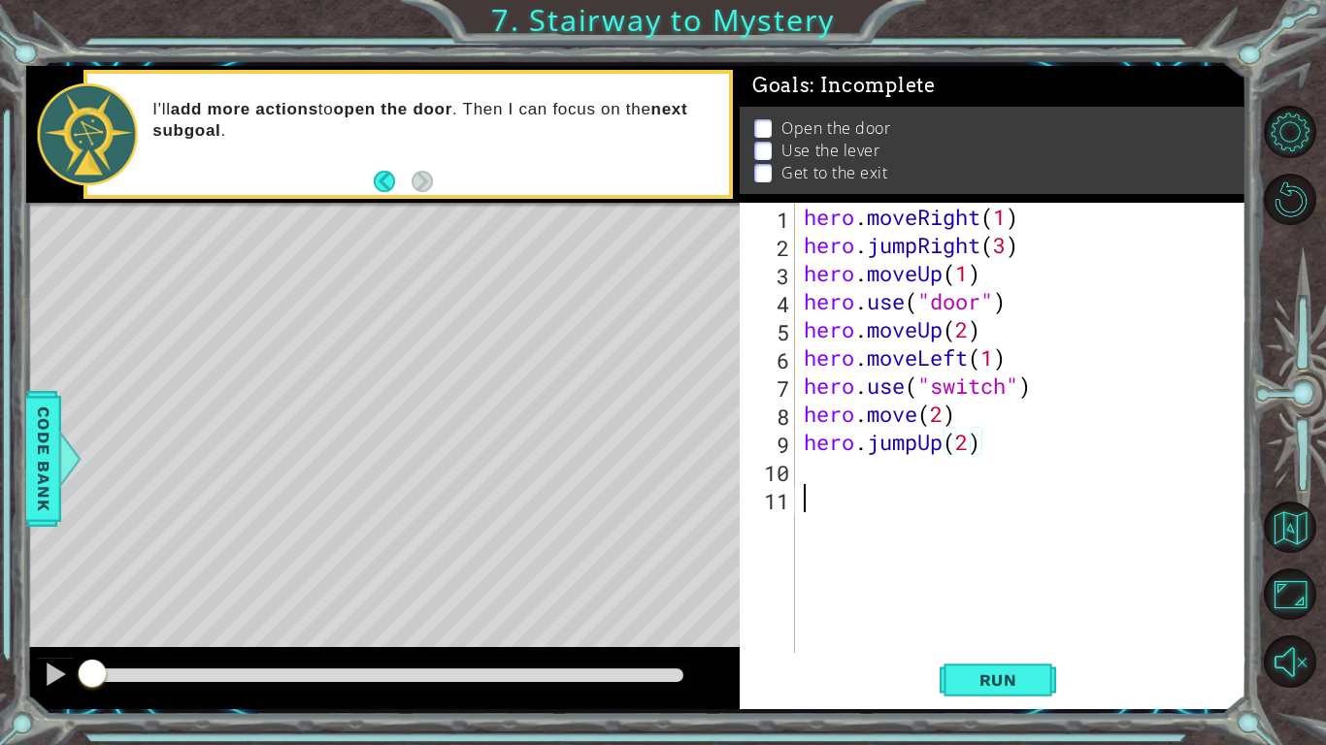
scroll to position [0, 0]
click at [791, 461] on div "10" at bounding box center [768, 473] width 51 height 28
click at [814, 498] on div "hero . moveRight ( 1 ) hero . jumpRight ( 3 ) hero . moveUp ( 1 ) hero . use ( …" at bounding box center [1025, 456] width 451 height 507
click at [982, 580] on span "Run" at bounding box center [998, 680] width 77 height 19
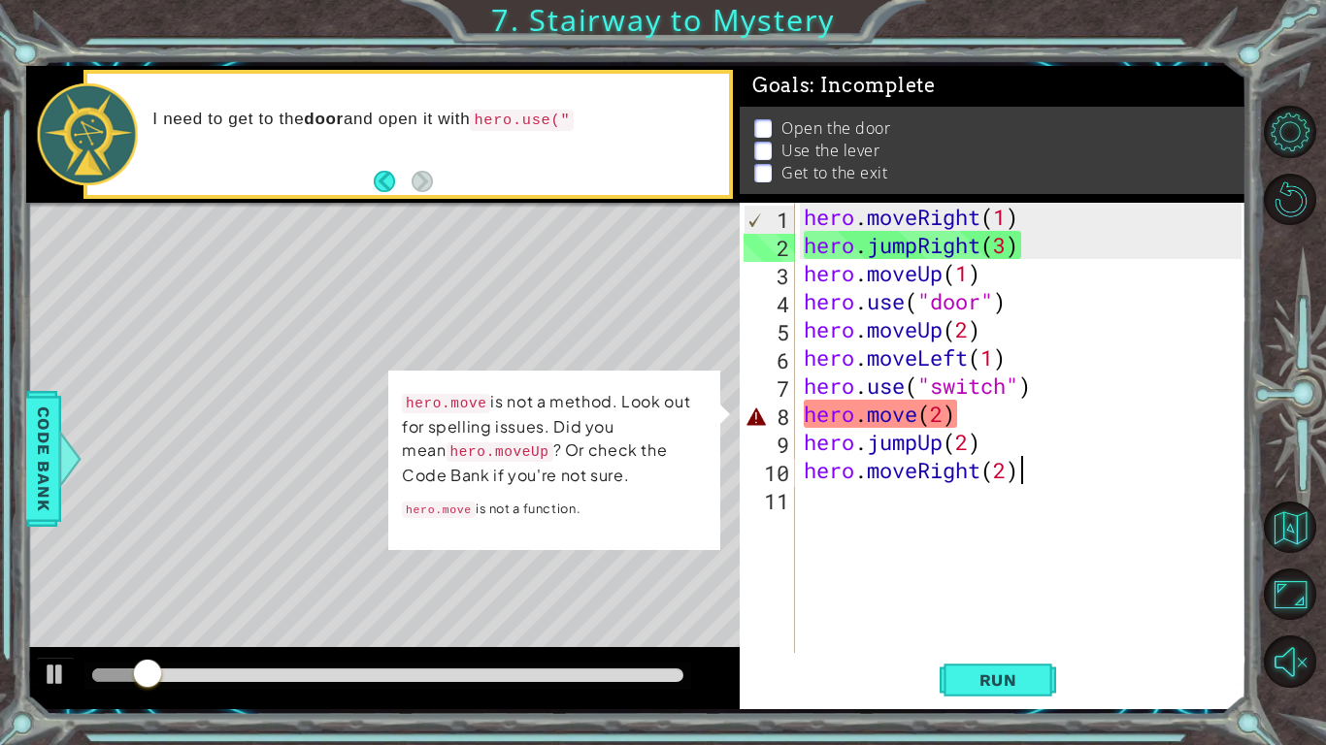
click at [944, 415] on div "hero . moveRight ( 1 ) hero . jumpRight ( 3 ) hero . moveUp ( 1 ) hero . use ( …" at bounding box center [1025, 456] width 451 height 507
click at [916, 413] on div "hero . moveRight ( 1 ) hero . jumpRight ( 3 ) hero . moveUp ( 1 ) hero . use ( …" at bounding box center [1025, 456] width 451 height 507
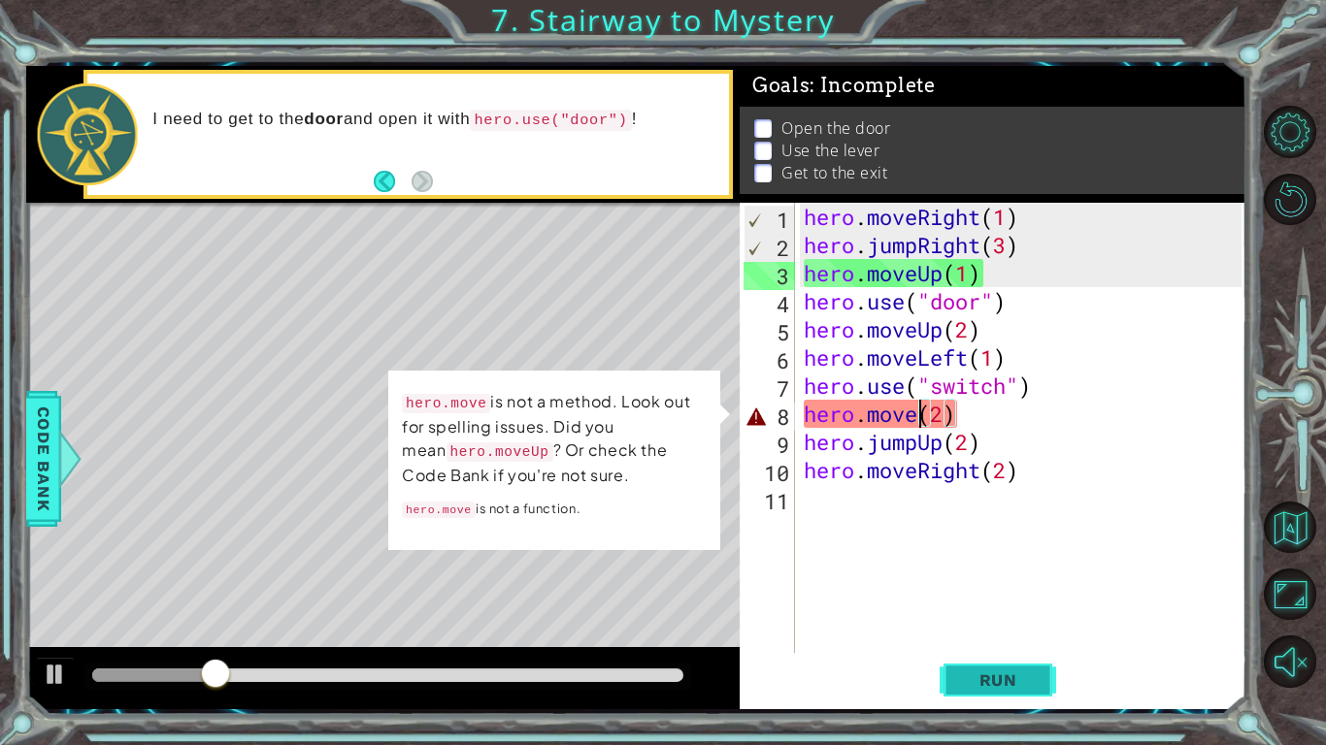
click at [985, 580] on span "Run" at bounding box center [998, 680] width 77 height 19
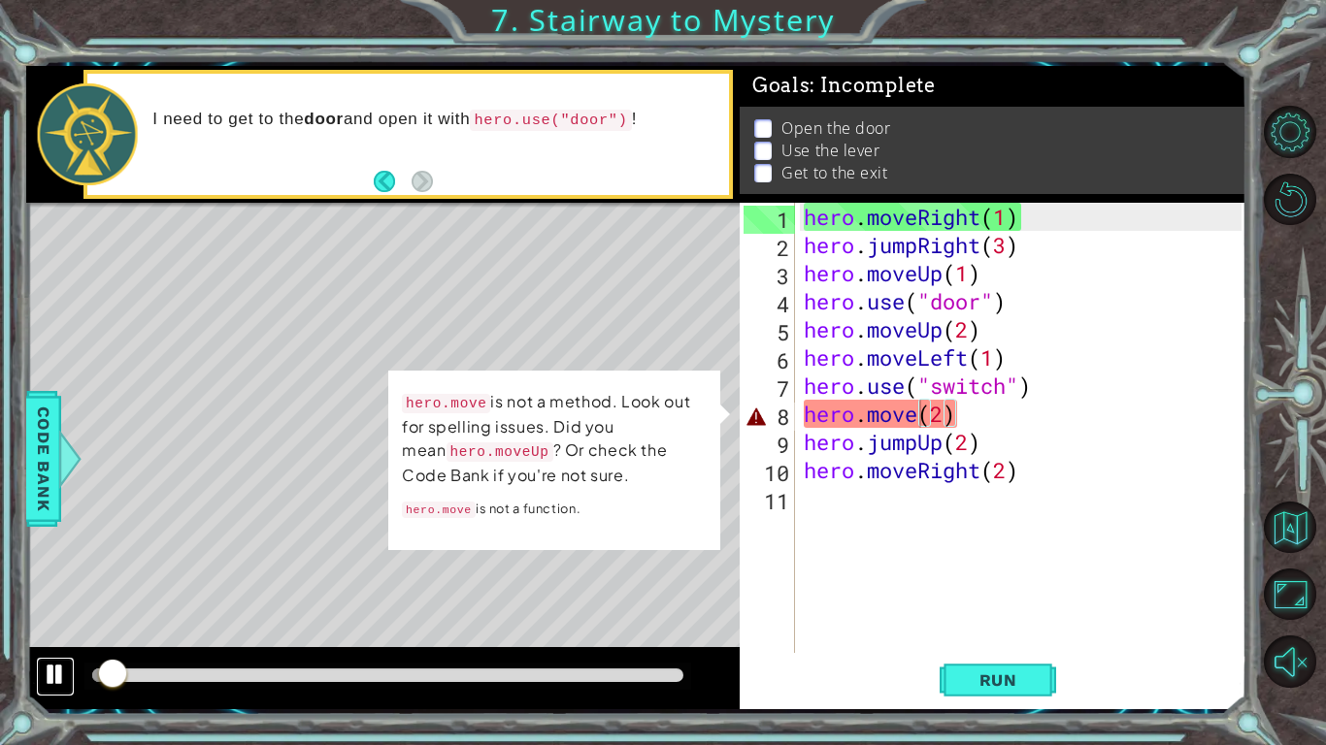
click at [55, 580] on div at bounding box center [55, 674] width 25 height 25
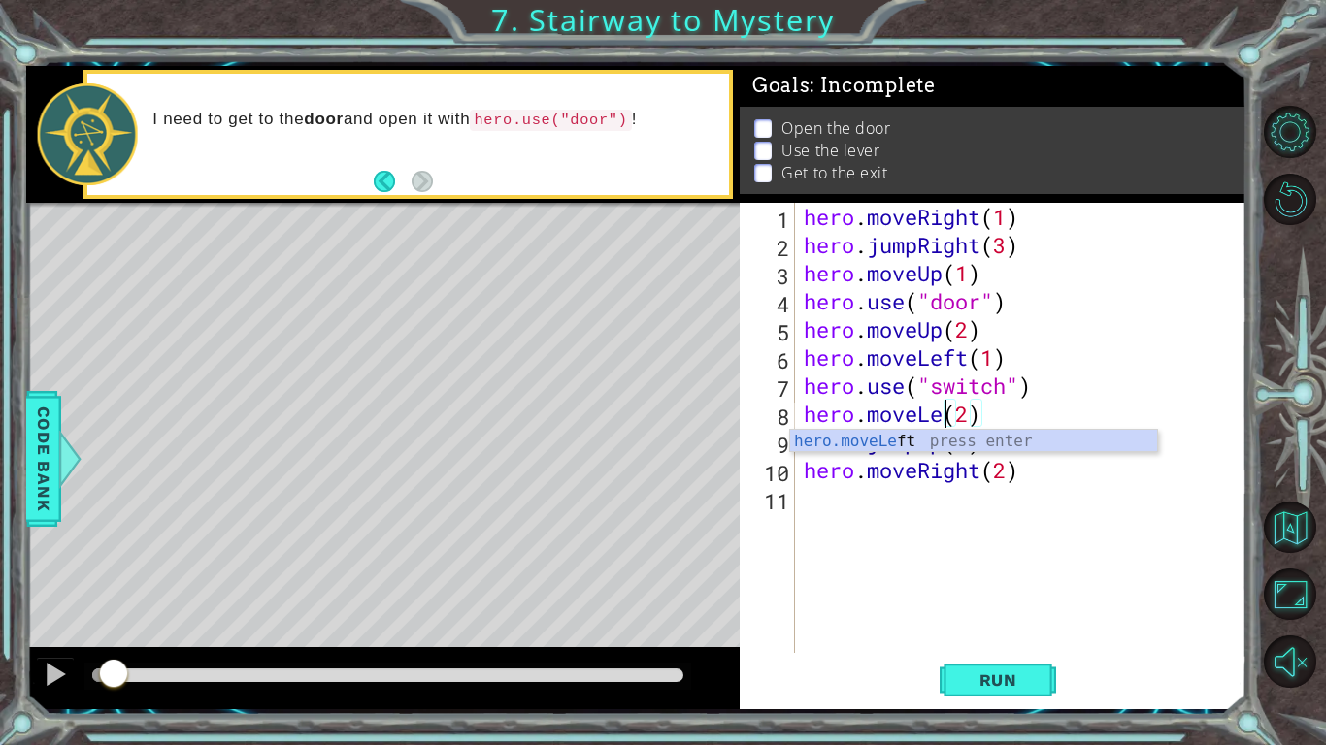
scroll to position [0, 7]
type textarea "hero.moveLeft(2)"
click at [961, 547] on div "hero . moveRight ( 1 ) hero . jumpRight ( 3 ) hero . moveUp ( 1 ) hero . use ( …" at bounding box center [1025, 456] width 451 height 507
click at [986, 395] on div "hero . moveRight ( 1 ) hero . jumpRight ( 3 ) hero . moveUp ( 1 ) hero . use ( …" at bounding box center [1025, 456] width 451 height 507
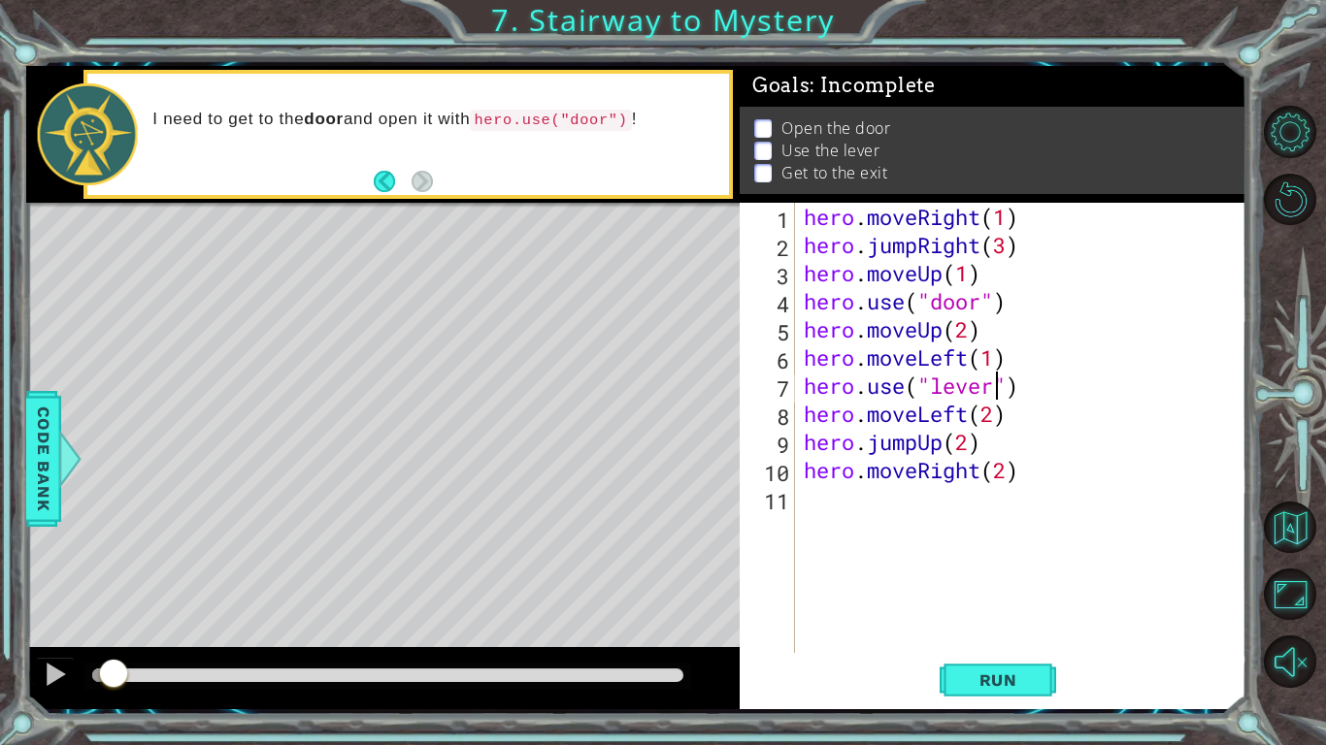
scroll to position [0, 9]
click at [990, 580] on span "Run" at bounding box center [998, 680] width 77 height 19
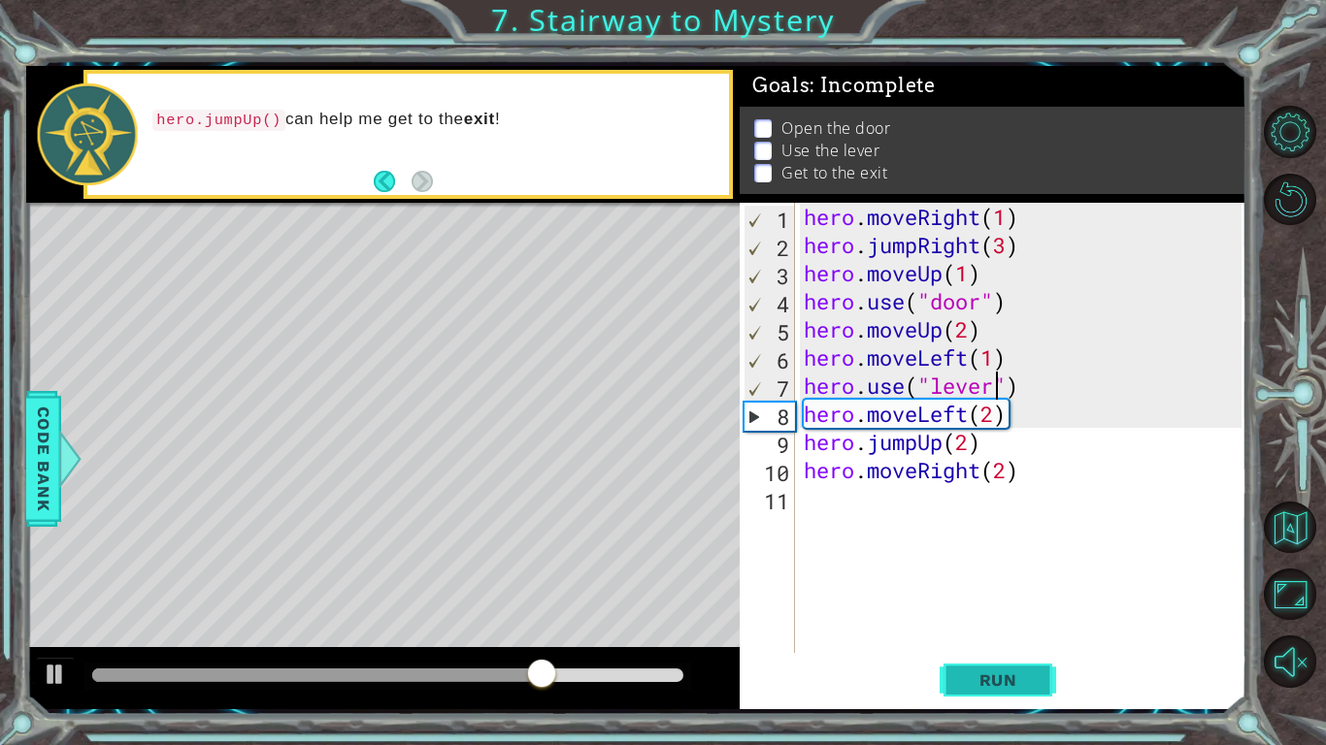
click at [1006, 580] on span "Run" at bounding box center [998, 680] width 77 height 19
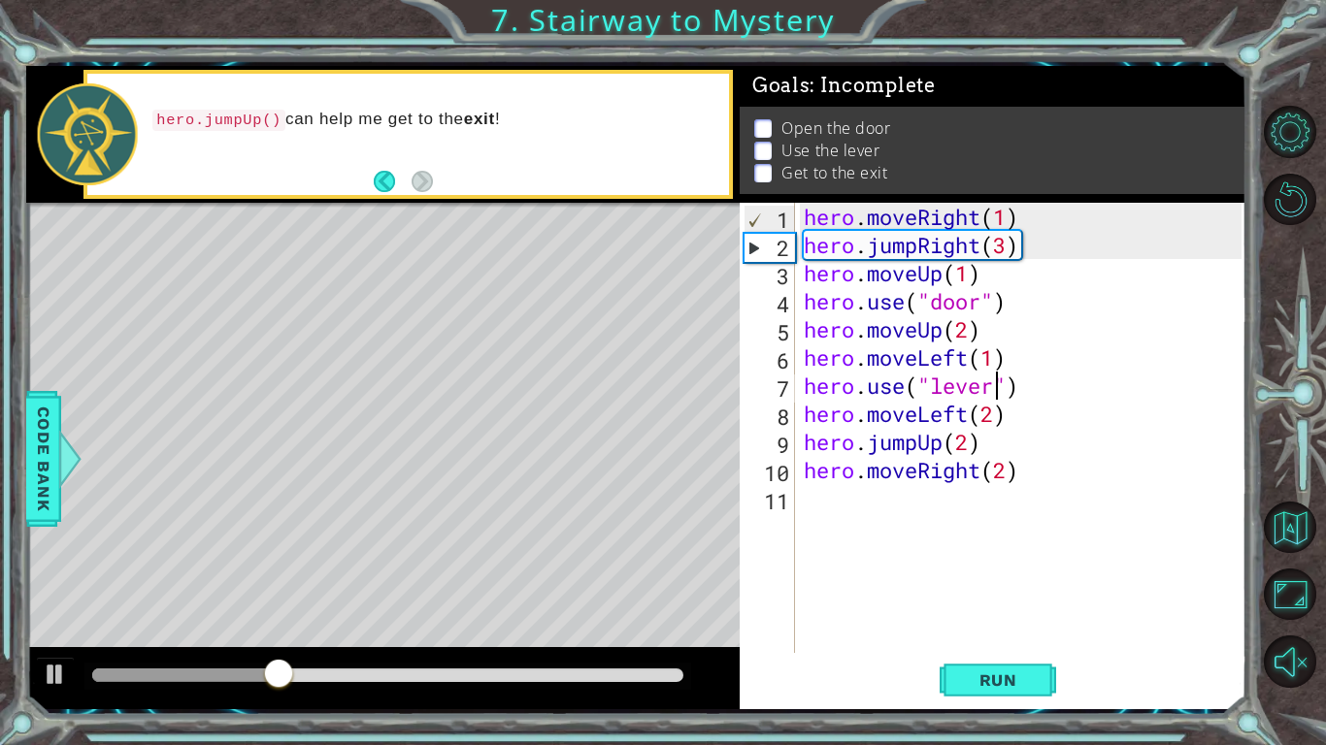
click at [1007, 250] on div "hero . moveRight ( 1 ) hero . jumpRight ( 3 ) hero . moveUp ( 1 ) hero . use ( …" at bounding box center [1025, 456] width 451 height 507
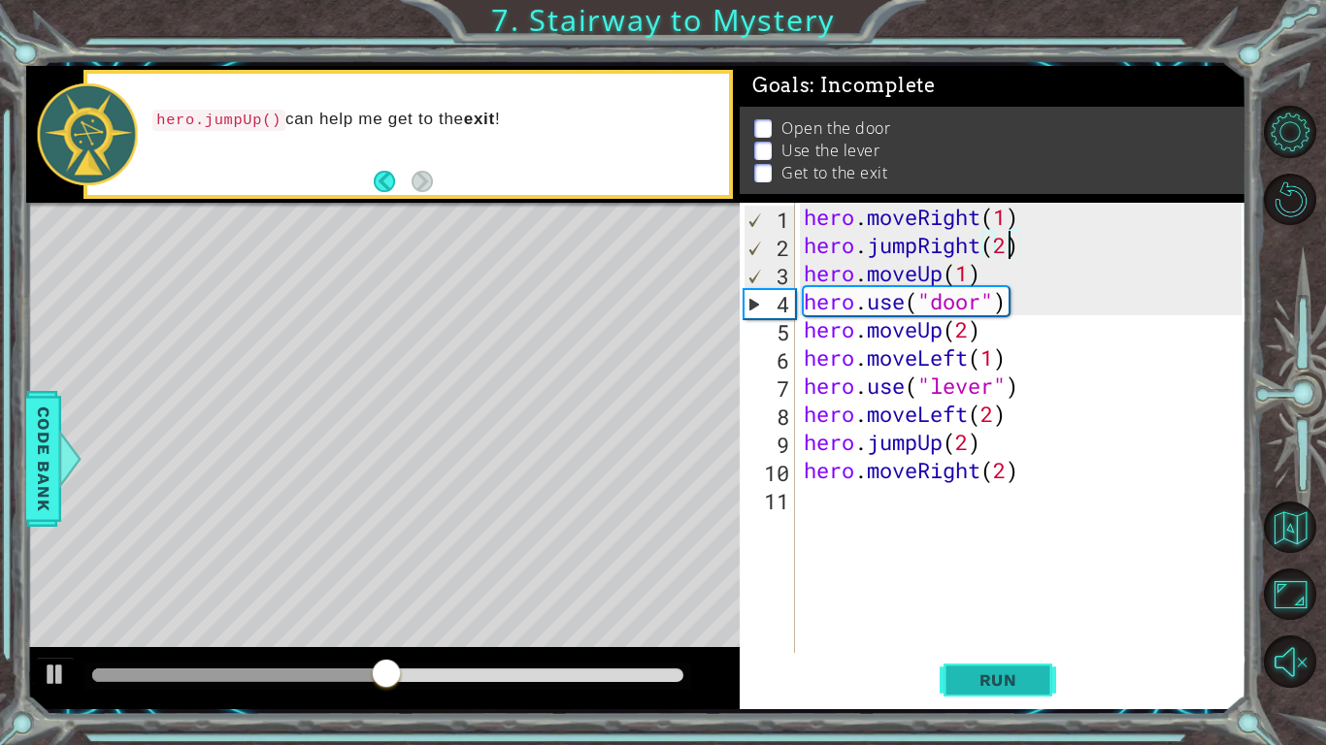
click at [998, 580] on button "Run" at bounding box center [998, 680] width 116 height 50
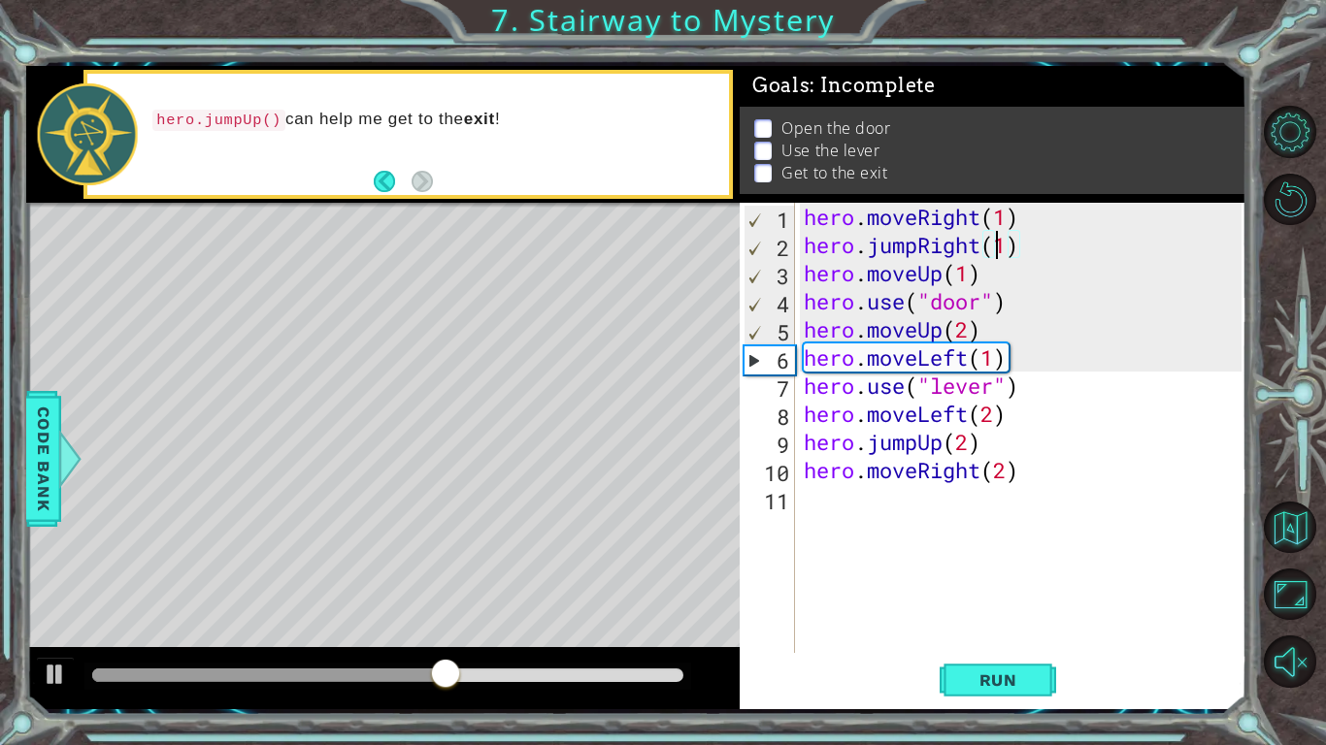
click at [973, 440] on div "hero . moveRight ( 1 ) hero . jumpRight ( 1 ) hero . moveUp ( 1 ) hero . use ( …" at bounding box center [1025, 456] width 451 height 507
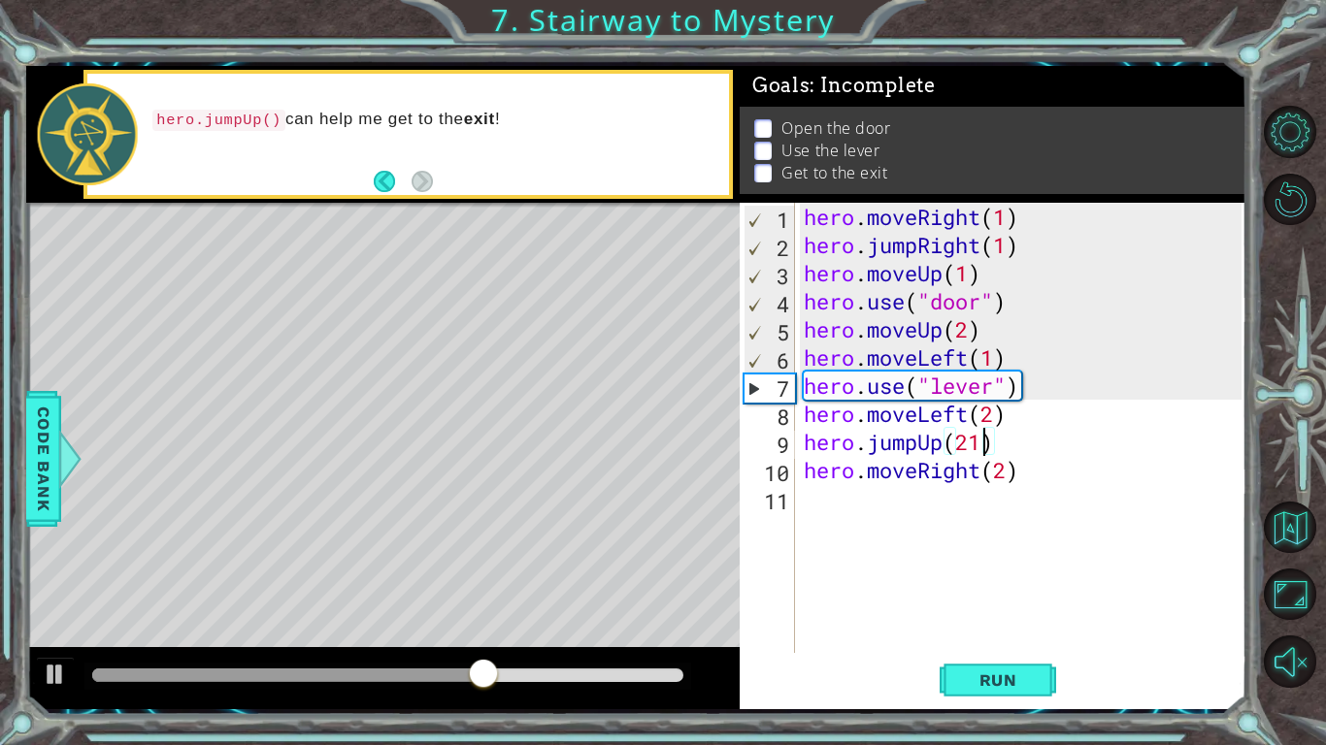
scroll to position [0, 7]
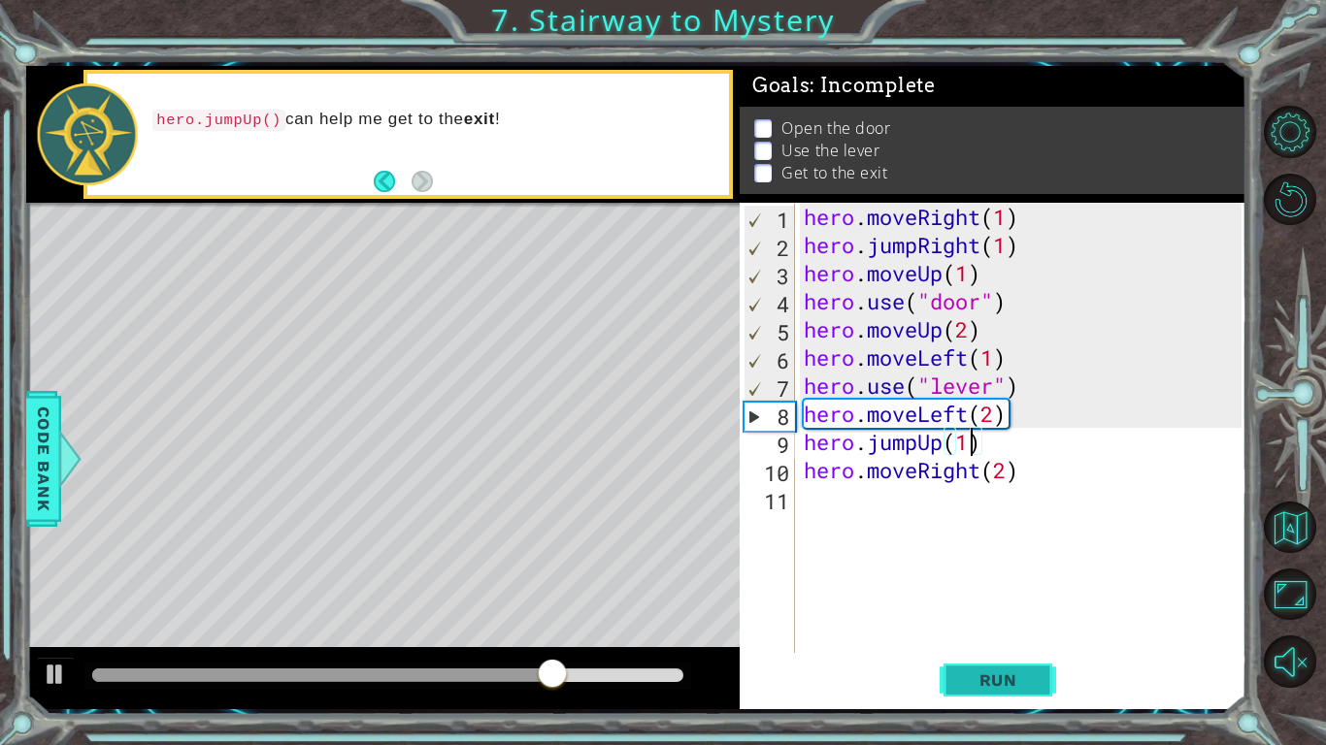
click at [982, 580] on button "Run" at bounding box center [998, 680] width 116 height 50
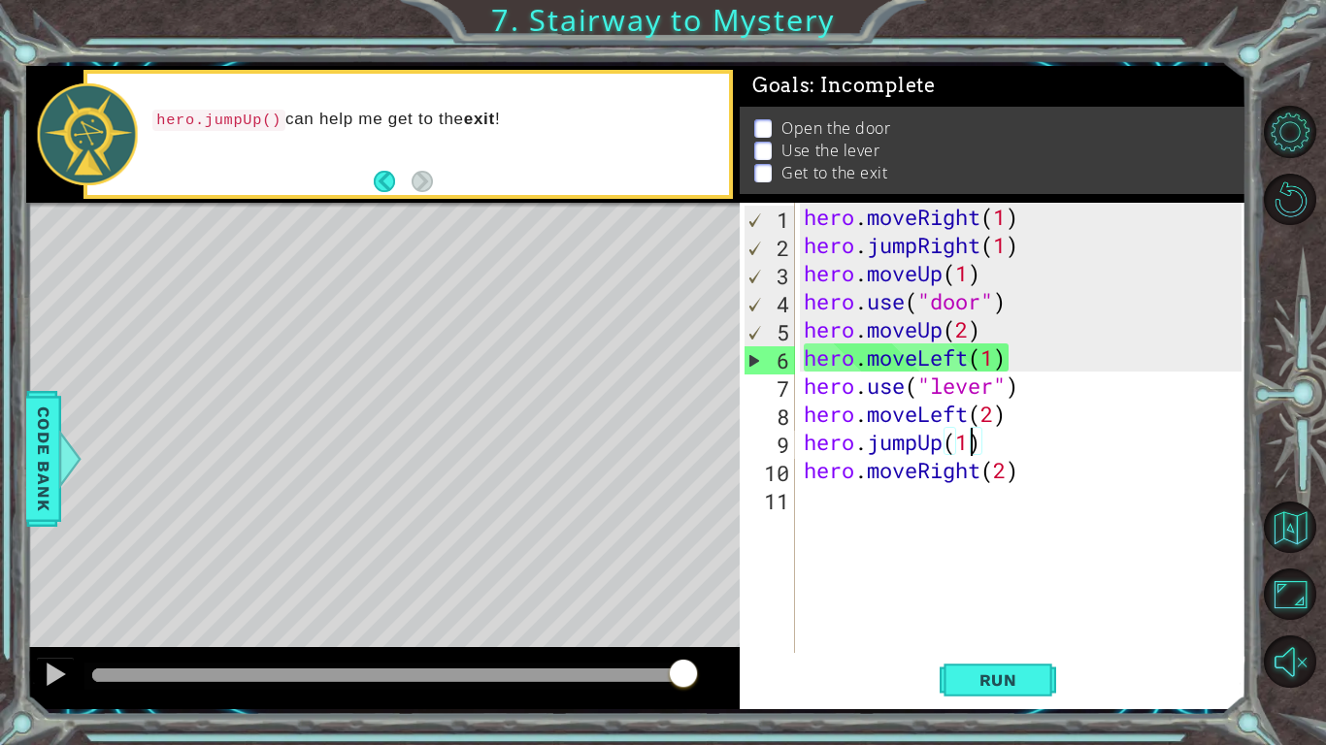
click at [963, 267] on div "hero . moveRight ( 1 ) hero . jumpRight ( 1 ) hero . moveUp ( 1 ) hero . use ( …" at bounding box center [1025, 456] width 451 height 507
type textarea "hero.use("door")"
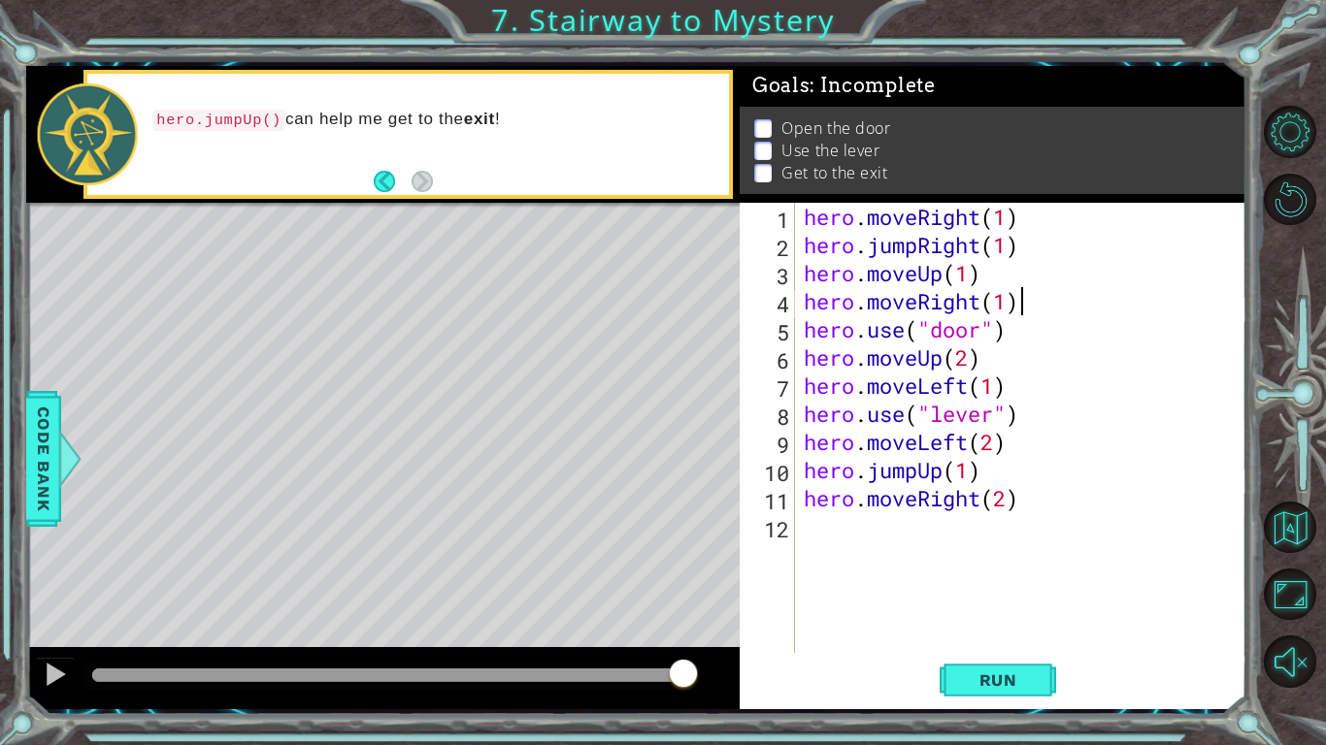
scroll to position [0, 9]
type textarea "hero.moveRight(1)"
click at [996, 580] on span "Run" at bounding box center [998, 680] width 77 height 19
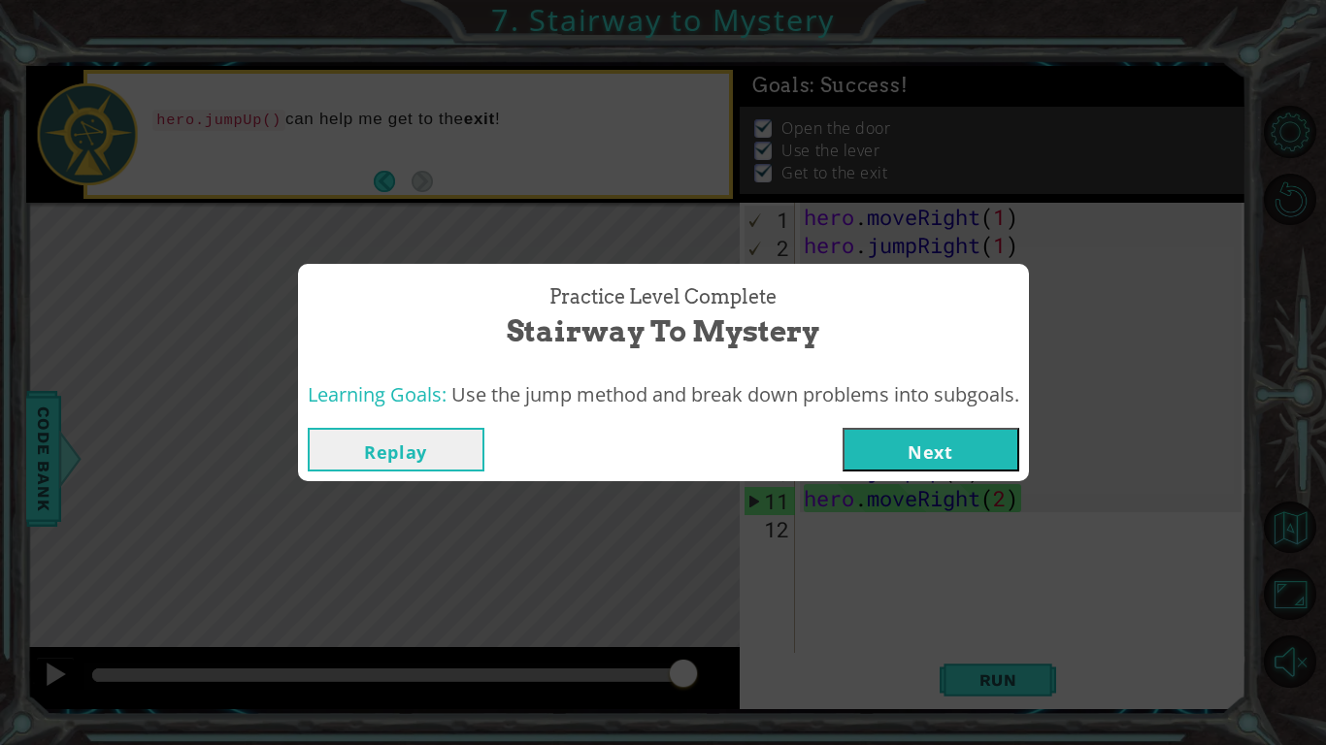
click at [919, 456] on button "Next" at bounding box center [930, 450] width 177 height 44
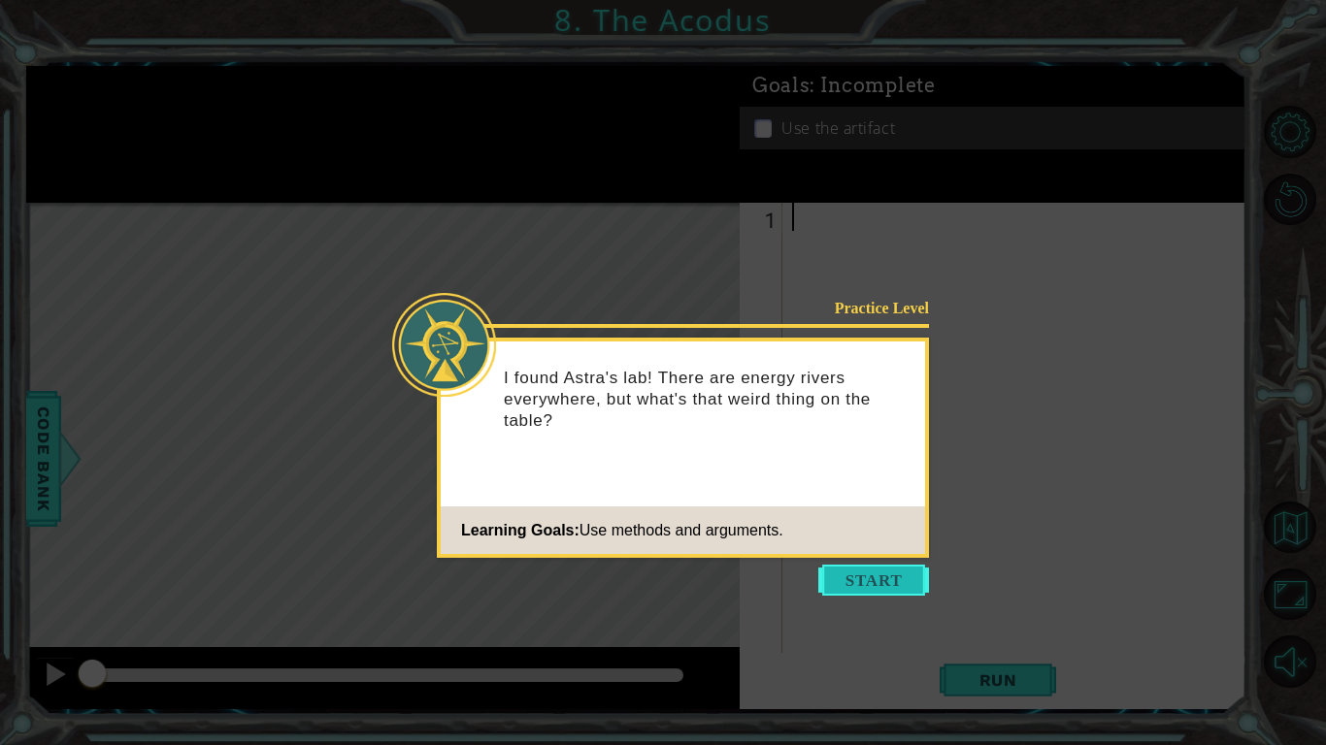
click at [890, 580] on button "Start" at bounding box center [873, 580] width 111 height 31
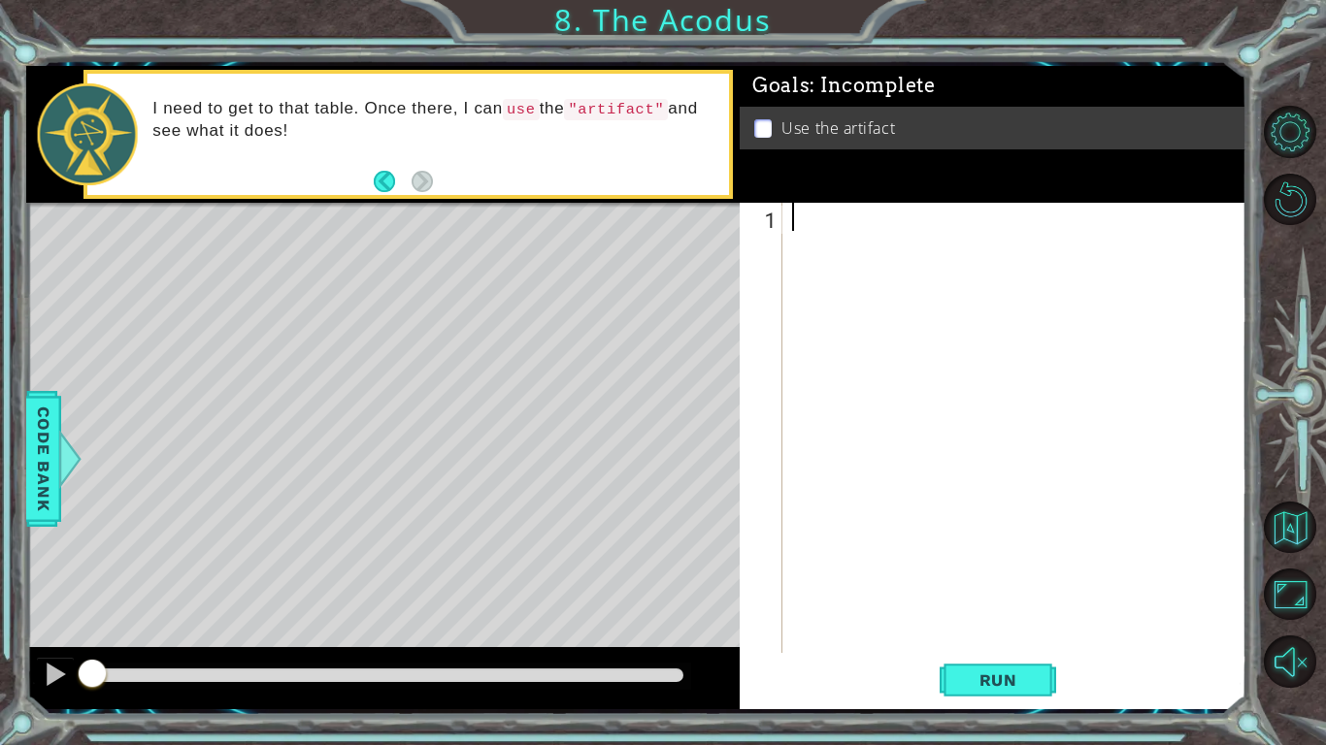
click at [871, 227] on div at bounding box center [1019, 456] width 463 height 507
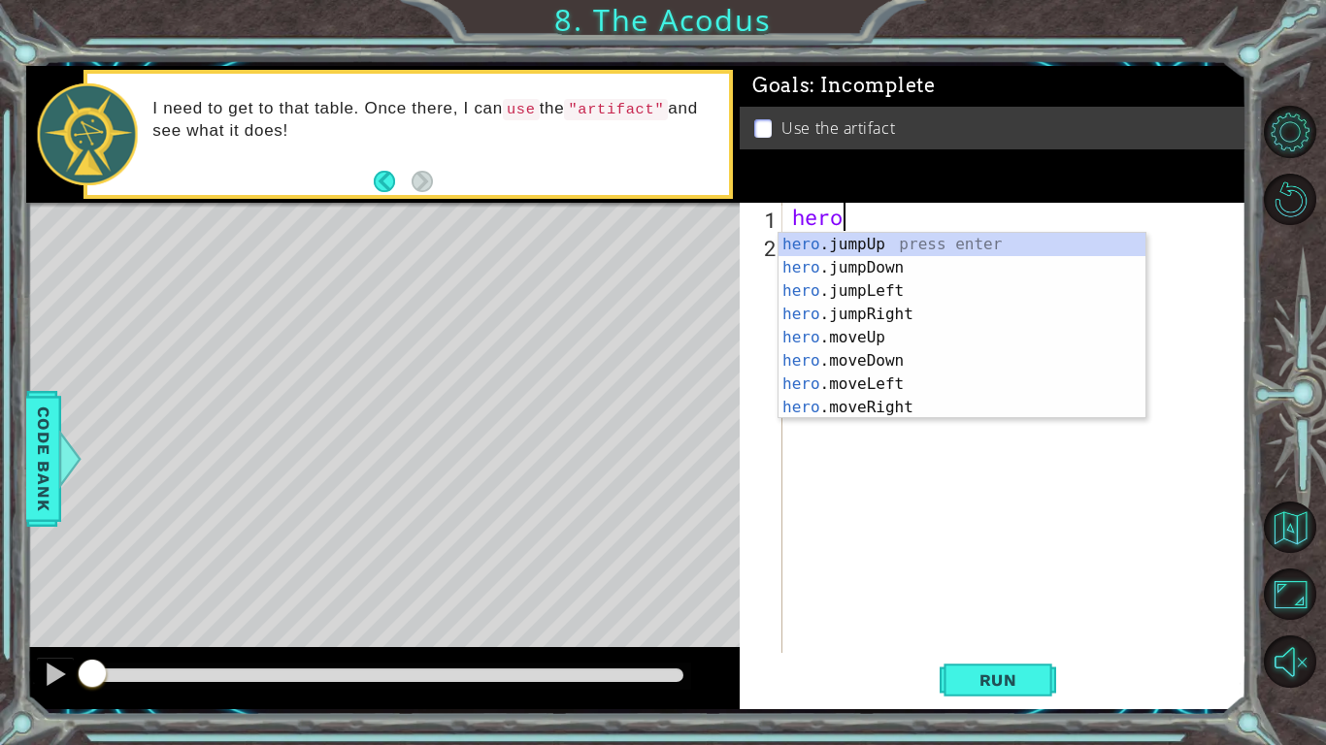
scroll to position [0, 1]
click at [893, 344] on div "hero .jumpUp press enter hero .jumpDown press enter hero .jumpLeft press enter …" at bounding box center [961, 349] width 367 height 233
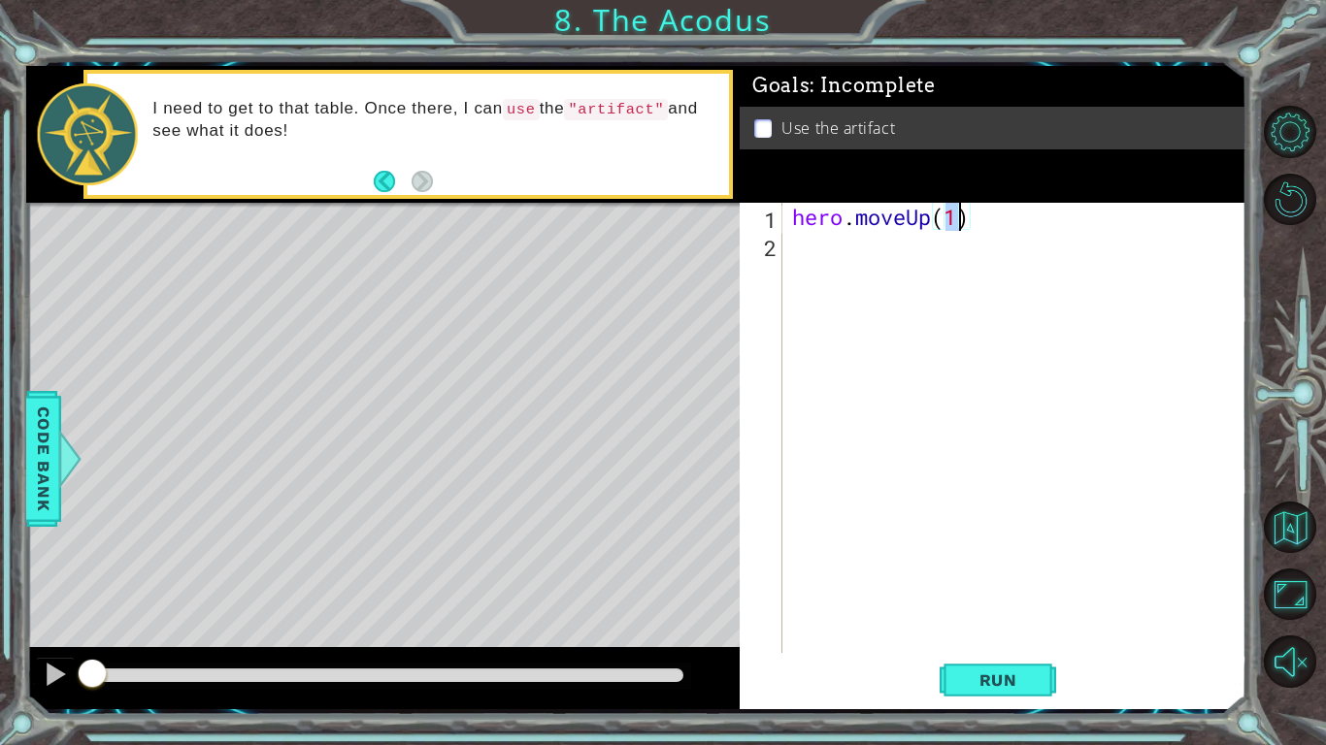
click at [960, 229] on div "hero . moveUp ( 1 )" at bounding box center [1014, 428] width 453 height 450
type textarea "hero.moveUp(2)"
click at [837, 242] on div "hero . moveUp ( 2 )" at bounding box center [1019, 456] width 463 height 507
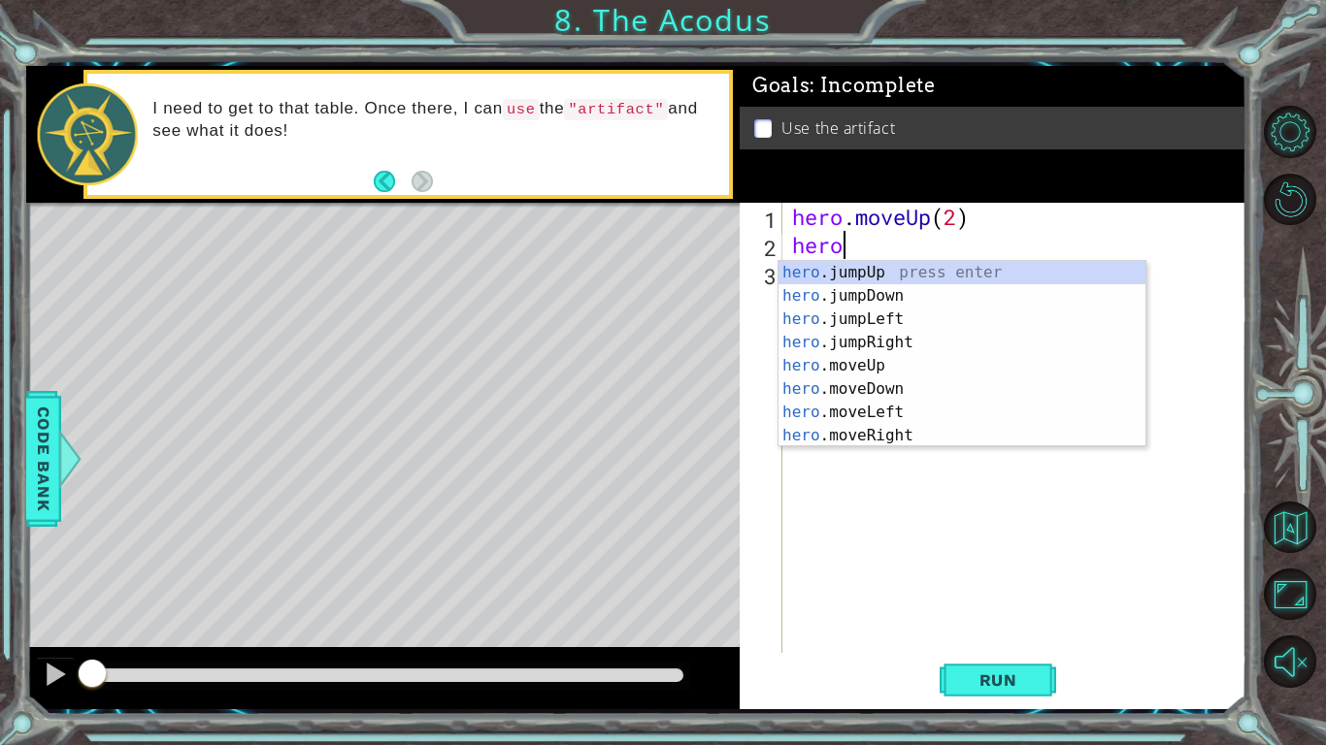
scroll to position [0, 1]
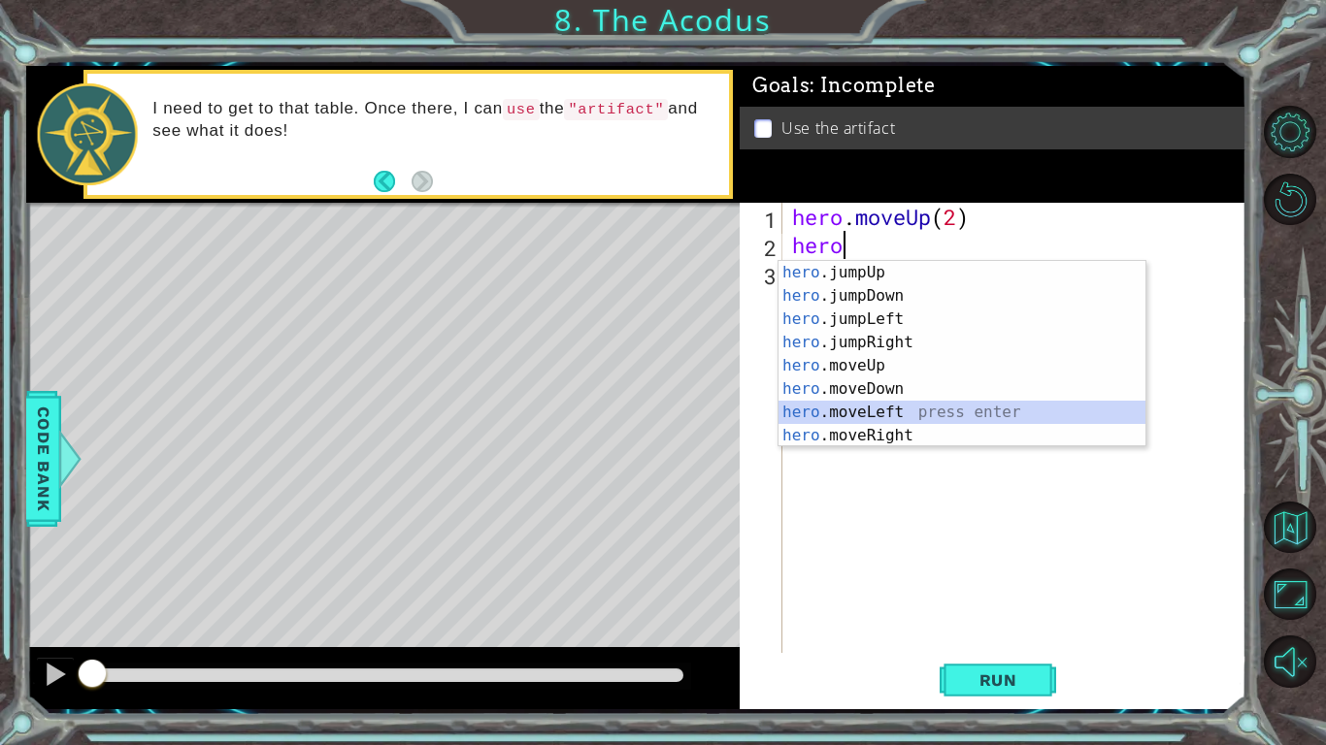
click at [922, 412] on div "hero .jumpUp press enter hero .jumpDown press enter hero .jumpLeft press enter …" at bounding box center [961, 377] width 367 height 233
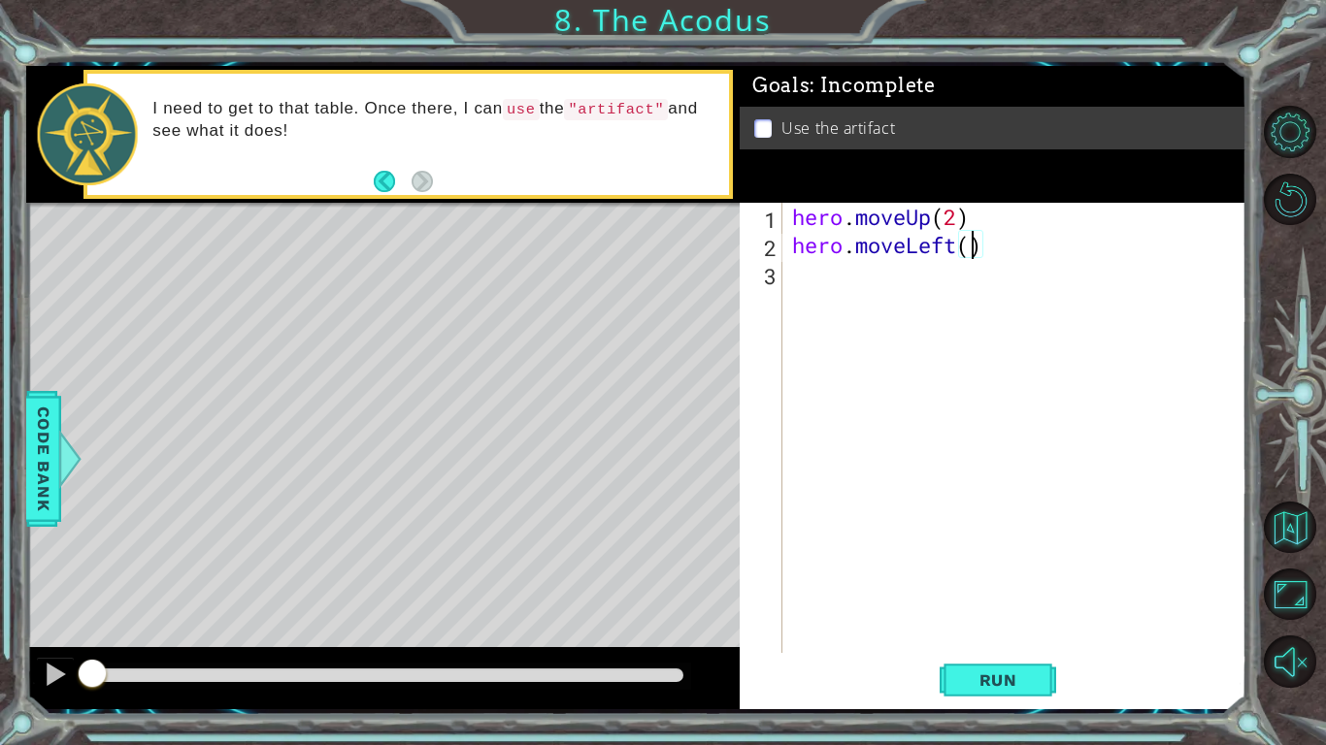
type textarea "hero.moveLeft(1)"
click at [825, 278] on div "hero . moveUp ( 2 ) hero . moveLeft ( 1 )" at bounding box center [1019, 456] width 463 height 507
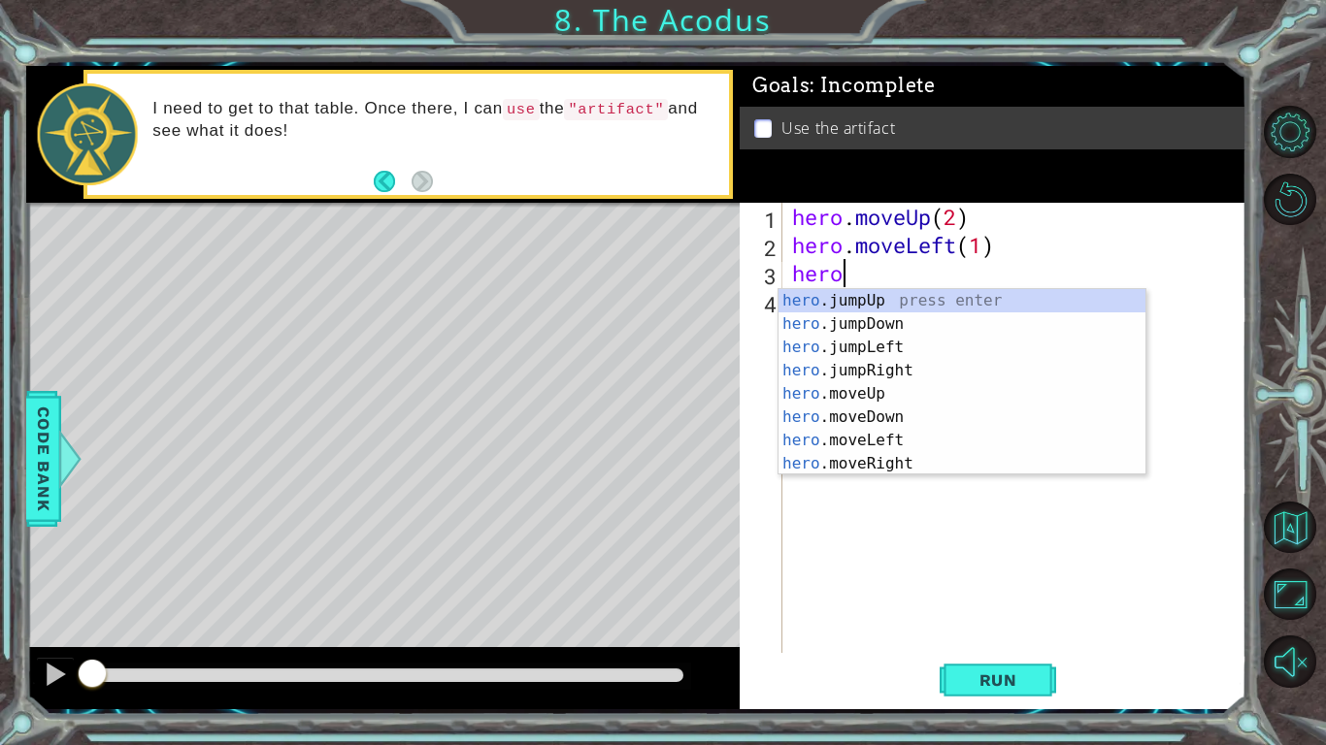
scroll to position [0, 1]
click at [903, 414] on div "hero .jumpUp press enter hero .jumpDown press enter hero .jumpLeft press enter …" at bounding box center [961, 405] width 367 height 233
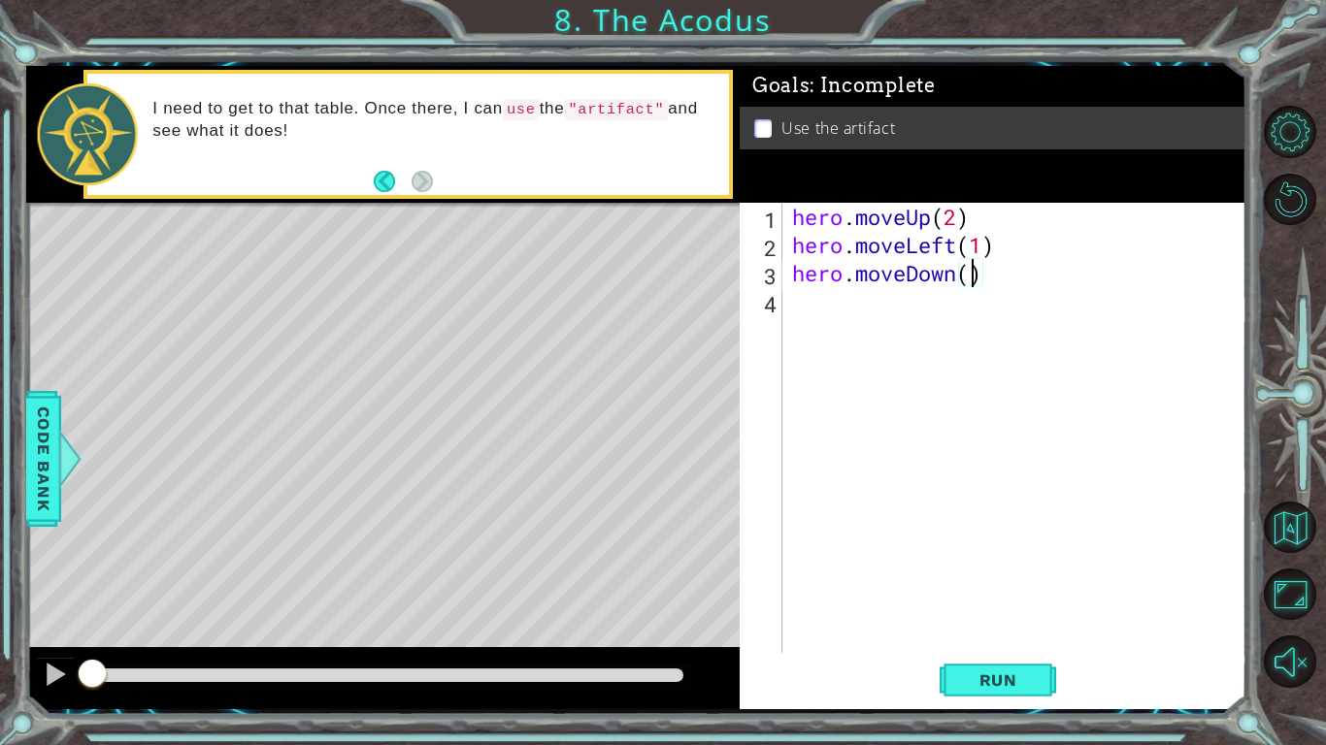
type textarea "hero.moveDown(2)"
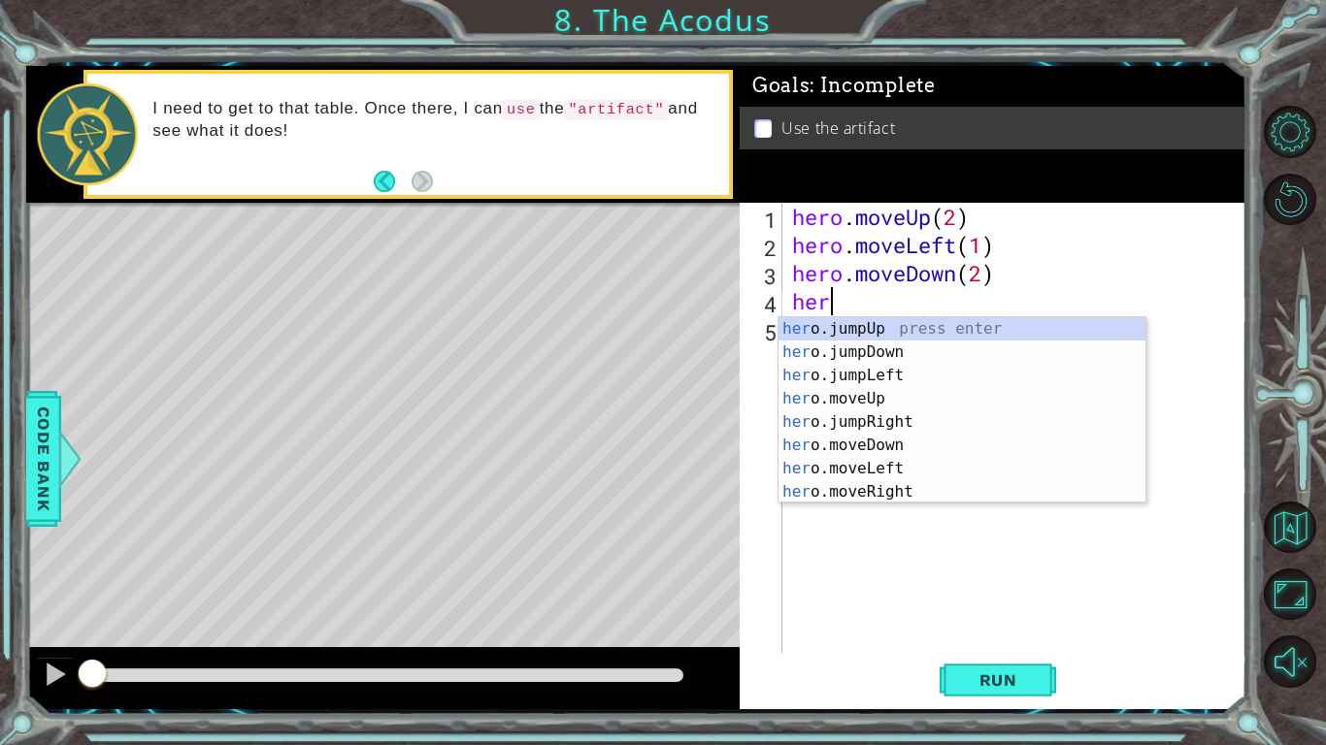
type textarea "hero"
click at [931, 380] on div "hero .jumpUp press enter hero .jumpDown press enter hero .jumpLeft press enter …" at bounding box center [961, 433] width 367 height 233
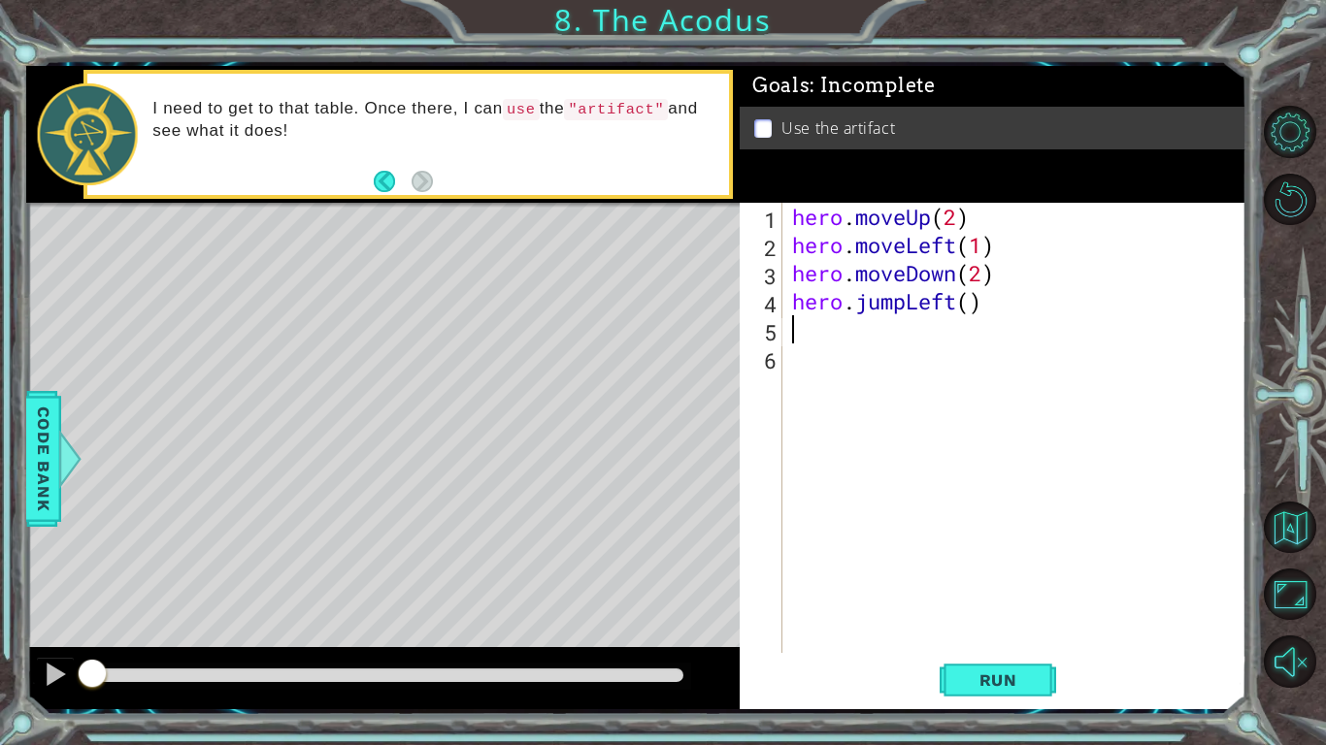
scroll to position [0, 0]
click at [969, 303] on div "hero . moveUp ( 2 ) hero . moveLeft ( 1 ) hero . moveDown ( 2 ) hero . jumpLeft…" at bounding box center [1019, 456] width 463 height 507
type textarea "hero.jumpLeft(1)"
click at [810, 341] on div "hero . moveUp ( 2 ) hero . moveLeft ( 1 ) hero . moveDown ( 2 ) hero . jumpLeft…" at bounding box center [1019, 456] width 463 height 507
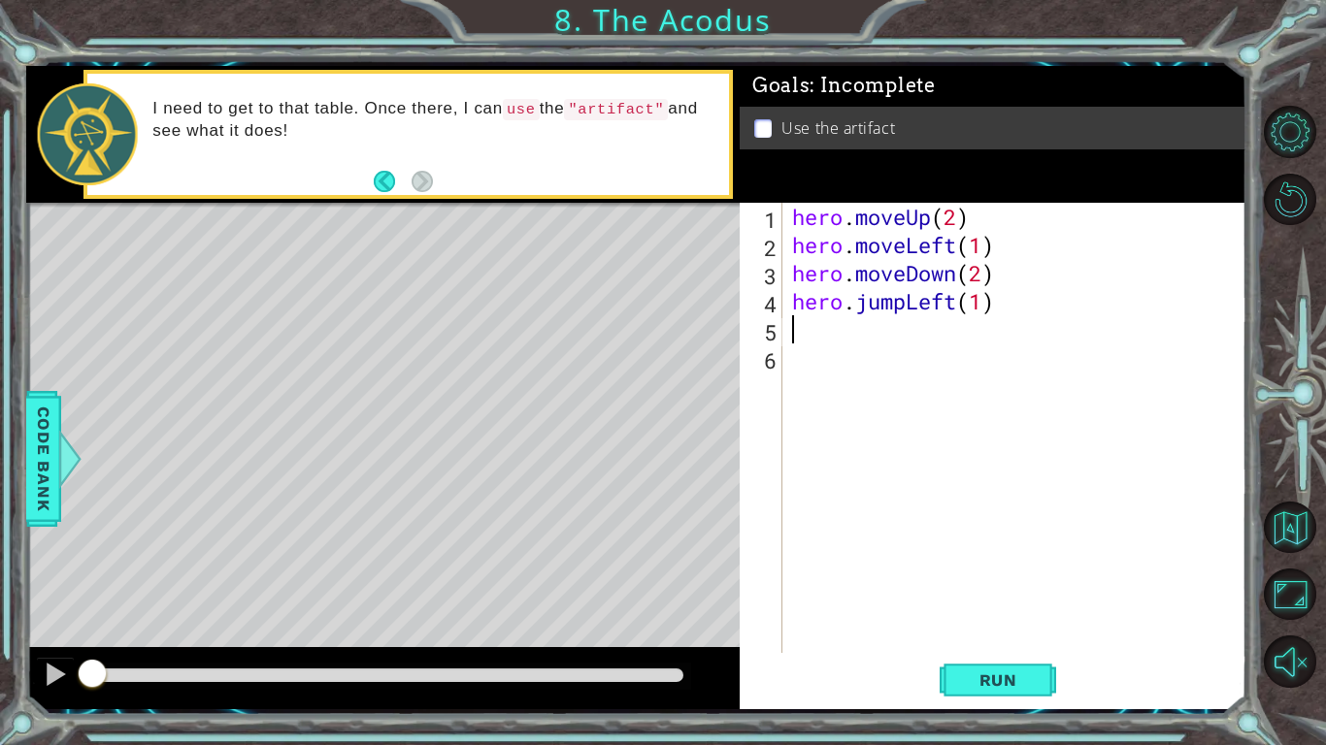
scroll to position [0, 0]
type textarea "hero.jumpLeft(1)"
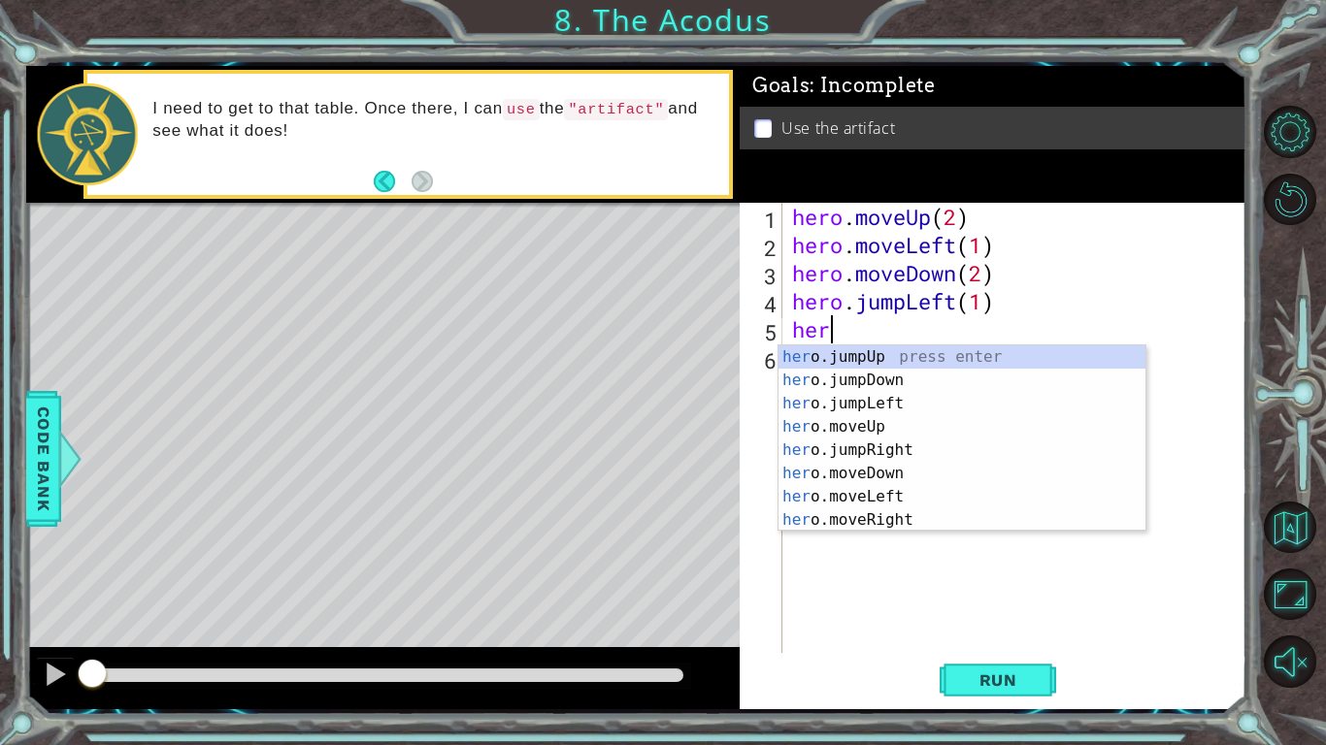
scroll to position [0, 1]
click at [843, 445] on div "hero .jumpUp press enter hero .jumpDown press enter hero .jumpLeft press enter …" at bounding box center [961, 462] width 367 height 233
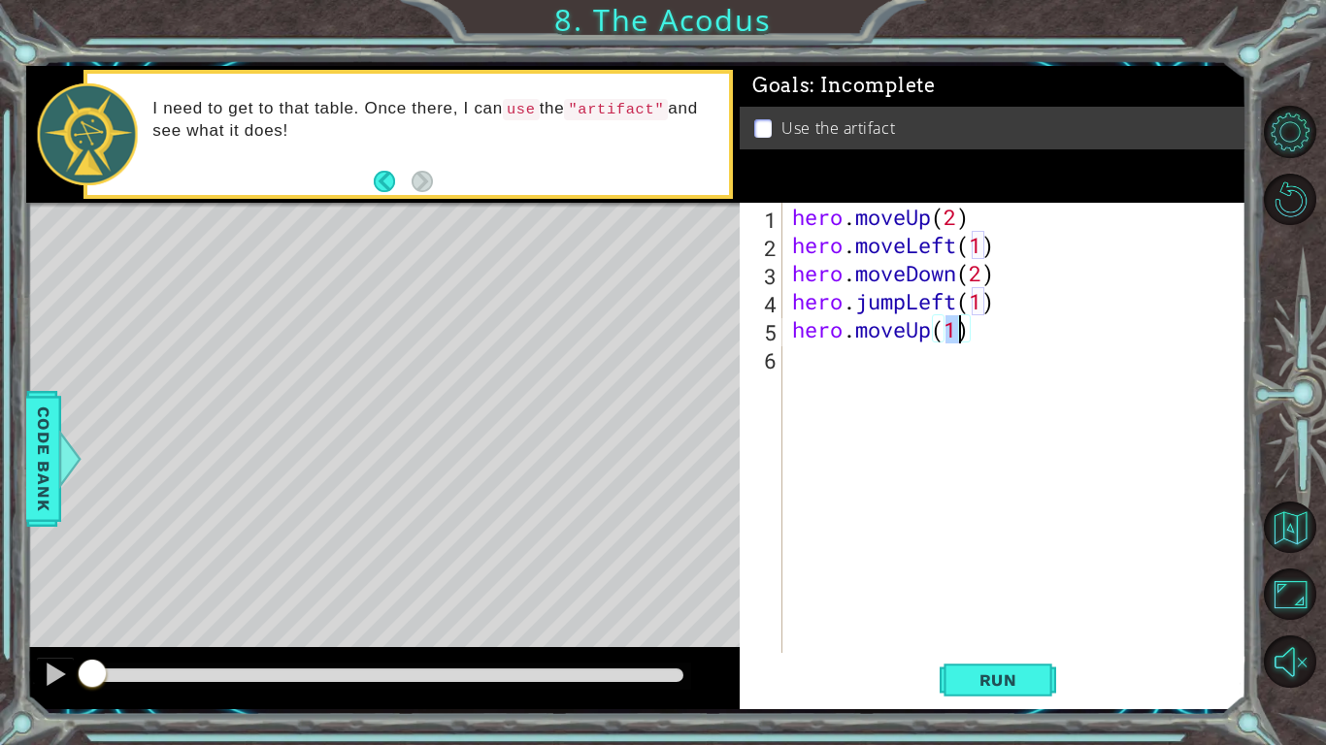
click at [959, 340] on div "hero . moveUp ( 2 ) hero . moveLeft ( 1 ) hero . moveDown ( 2 ) hero . jumpLeft…" at bounding box center [1014, 428] width 453 height 450
type textarea "hero.moveUp(2)"
click at [842, 377] on div "hero . moveUp ( 2 ) hero . moveLeft ( 1 ) hero . moveDown ( 2 ) hero . jumpLeft…" at bounding box center [1019, 456] width 463 height 507
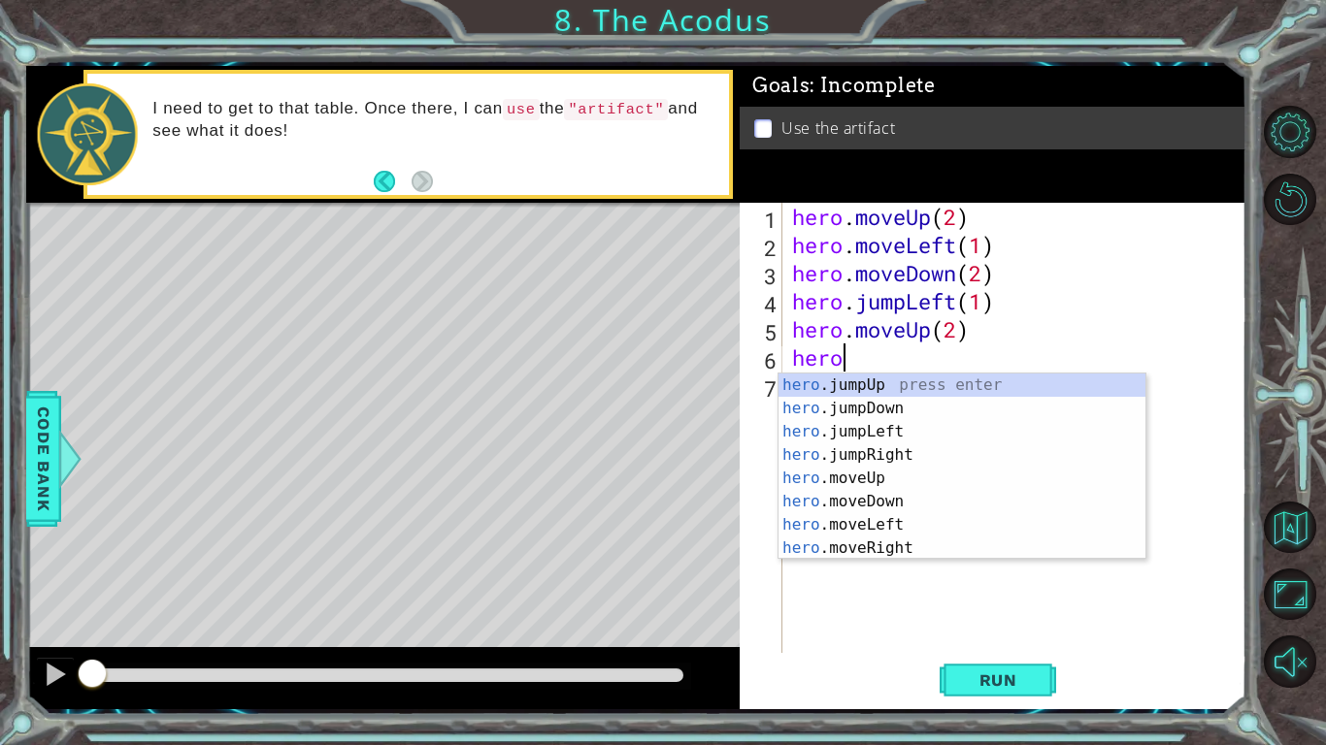
scroll to position [0, 1]
click at [917, 549] on div "hero .jumpUp press enter hero .jumpDown press enter hero .jumpLeft press enter …" at bounding box center [961, 490] width 367 height 233
type textarea "hero.moveRight(1)"
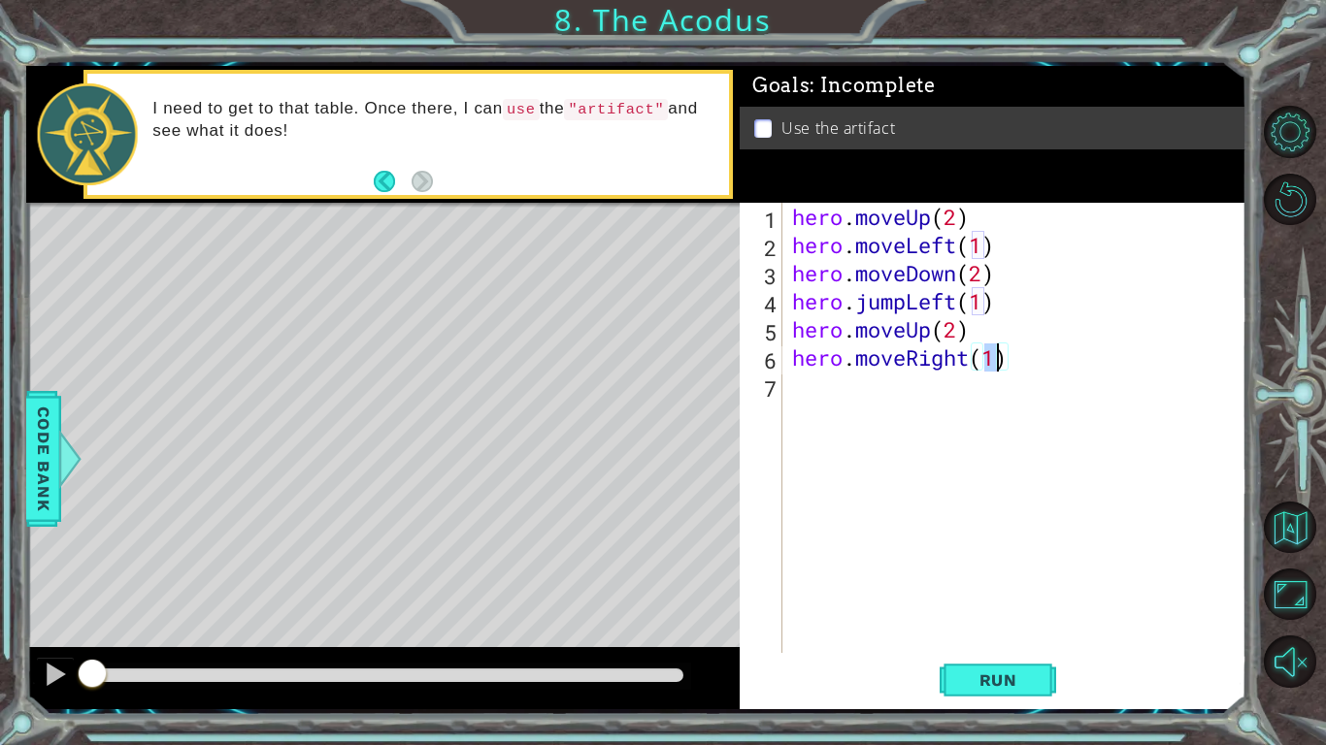
click at [979, 393] on div "hero . moveUp ( 2 ) hero . moveLeft ( 1 ) hero . moveDown ( 2 ) hero . jumpLeft…" at bounding box center [1019, 456] width 463 height 507
type textarea "hero.use("artifact")"
click at [1031, 580] on button "Run" at bounding box center [998, 680] width 116 height 50
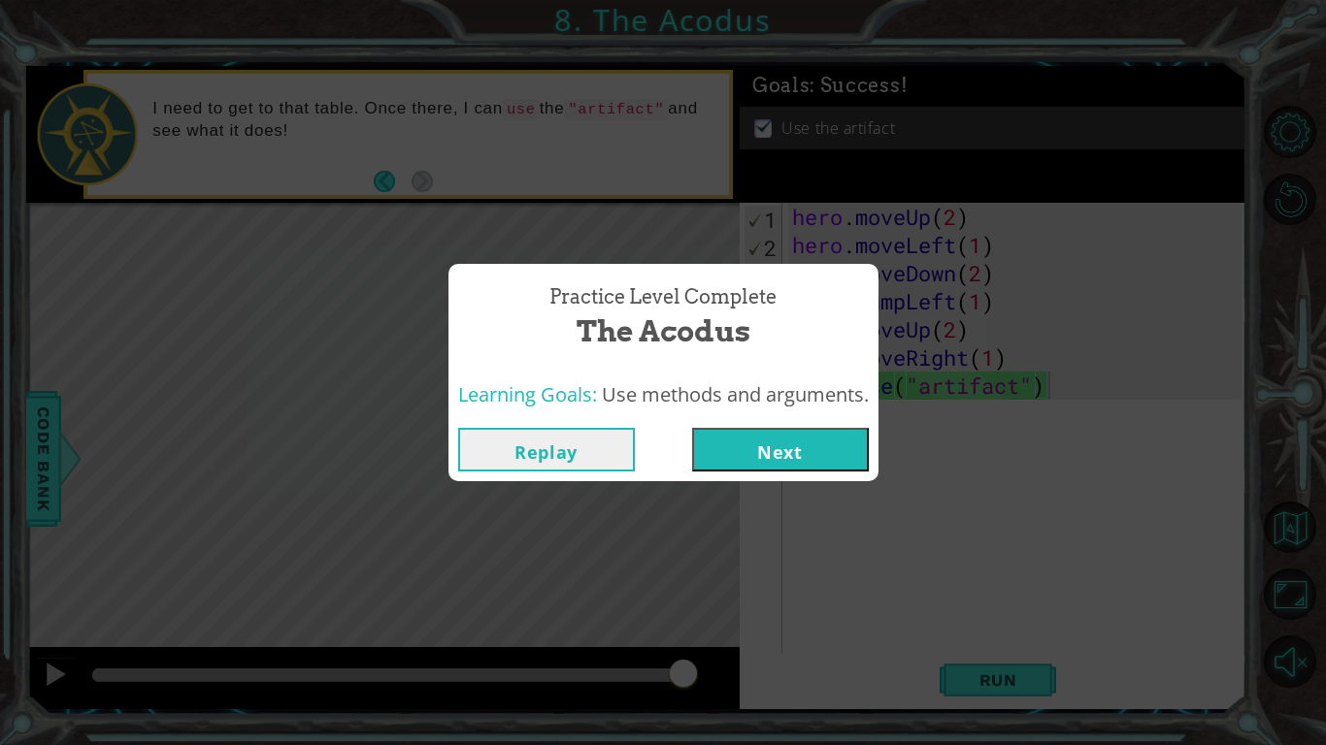
click at [748, 471] on button "Next" at bounding box center [780, 450] width 177 height 44
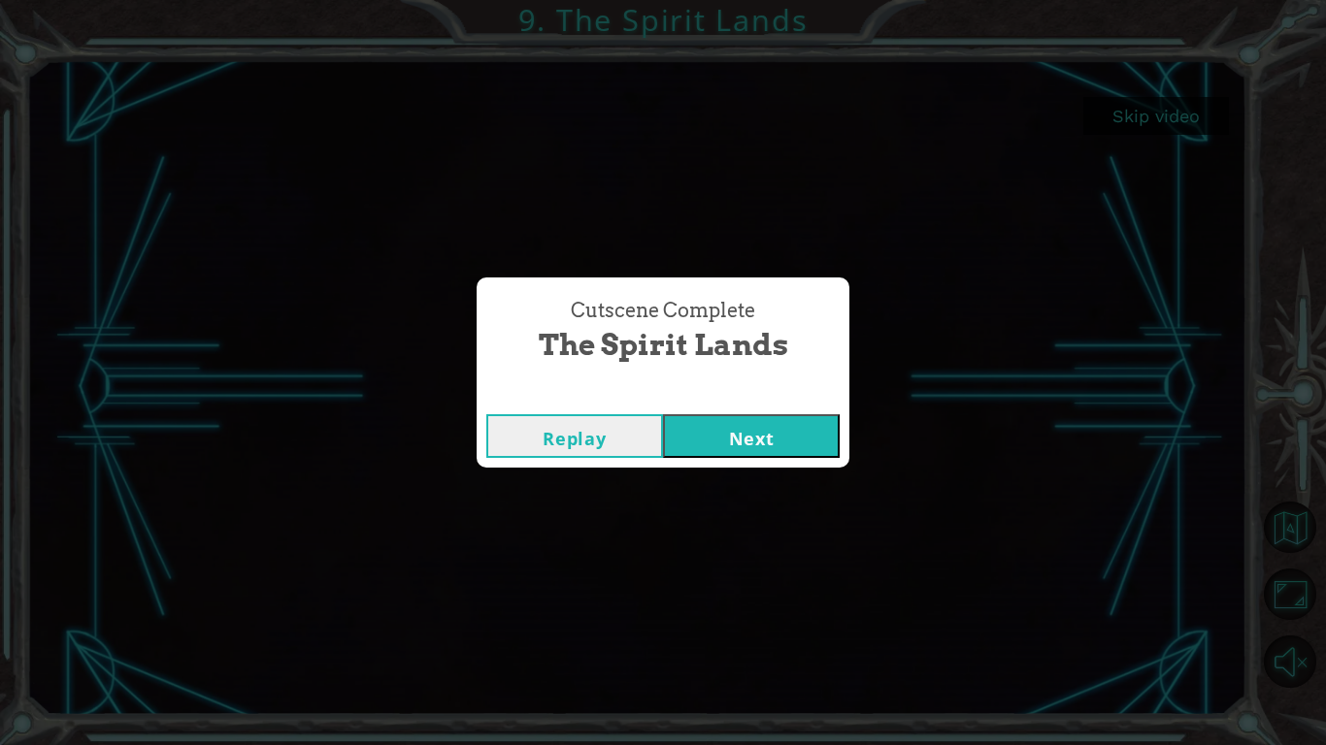
click at [743, 448] on button "Next" at bounding box center [751, 436] width 177 height 44
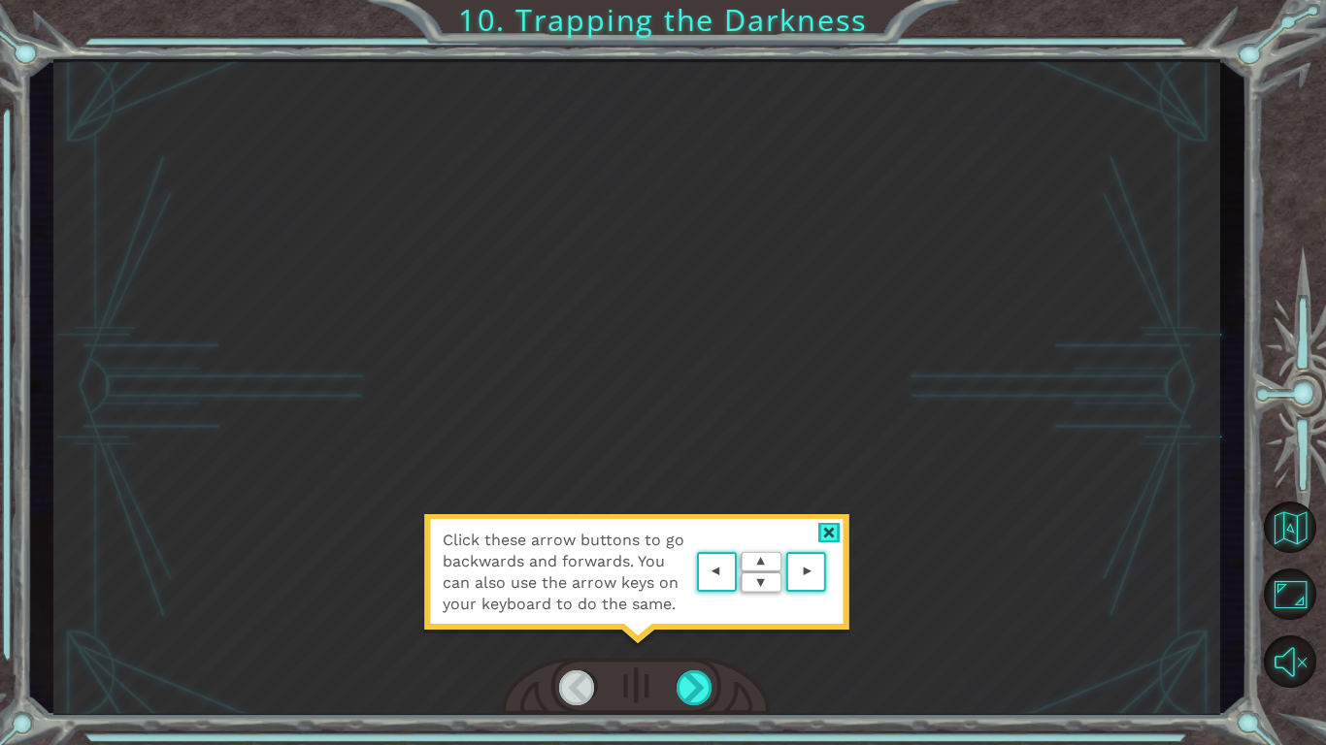
click at [828, 532] on div at bounding box center [829, 533] width 22 height 20
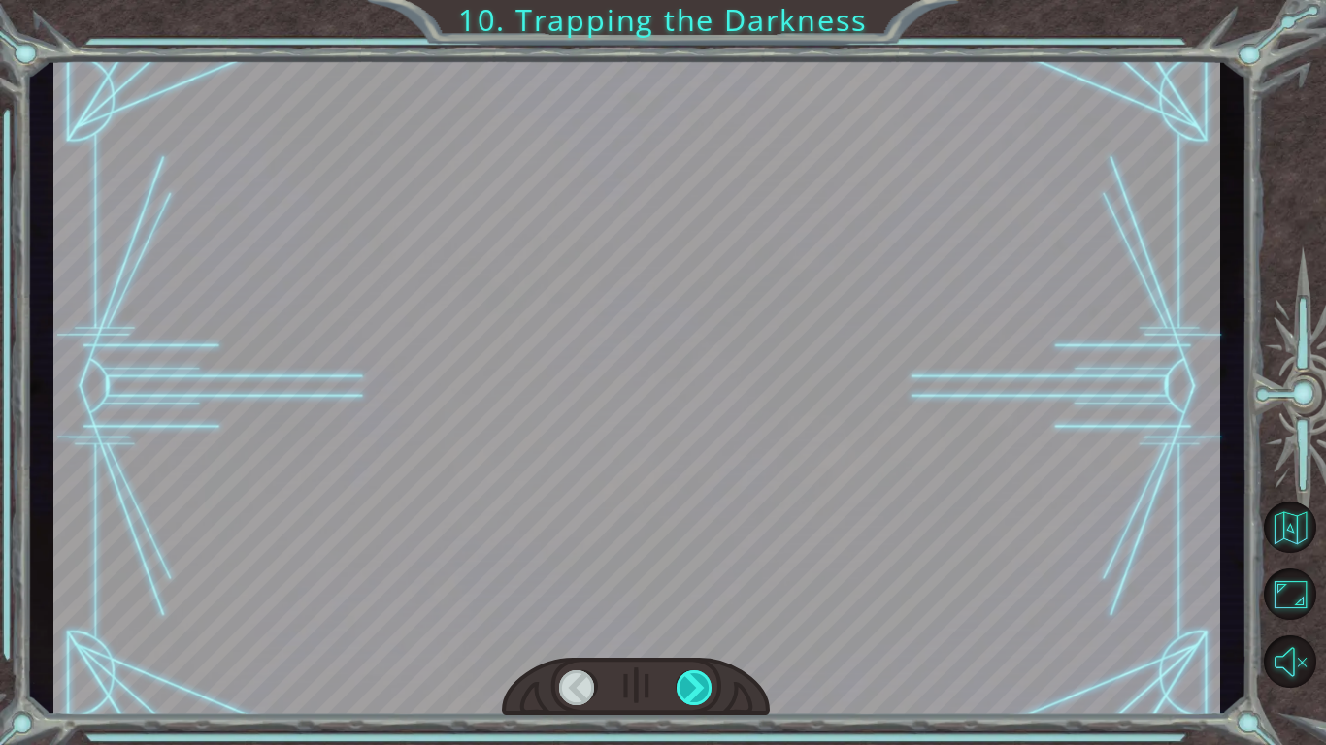
click at [689, 580] on div at bounding box center [695, 688] width 37 height 35
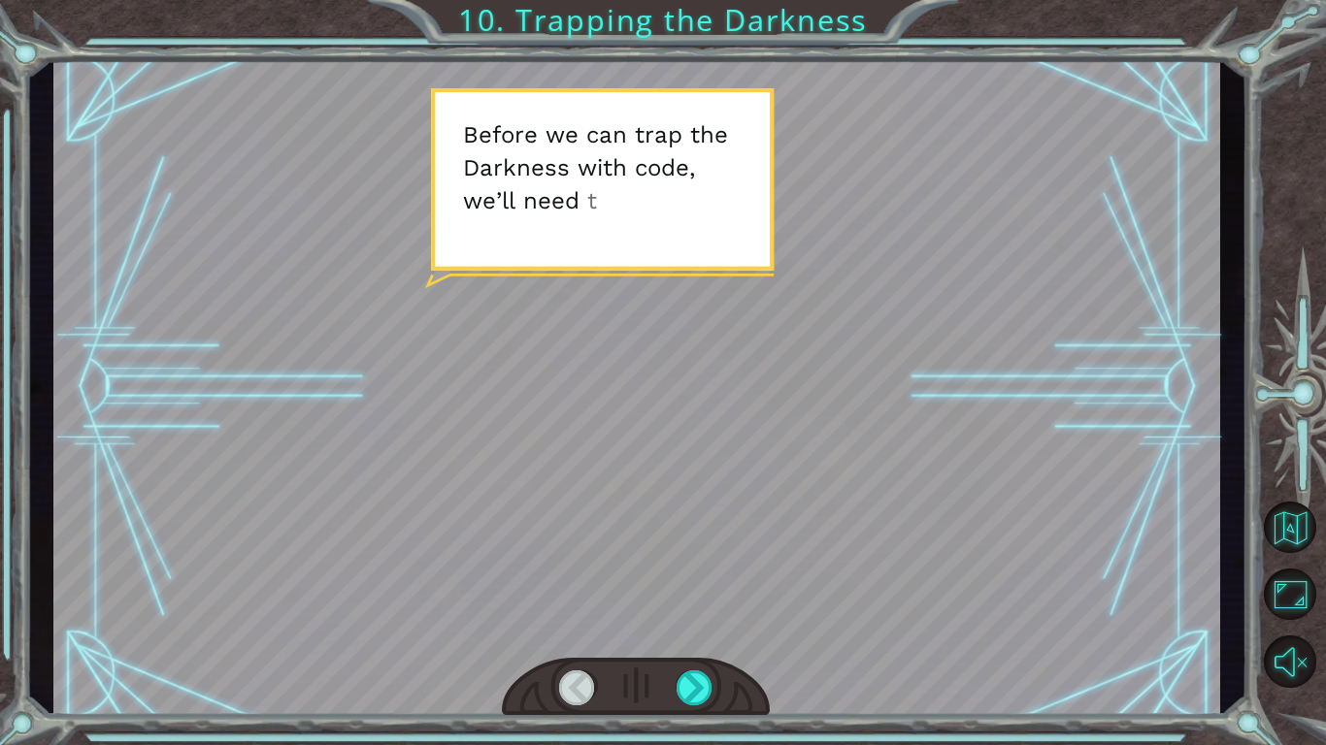
click at [692, 194] on div at bounding box center [636, 387] width 1167 height 656
click at [691, 237] on div at bounding box center [636, 387] width 1167 height 656
click at [688, 580] on div at bounding box center [695, 688] width 37 height 35
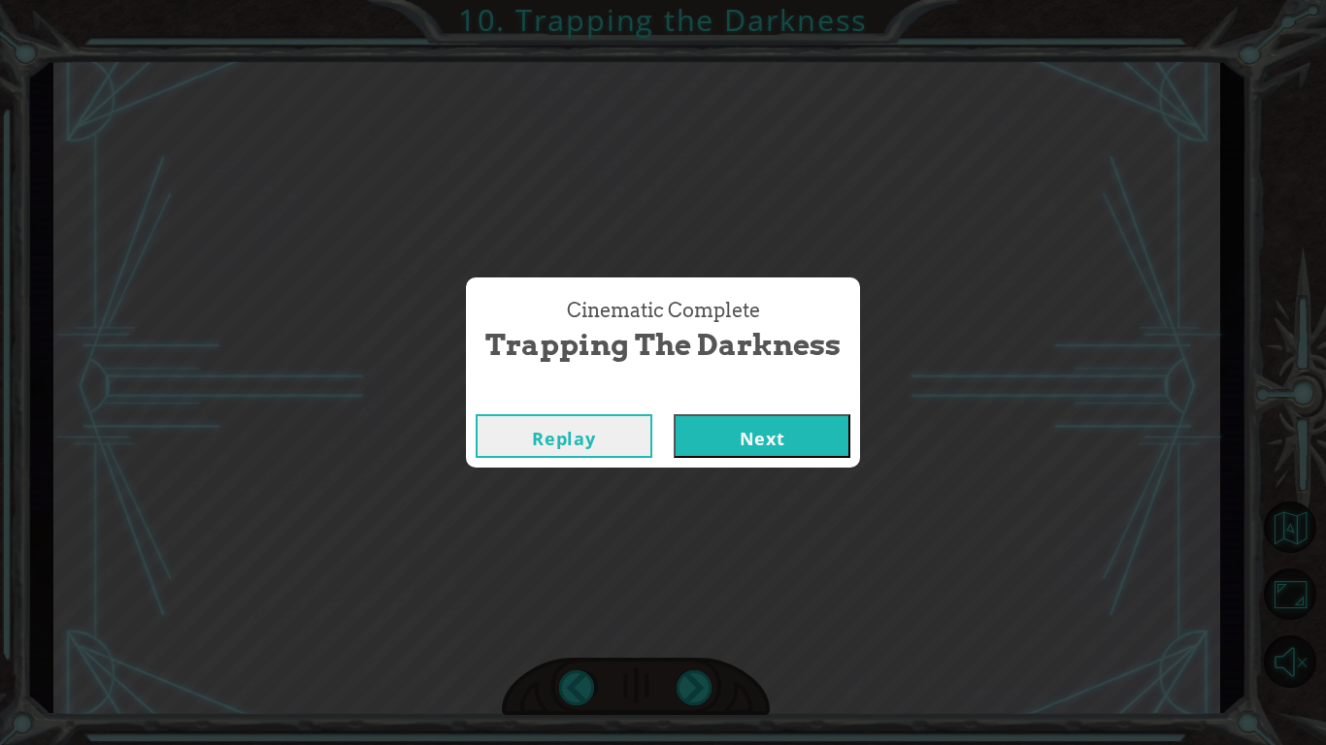
click at [756, 454] on button "Next" at bounding box center [762, 436] width 177 height 44
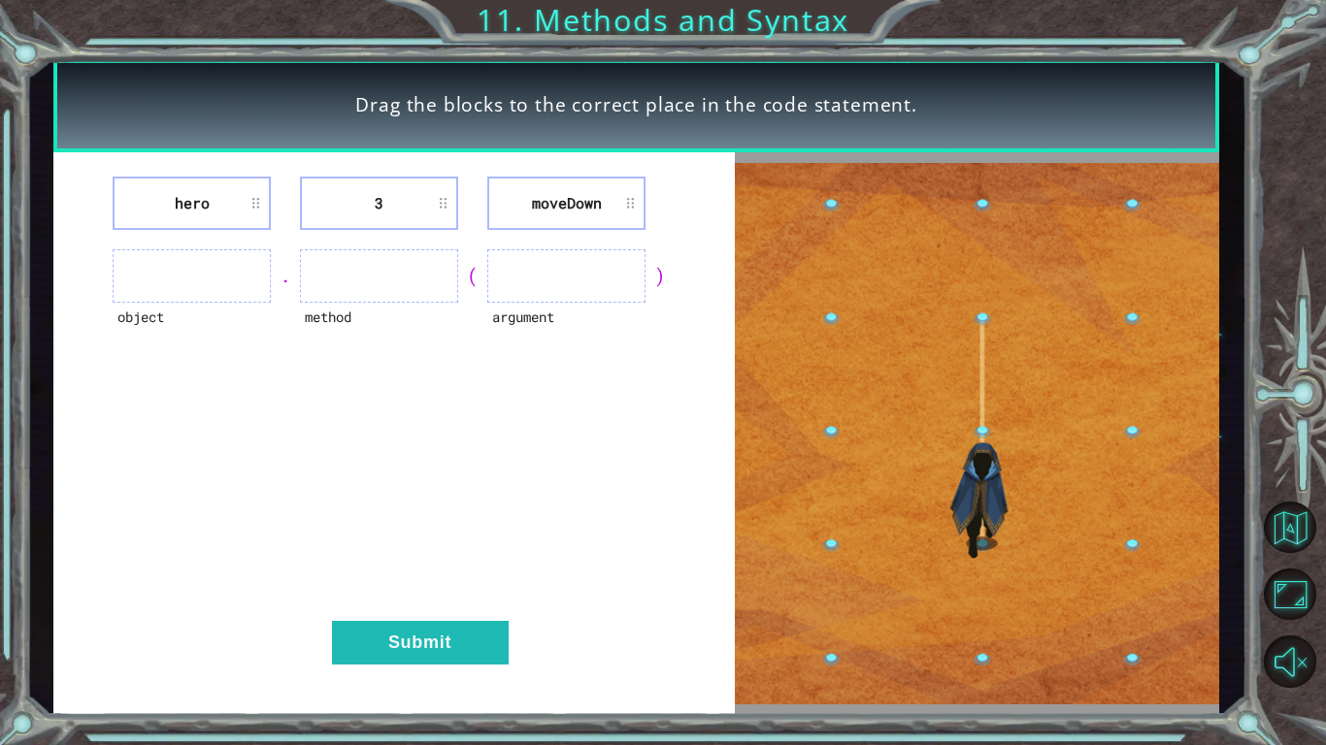
click at [229, 246] on div "hero 3 [GEOGRAPHIC_DATA] object . method ( argument ) Submit" at bounding box center [393, 434] width 681 height 564
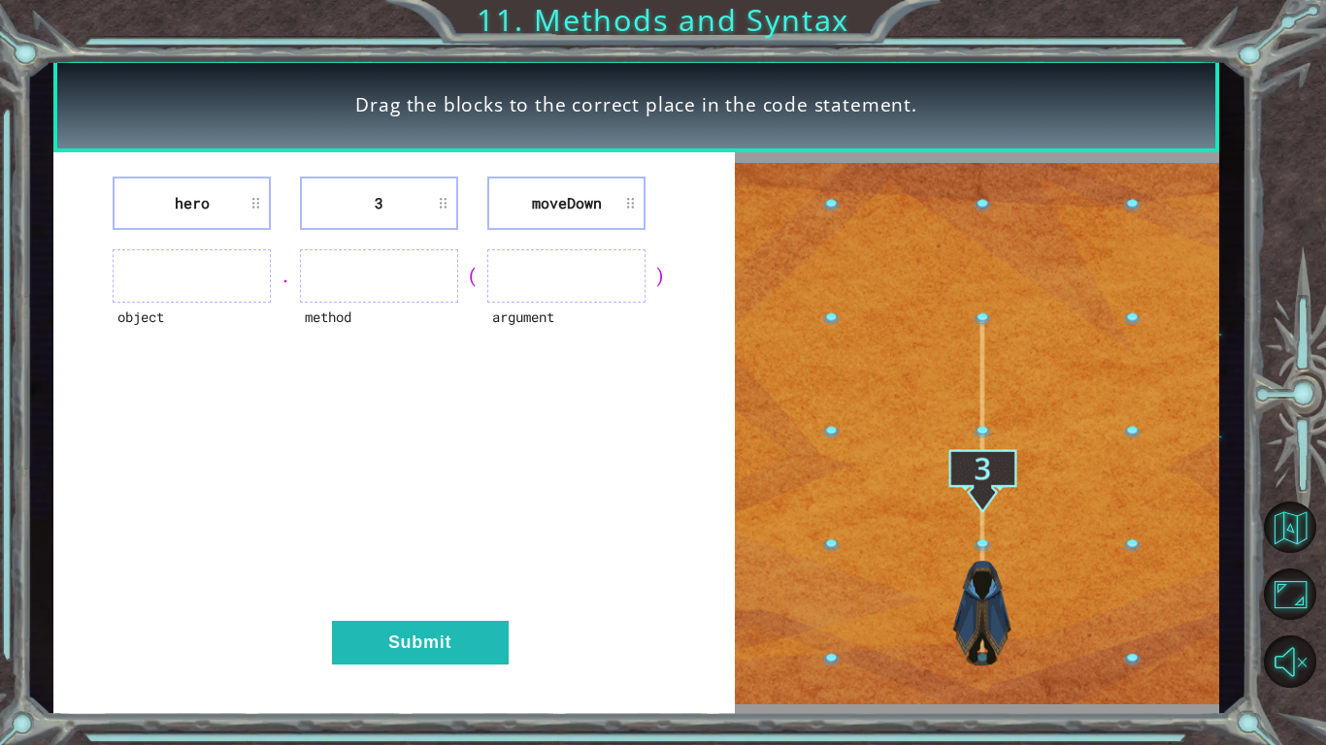
click at [232, 261] on ul at bounding box center [192, 275] width 158 height 53
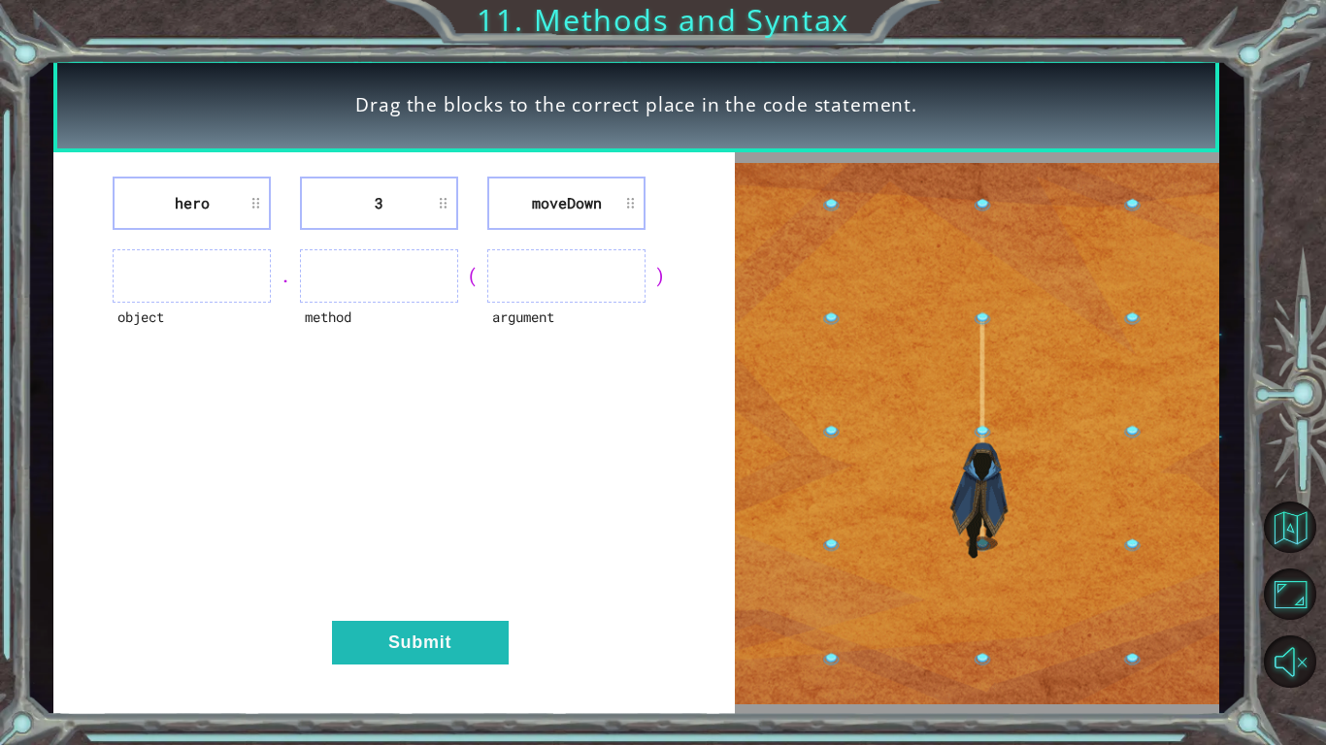
click at [512, 213] on li "moveDown" at bounding box center [566, 203] width 158 height 53
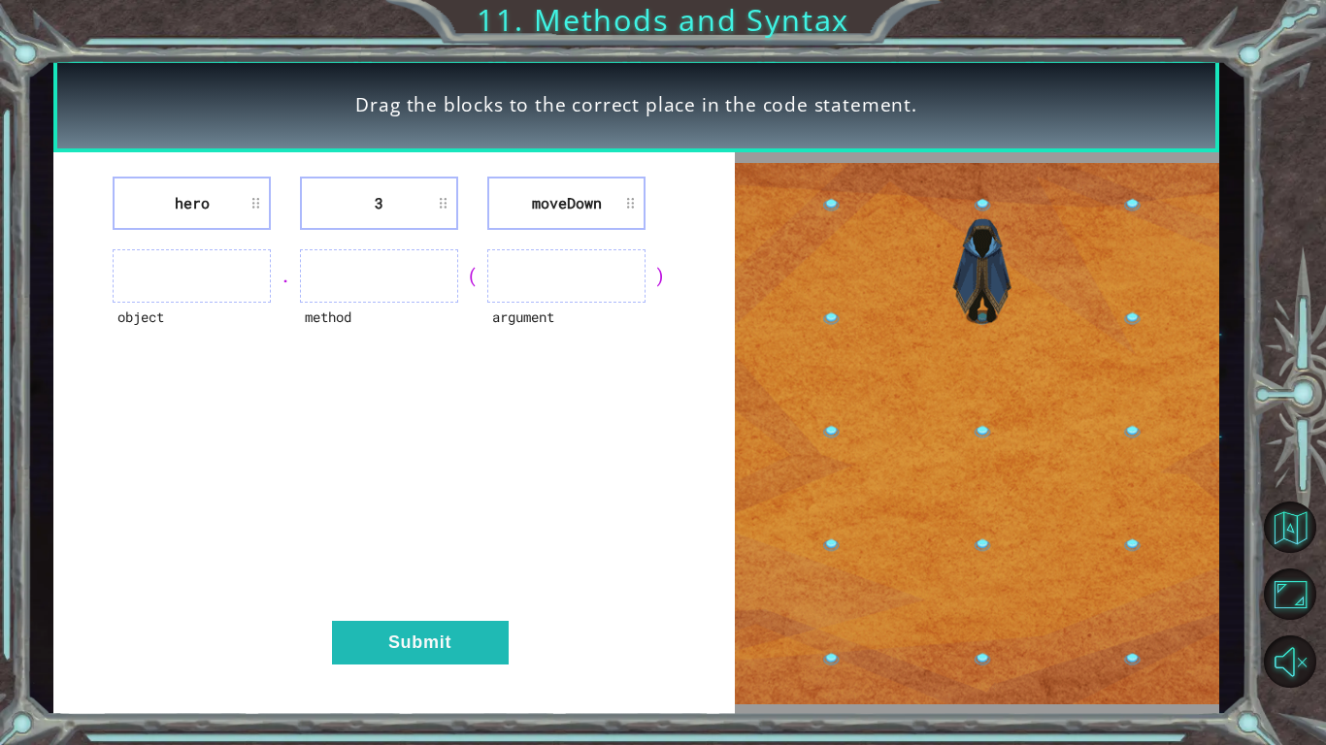
click at [335, 270] on ul at bounding box center [379, 275] width 158 height 53
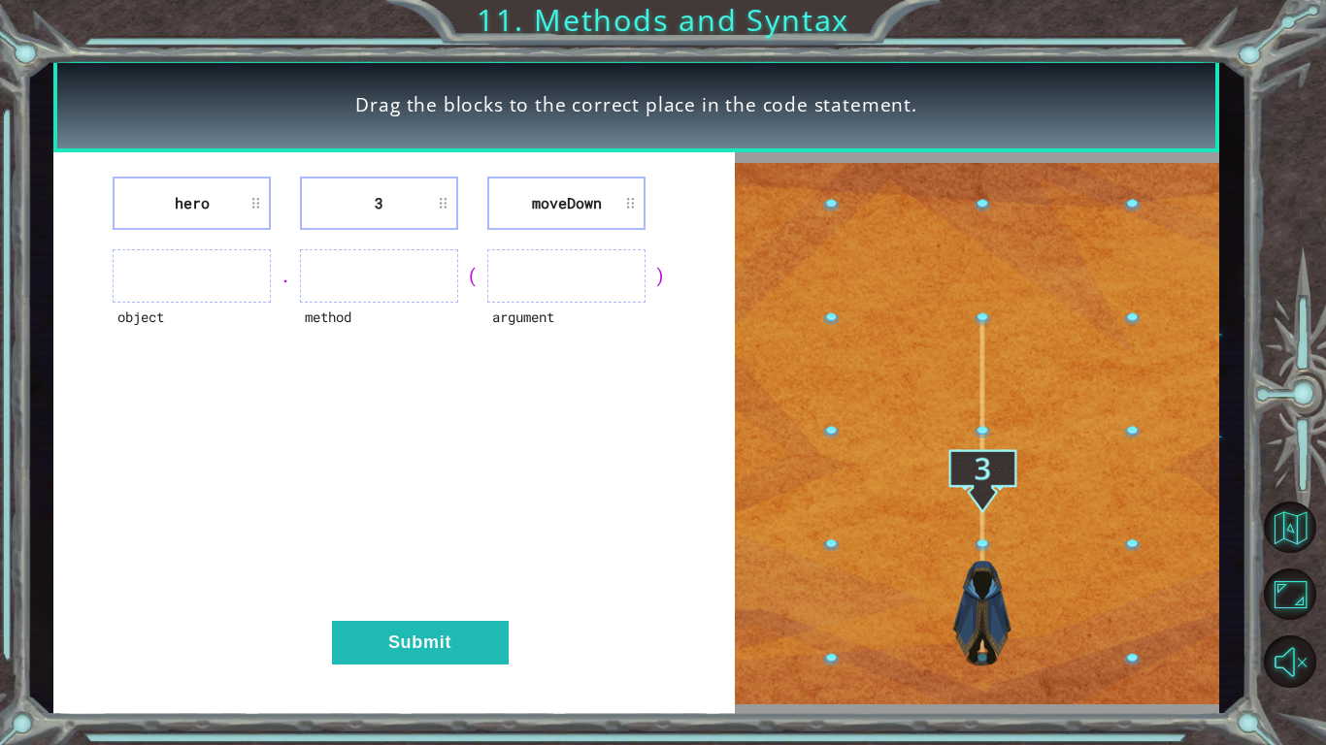
click at [539, 276] on ul at bounding box center [566, 275] width 158 height 53
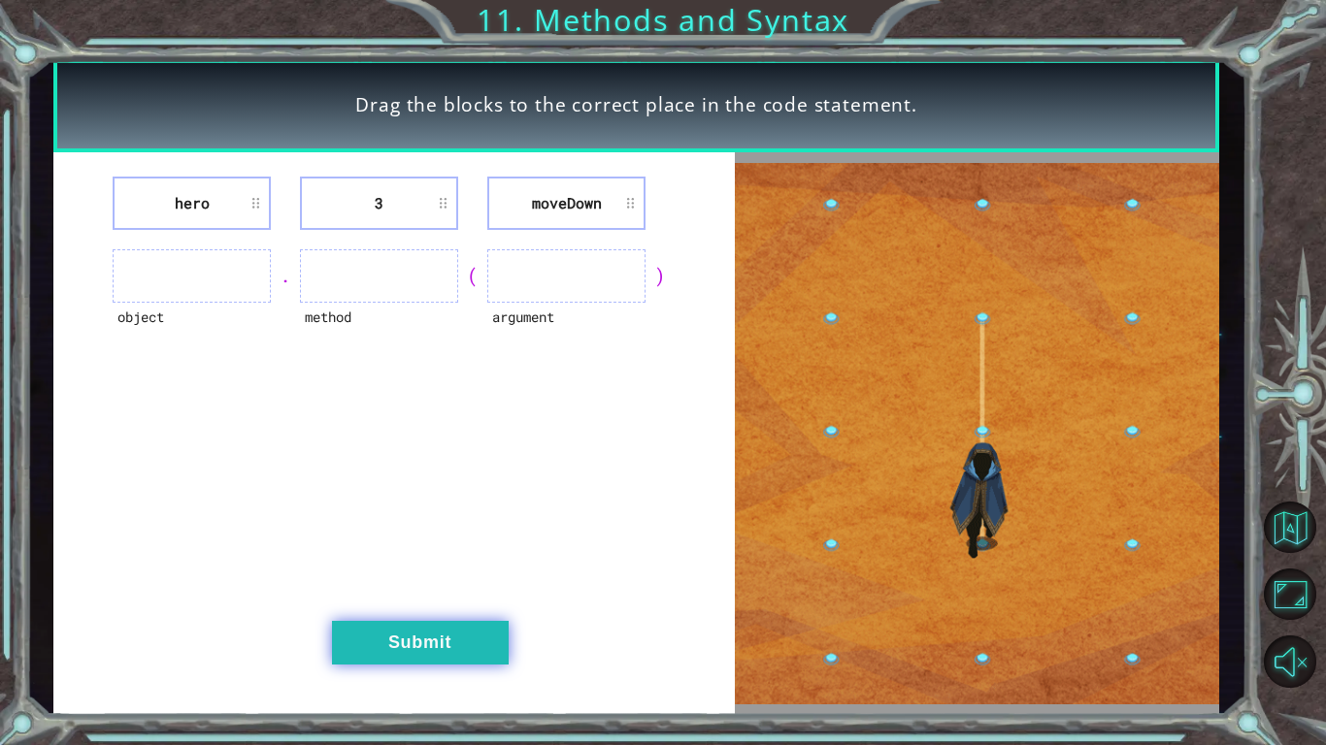
click at [422, 580] on button "Submit" at bounding box center [420, 643] width 177 height 44
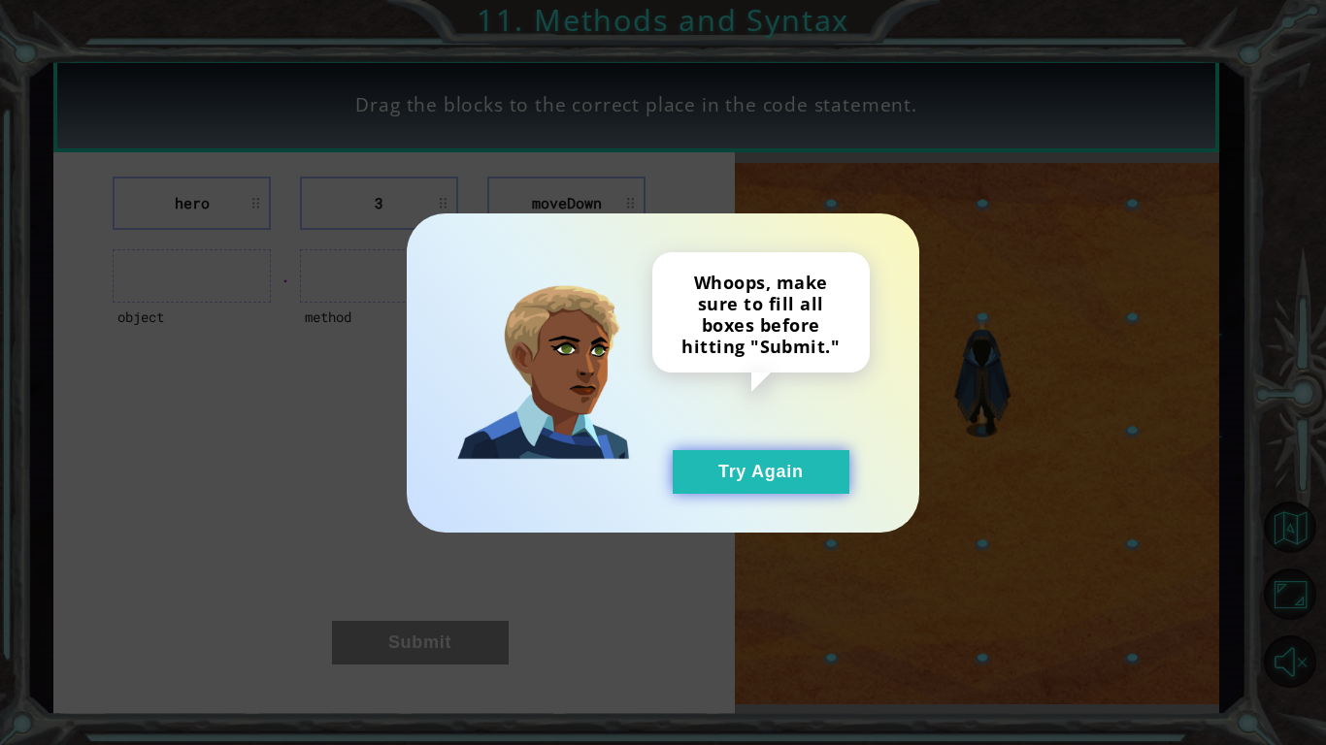
click at [765, 460] on button "Try Again" at bounding box center [761, 472] width 177 height 44
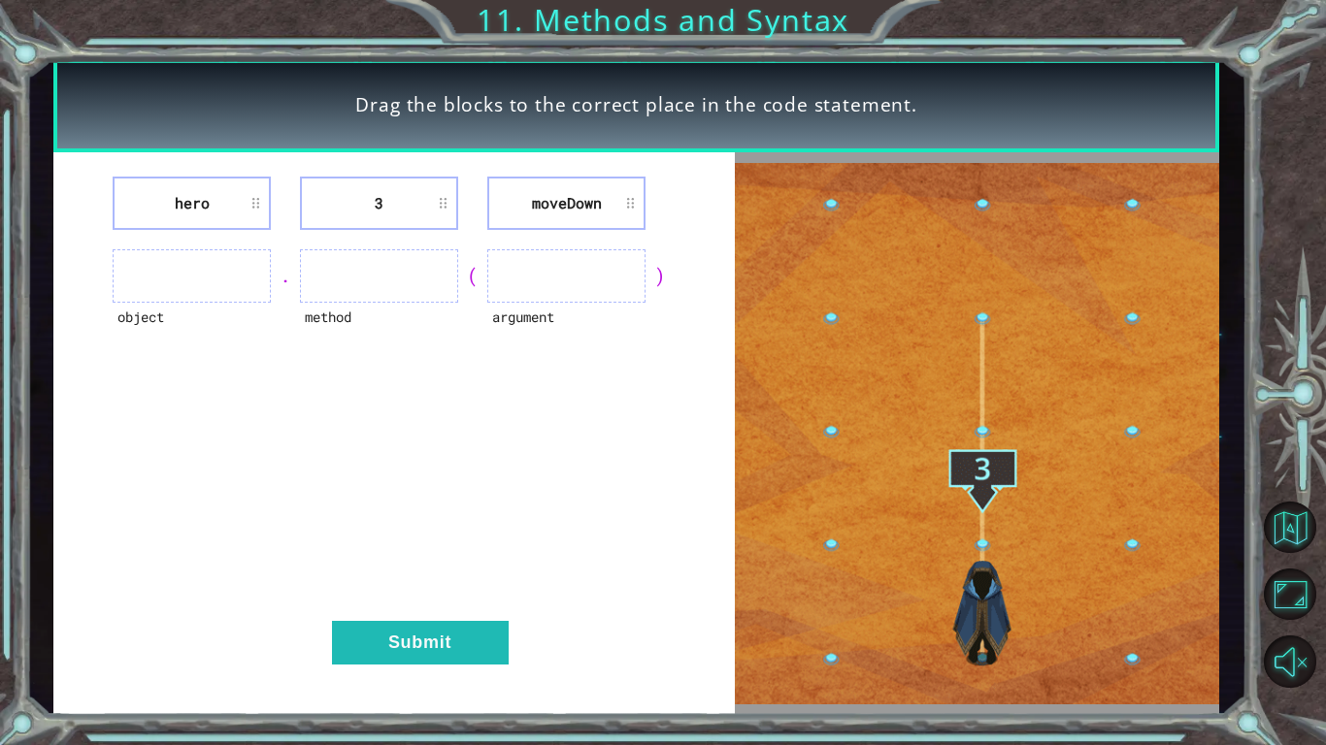
click at [210, 262] on ul at bounding box center [192, 275] width 158 height 53
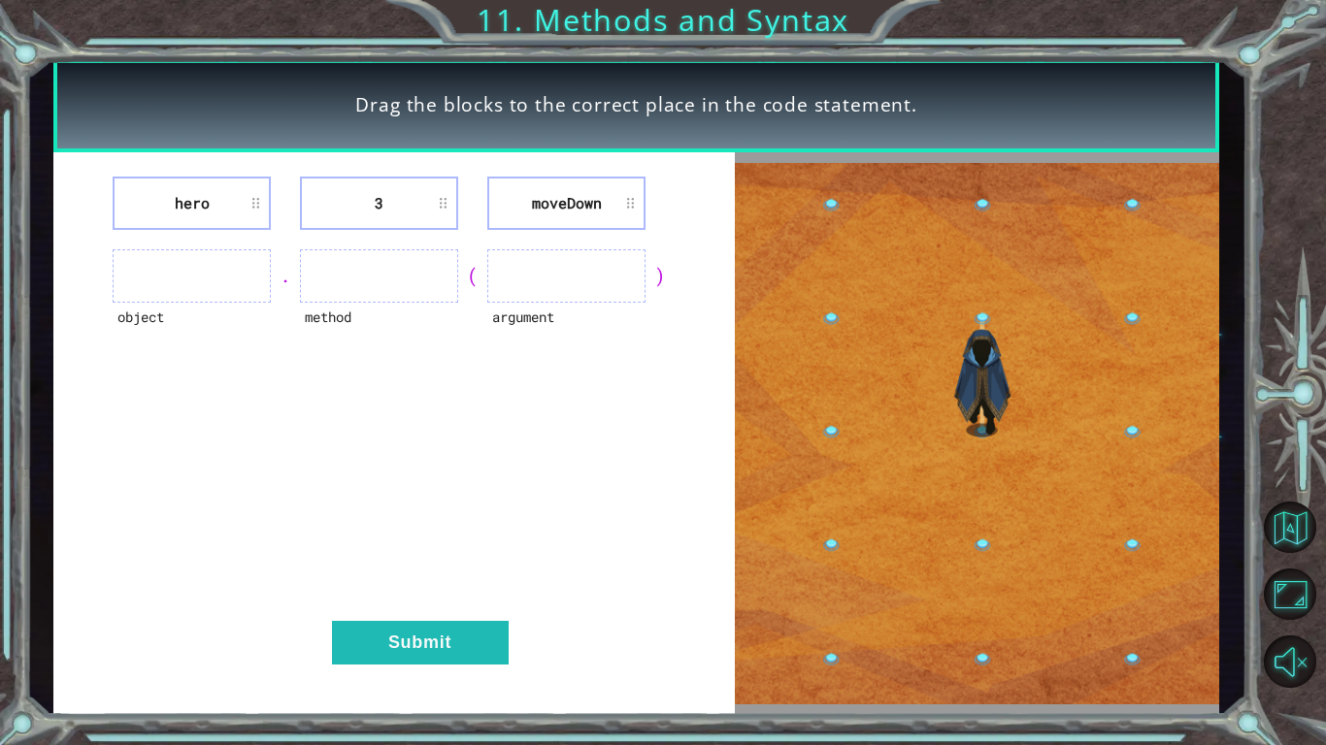
click at [200, 215] on li "hero" at bounding box center [192, 203] width 158 height 53
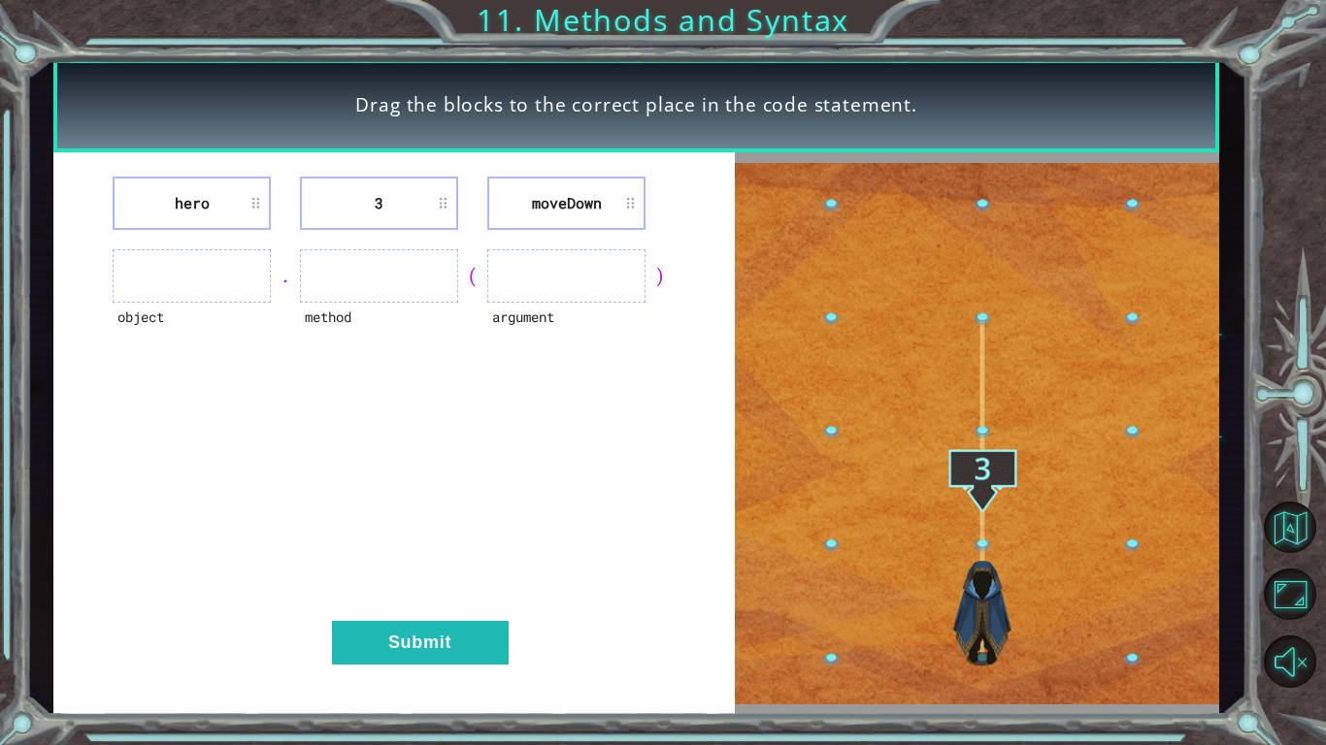
click at [214, 297] on ul at bounding box center [192, 275] width 158 height 53
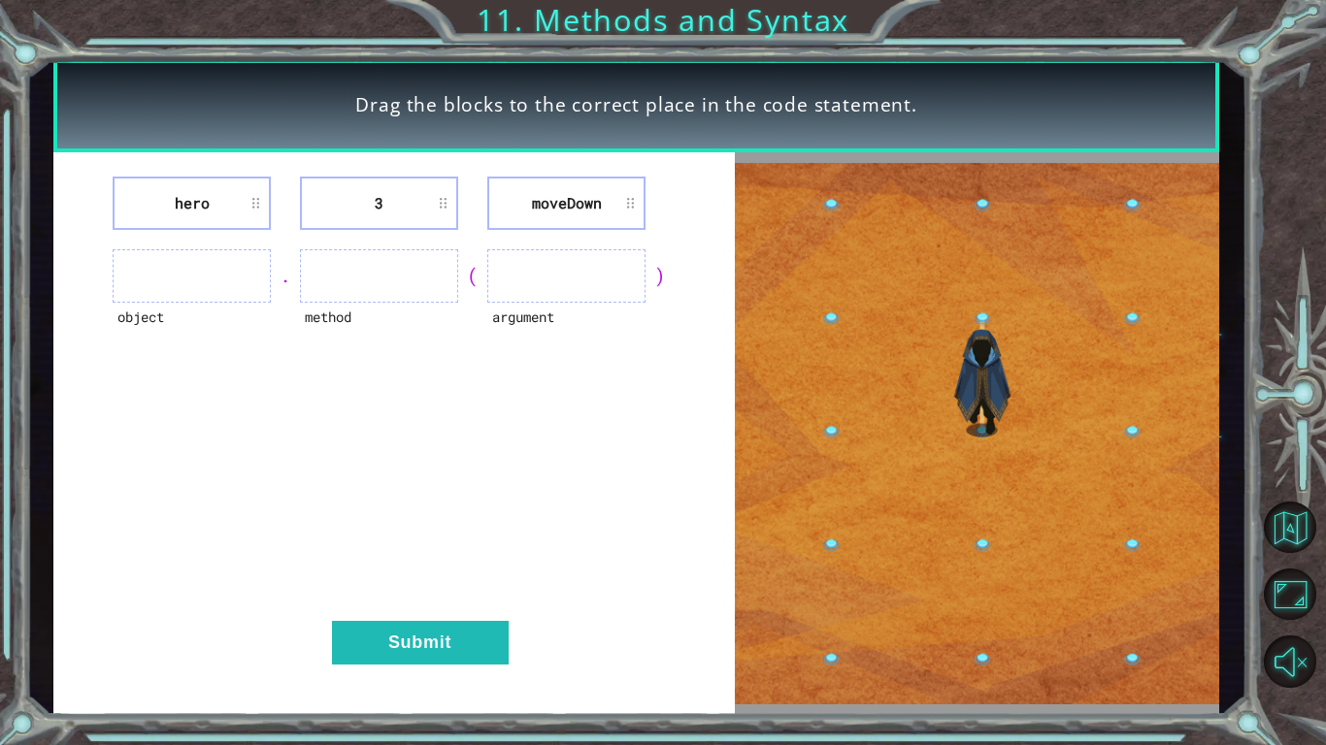
click at [208, 280] on ul at bounding box center [192, 275] width 158 height 53
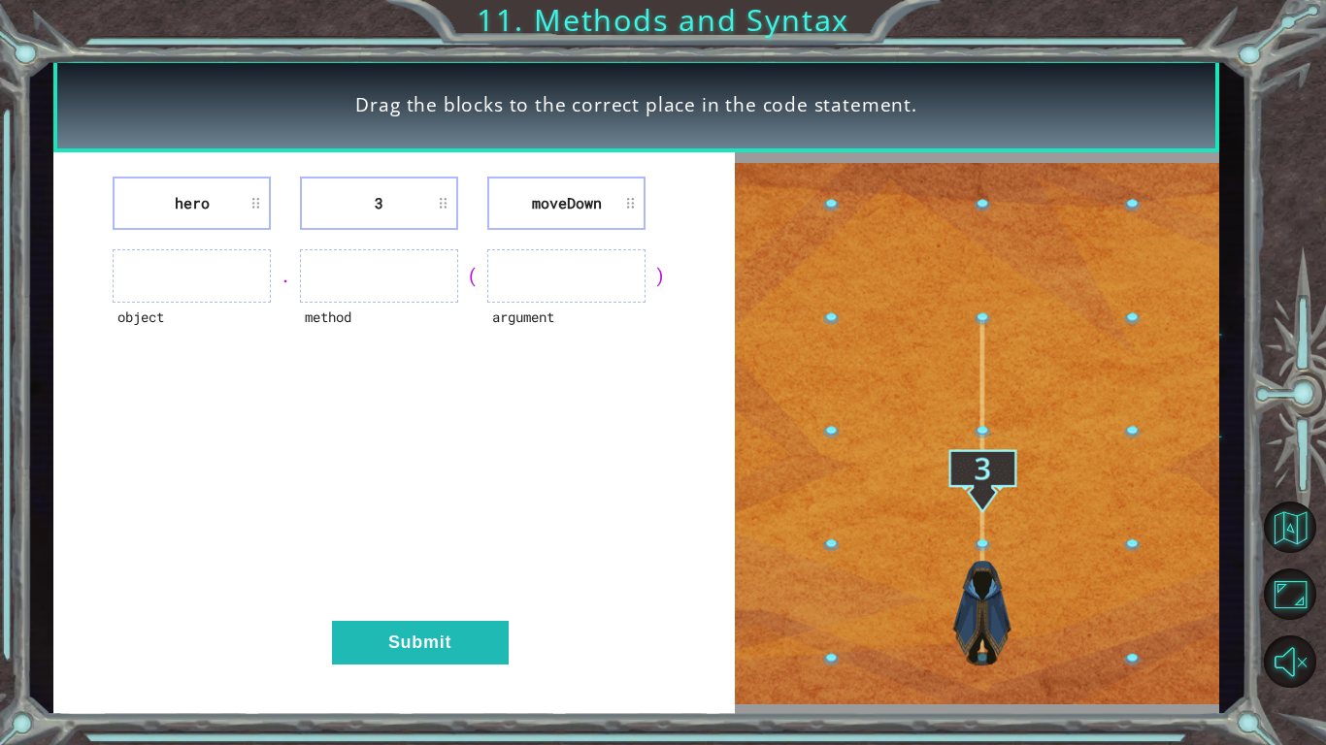
click at [152, 201] on li "hero" at bounding box center [192, 203] width 158 height 53
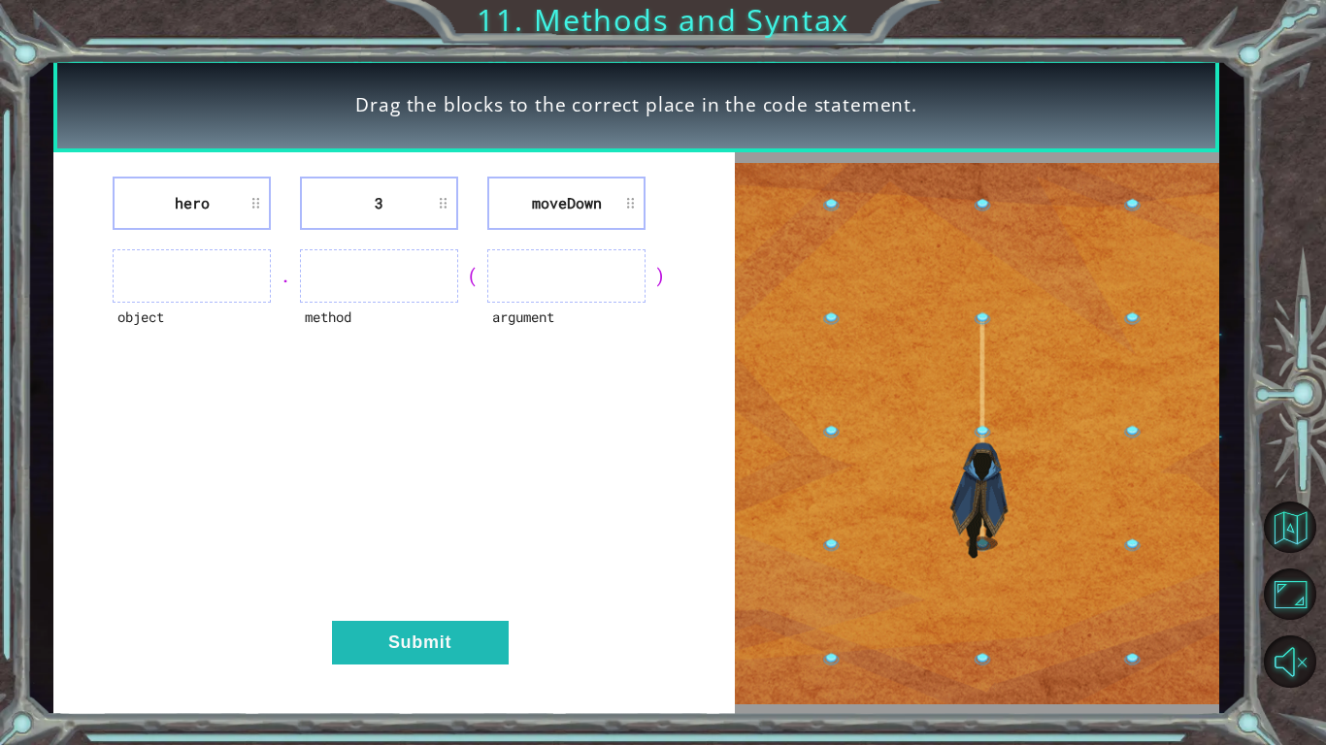
click at [158, 206] on li "hero" at bounding box center [192, 203] width 158 height 53
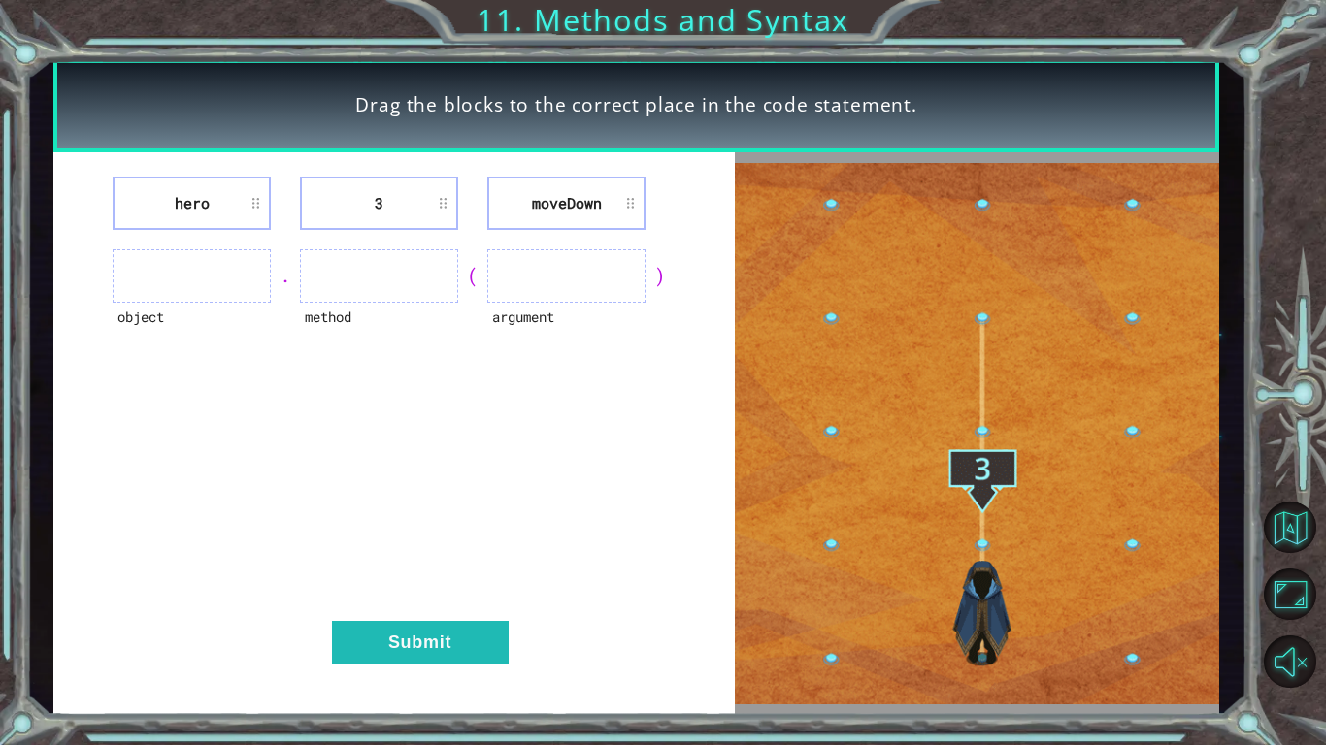
click at [174, 256] on ul at bounding box center [192, 275] width 158 height 53
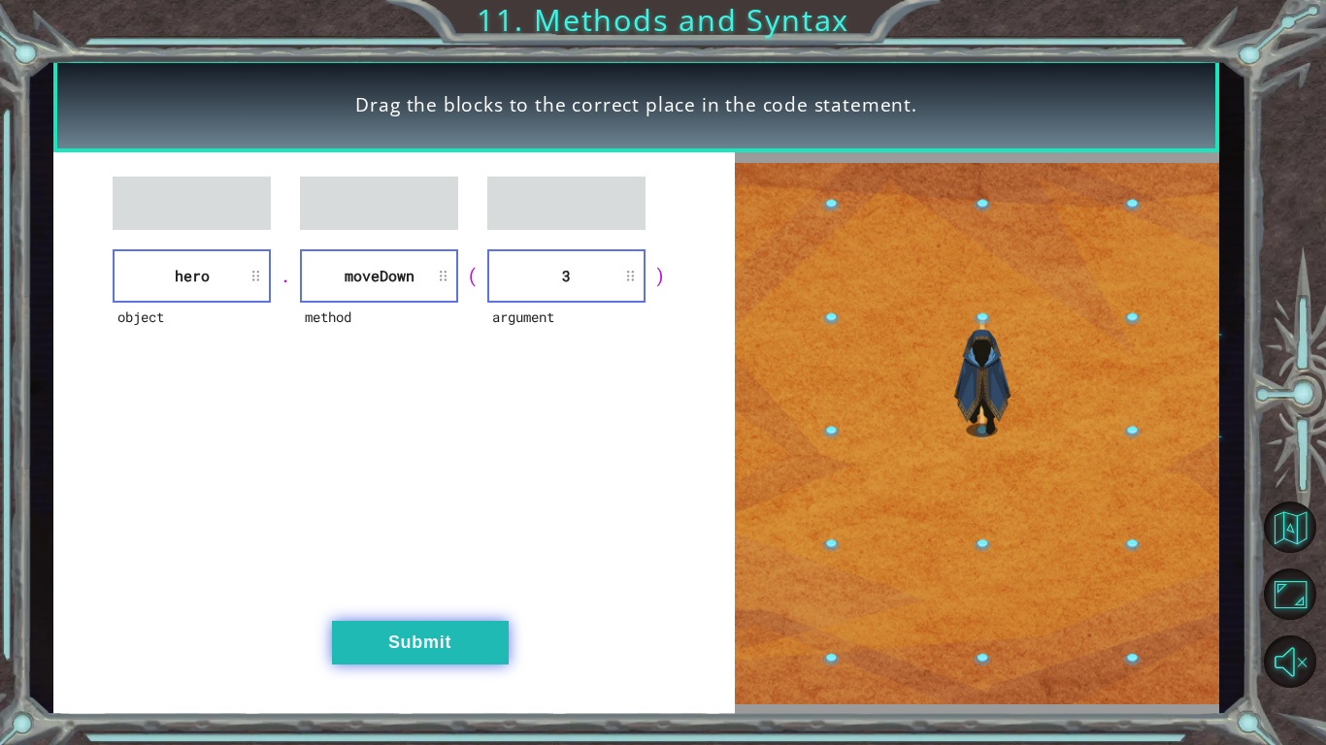
click at [382, 580] on button "Submit" at bounding box center [420, 643] width 177 height 44
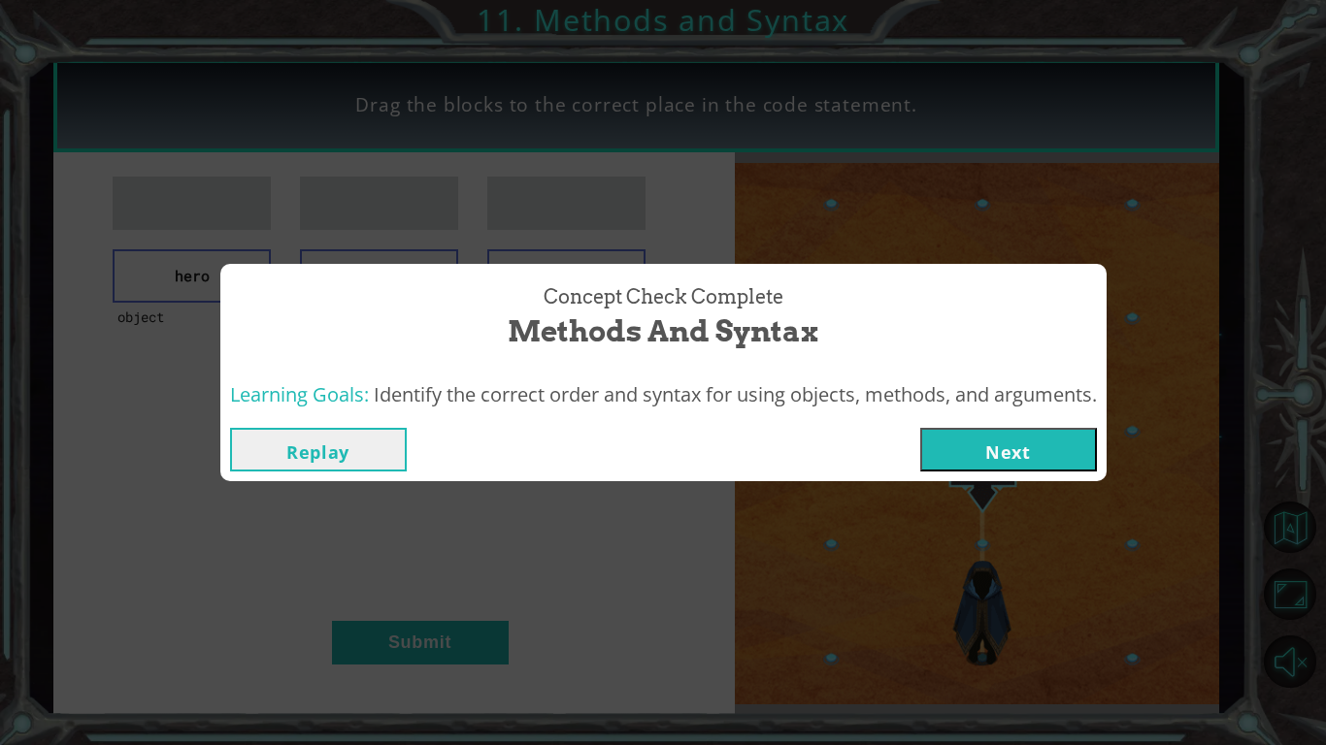
click at [1023, 462] on button "Next" at bounding box center [1008, 450] width 177 height 44
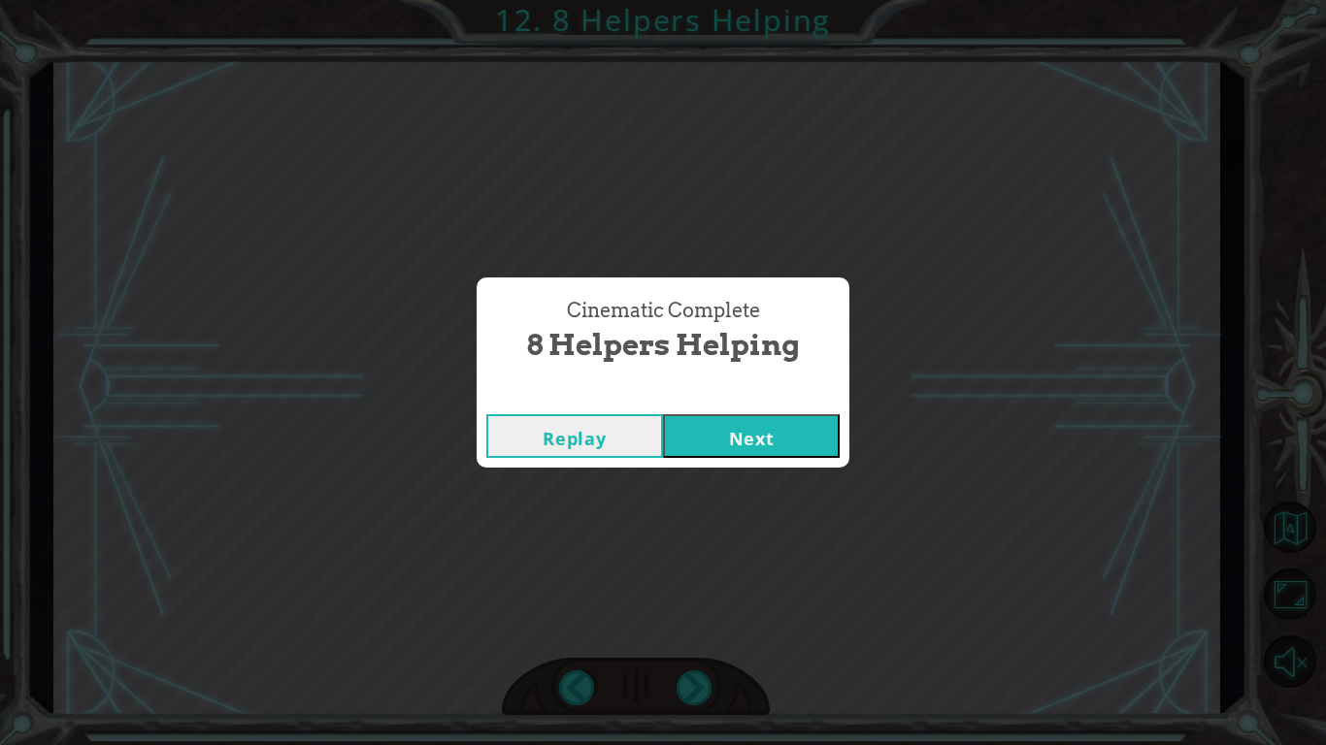
click at [679, 429] on button "Next" at bounding box center [751, 436] width 177 height 44
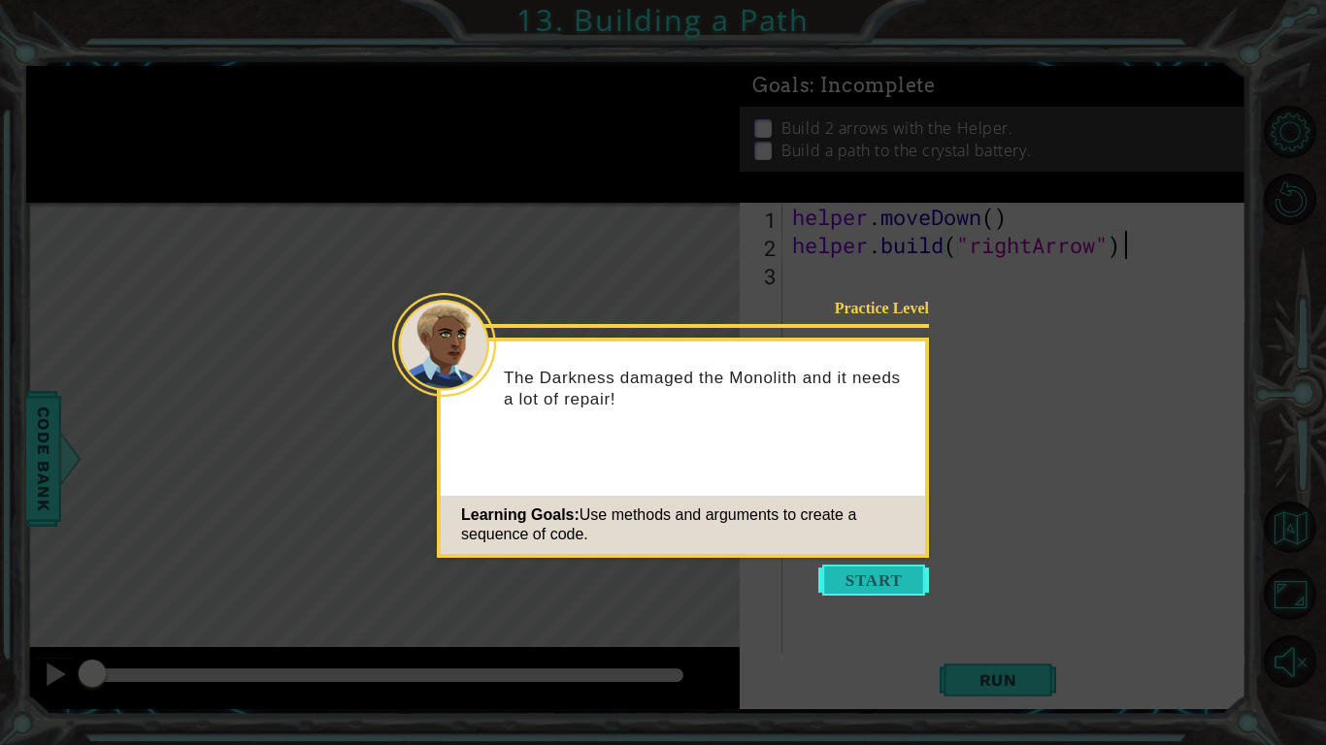
click at [855, 565] on button "Start" at bounding box center [873, 580] width 111 height 31
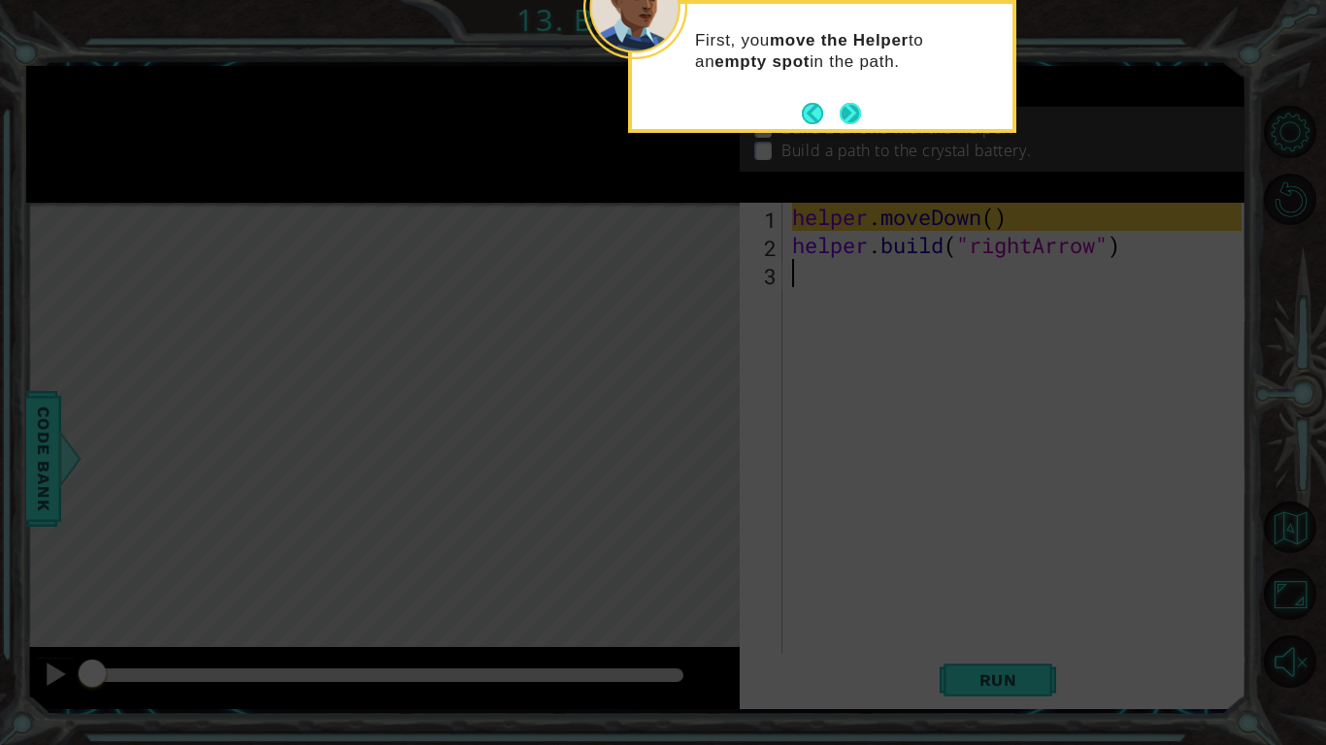
click at [844, 111] on button "Next" at bounding box center [850, 113] width 21 height 21
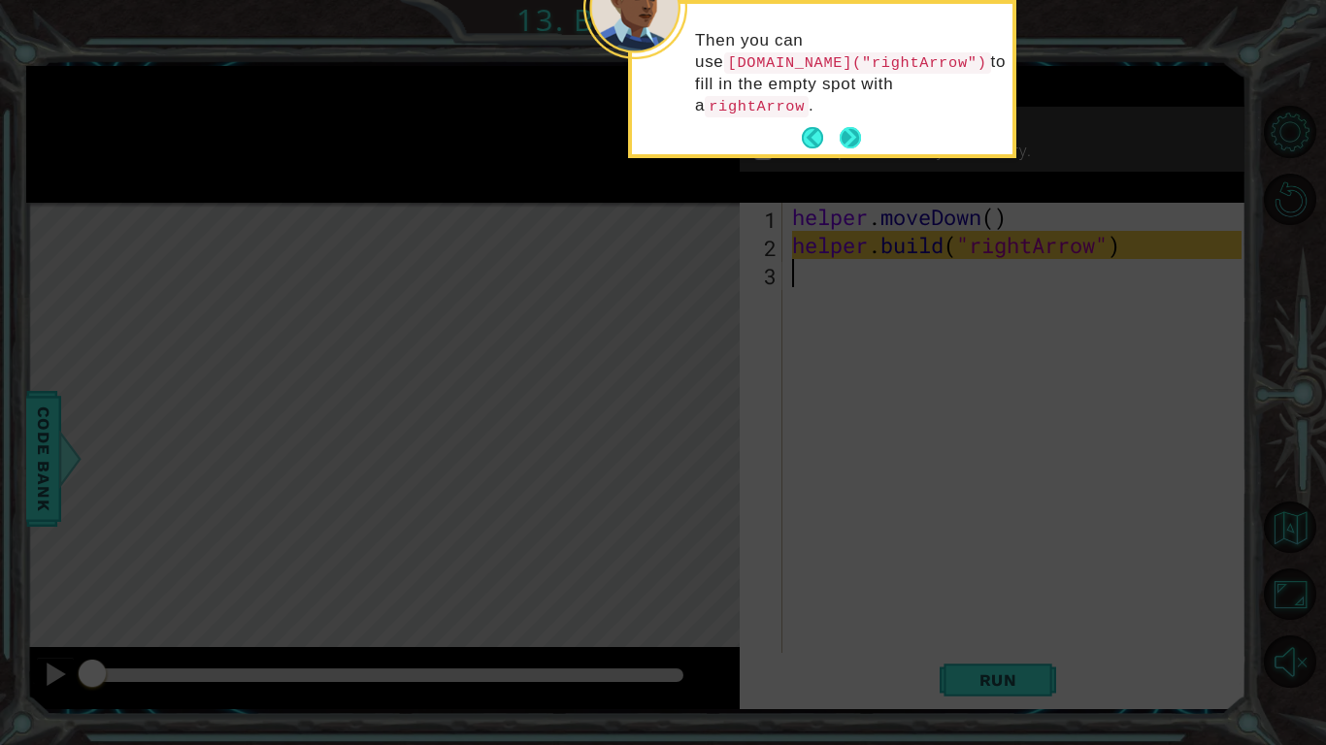
click at [845, 127] on button "Next" at bounding box center [851, 138] width 22 height 22
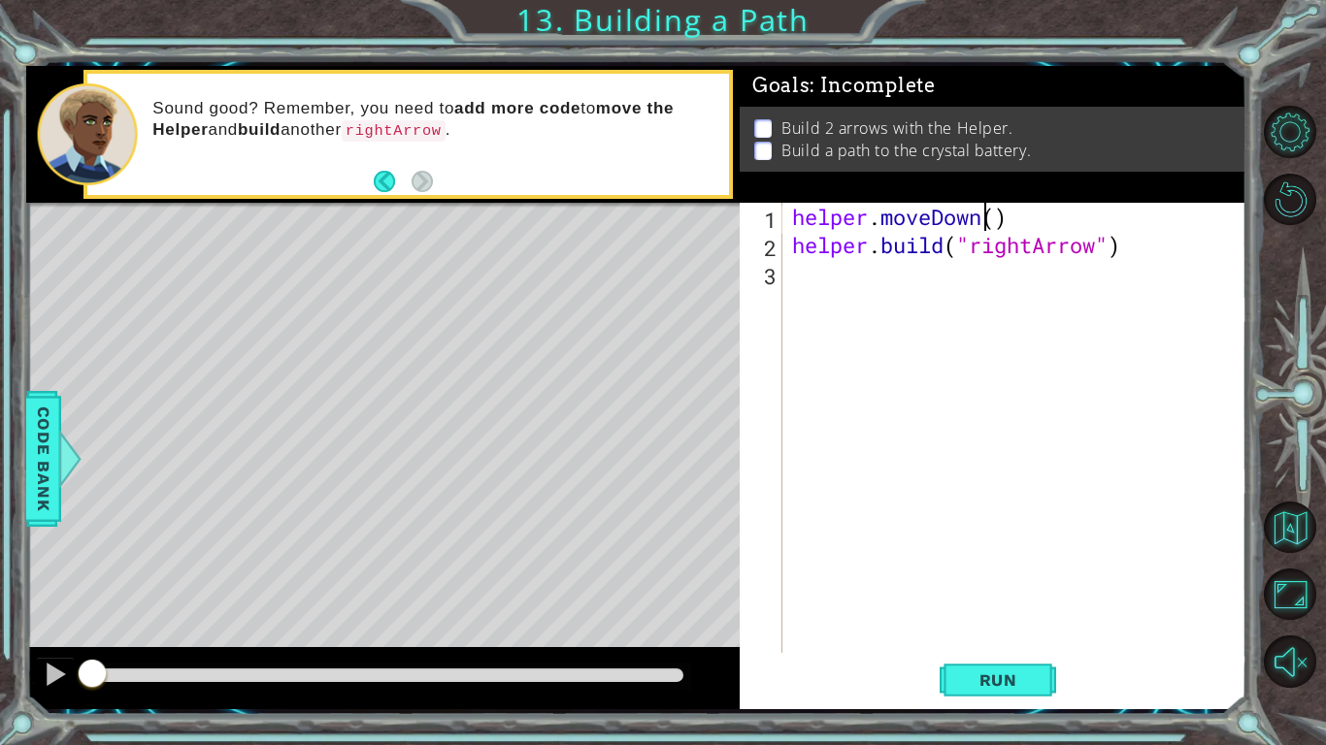
click at [989, 218] on div "helper . moveDown ( ) helper . build ( "rightArrow" )" at bounding box center [1019, 456] width 463 height 507
click at [993, 220] on div "helper . moveDown ( ) helper . build ( "rightArrow" )" at bounding box center [1019, 456] width 463 height 507
type textarea "helper.moveDown(1)"
click at [852, 279] on div "helper . moveDown ( 1 ) helper . build ( "rightArrow" )" at bounding box center [1019, 456] width 463 height 507
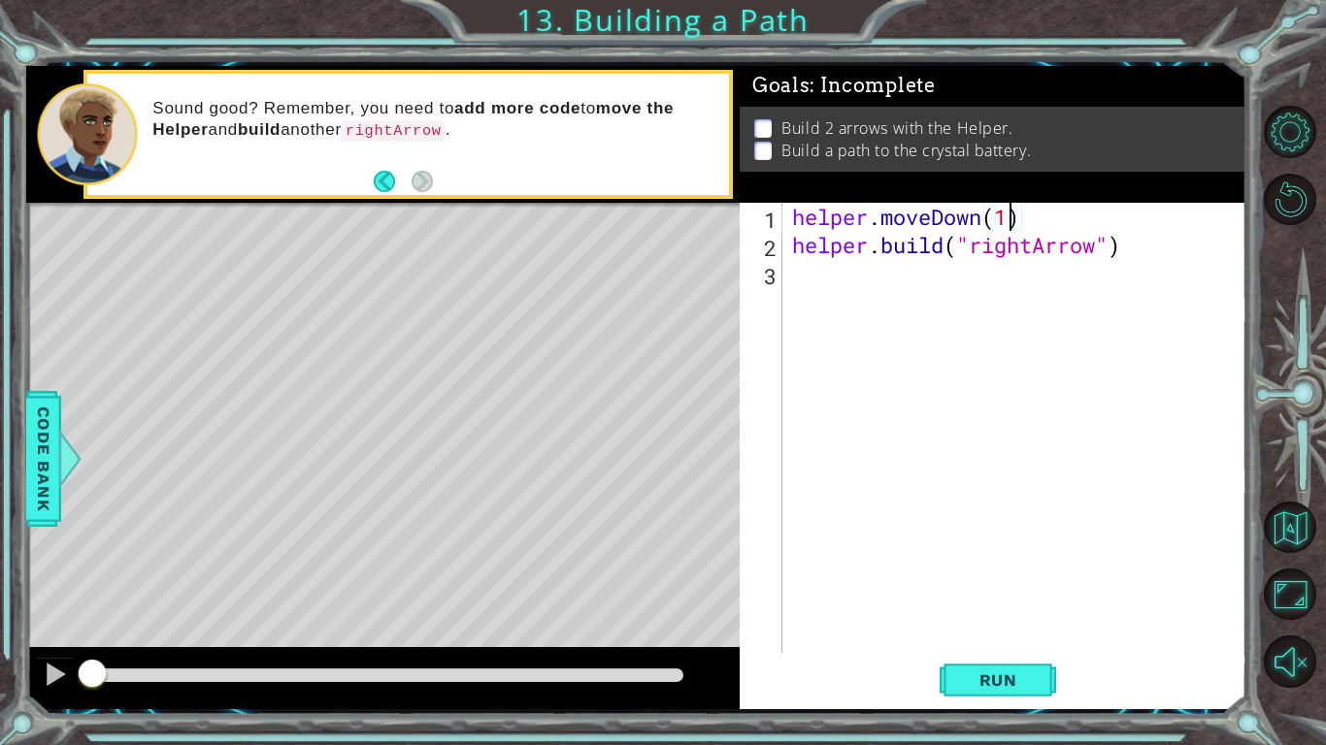
scroll to position [0, 0]
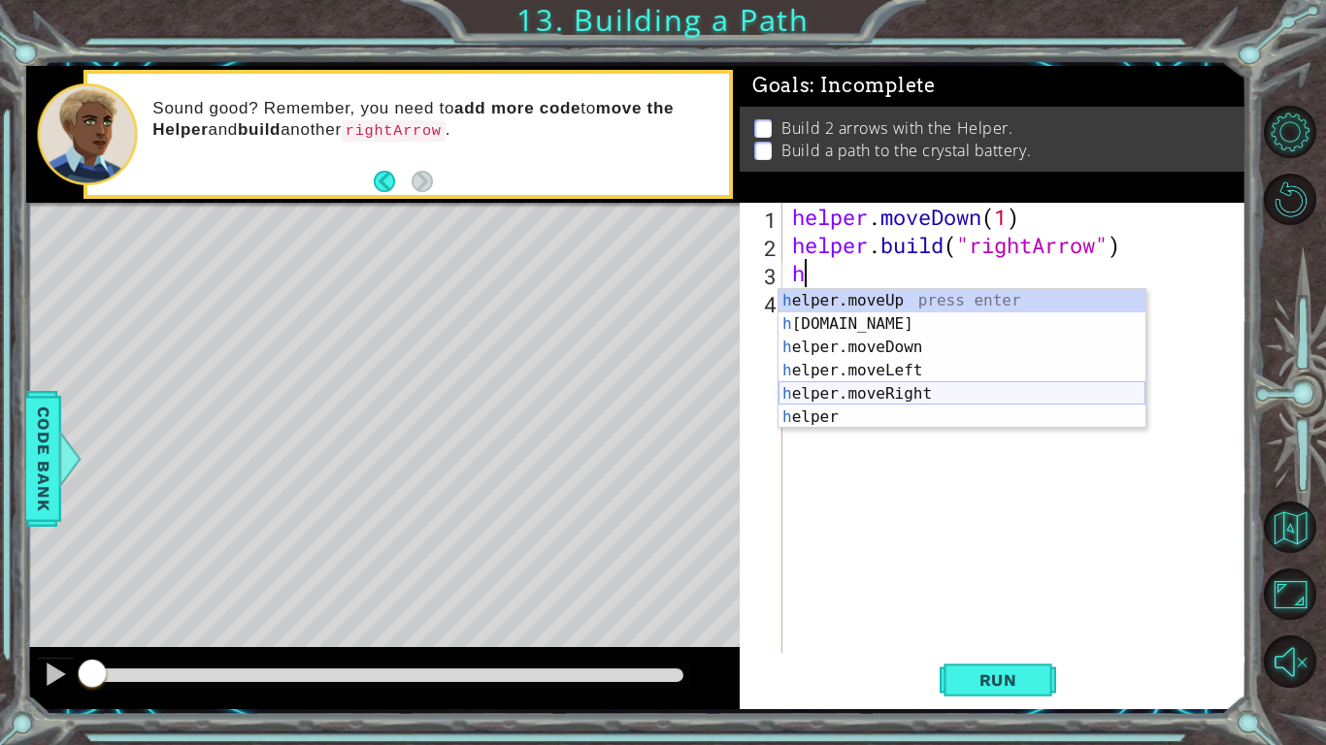
click at [875, 392] on div "h elper.moveUp press enter h [DOMAIN_NAME] press enter h elper.moveDown press e…" at bounding box center [961, 382] width 367 height 186
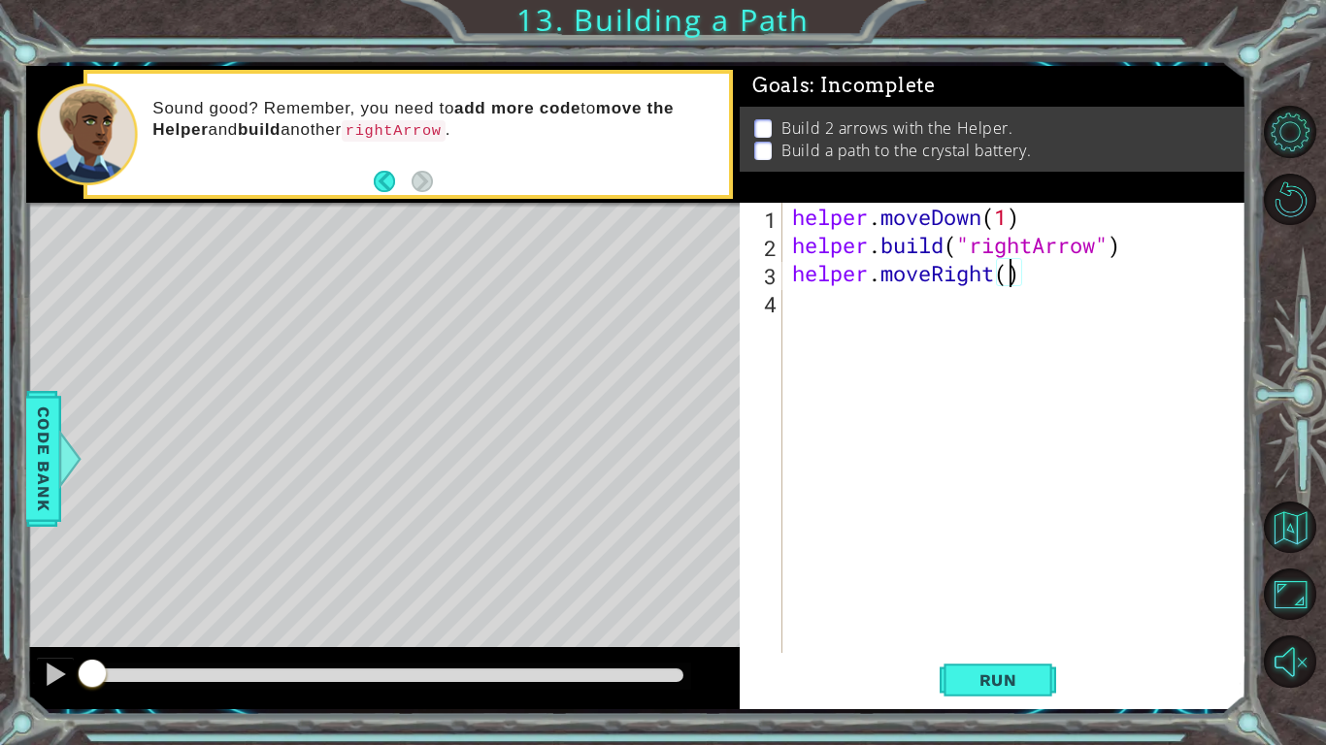
type textarea "helper.moveRight(3)"
click at [861, 332] on div "helper . moveDown ( 1 ) helper . build ( "rightArrow" ) helper . moveRight ( 3 )" at bounding box center [1019, 456] width 463 height 507
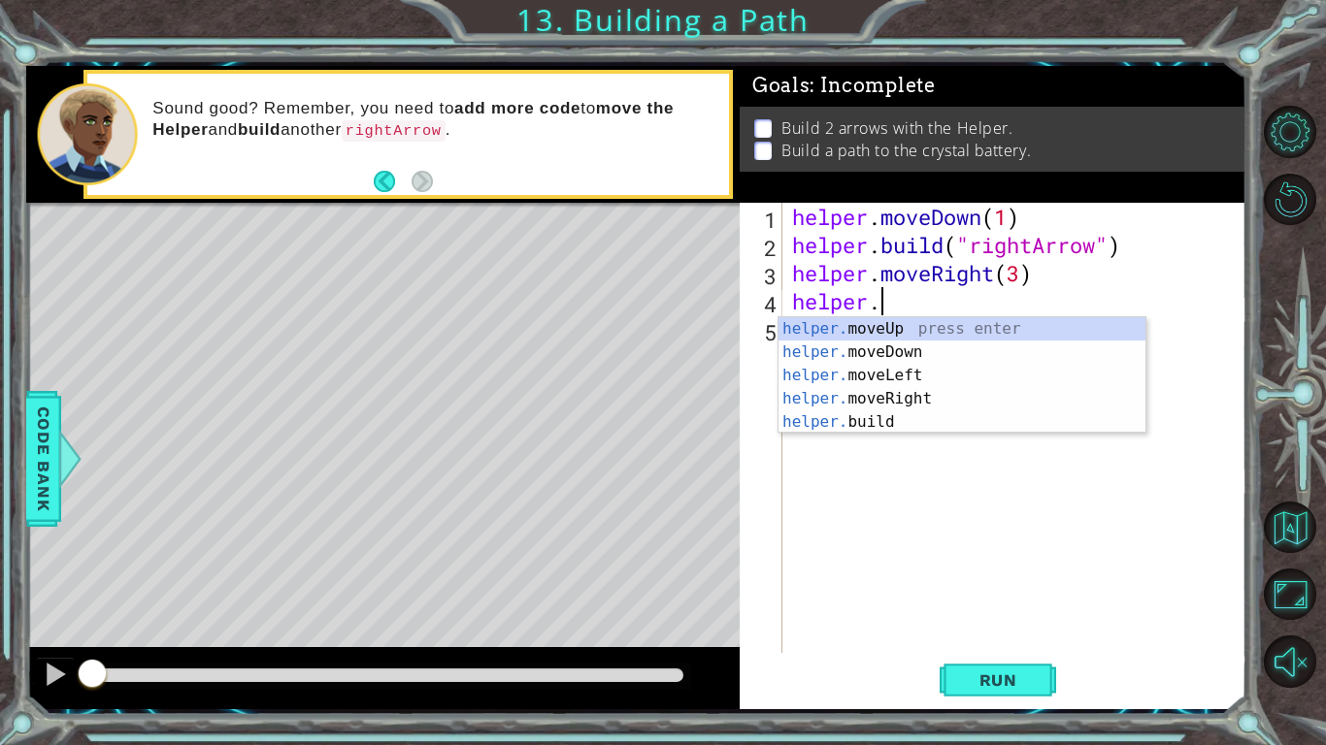
scroll to position [0, 3]
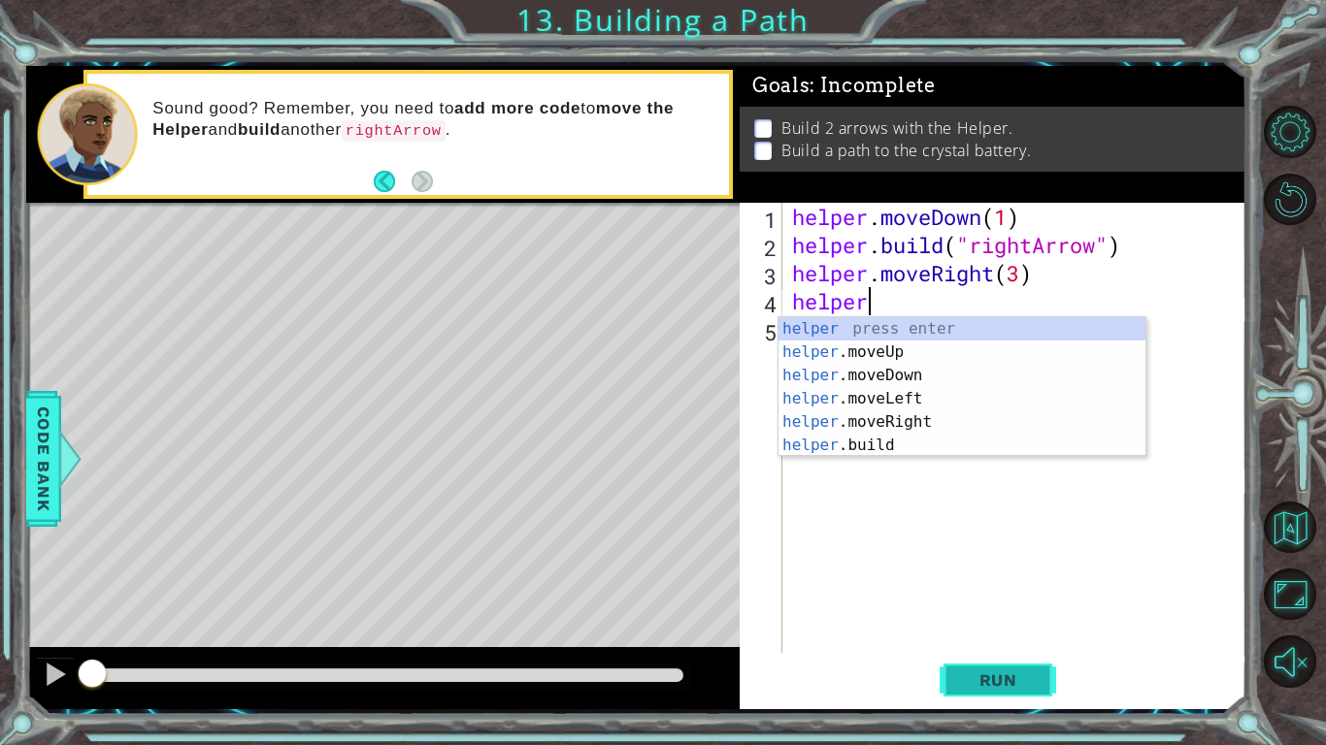
click at [988, 580] on span "Run" at bounding box center [998, 680] width 77 height 19
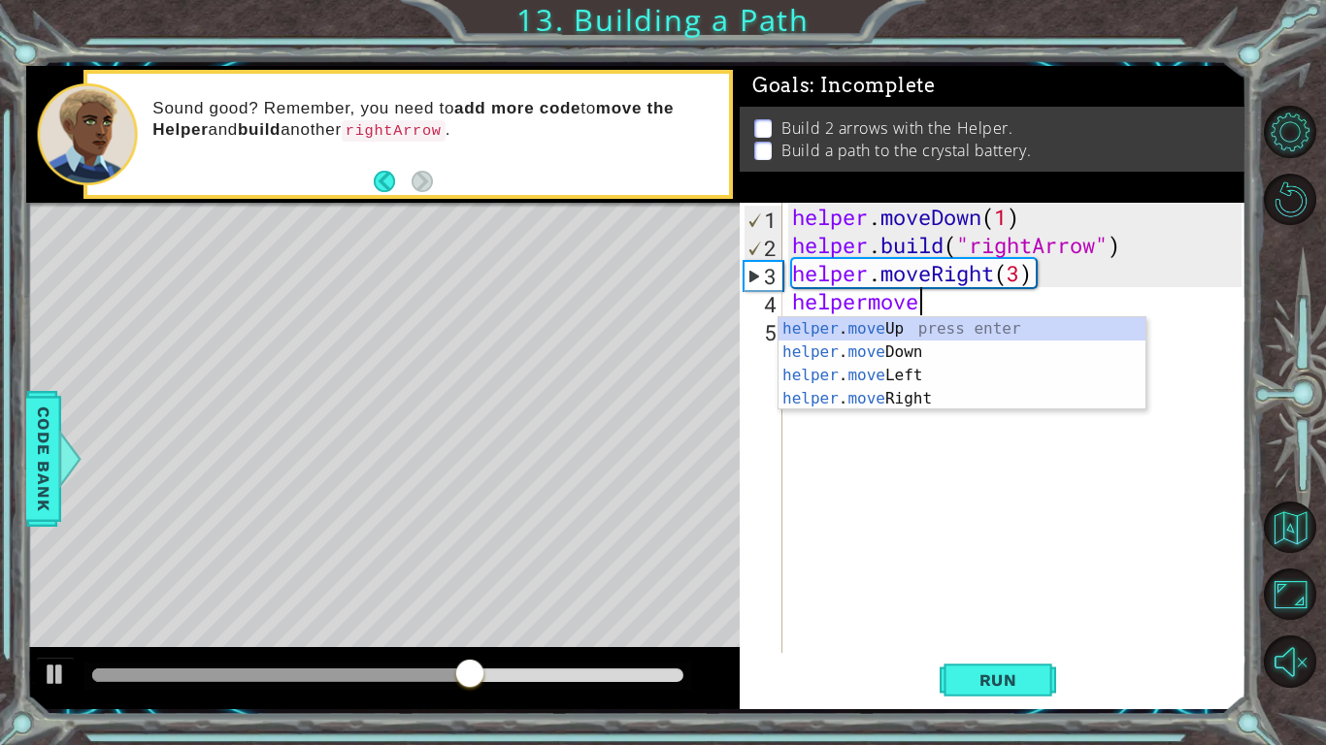
scroll to position [0, 5]
click at [959, 355] on div "helper . move Up press enter helper . move Down press enter helper . move Left …" at bounding box center [961, 387] width 367 height 140
type textarea "helper.moveDown(1)"
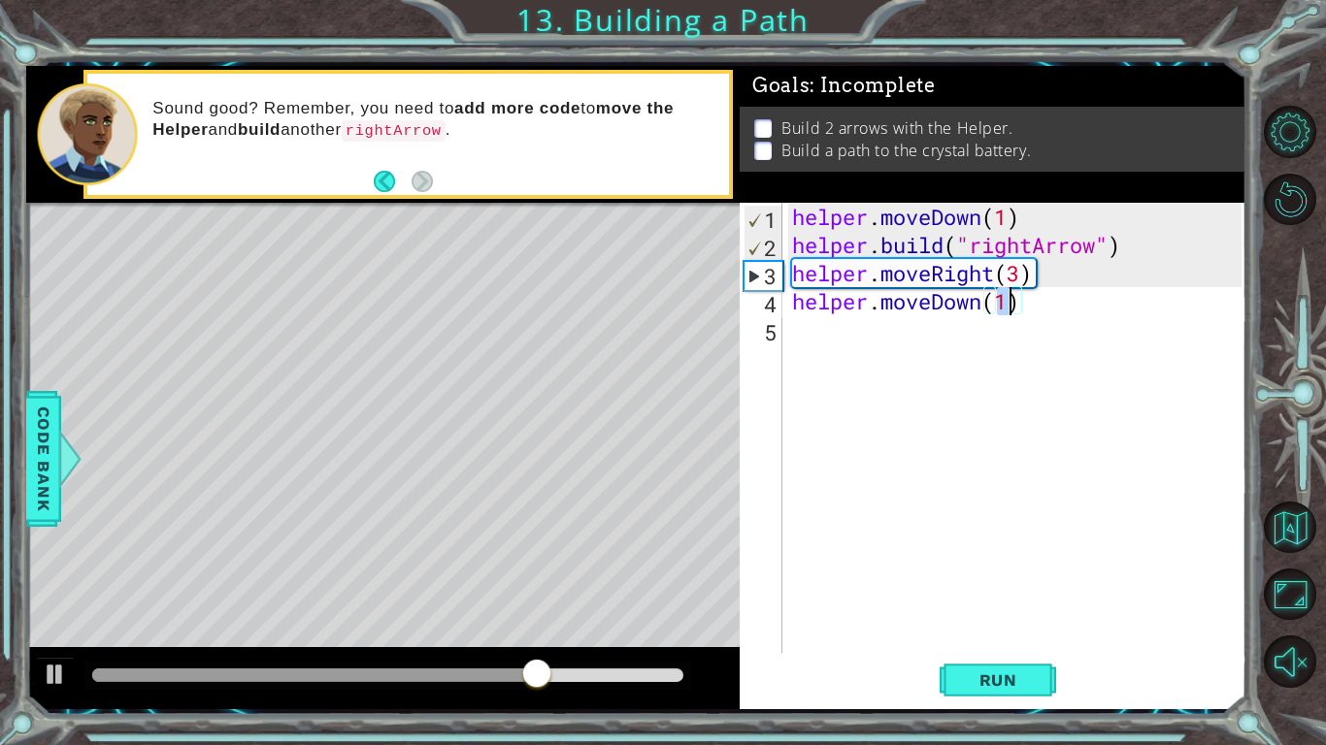
click at [953, 333] on div "helper . moveDown ( 1 ) helper . build ( "rightArrow" ) helper . moveRight ( 3 …" at bounding box center [1019, 456] width 463 height 507
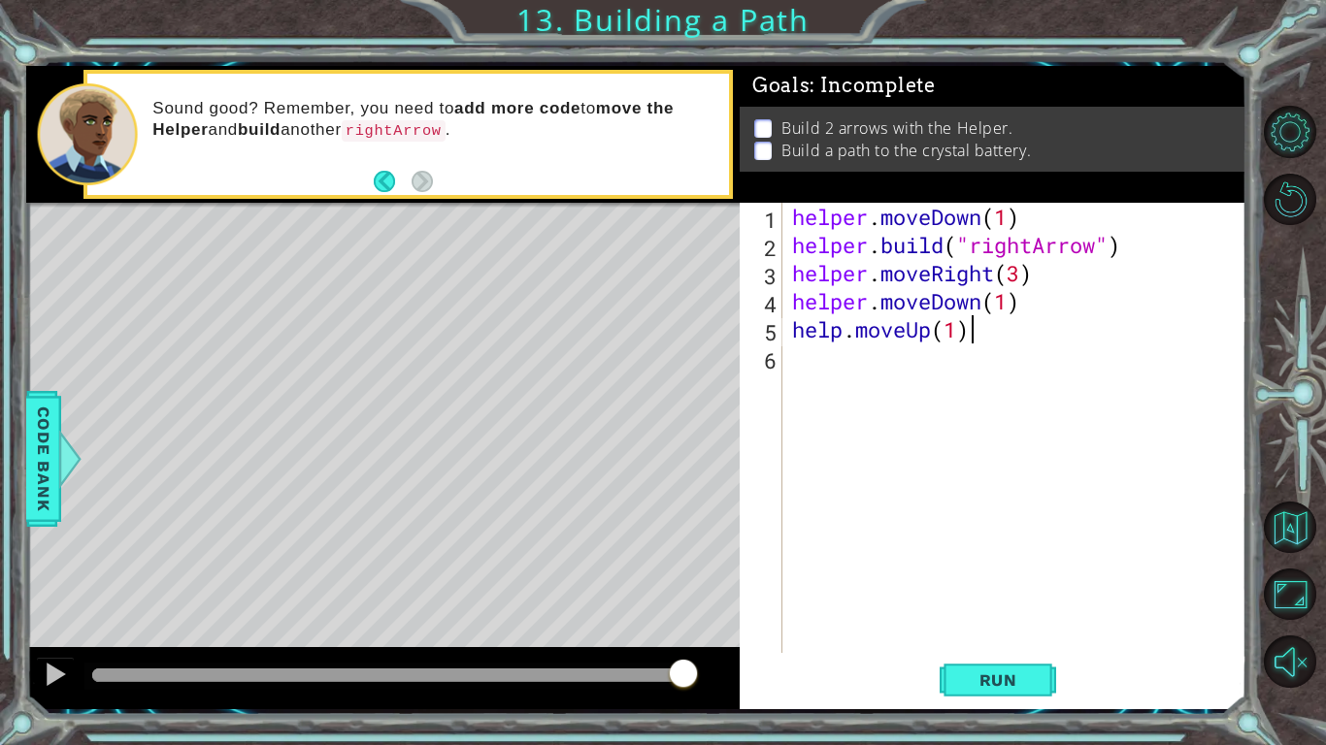
scroll to position [0, 7]
click at [994, 580] on span "Run" at bounding box center [998, 680] width 77 height 19
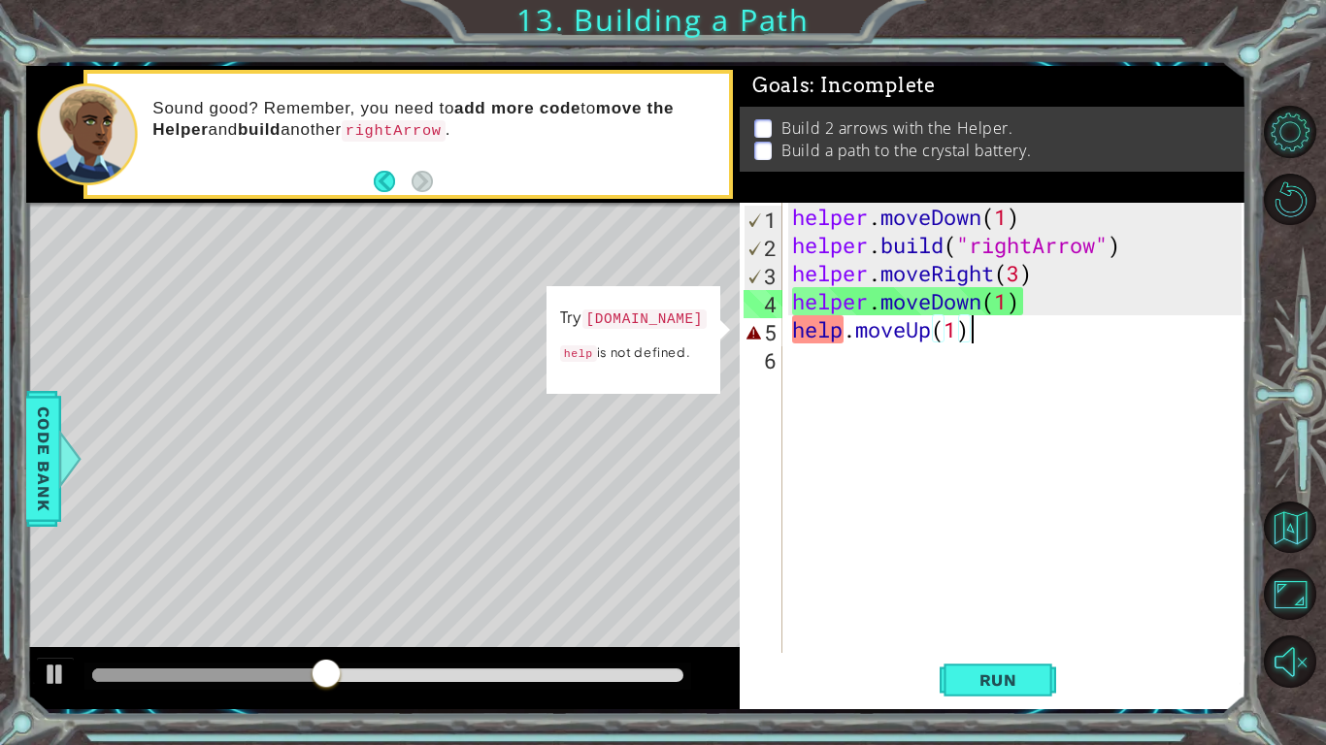
click at [842, 334] on div "helper . moveDown ( 1 ) helper . build ( "rightArrow" ) helper . moveRight ( 3 …" at bounding box center [1019, 456] width 463 height 507
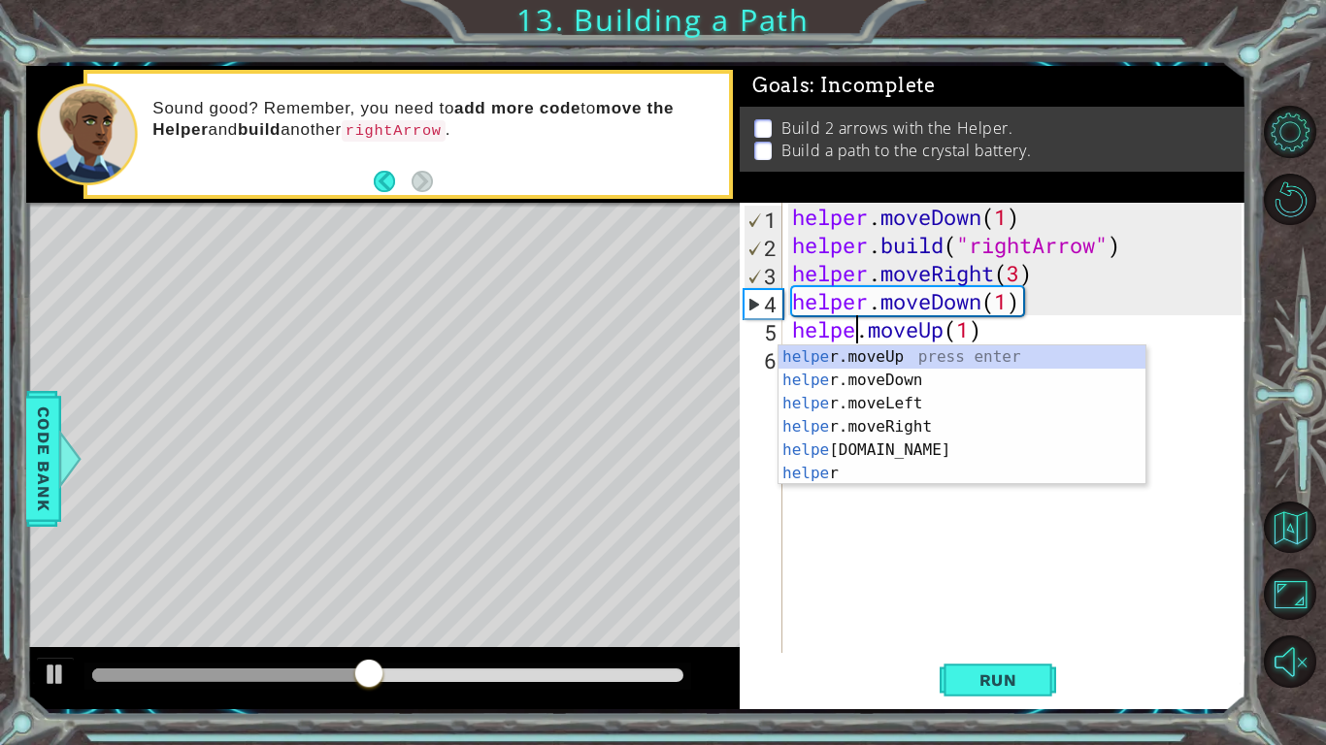
type textarea "helper.moveUp(1)"
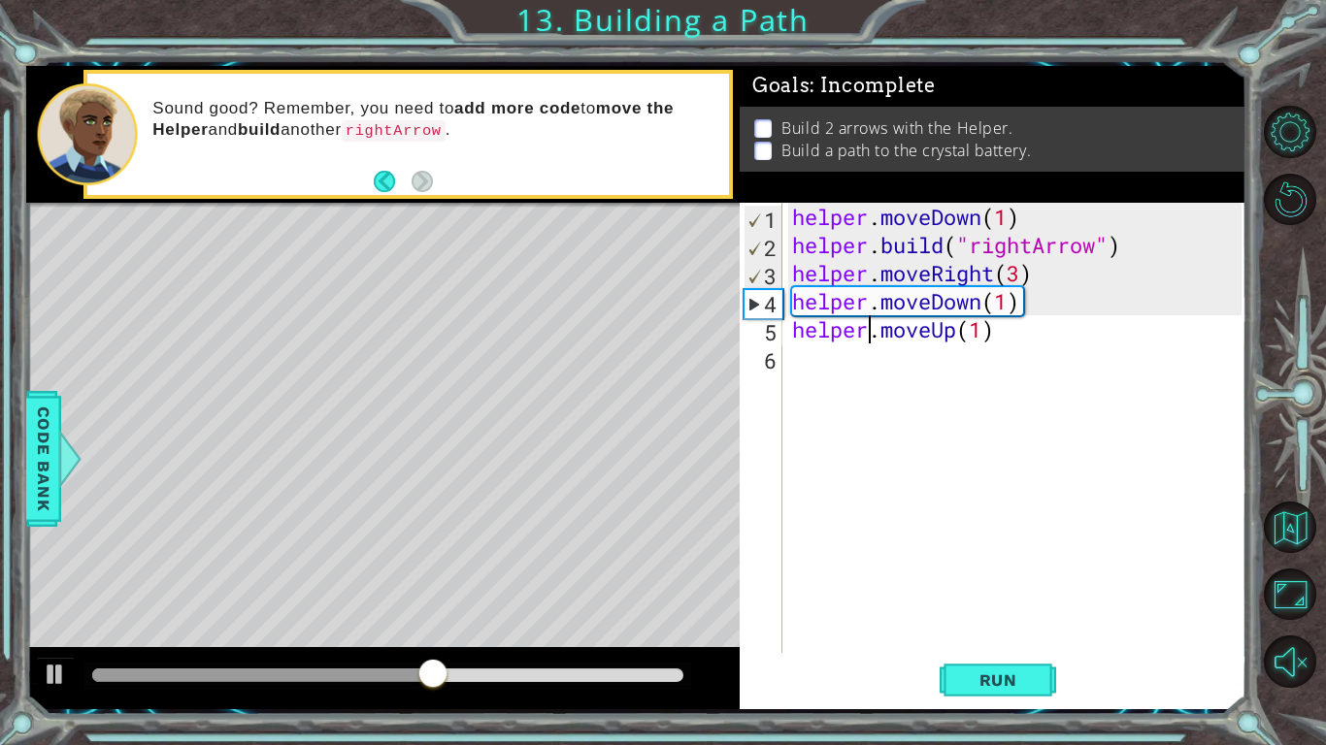
click at [809, 363] on div "helper . moveDown ( 1 ) helper . build ( "rightArrow" ) helper . moveRight ( 3 …" at bounding box center [1019, 456] width 463 height 507
click at [1003, 580] on span "Run" at bounding box center [998, 680] width 77 height 19
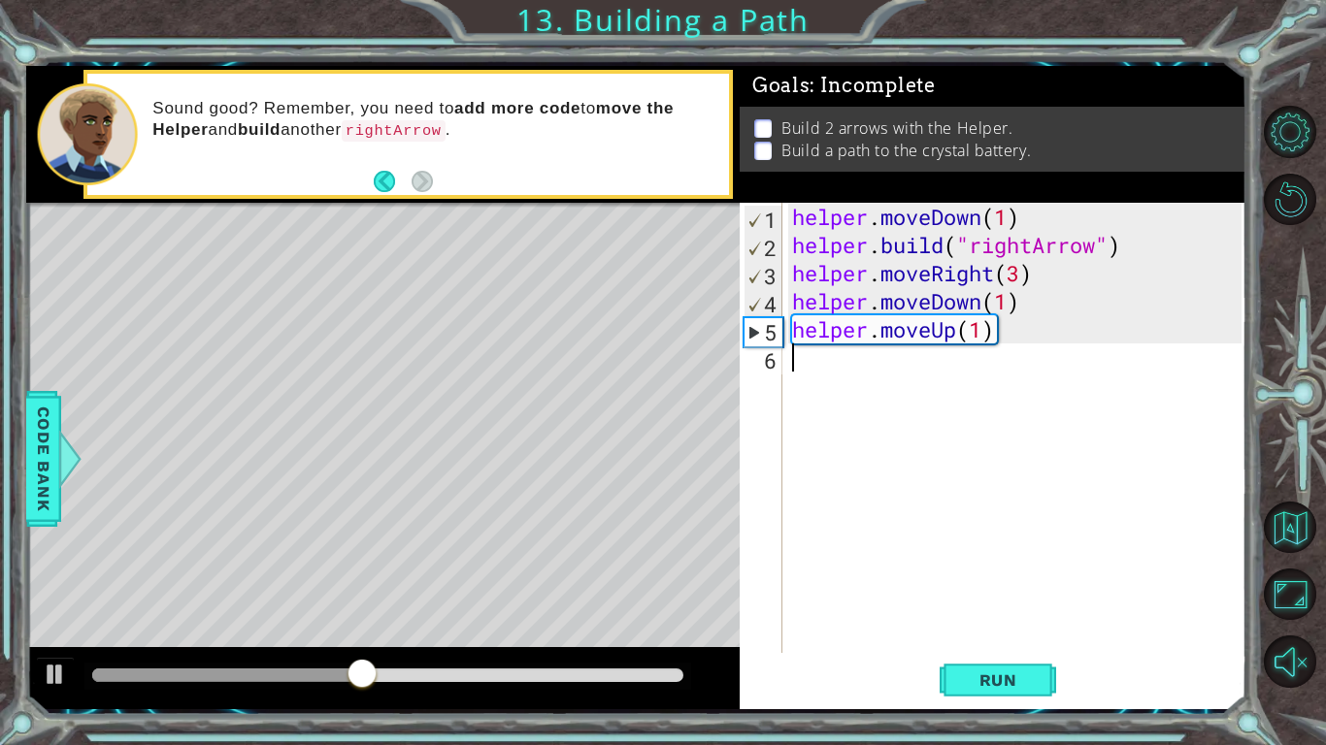
click at [790, 332] on div "helper . moveDown ( 1 ) helper . build ( "rightArrow" ) helper . moveRight ( 3 …" at bounding box center [1019, 456] width 463 height 507
type textarea "helper.moveUp(1)"
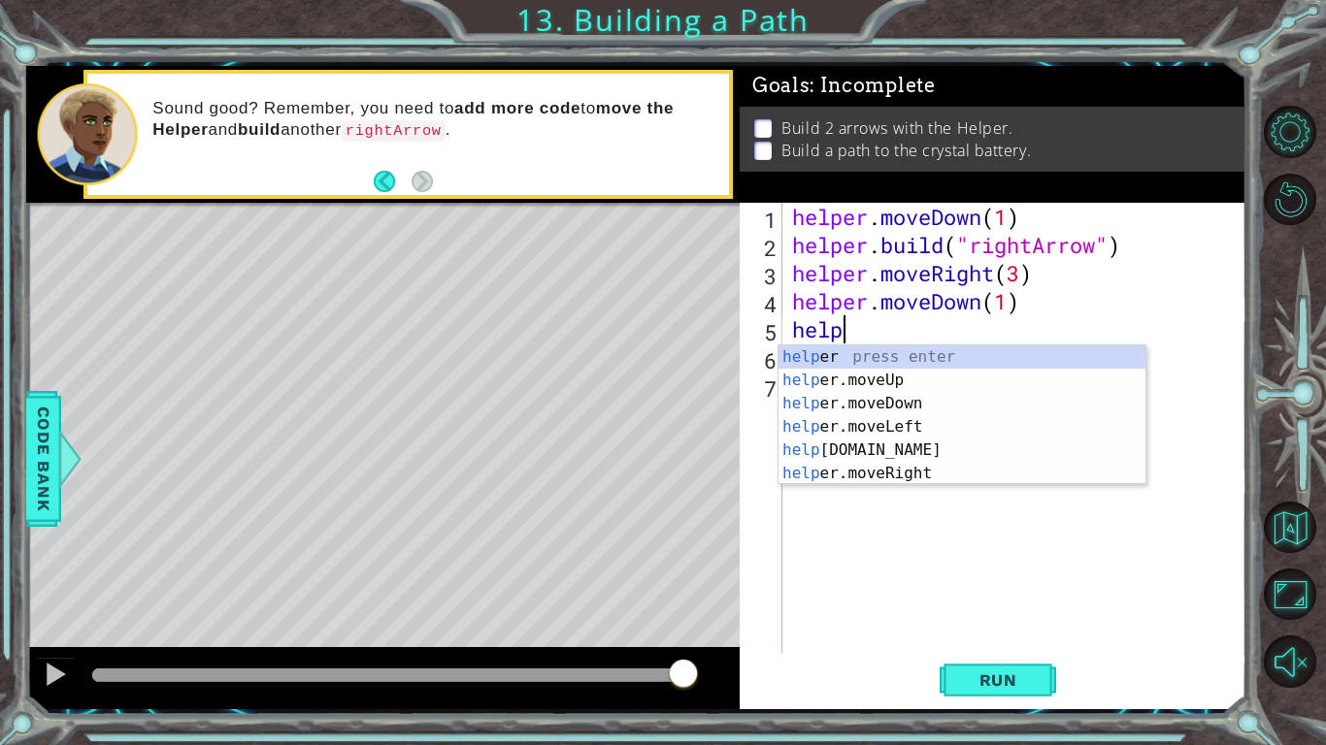
type textarea "h"
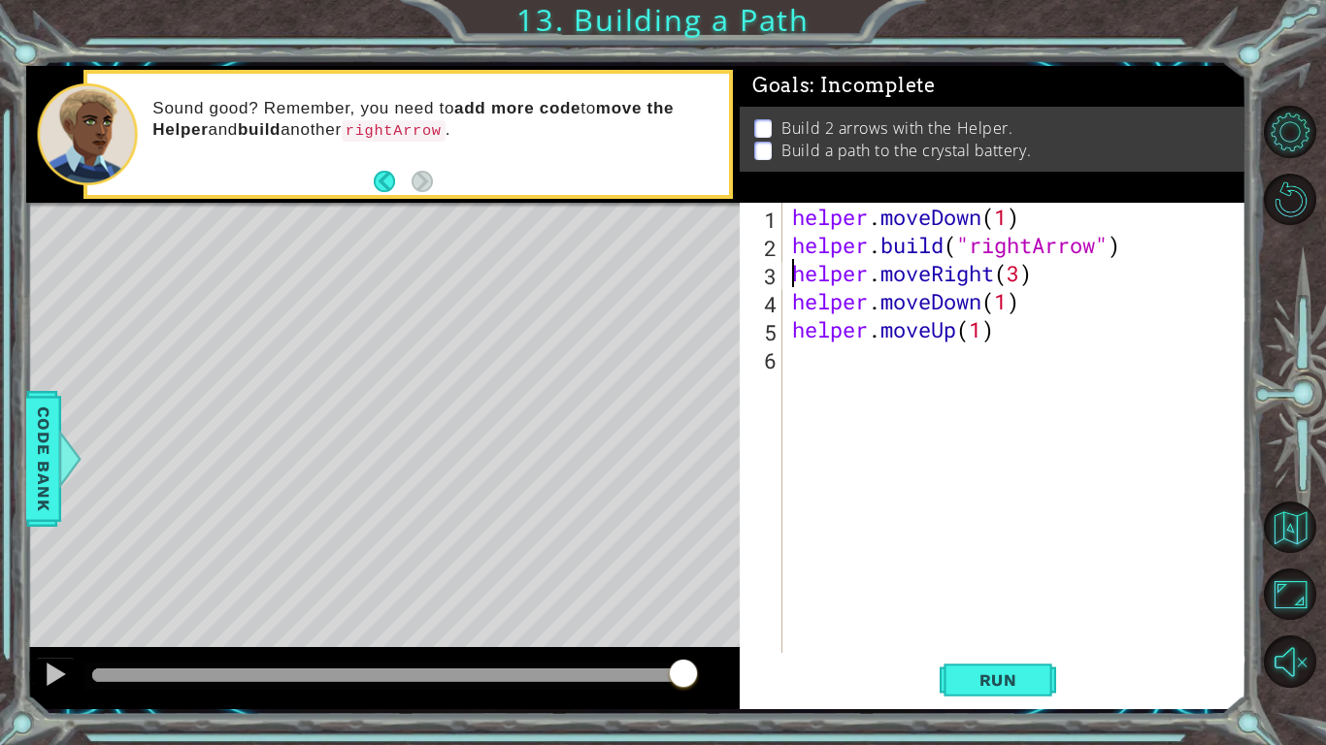
type textarea "helper.moveDown(1)"
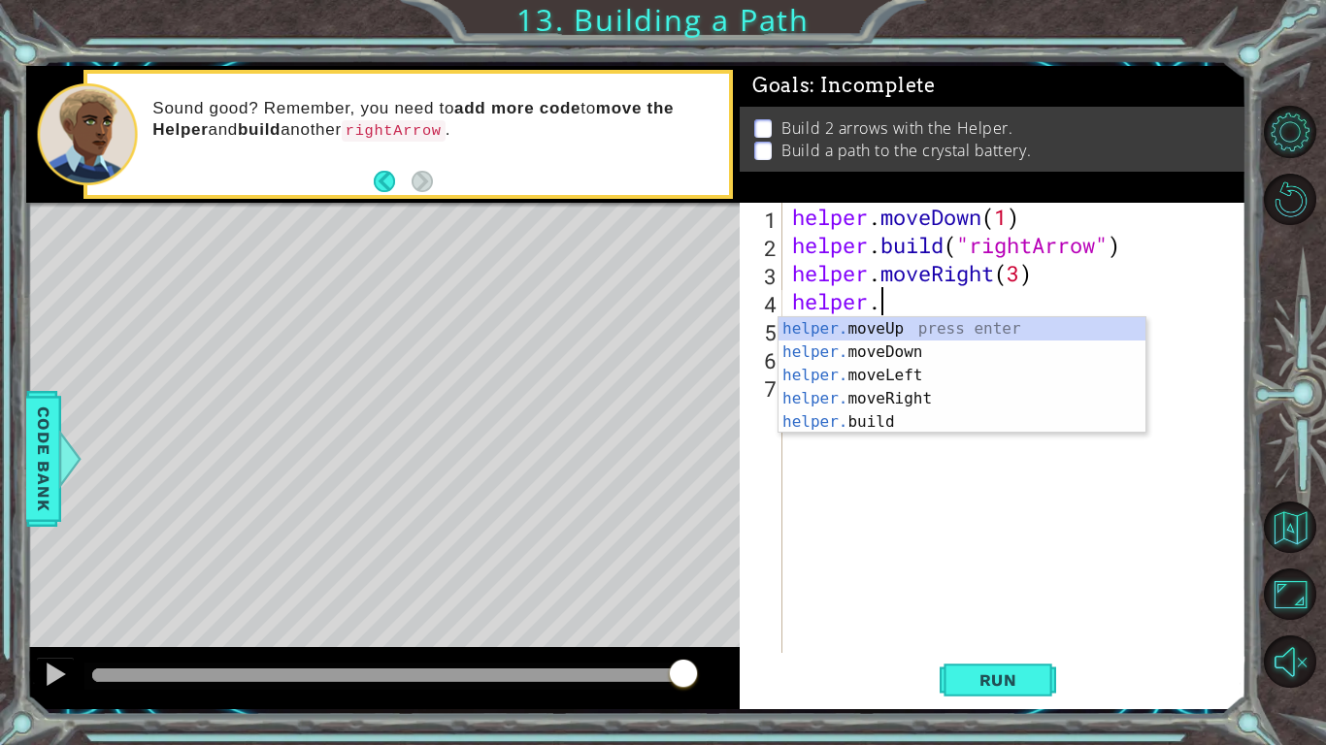
scroll to position [0, 3]
click at [889, 432] on body "1 ההההההההההההההההההההההההההההההההההההההההההההההההההההההההההההההההההההההההההההה…" at bounding box center [663, 372] width 1326 height 745
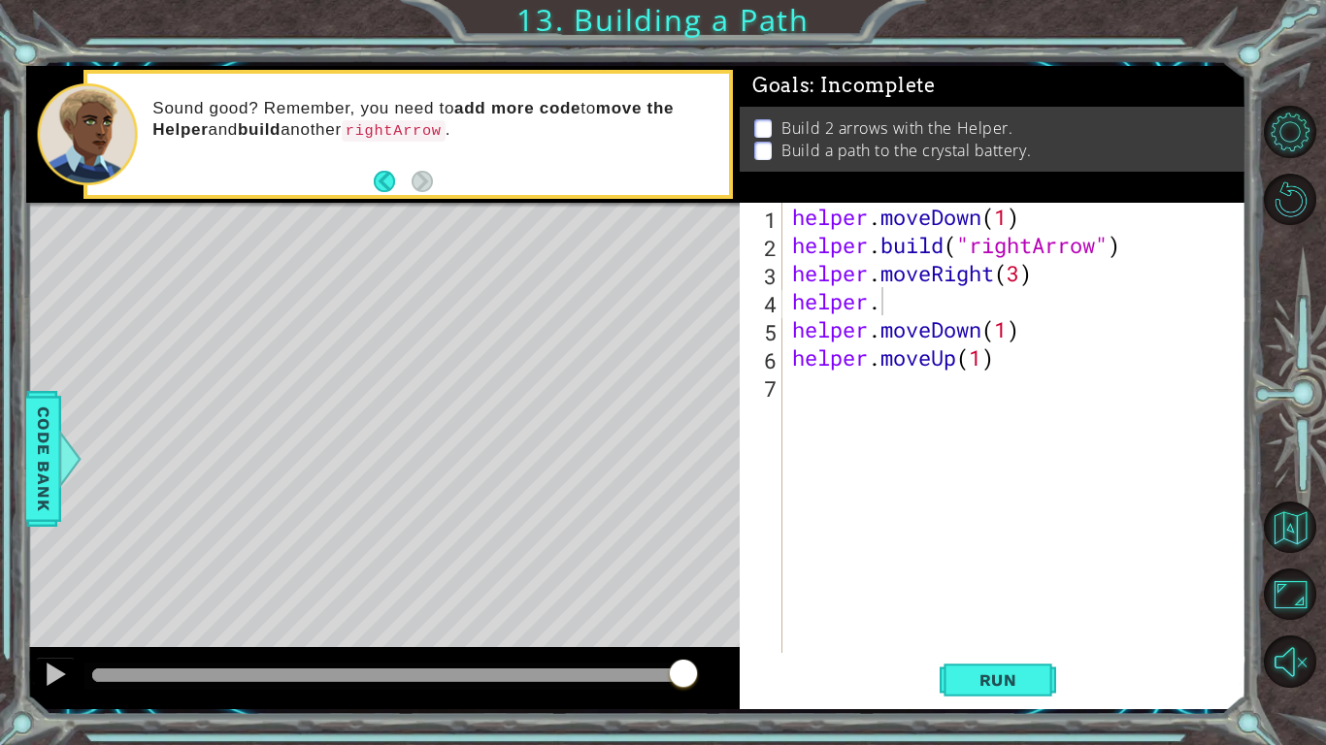
click at [892, 300] on div "helper . moveDown ( 1 ) helper . build ( "rightArrow" ) helper . moveRight ( 3 …" at bounding box center [1019, 456] width 463 height 507
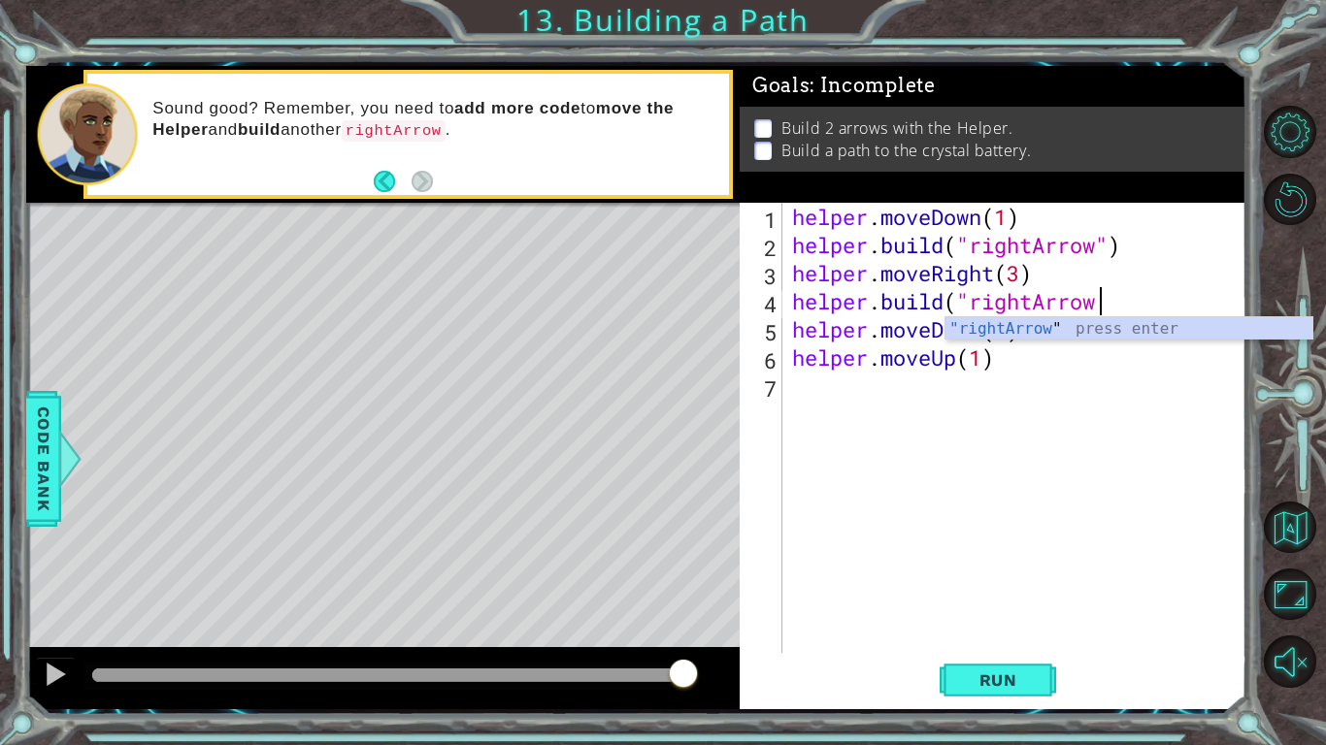
scroll to position [0, 14]
type textarea "[DOMAIN_NAME]("rightArrow")"
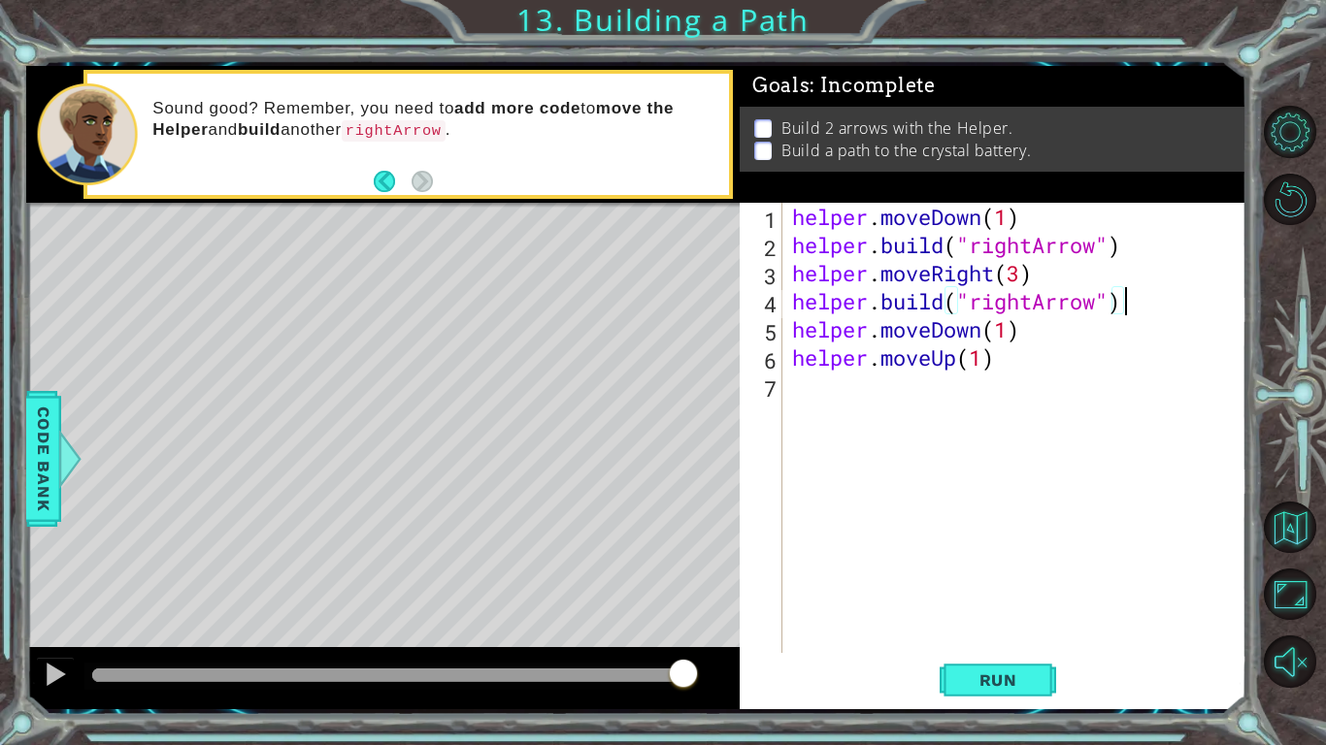
click at [842, 400] on div "helper . moveDown ( 1 ) helper . build ( "rightArrow" ) helper . moveRight ( 3 …" at bounding box center [1019, 456] width 463 height 507
click at [981, 580] on button "Run" at bounding box center [998, 680] width 116 height 50
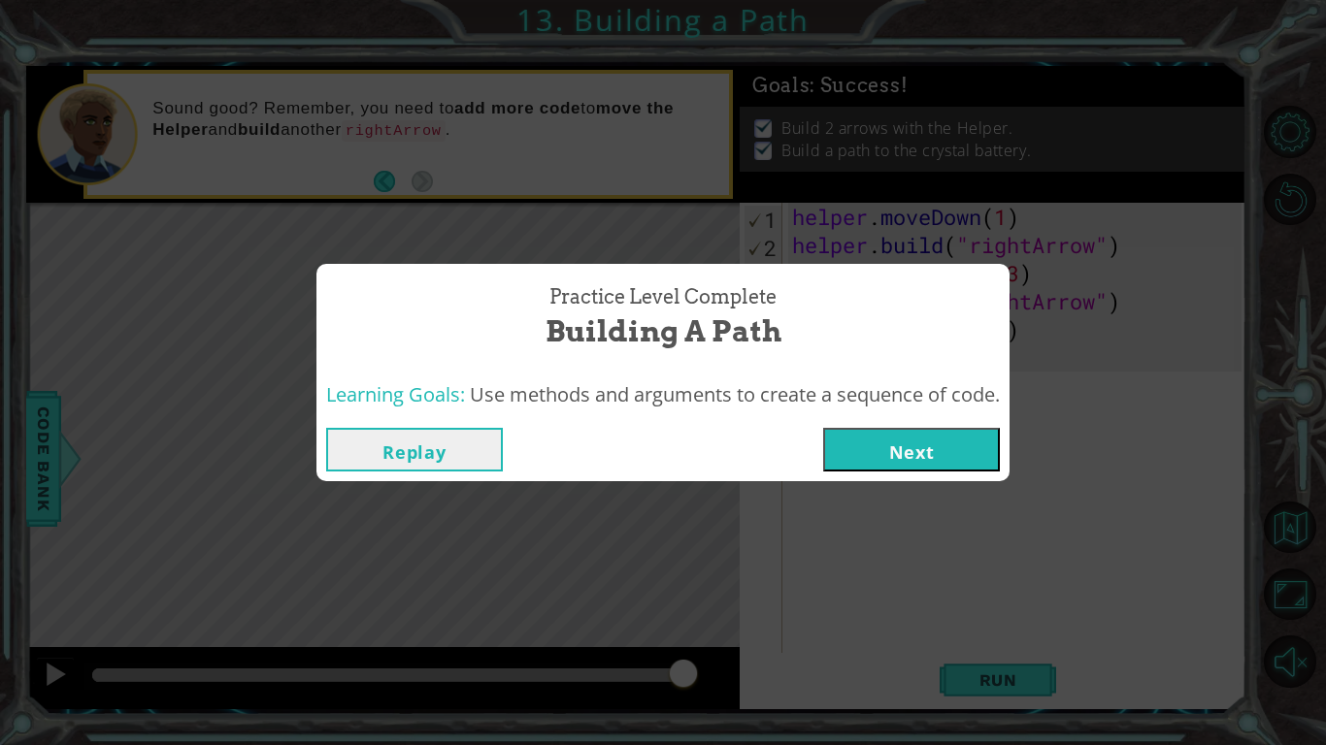
click at [913, 458] on button "Next" at bounding box center [911, 450] width 177 height 44
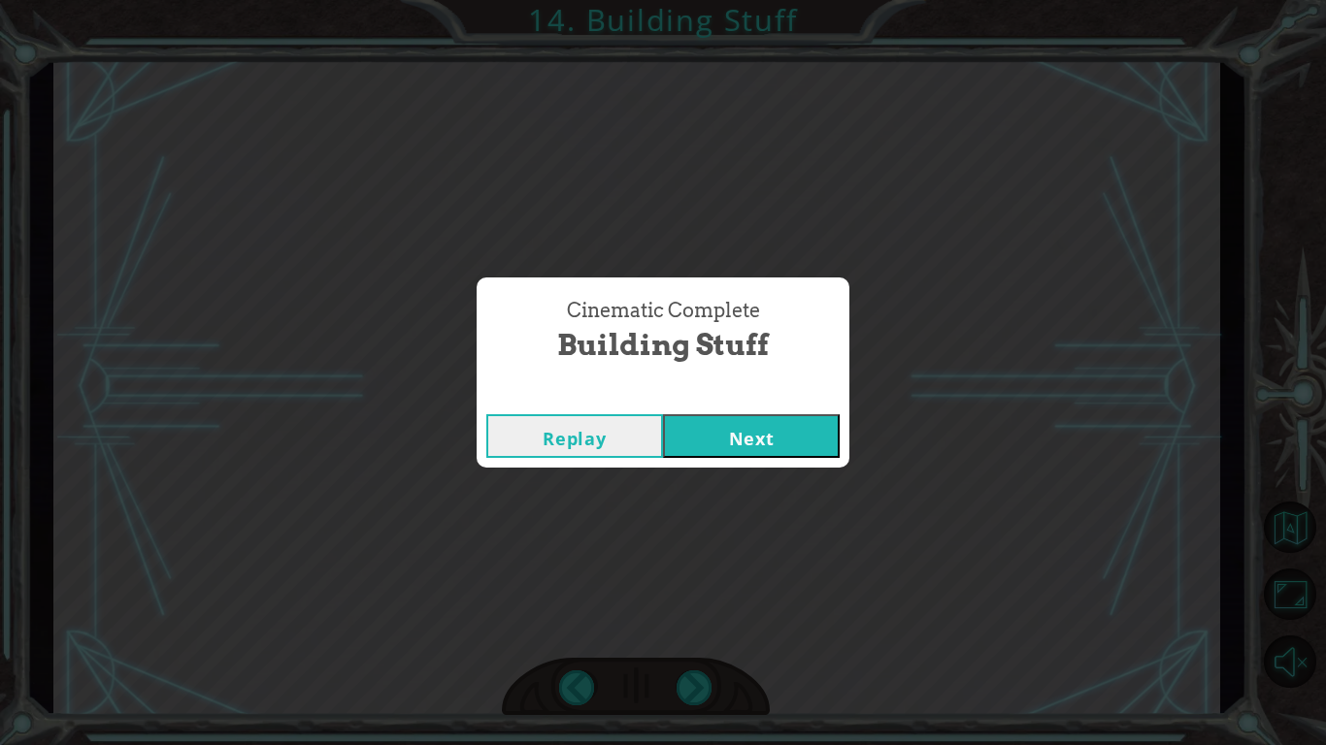
click at [773, 421] on button "Next" at bounding box center [751, 436] width 177 height 44
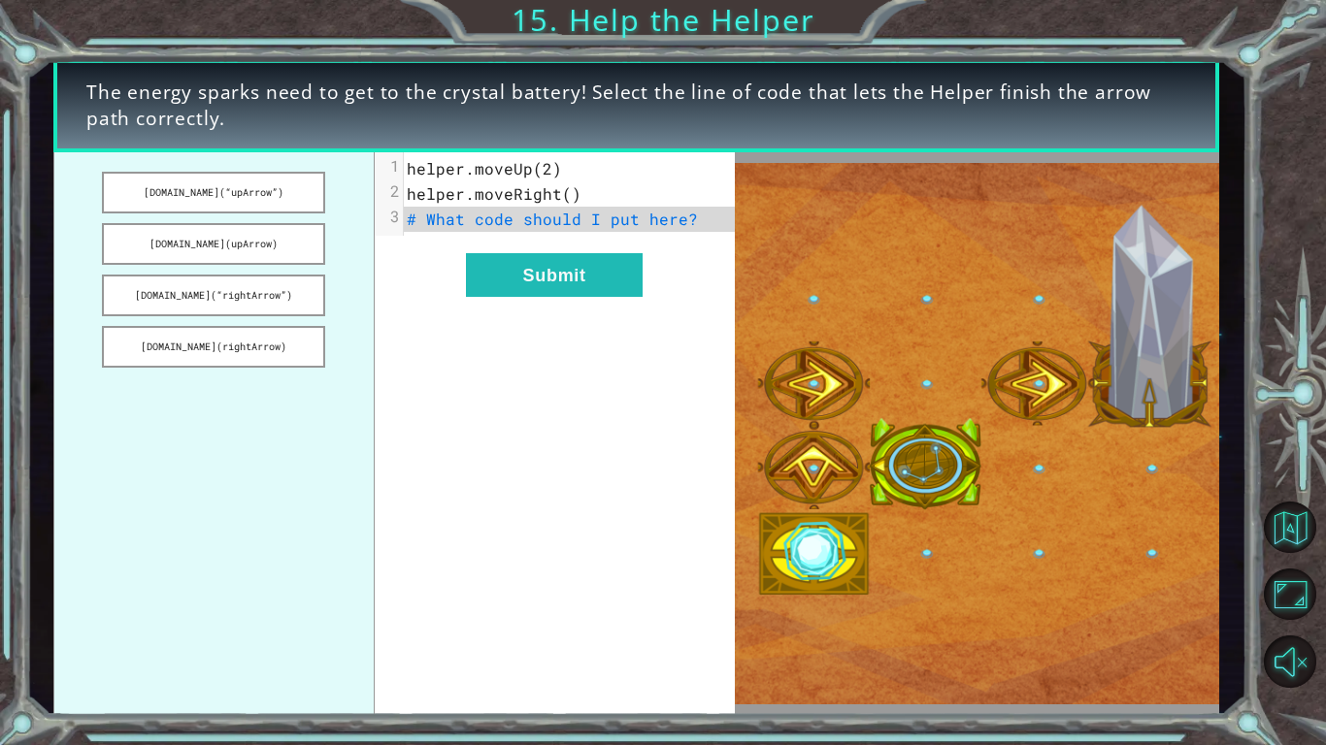
drag, startPoint x: 252, startPoint y: 201, endPoint x: 378, endPoint y: 237, distance: 130.3
click at [378, 237] on div "[DOMAIN_NAME](“upArrow”) [DOMAIN_NAME](upArrow) [DOMAIN_NAME](“rightArrow”) [DO…" at bounding box center [393, 434] width 681 height 564
drag, startPoint x: 215, startPoint y: 200, endPoint x: 267, endPoint y: 210, distance: 53.3
click at [267, 210] on button "[DOMAIN_NAME](“upArrow”)" at bounding box center [213, 193] width 223 height 42
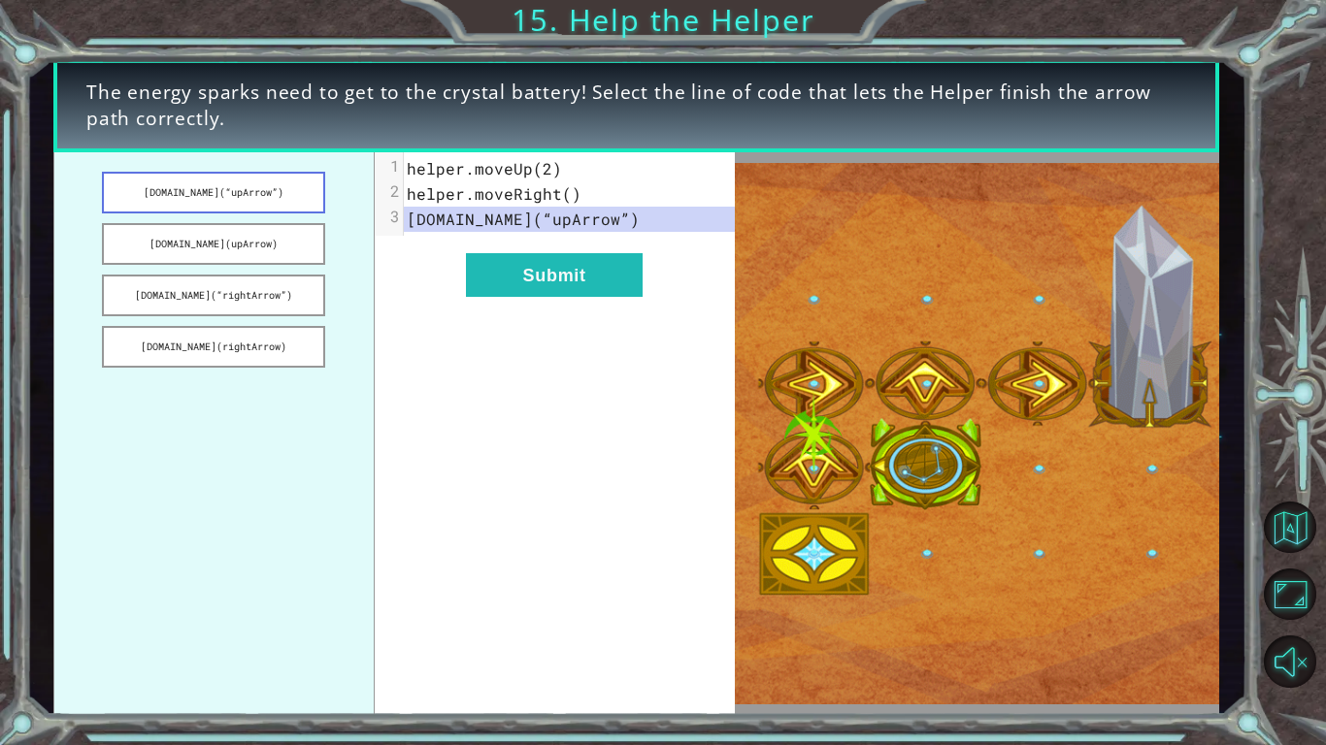
click at [259, 204] on button "[DOMAIN_NAME](“upArrow”)" at bounding box center [213, 193] width 223 height 42
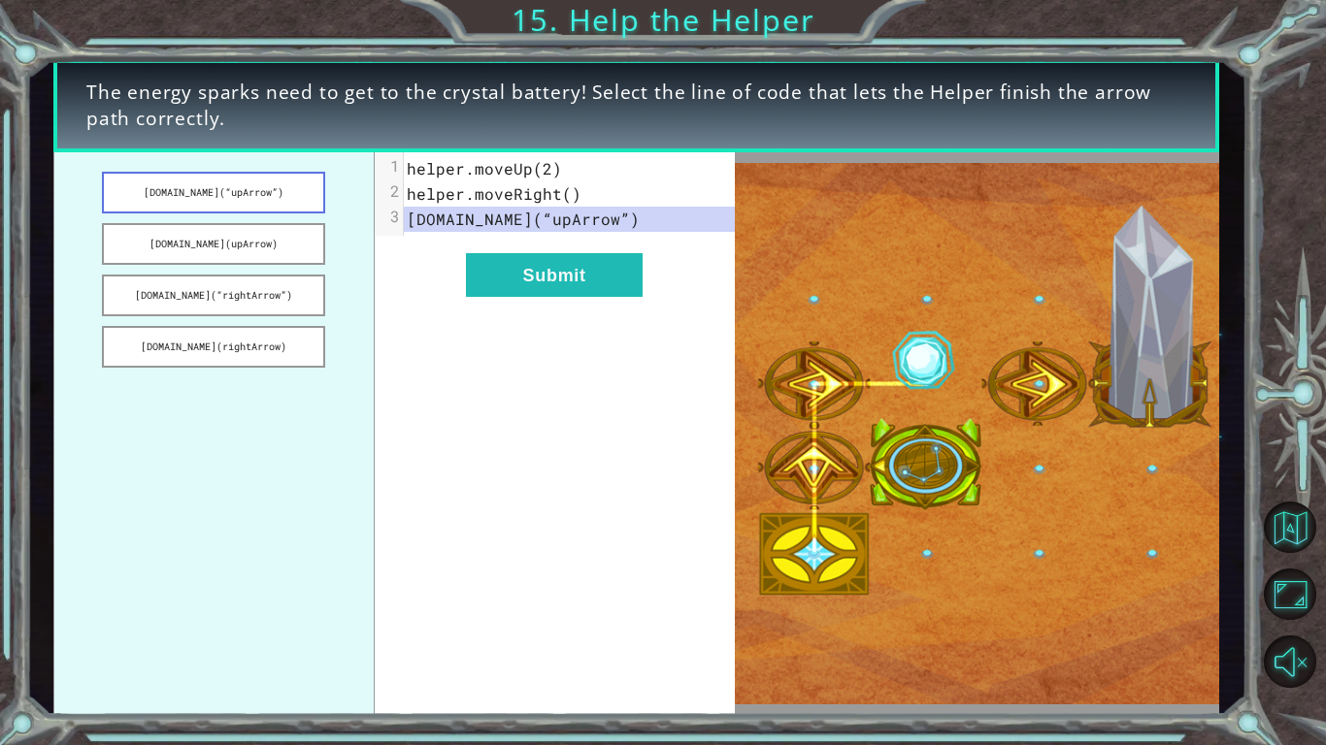
click at [259, 204] on button "[DOMAIN_NAME](“upArrow”)" at bounding box center [213, 193] width 223 height 42
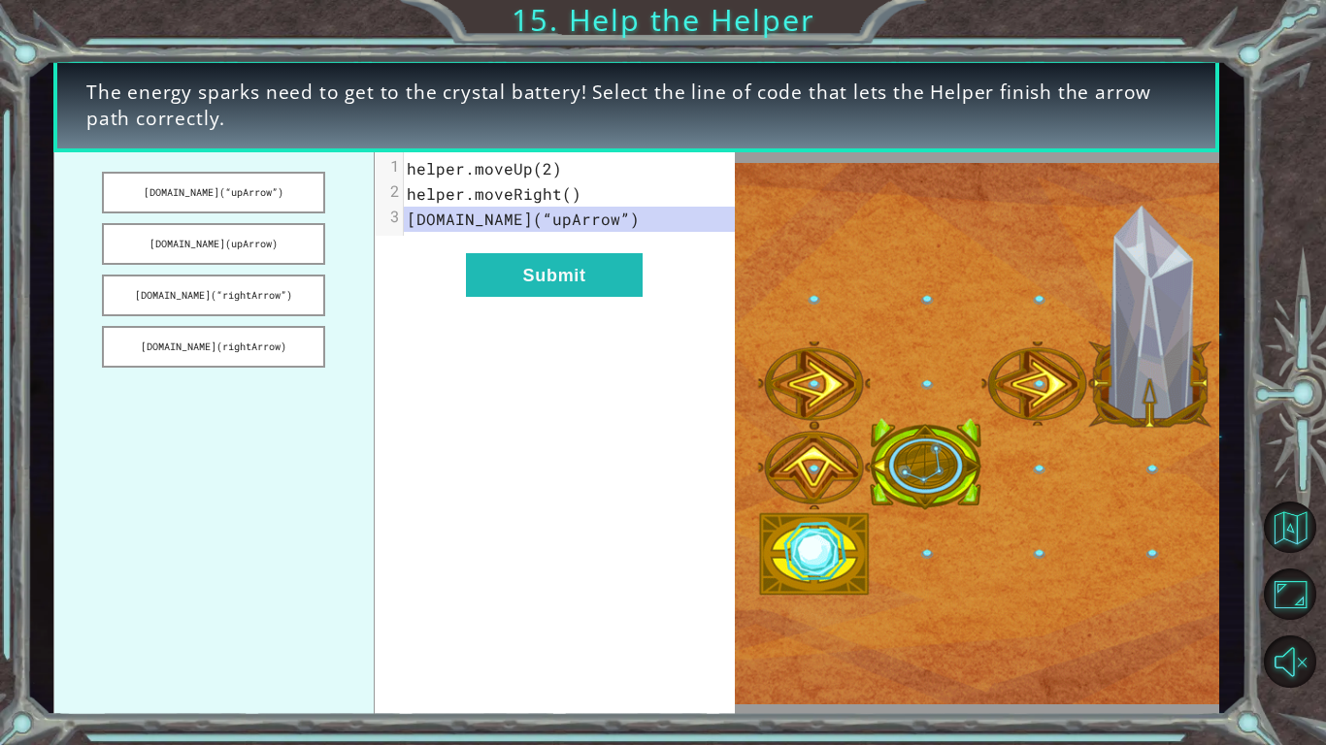
click at [611, 219] on span "[DOMAIN_NAME](“upArrow”)" at bounding box center [523, 219] width 233 height 20
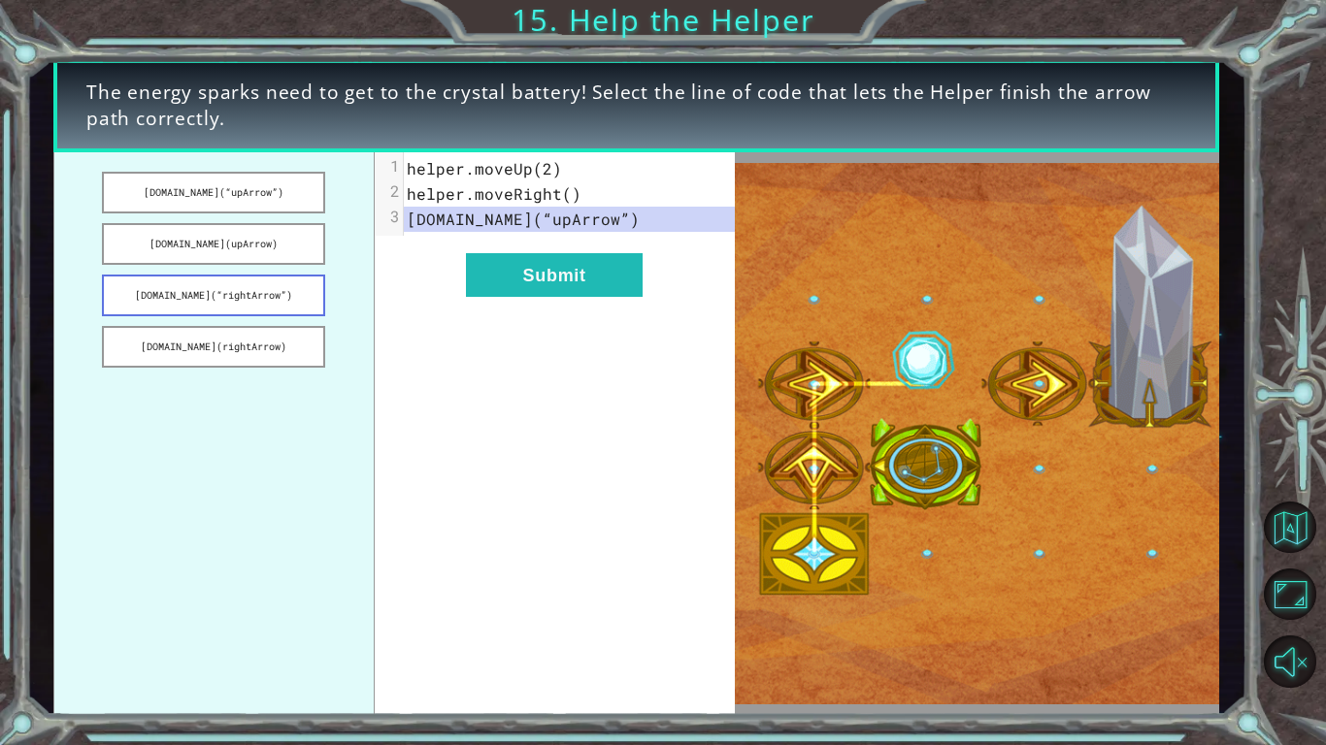
click at [248, 300] on button "[DOMAIN_NAME](“rightArrow”)" at bounding box center [213, 296] width 223 height 42
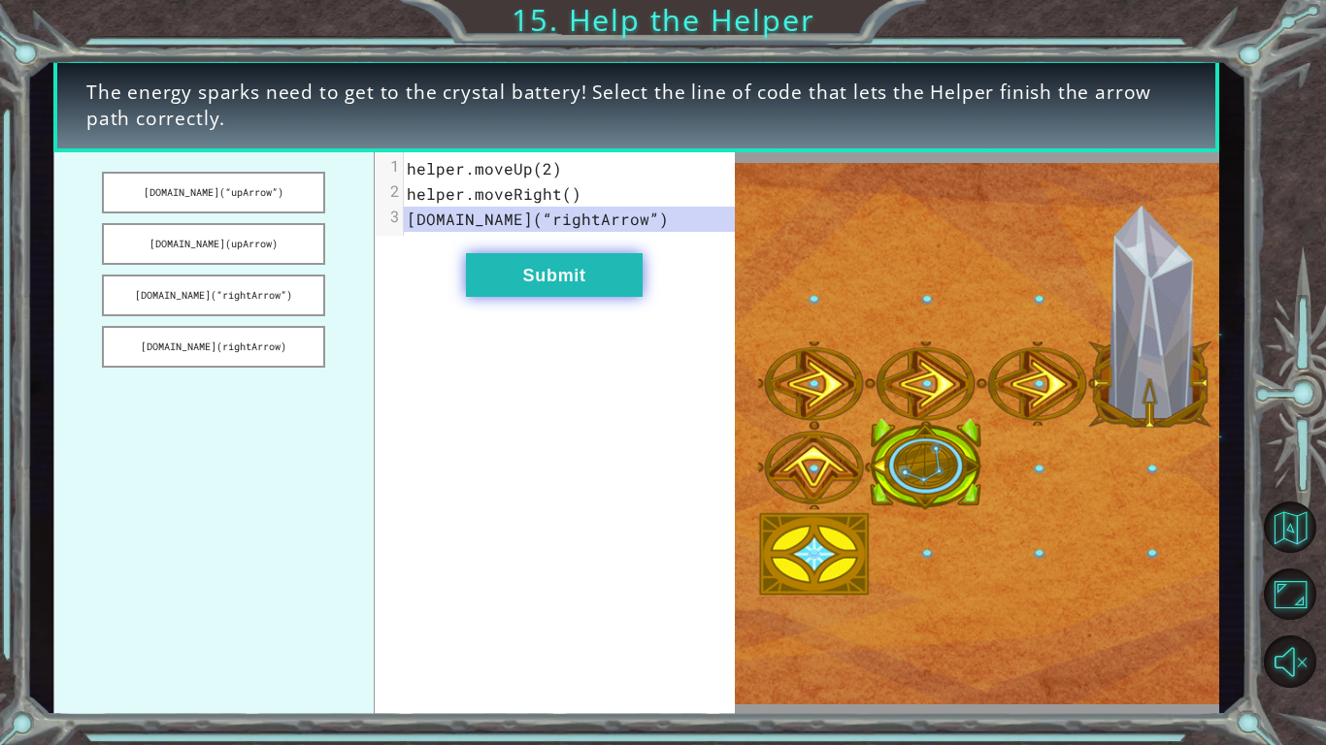
click at [527, 283] on button "Submit" at bounding box center [554, 275] width 177 height 44
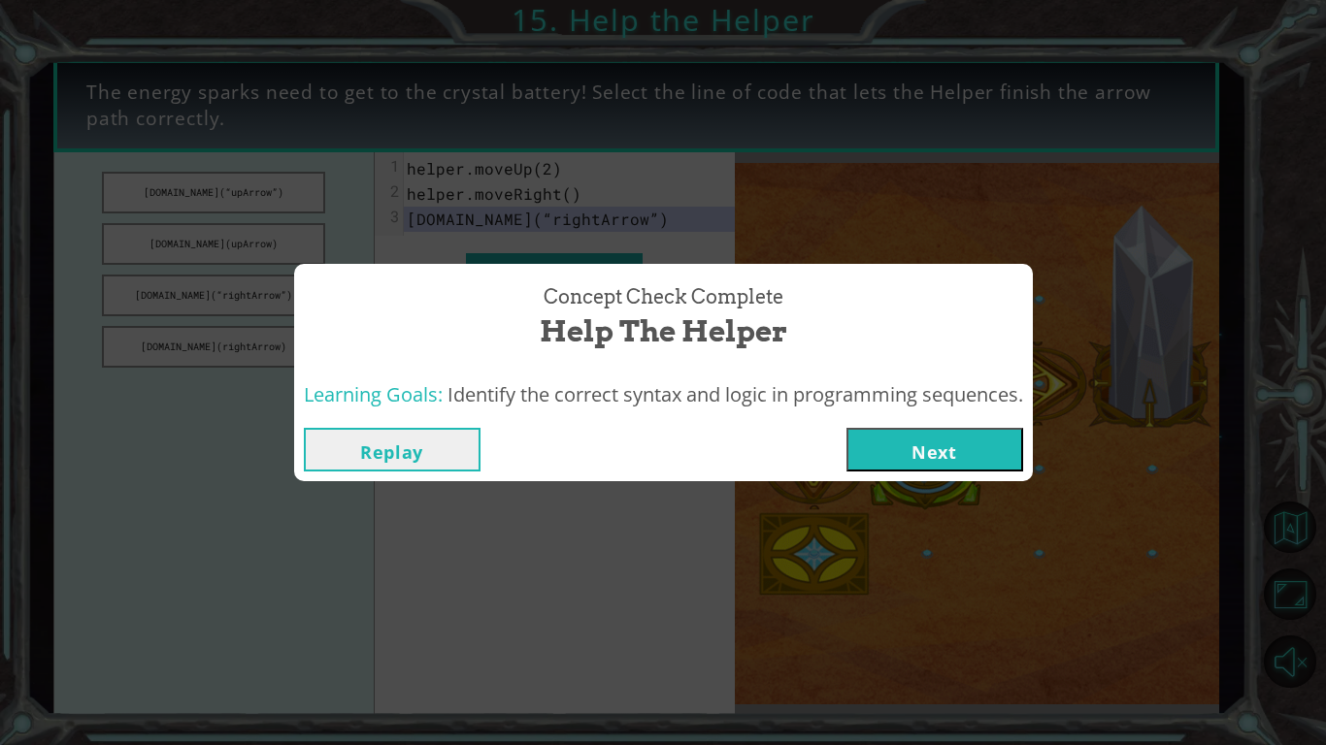
click at [972, 461] on button "Next" at bounding box center [934, 450] width 177 height 44
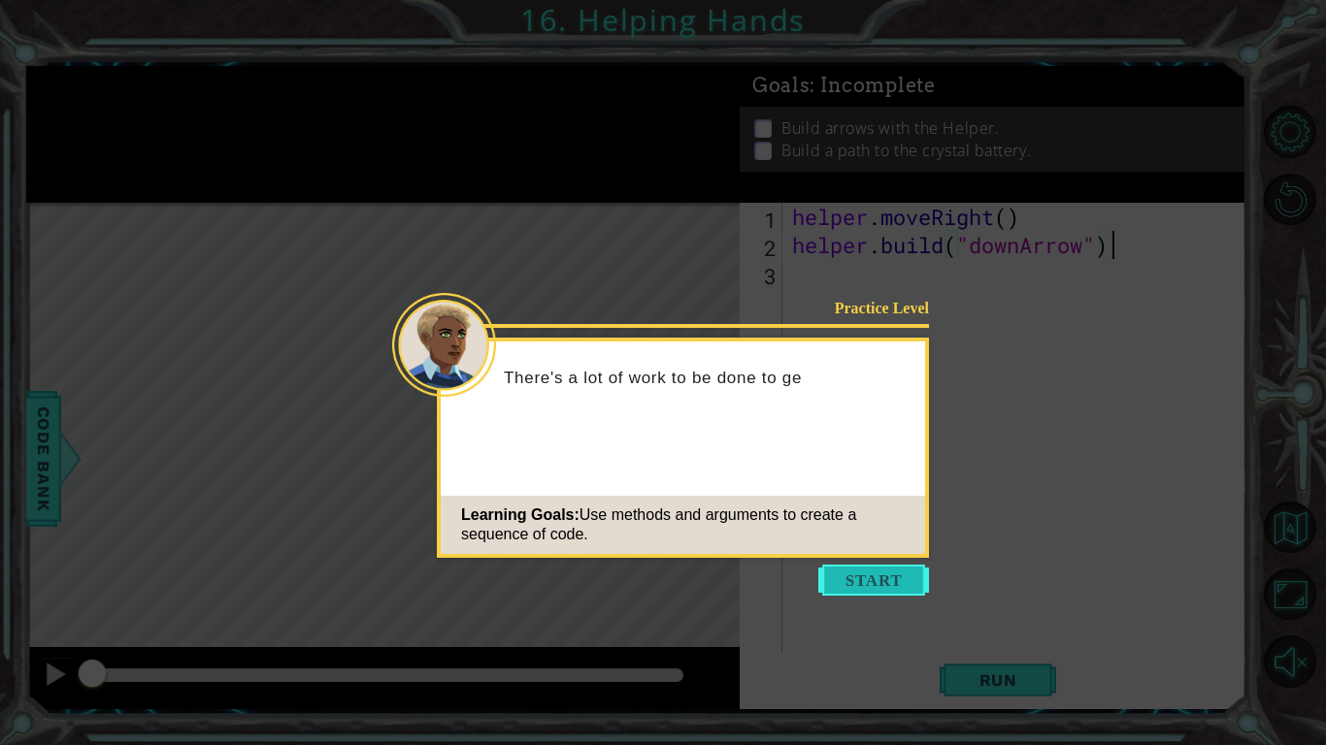
click at [854, 575] on button "Start" at bounding box center [873, 580] width 111 height 31
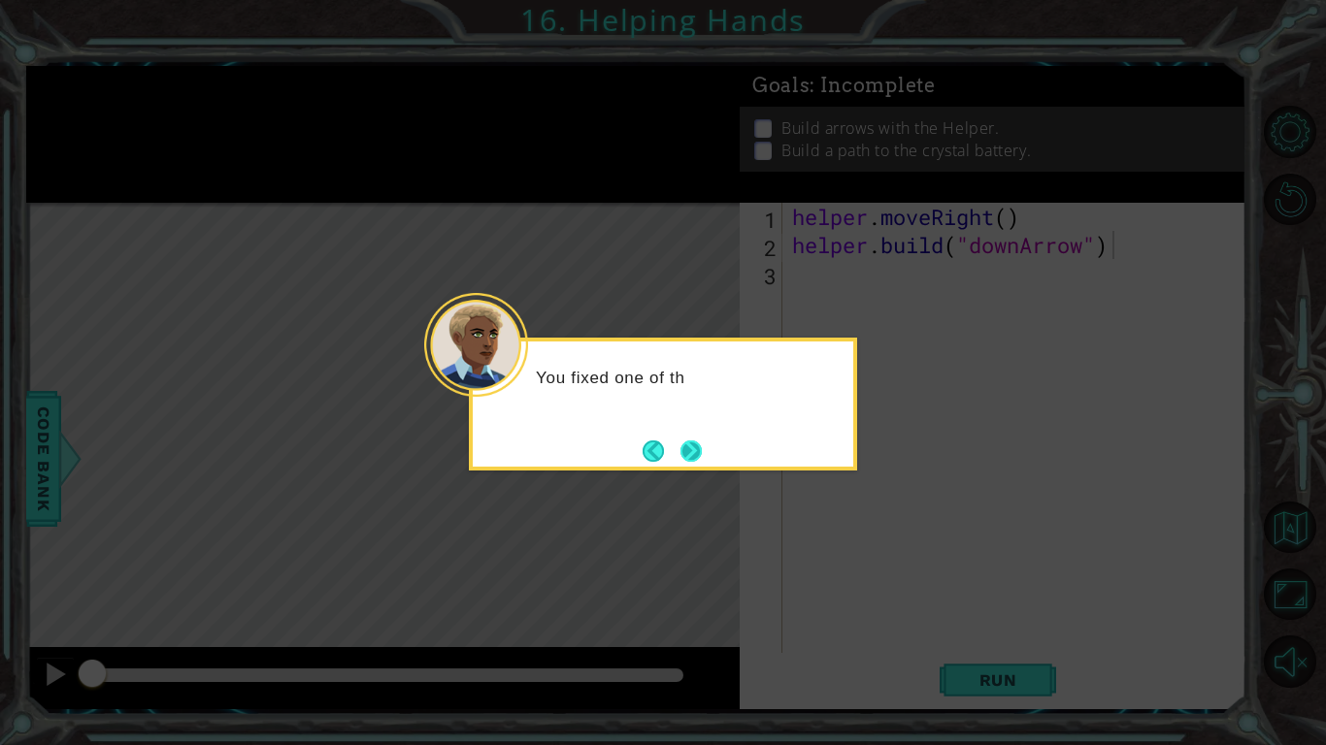
click at [695, 449] on button "Next" at bounding box center [690, 451] width 21 height 21
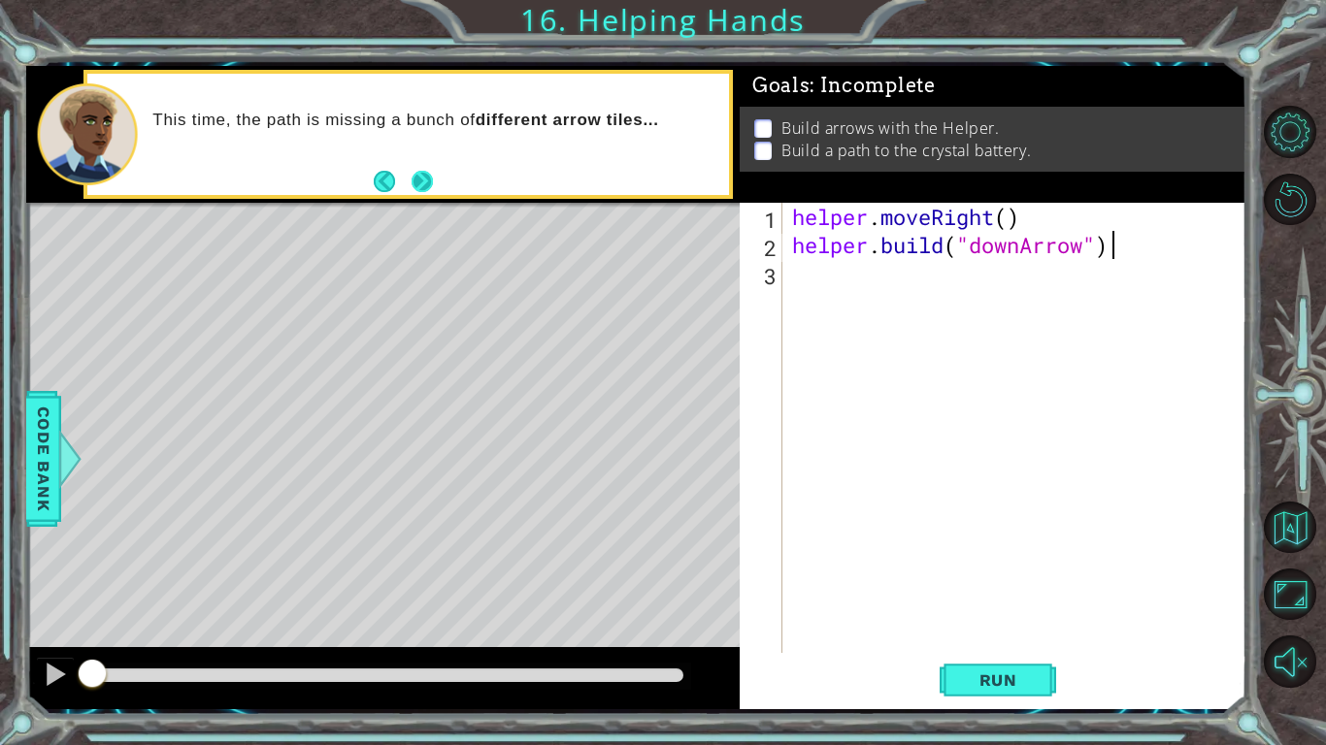
click at [436, 192] on div "This time, the path is missing a bunch of different arrow tiles..." at bounding box center [407, 134] width 641 height 121
click at [426, 187] on button "Next" at bounding box center [421, 181] width 21 height 21
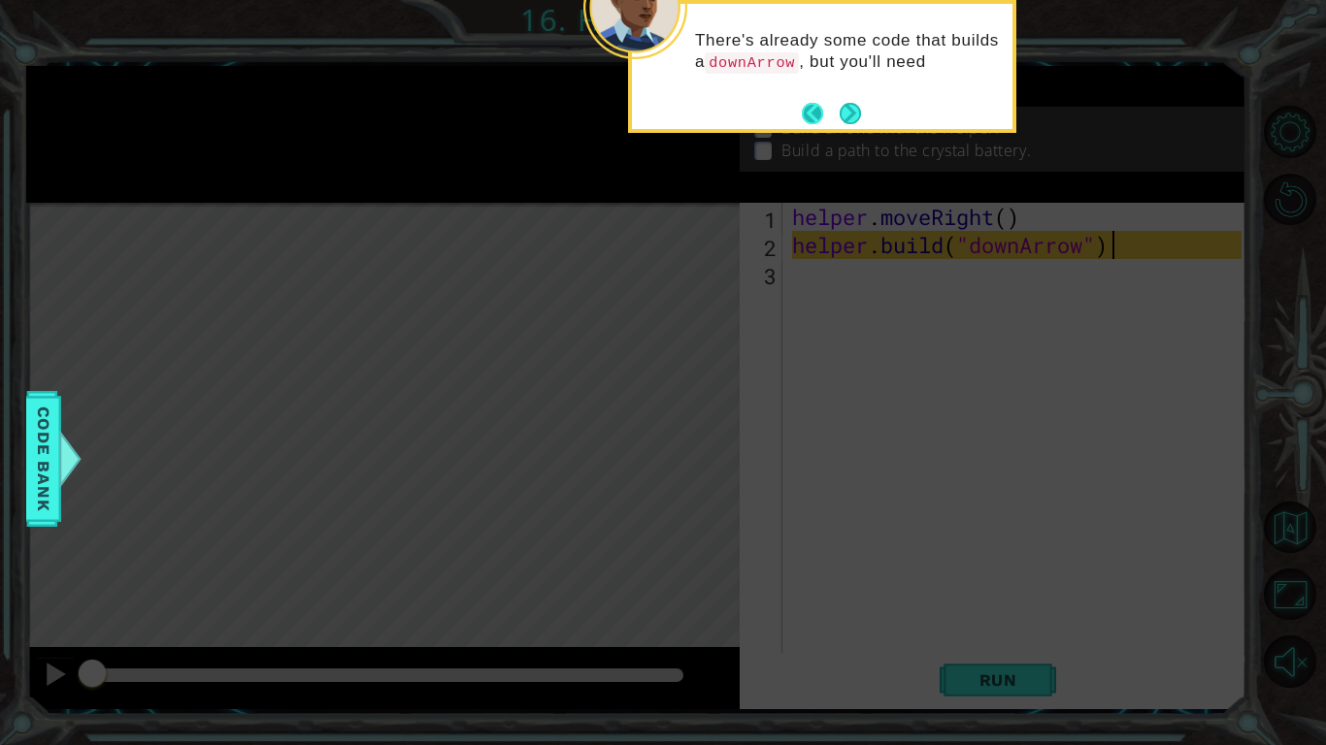
click at [835, 103] on button "Back" at bounding box center [821, 113] width 38 height 21
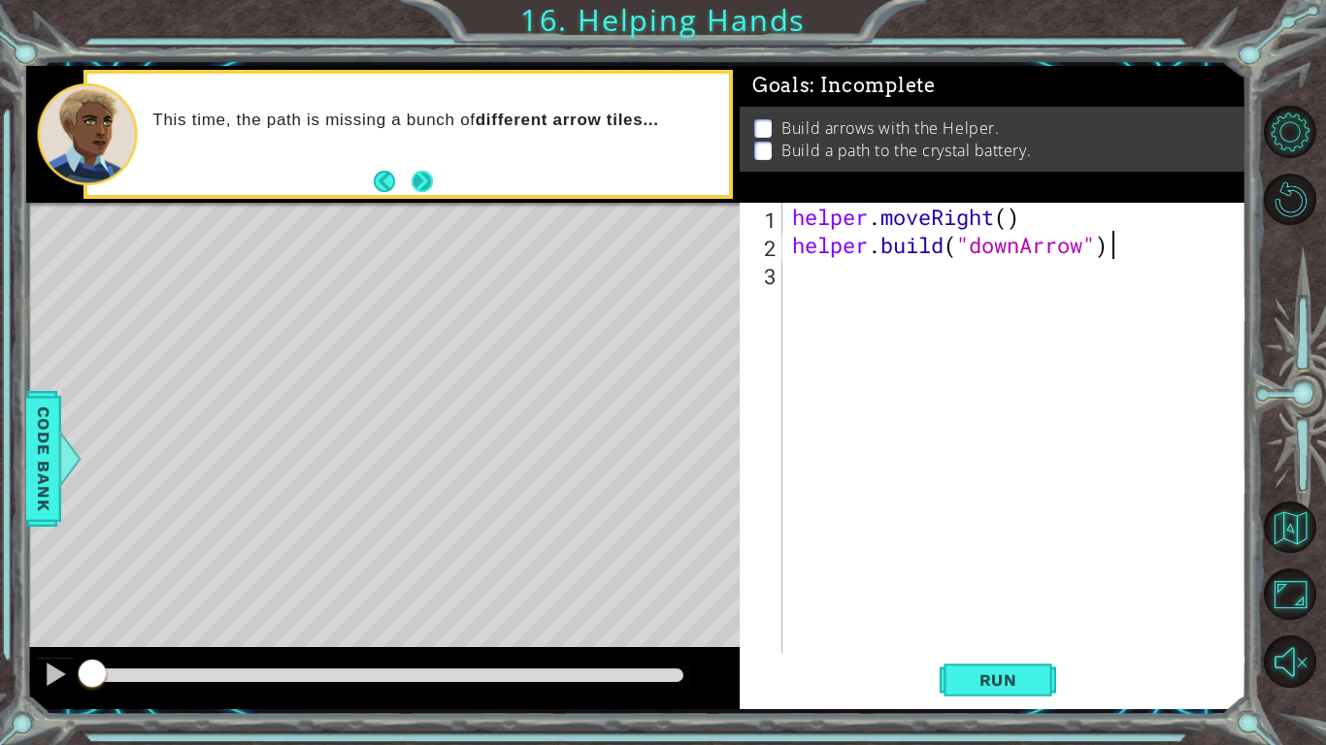
click at [432, 177] on button "Next" at bounding box center [421, 181] width 21 height 21
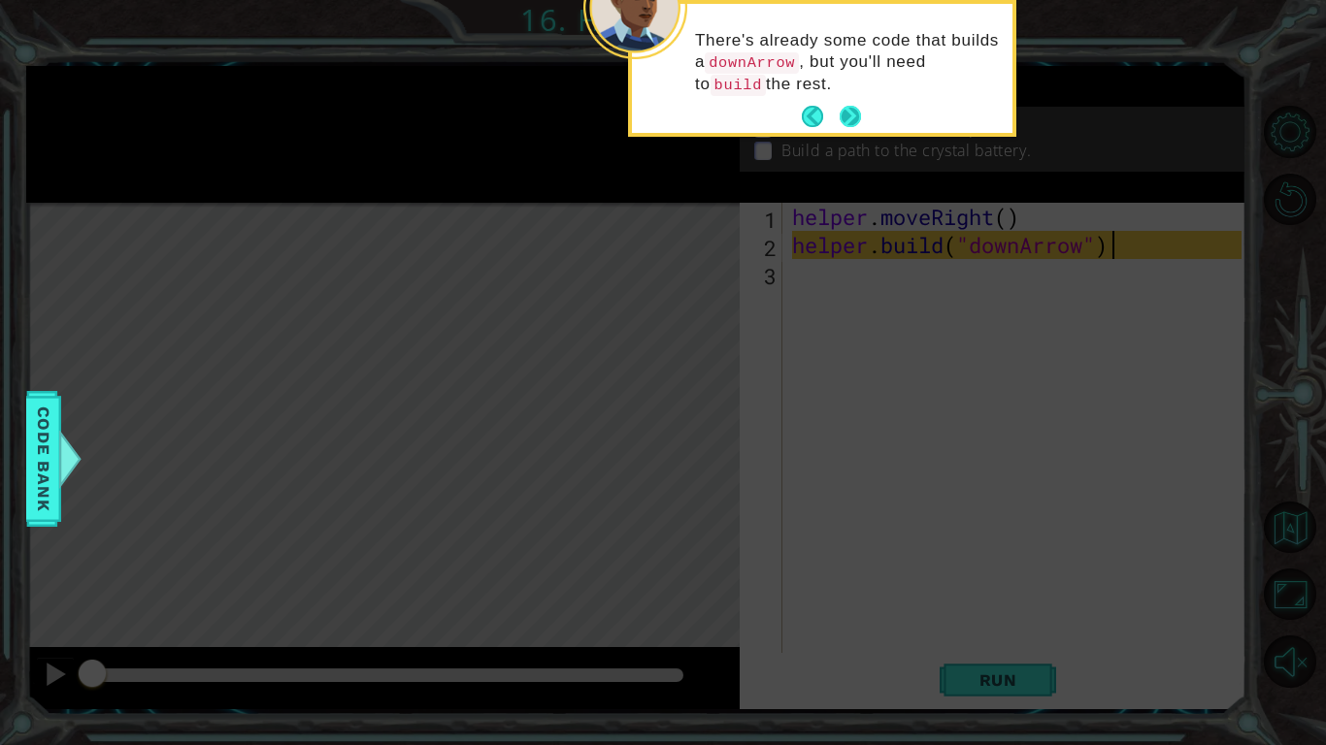
click at [845, 111] on button "Next" at bounding box center [851, 117] width 24 height 24
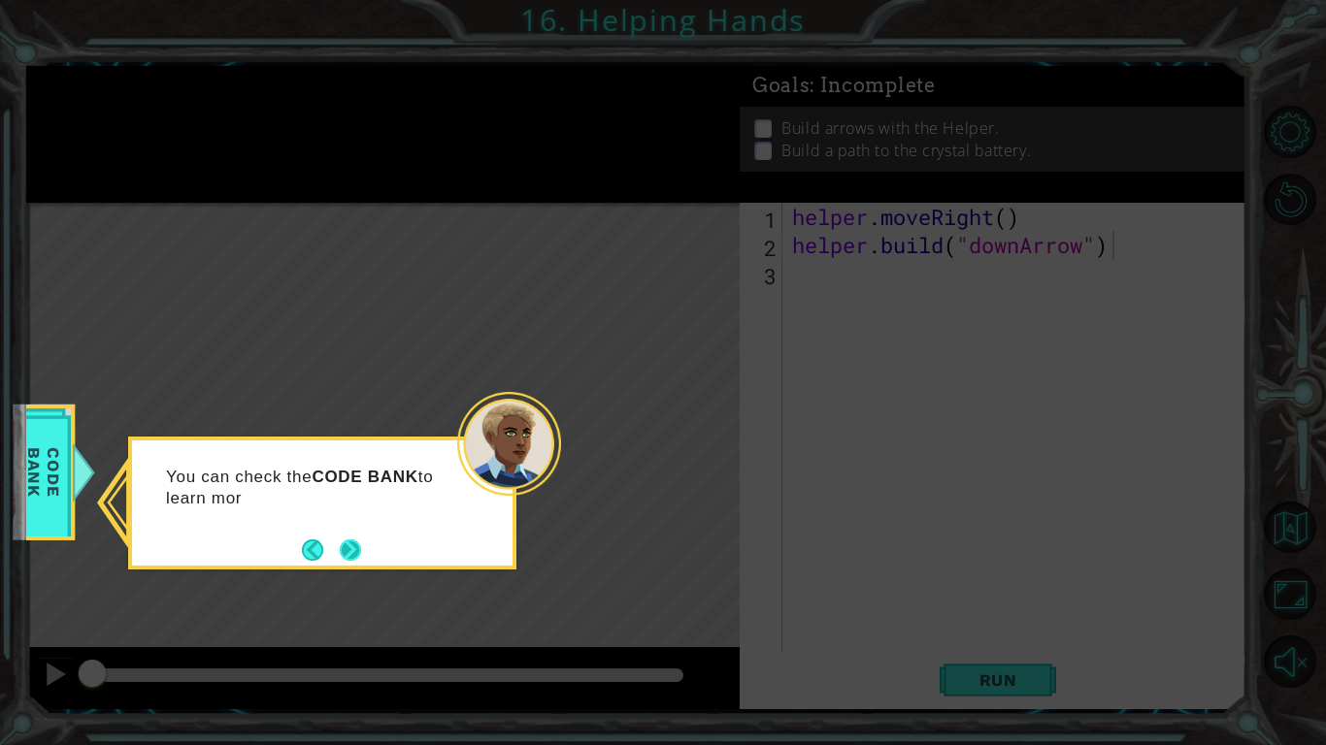
click at [361, 551] on button "Next" at bounding box center [350, 550] width 24 height 24
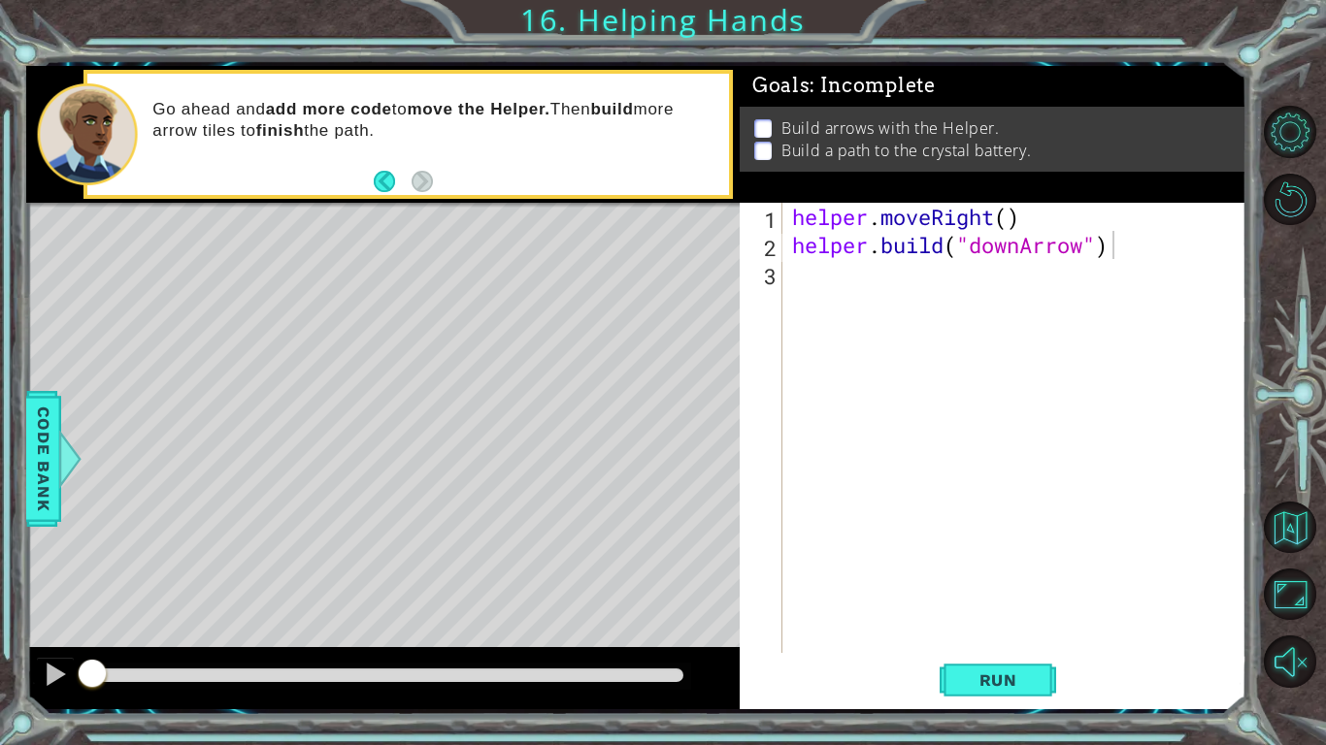
click at [1011, 226] on div "helper . moveRight ( ) helper . build ( "downArrow" )" at bounding box center [1019, 456] width 463 height 507
type textarea "helper.moveRight(1)"
click at [804, 272] on div "helper . moveRight ( 1 ) helper . build ( "downArrow" )" at bounding box center [1019, 456] width 463 height 507
